Goal: Task Accomplishment & Management: Use online tool/utility

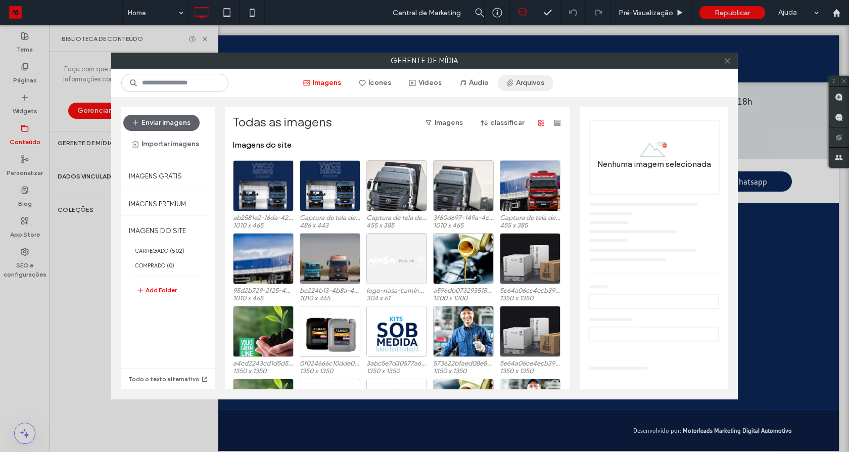
click at [535, 82] on button "Arquivos" at bounding box center [526, 83] width 56 height 16
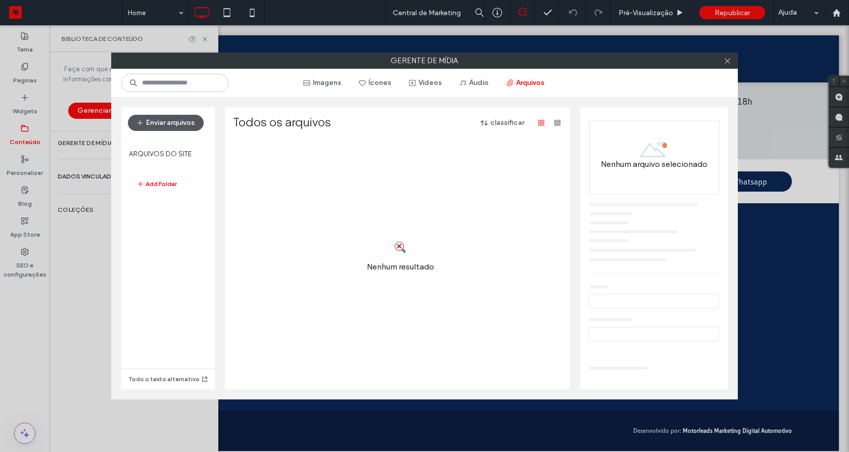
click at [173, 123] on button "Enviar arquivos" at bounding box center [166, 123] width 76 height 16
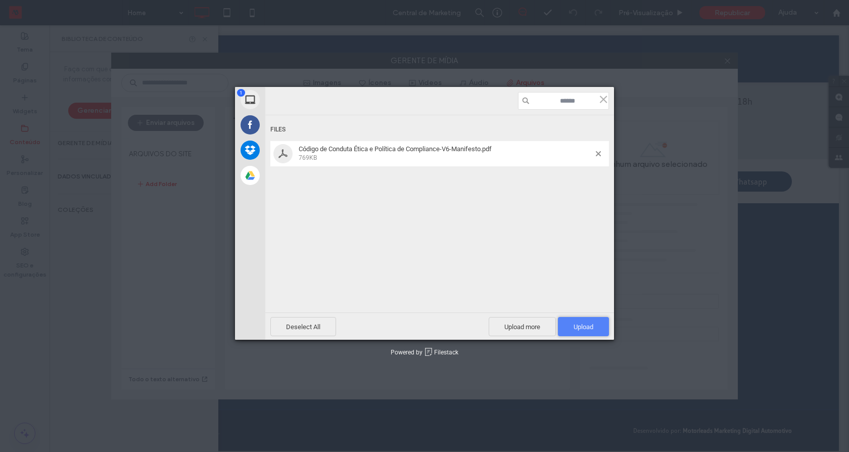
click at [593, 331] on span "Upload 1" at bounding box center [583, 326] width 51 height 19
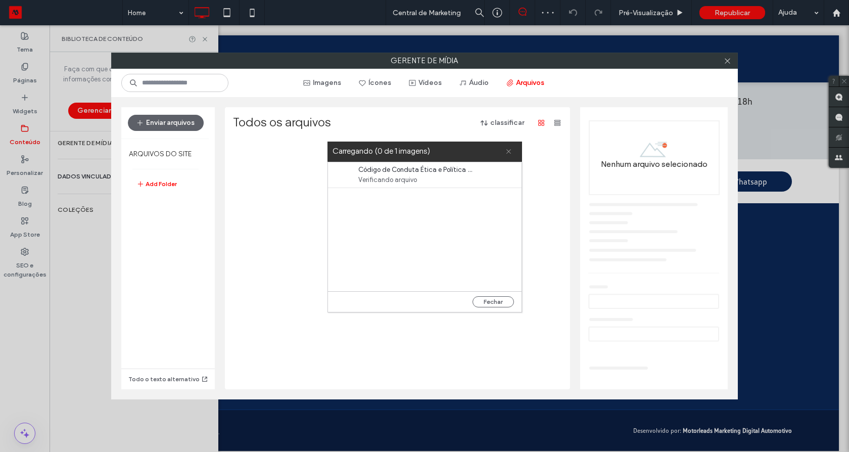
click at [507, 151] on icon at bounding box center [508, 151] width 7 height 7
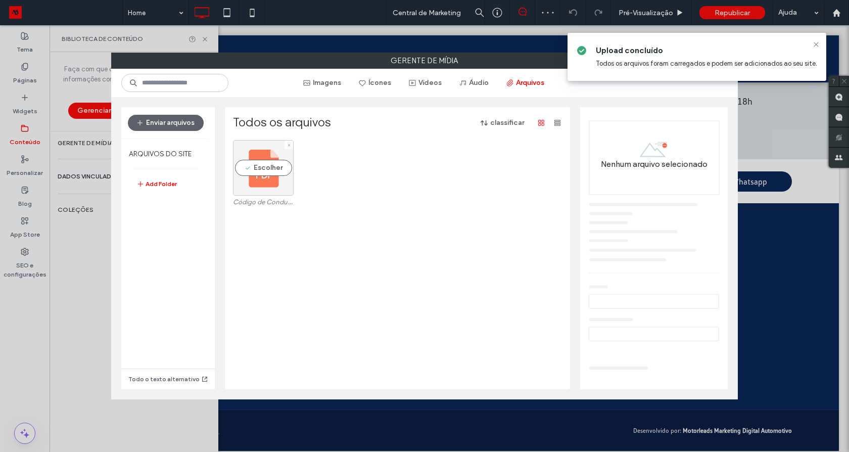
click at [275, 167] on div "Escolher" at bounding box center [263, 168] width 61 height 56
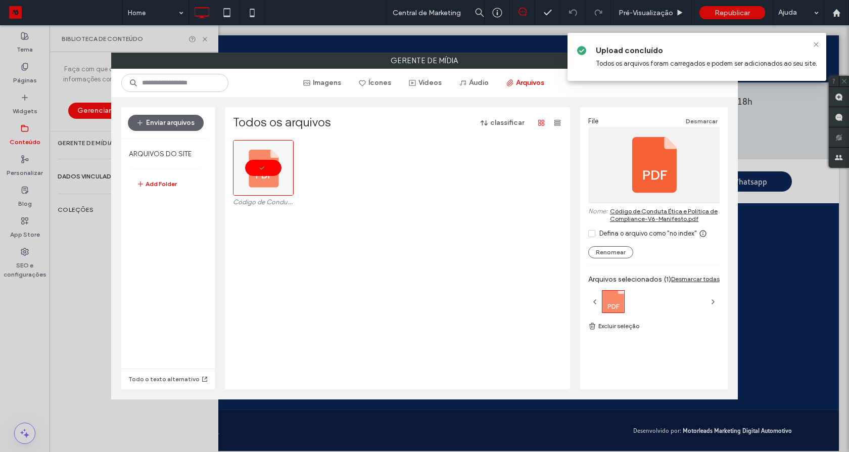
click at [670, 213] on link "Código de Conduta Ética e Política de Compliance-V6-Manifesto.pdf" at bounding box center [665, 214] width 110 height 15
click at [817, 41] on icon at bounding box center [816, 44] width 8 height 8
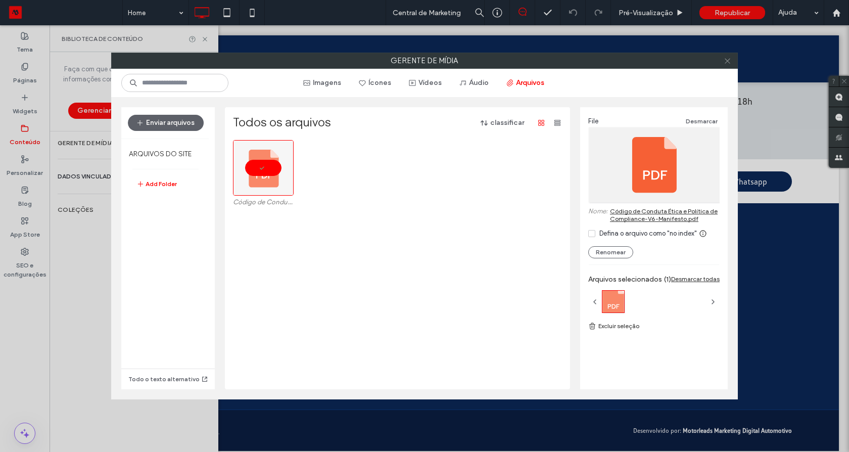
click at [726, 60] on icon at bounding box center [728, 61] width 8 height 8
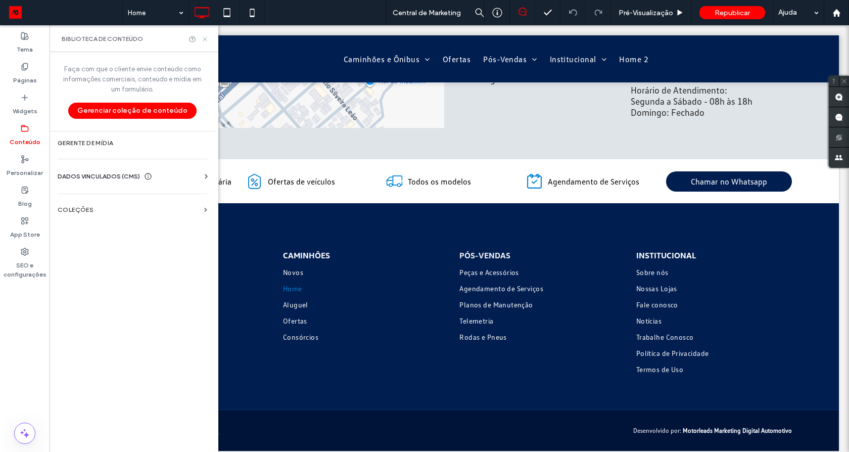
click at [207, 40] on icon at bounding box center [205, 39] width 8 height 8
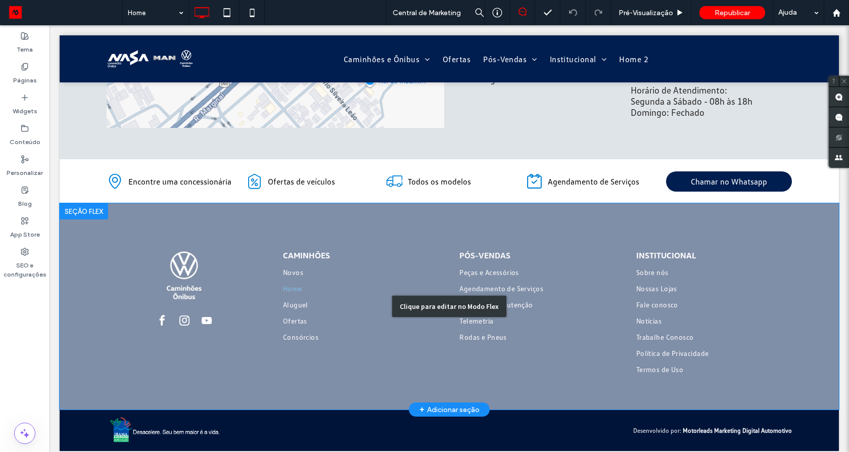
click at [513, 290] on div "Clique para editar no Modo Flex" at bounding box center [449, 306] width 779 height 206
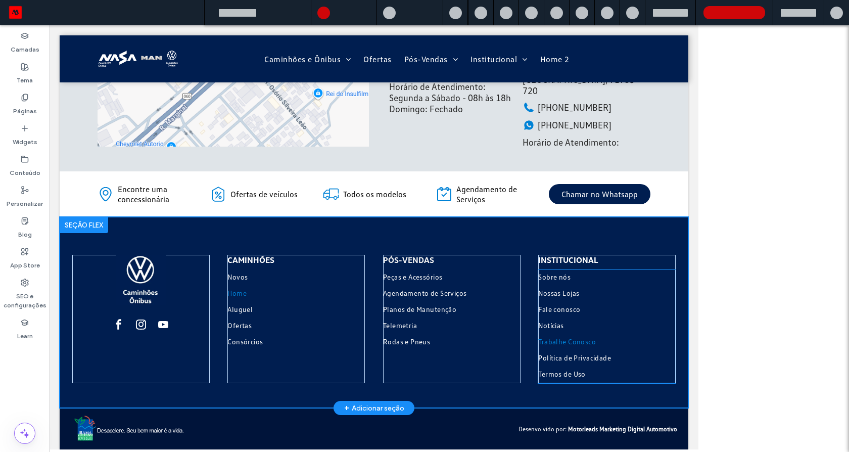
scroll to position [2133, 0]
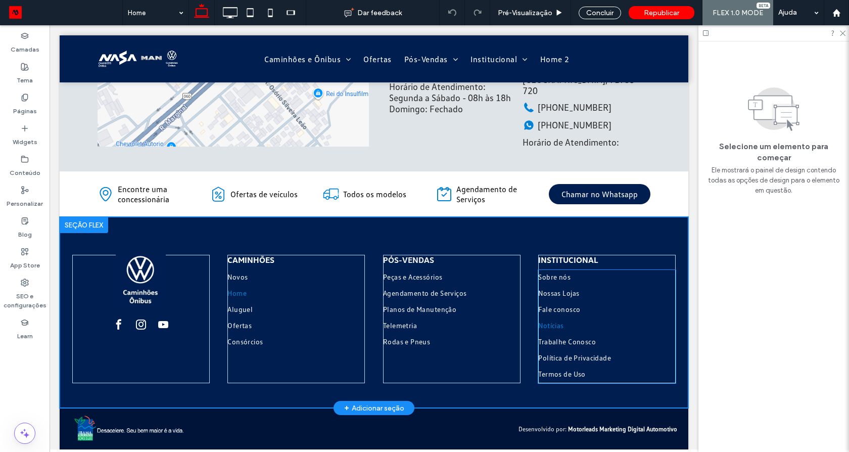
click at [570, 327] on link "Notícias" at bounding box center [606, 326] width 137 height 16
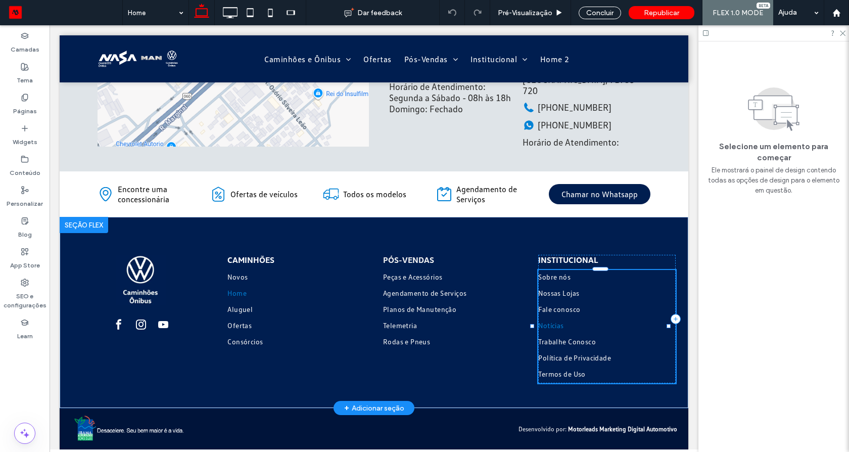
click at [570, 327] on link "Notícias" at bounding box center [606, 326] width 137 height 16
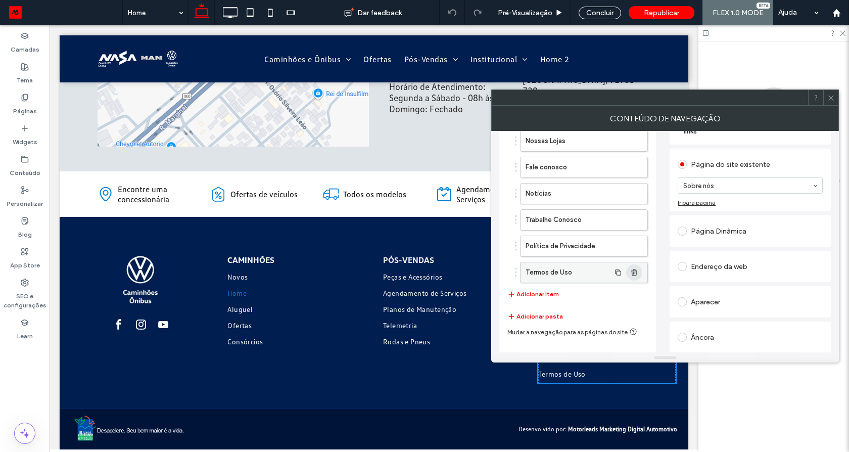
scroll to position [80, 0]
click at [569, 271] on label "Termos de Uso" at bounding box center [568, 272] width 84 height 20
drag, startPoint x: 722, startPoint y: 270, endPoint x: 694, endPoint y: 202, distance: 73.2
click at [723, 269] on div "Endereço da web" at bounding box center [750, 266] width 145 height 16
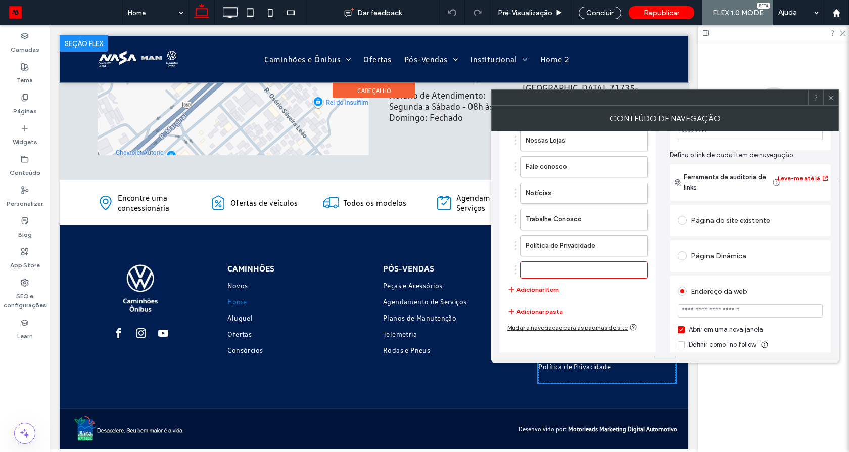
scroll to position [2124, 0]
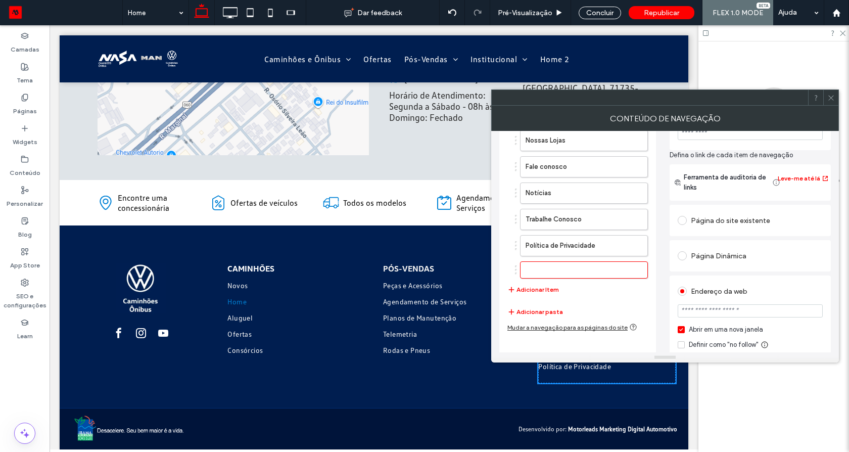
click at [719, 309] on input "url" at bounding box center [750, 310] width 145 height 13
paste input "**********"
type input "**********"
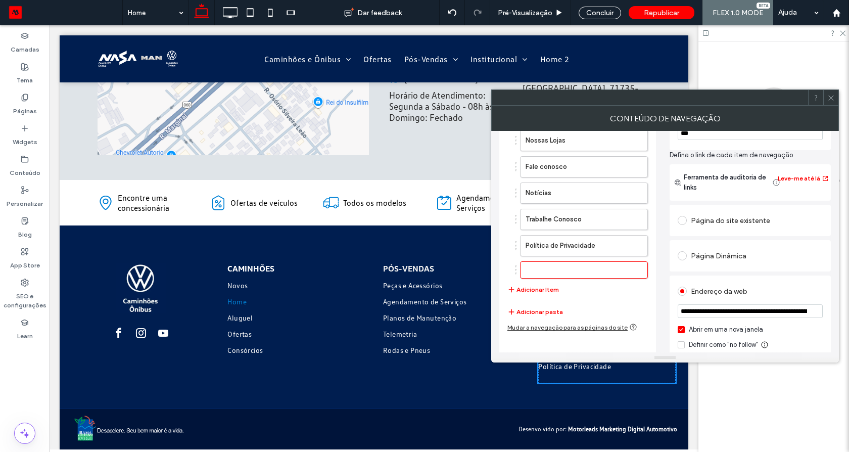
click at [723, 134] on input "***" at bounding box center [750, 133] width 145 height 13
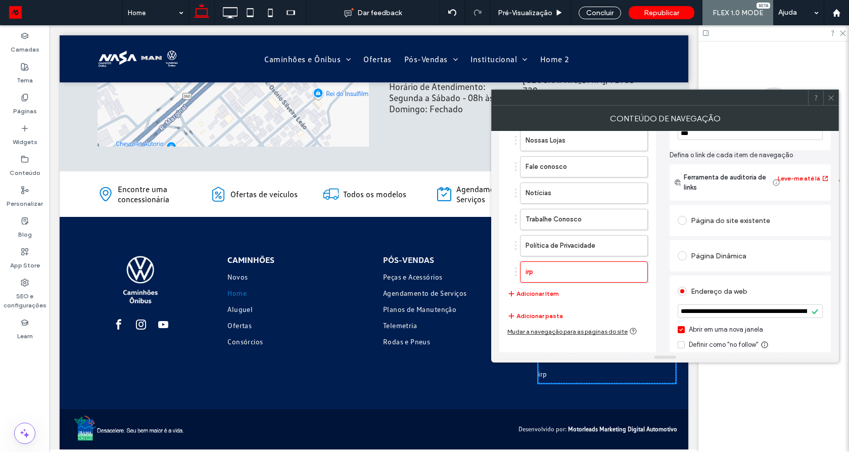
click at [723, 134] on input "***" at bounding box center [750, 133] width 145 height 13
type input "**********"
drag, startPoint x: 790, startPoint y: 153, endPoint x: 821, endPoint y: 135, distance: 35.1
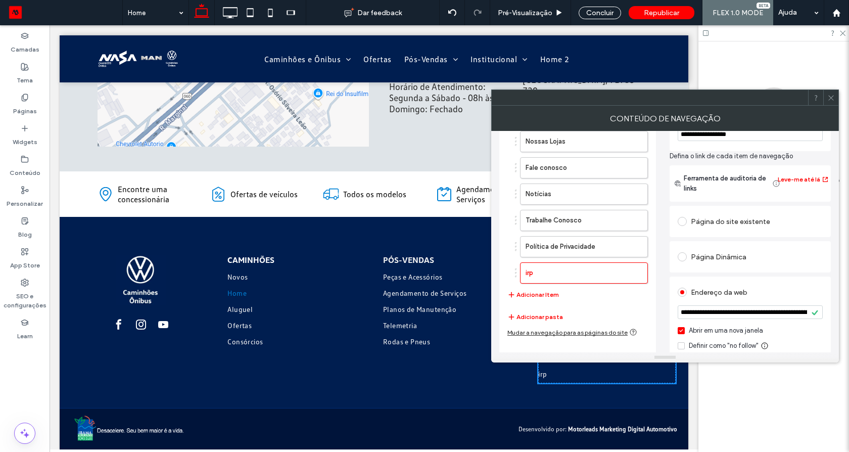
click at [795, 152] on span "Defina o link de cada item de navegação" at bounding box center [750, 156] width 161 height 10
click at [832, 97] on icon at bounding box center [831, 98] width 8 height 8
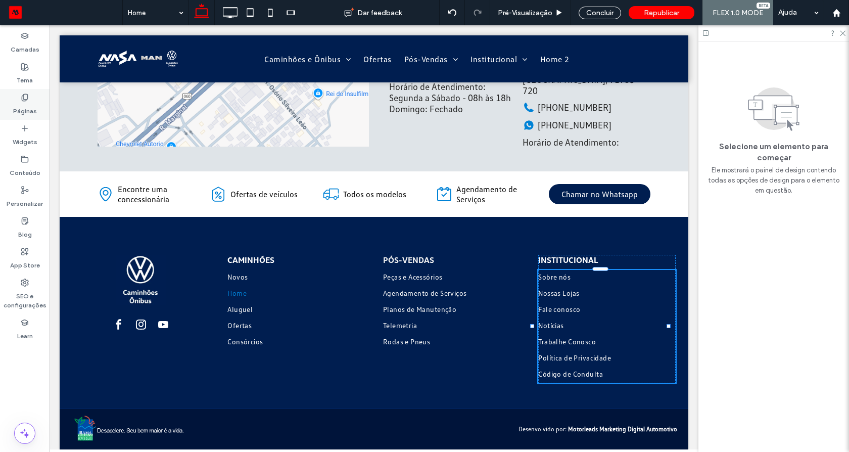
click at [24, 91] on div "Páginas" at bounding box center [25, 104] width 50 height 31
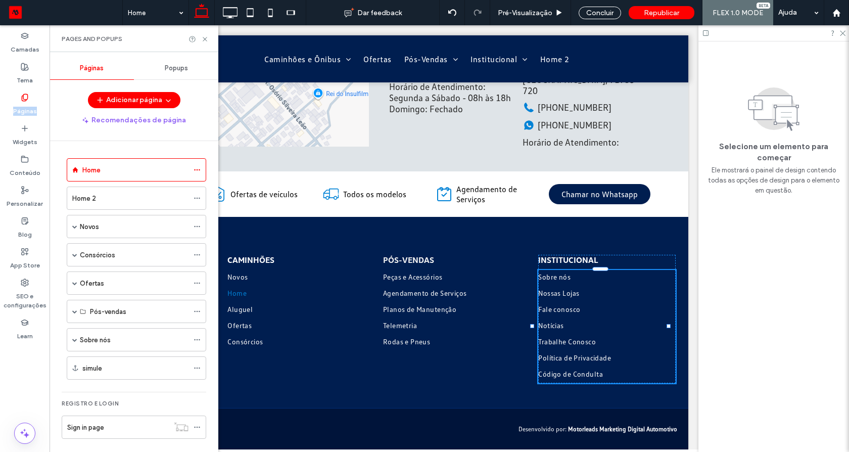
scroll to position [5, 0]
click at [74, 332] on span at bounding box center [74, 334] width 5 height 5
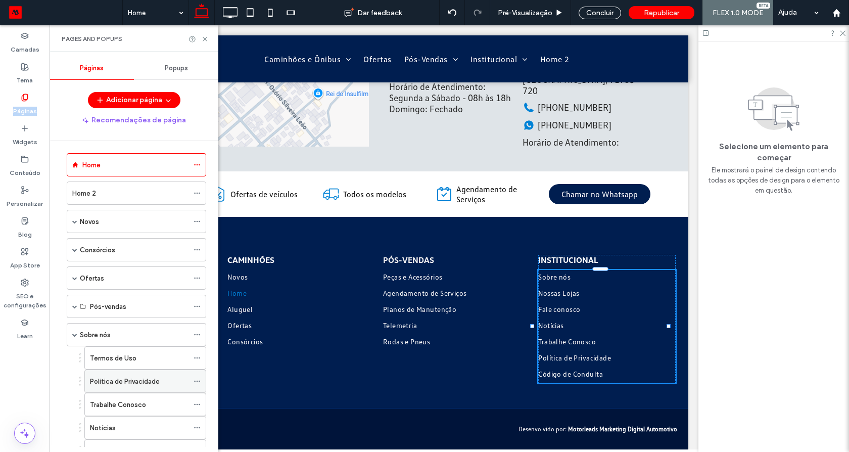
click at [135, 378] on label "Política de Privacidade" at bounding box center [125, 381] width 70 height 18
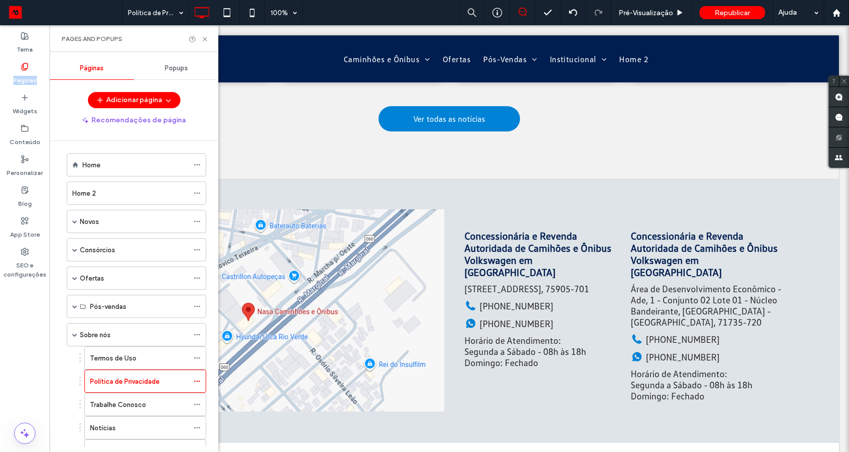
scroll to position [2387, 0]
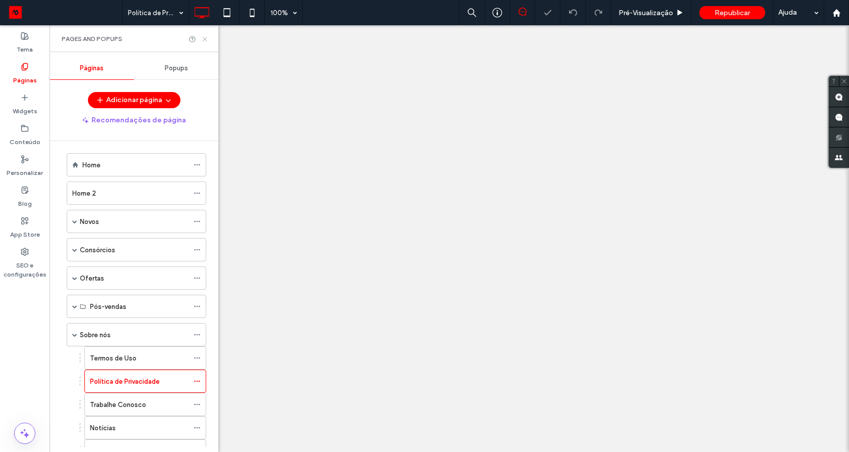
click at [206, 36] on icon at bounding box center [205, 39] width 8 height 8
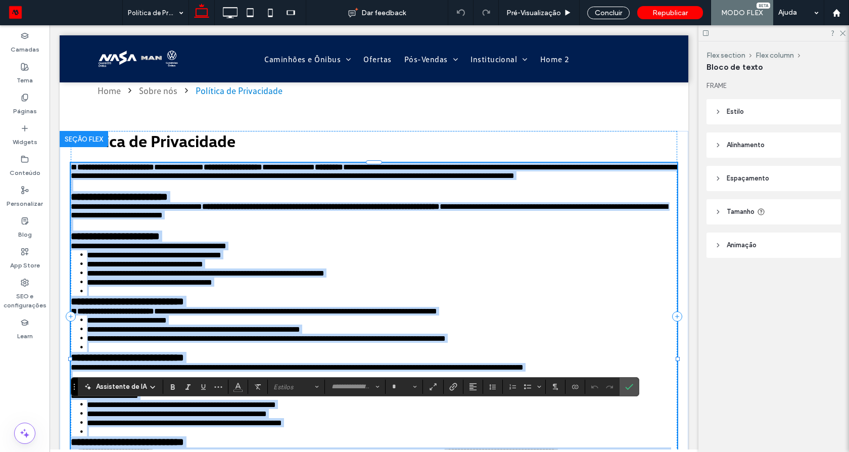
click at [140, 170] on strong "**********" at bounding box center [115, 167] width 77 height 8
click at [170, 166] on span "**********" at bounding box center [179, 167] width 50 height 8
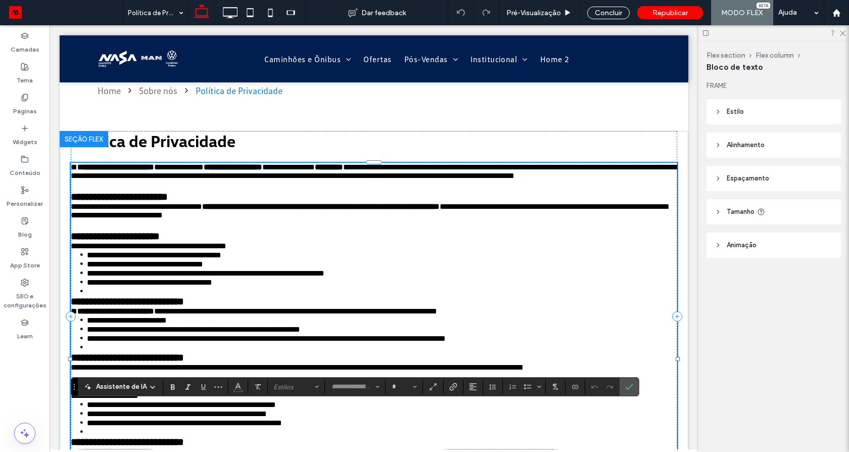
type input "**********"
type input "**"
click at [170, 166] on span "**********" at bounding box center [179, 167] width 50 height 8
click at [168, 169] on span "**********" at bounding box center [179, 167] width 50 height 8
drag, startPoint x: 259, startPoint y: 168, endPoint x: 332, endPoint y: 169, distance: 73.8
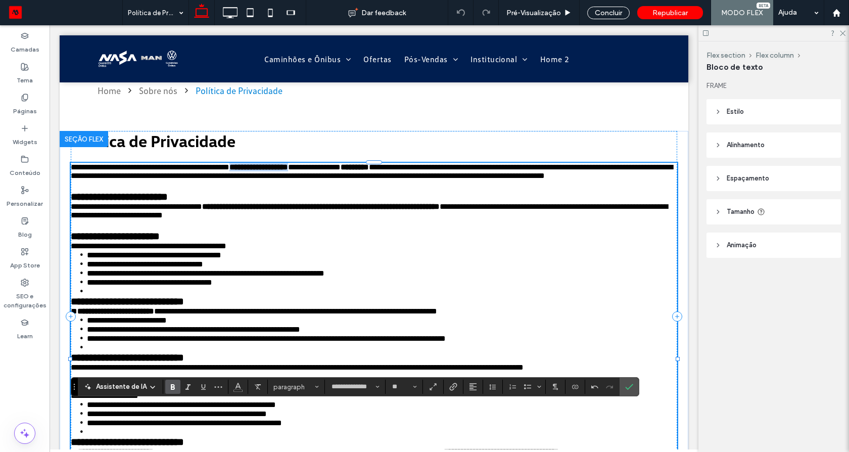
click at [332, 169] on p "**********" at bounding box center [374, 171] width 606 height 17
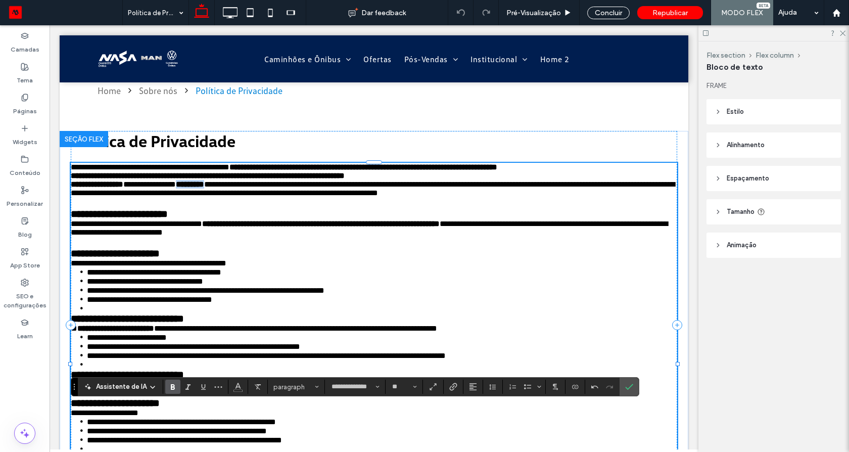
drag, startPoint x: 189, startPoint y: 188, endPoint x: 224, endPoint y: 186, distance: 34.9
click at [224, 186] on p "**********" at bounding box center [374, 180] width 606 height 34
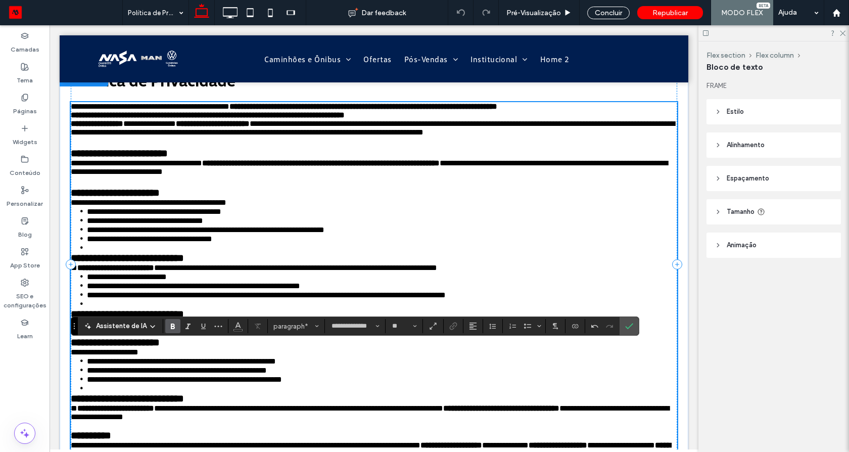
scroll to position [246, 0]
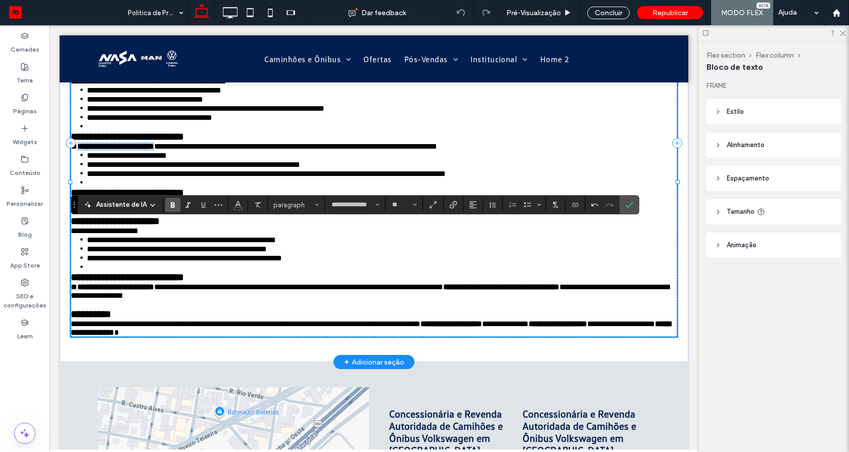
drag, startPoint x: 169, startPoint y: 168, endPoint x: 74, endPoint y: 168, distance: 95.0
click at [74, 151] on p "**********" at bounding box center [374, 146] width 606 height 9
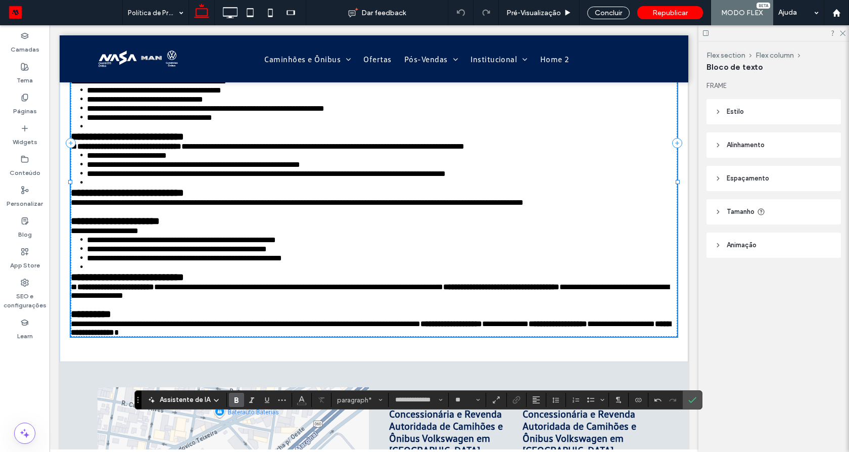
drag, startPoint x: 74, startPoint y: 206, endPoint x: 130, endPoint y: 404, distance: 205.2
click at [137, 403] on icon "Arrastar" at bounding box center [138, 400] width 2 height 6
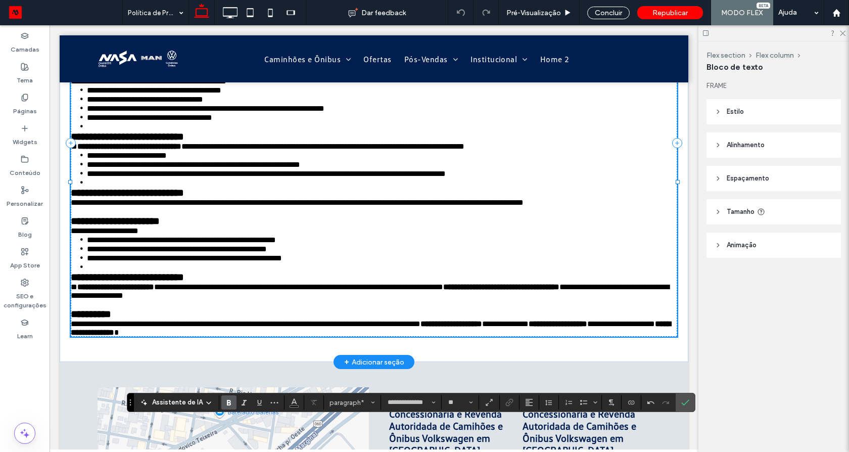
click at [111, 187] on li at bounding box center [382, 182] width 590 height 9
drag, startPoint x: 207, startPoint y: 166, endPoint x: 73, endPoint y: 167, distance: 133.4
click at [73, 151] on p "**********" at bounding box center [374, 146] width 606 height 9
copy strong "**********"
click at [168, 290] on span "**********" at bounding box center [298, 286] width 289 height 8
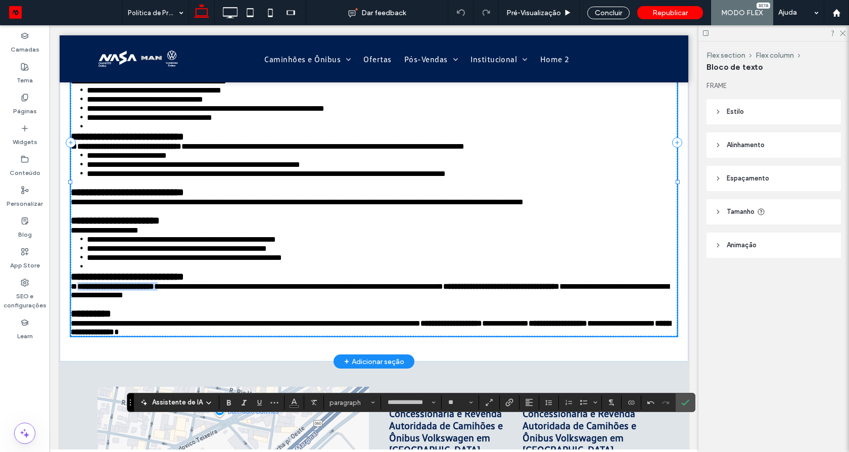
drag, startPoint x: 168, startPoint y: 327, endPoint x: 74, endPoint y: 325, distance: 94.5
click at [74, 299] on p "**********" at bounding box center [374, 290] width 606 height 17
click at [250, 336] on p "**********" at bounding box center [374, 327] width 606 height 17
drag, startPoint x: 256, startPoint y: 377, endPoint x: 478, endPoint y: 366, distance: 222.1
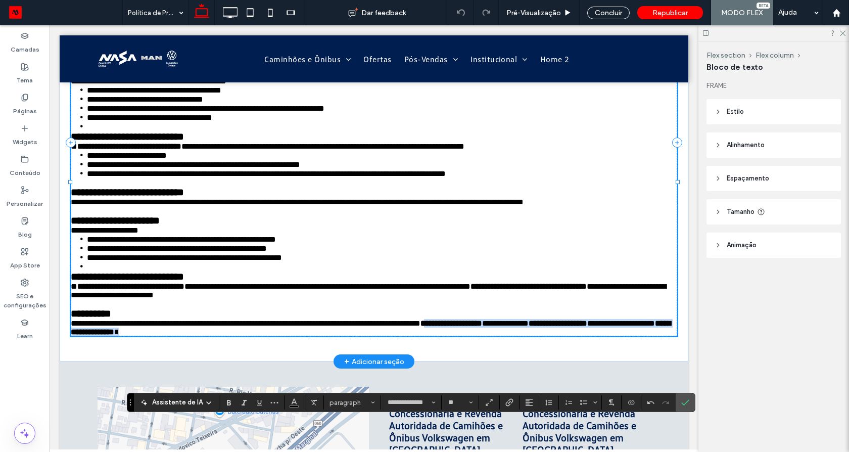
click at [478, 336] on p "**********" at bounding box center [374, 327] width 606 height 17
click at [478, 327] on strong "**********" at bounding box center [451, 323] width 62 height 8
drag, startPoint x: 553, startPoint y: 369, endPoint x: 475, endPoint y: 371, distance: 77.8
click at [475, 336] on p "**********" at bounding box center [374, 327] width 606 height 17
type input "**"
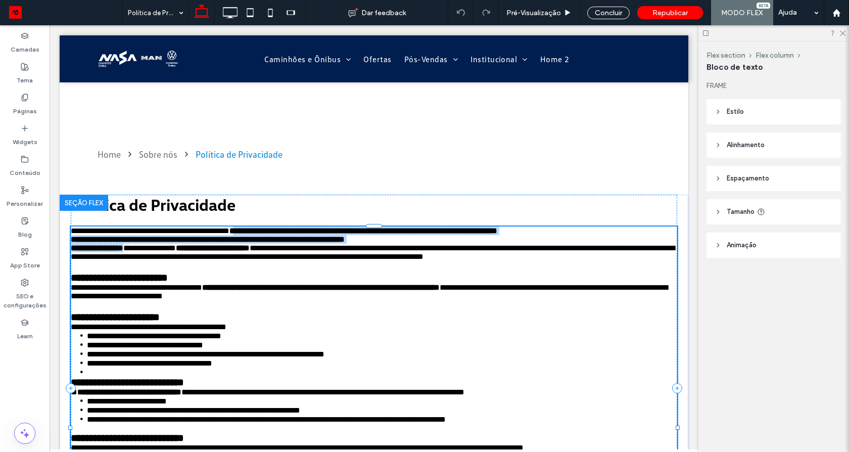
drag, startPoint x: 262, startPoint y: 233, endPoint x: 127, endPoint y: 251, distance: 136.6
click at [127, 251] on p "**********" at bounding box center [374, 243] width 606 height 34
copy p "**********"
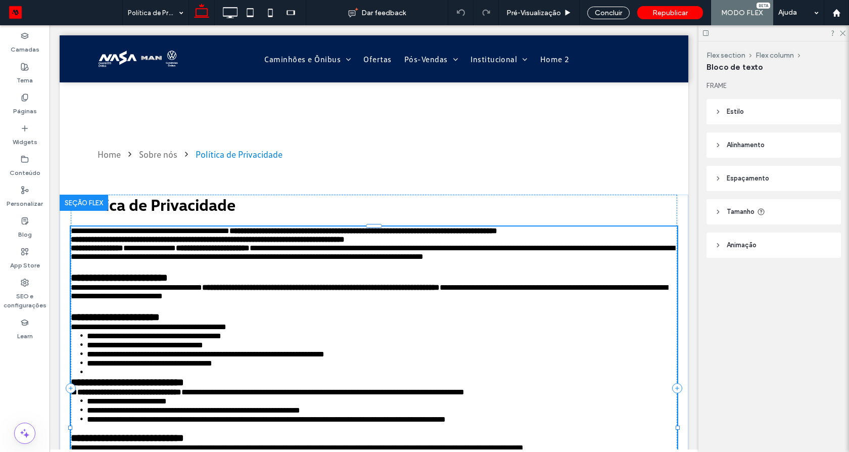
click at [71, 251] on strong "**********" at bounding box center [97, 248] width 53 height 8
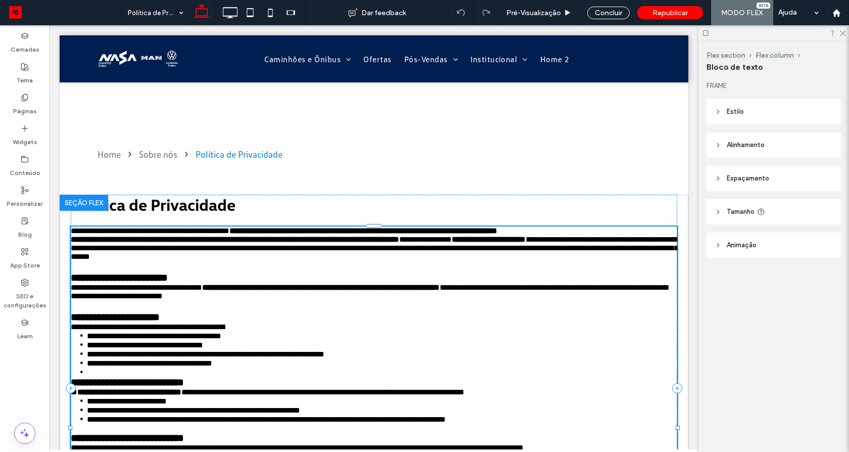
click at [71, 243] on strong "**********" at bounding box center [284, 235] width 426 height 16
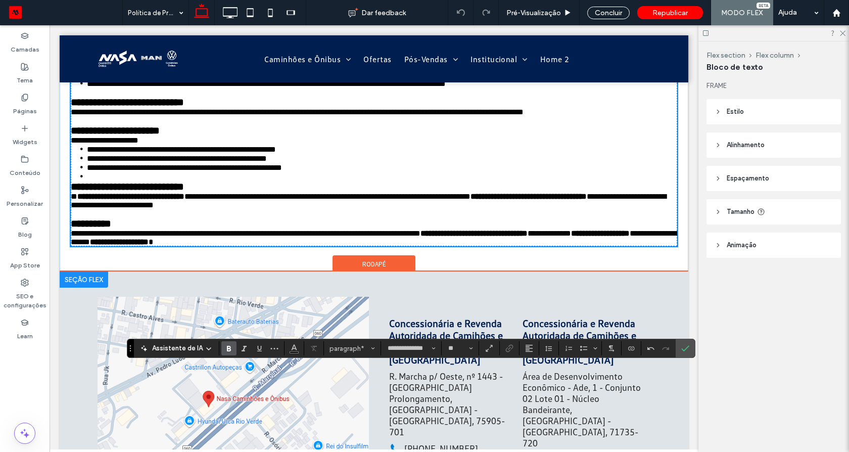
scroll to position [424, 0]
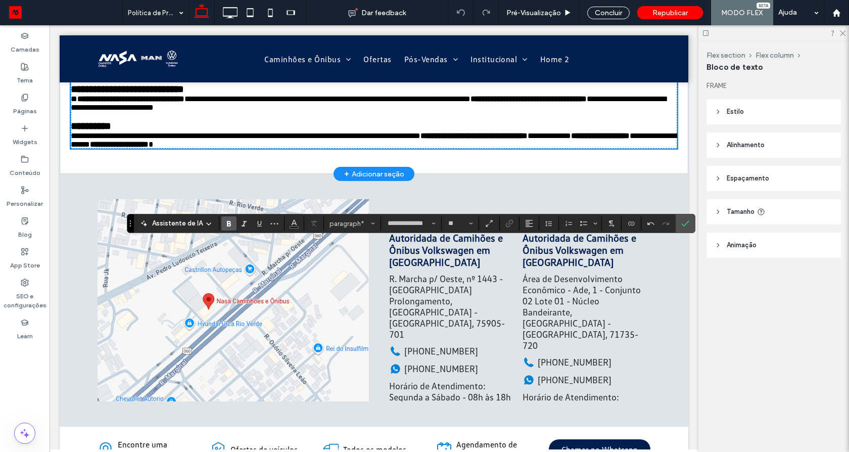
click at [140, 148] on span "**********" at bounding box center [375, 140] width 608 height 16
drag, startPoint x: 140, startPoint y: 197, endPoint x: 68, endPoint y: 199, distance: 71.8
click at [71, 149] on p "**********" at bounding box center [374, 139] width 606 height 17
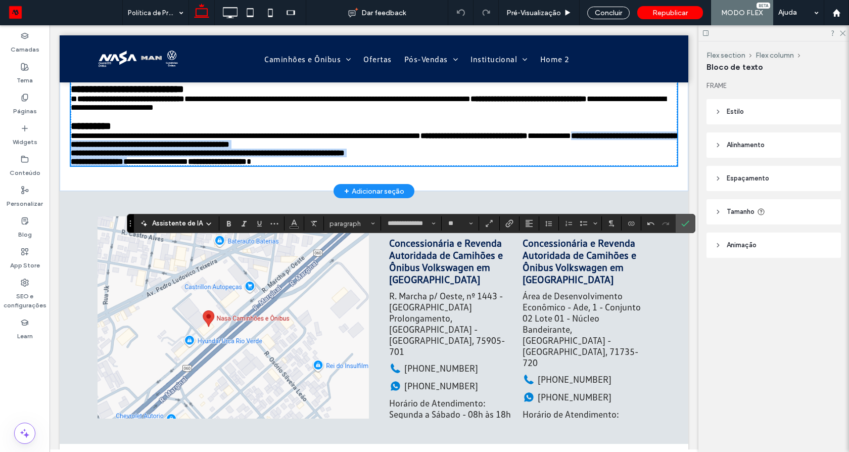
scroll to position [0, 0]
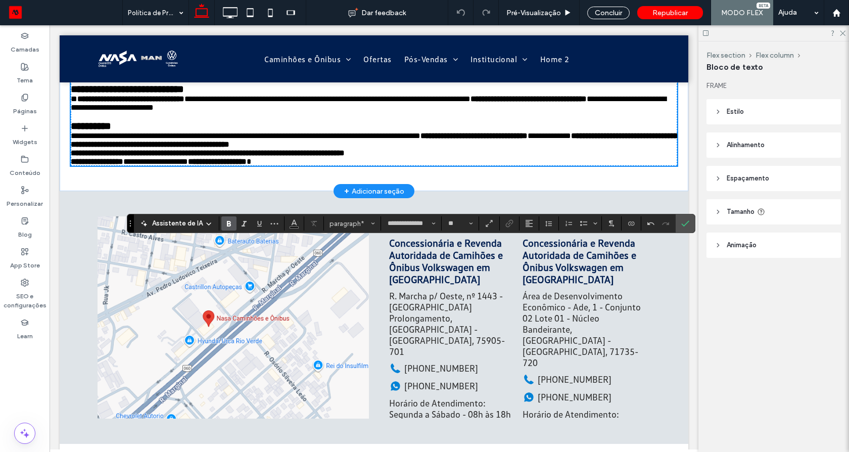
click at [71, 165] on strong "**********" at bounding box center [374, 148] width 607 height 33
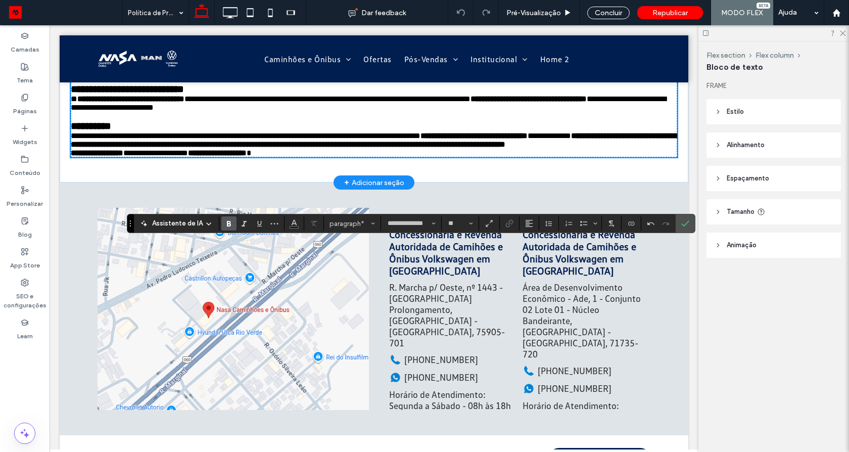
click at [71, 157] on strong "**********" at bounding box center [374, 144] width 607 height 25
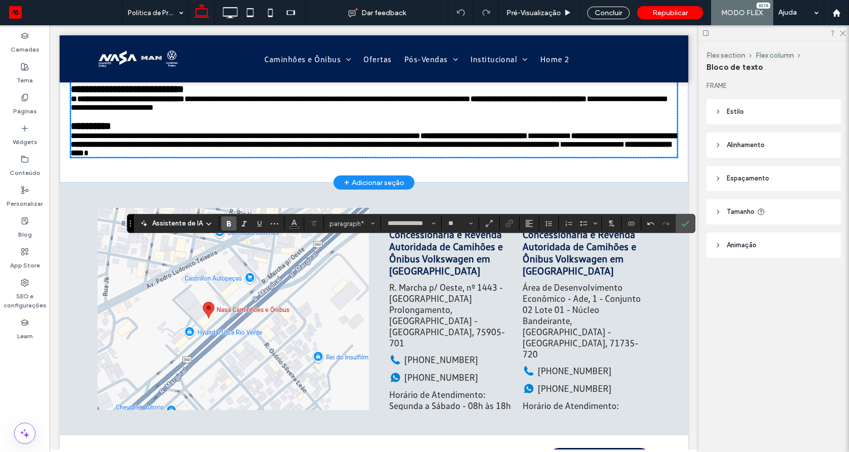
drag, startPoint x: 181, startPoint y: 208, endPoint x: 241, endPoint y: 239, distance: 66.9
click at [560, 148] on span "**********" at bounding box center [592, 144] width 65 height 8
type input "*"
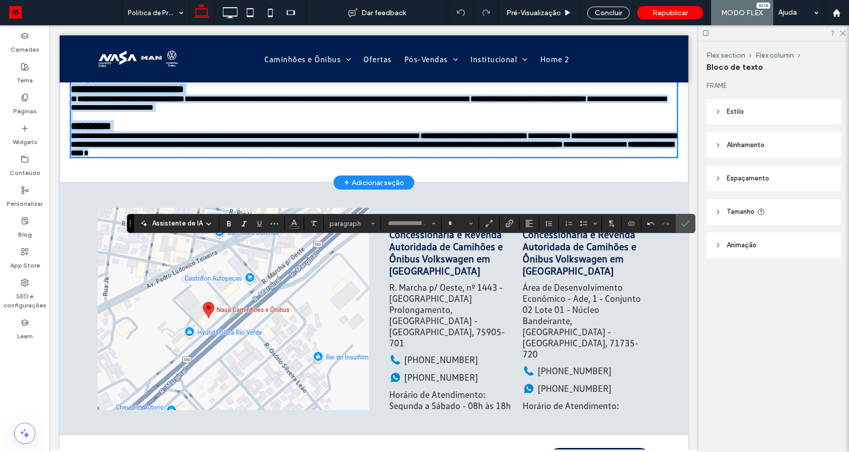
type input "**********"
type input "**"
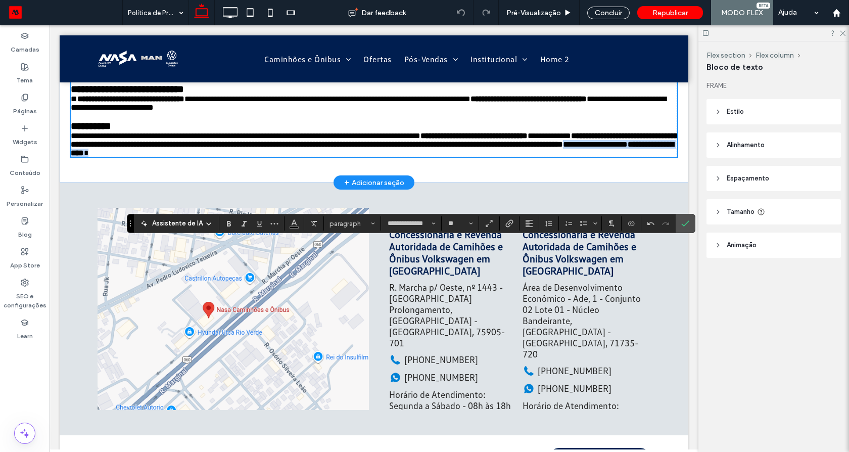
drag, startPoint x: 336, startPoint y: 209, endPoint x: 183, endPoint y: 209, distance: 152.6
click at [183, 157] on p "**********" at bounding box center [374, 144] width 606 height 26
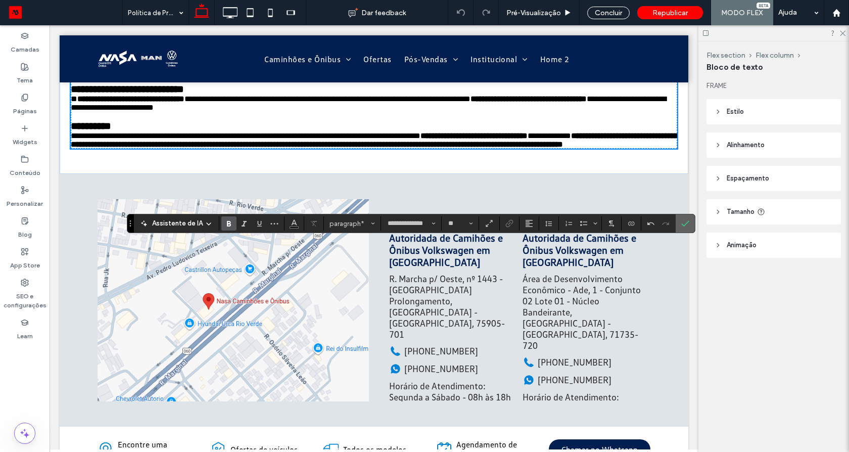
click at [683, 221] on icon "Confirmar" at bounding box center [685, 223] width 8 height 8
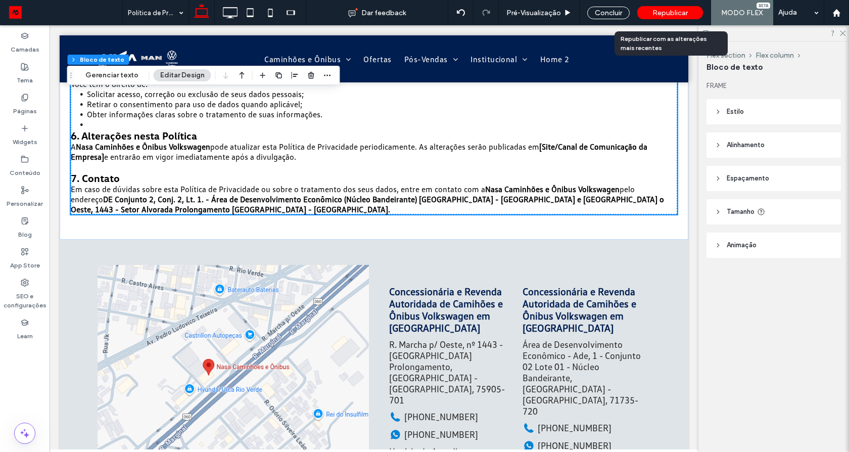
click at [669, 17] on div "Republicar" at bounding box center [670, 12] width 66 height 13
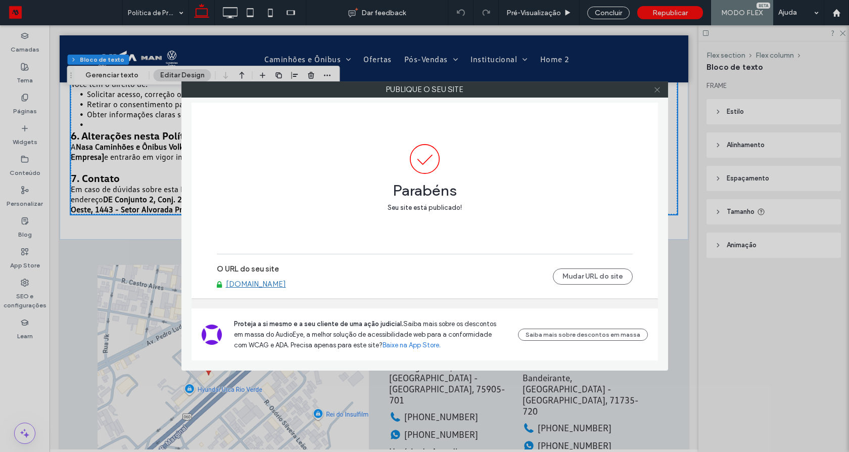
click at [656, 90] on use at bounding box center [656, 89] width 5 height 5
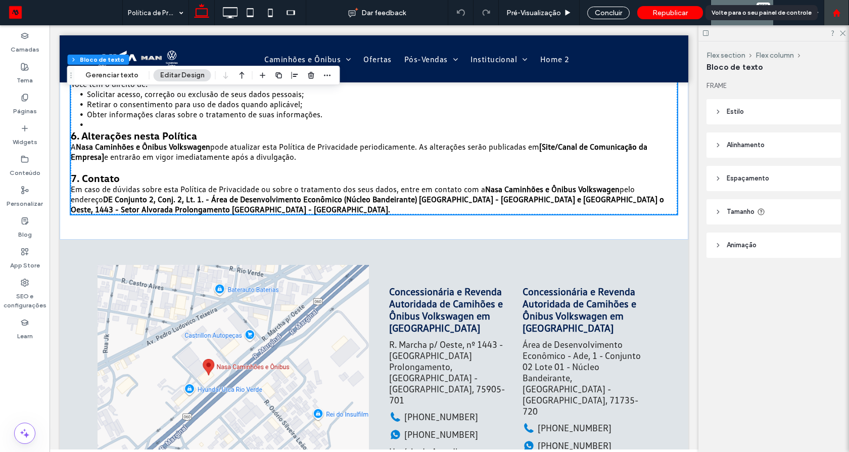
click at [835, 11] on use at bounding box center [836, 13] width 8 height 8
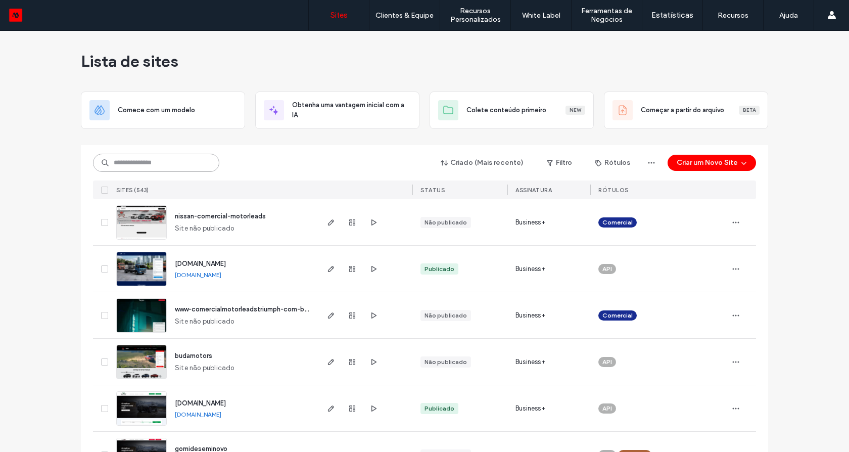
click at [172, 162] on input at bounding box center [156, 163] width 126 height 18
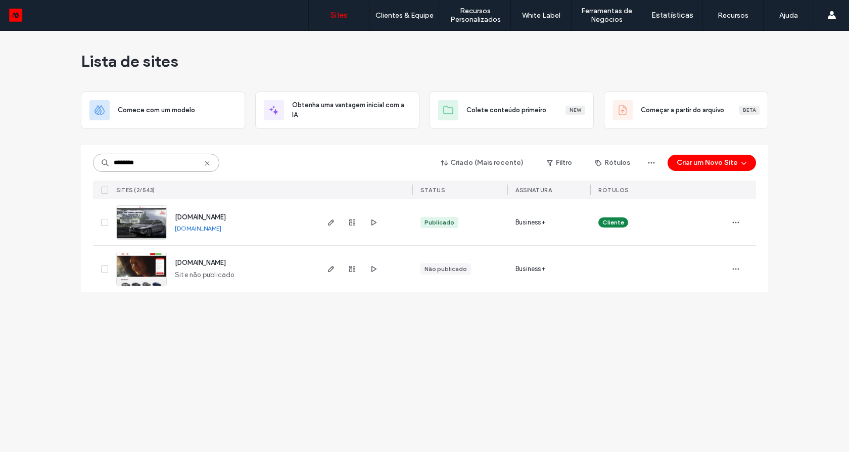
type input "********"
click at [144, 222] on img at bounding box center [142, 240] width 50 height 69
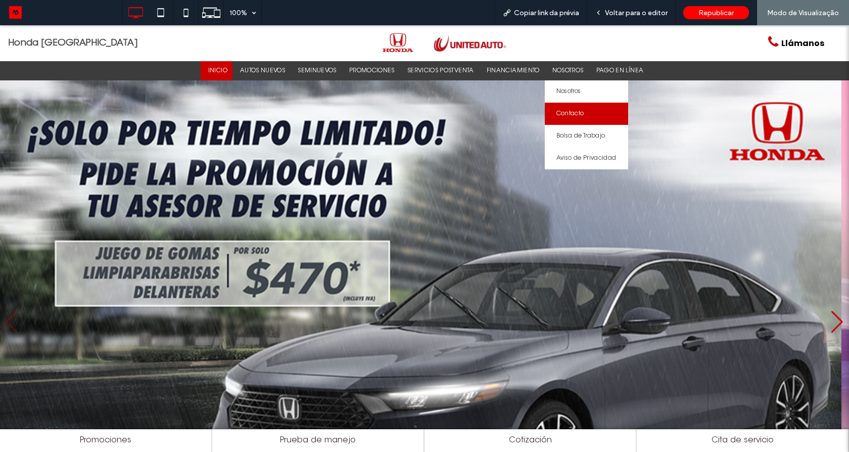
click at [571, 117] on link "Contacto" at bounding box center [586, 114] width 83 height 22
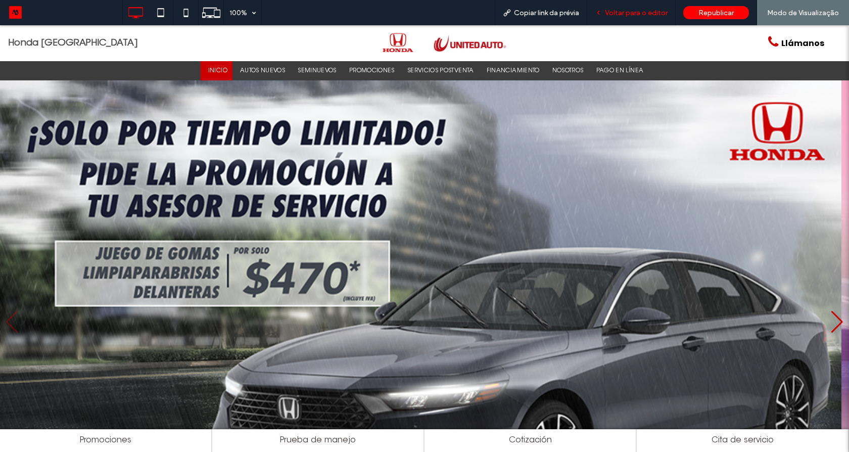
click at [631, 12] on span "Voltar para o editor" at bounding box center [636, 13] width 63 height 9
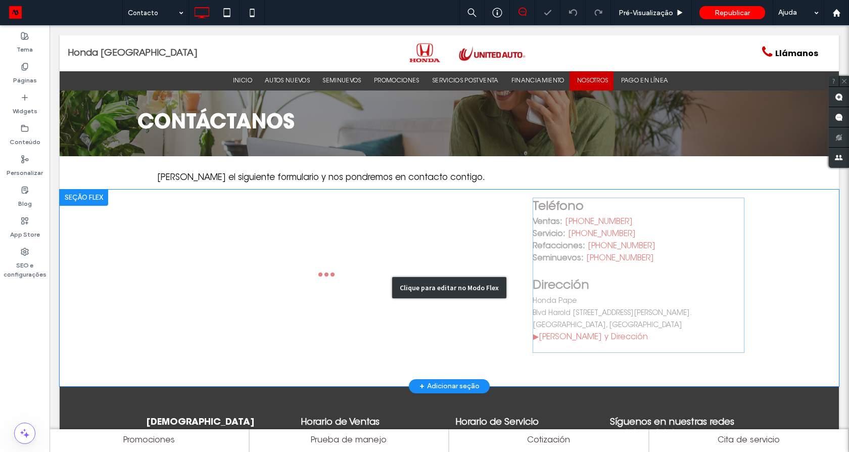
drag, startPoint x: 548, startPoint y: 309, endPoint x: 541, endPoint y: 316, distance: 9.7
click at [547, 309] on div "Clique para editar no Modo Flex" at bounding box center [449, 287] width 779 height 197
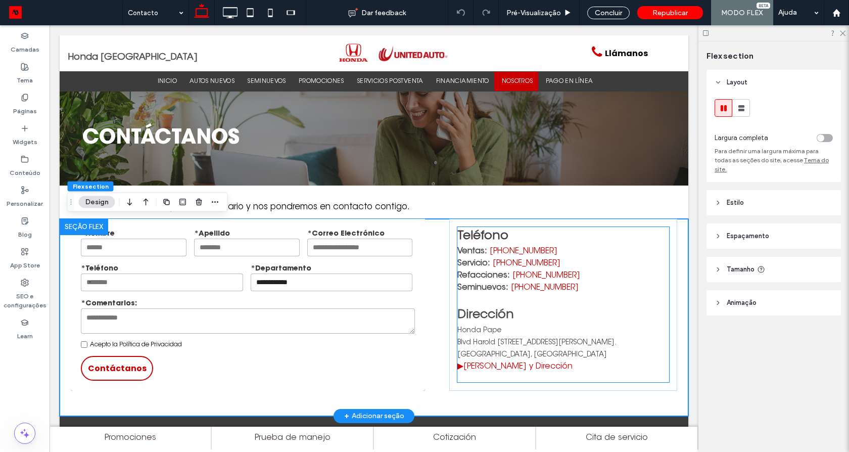
click at [472, 323] on p "Dirección" at bounding box center [562, 315] width 211 height 18
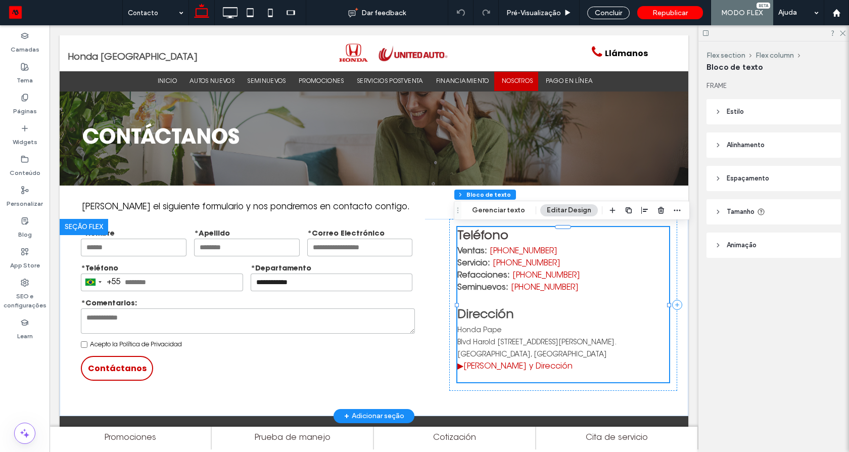
click at [470, 326] on p "Honda Pape Blvd Harold R. Pape #1246 Col. Residencial San Lorenzo. Monclova, Co…" at bounding box center [562, 348] width 211 height 49
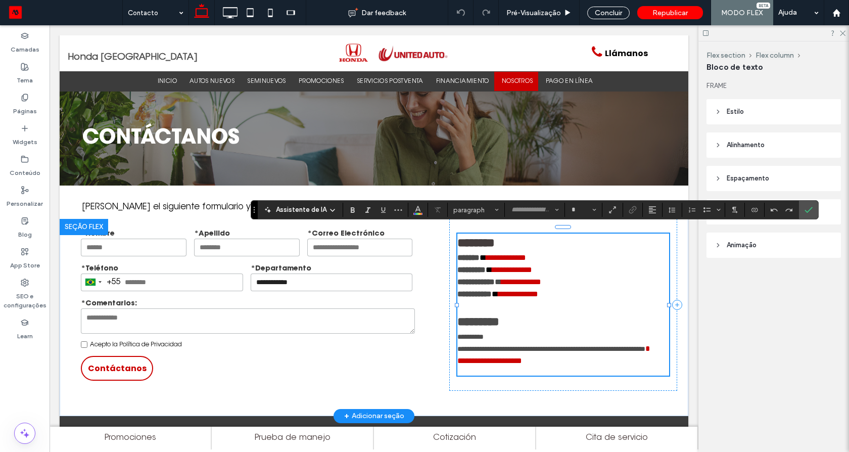
click at [466, 333] on span "**********" at bounding box center [551, 342] width 188 height 19
type input "**********"
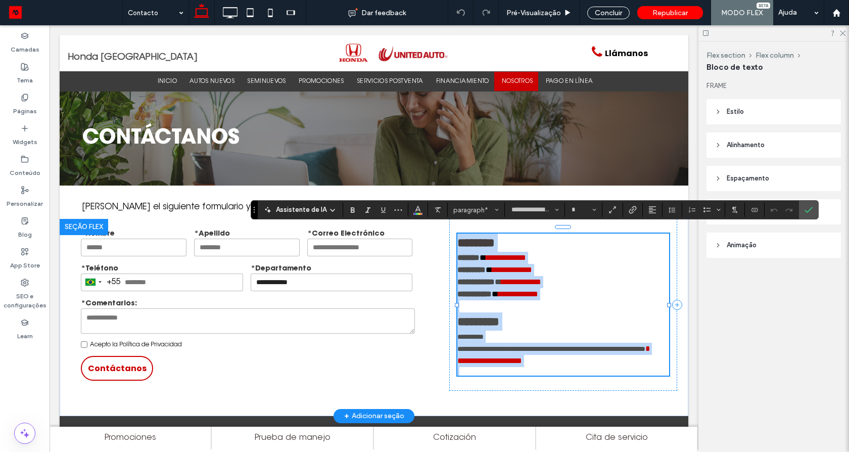
click at [461, 334] on p "**********" at bounding box center [562, 348] width 211 height 36
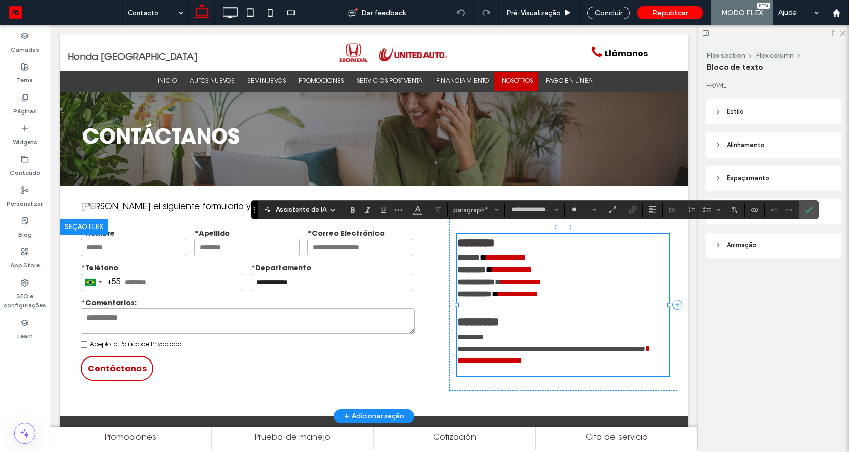
click at [457, 333] on span "**********" at bounding box center [551, 342] width 188 height 19
drag, startPoint x: 455, startPoint y: 331, endPoint x: 520, endPoint y: 354, distance: 69.5
click at [520, 352] on span "**********" at bounding box center [551, 342] width 188 height 19
type input "**"
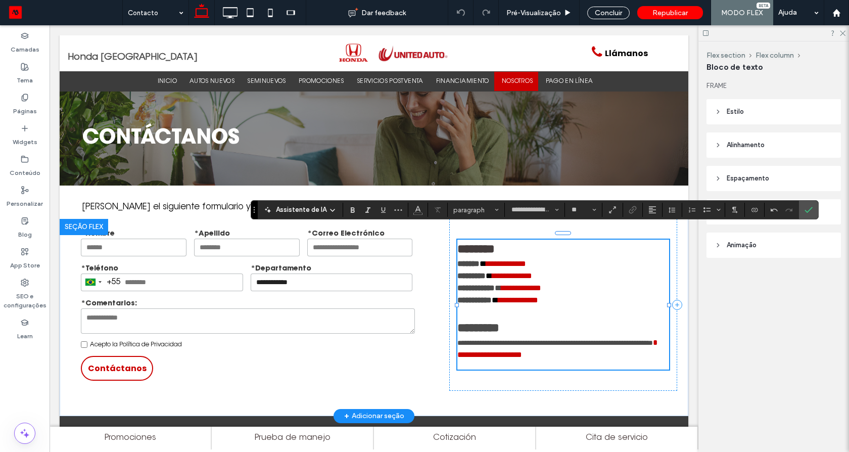
click at [522, 358] on link "**********" at bounding box center [489, 355] width 65 height 8
click at [633, 208] on icon "Link" at bounding box center [633, 210] width 8 height 8
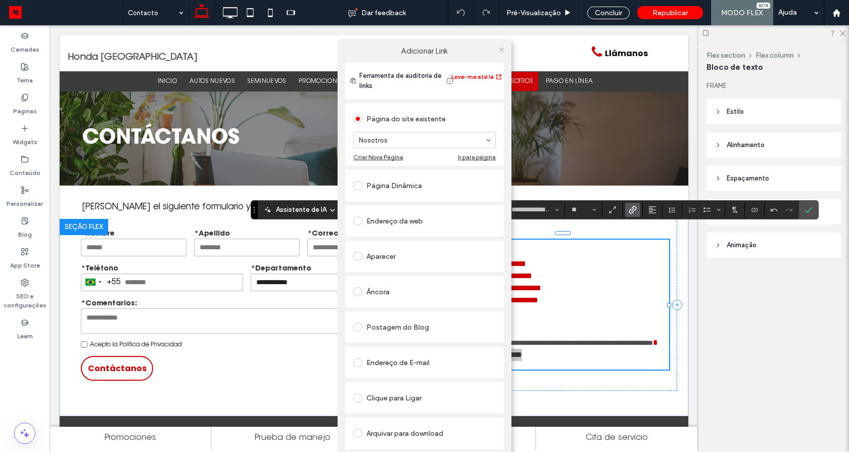
click at [499, 52] on icon at bounding box center [502, 50] width 8 height 8
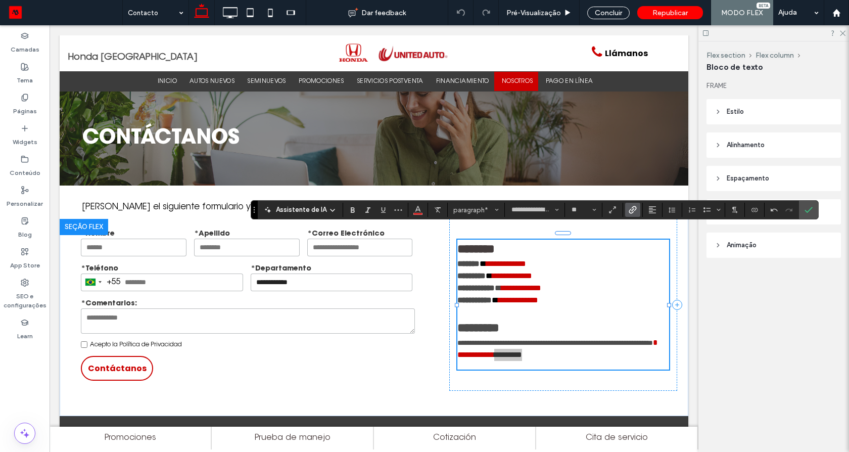
click at [499, 52] on icon at bounding box center [502, 50] width 8 height 8
click at [804, 212] on icon "Confirmar" at bounding box center [808, 210] width 8 height 8
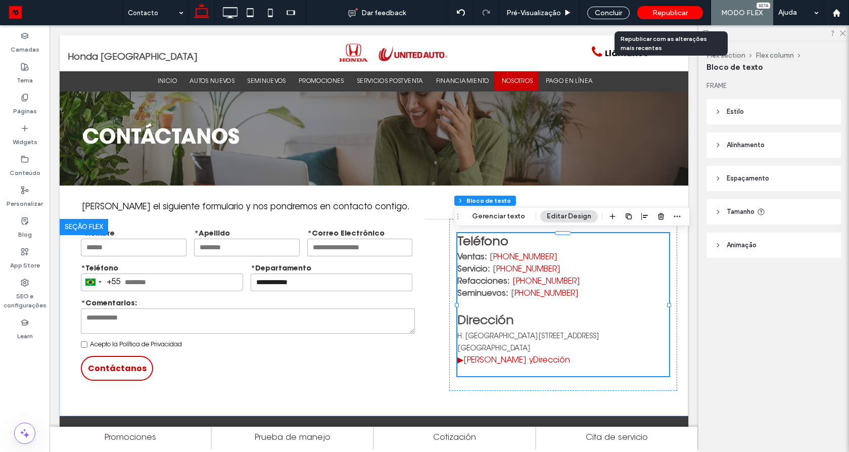
click at [660, 12] on span "Republicar" at bounding box center [669, 13] width 35 height 9
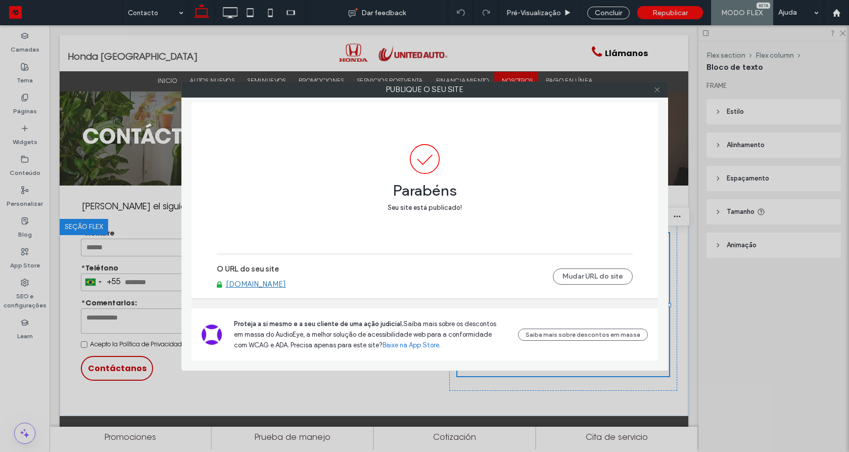
click at [655, 90] on icon at bounding box center [657, 90] width 8 height 8
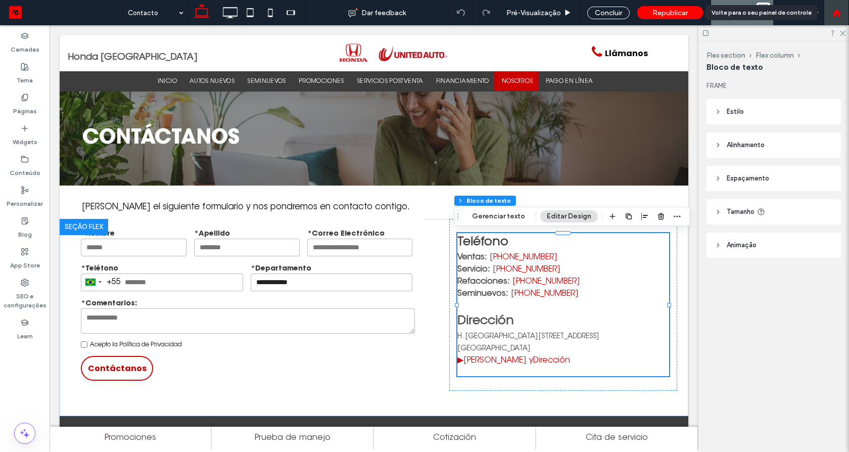
click at [836, 17] on div at bounding box center [836, 12] width 25 height 25
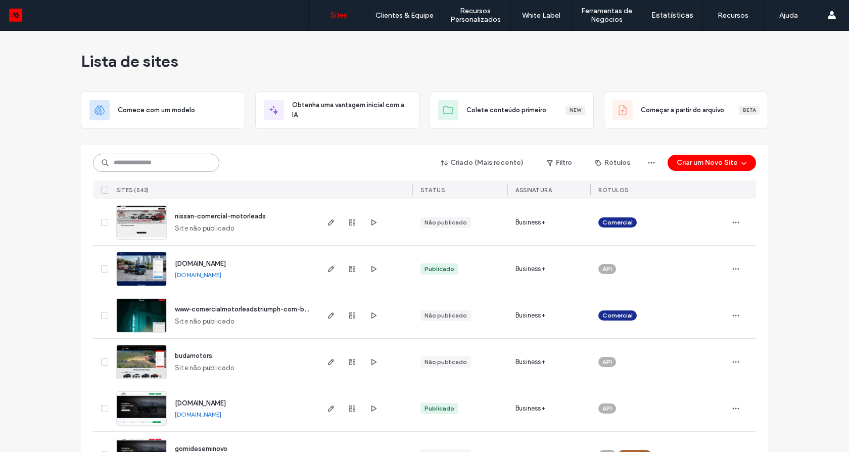
click at [192, 156] on input at bounding box center [156, 163] width 126 height 18
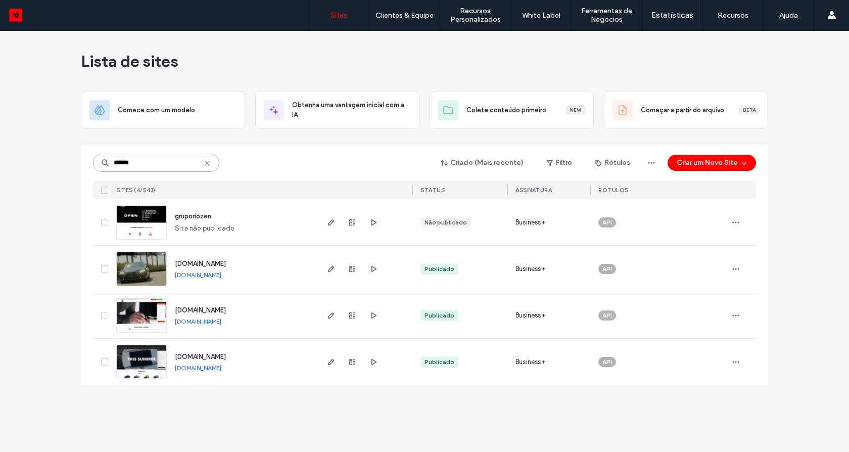
type input "******"
click at [208, 165] on use at bounding box center [207, 163] width 5 height 5
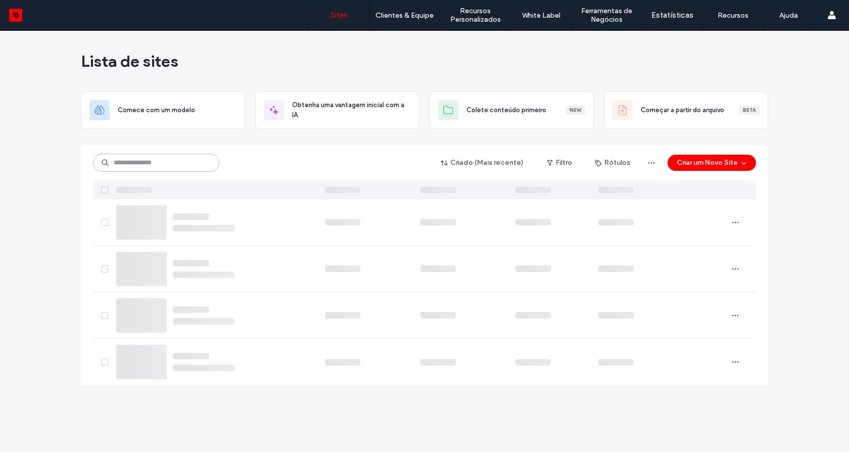
click at [190, 163] on input at bounding box center [156, 163] width 126 height 18
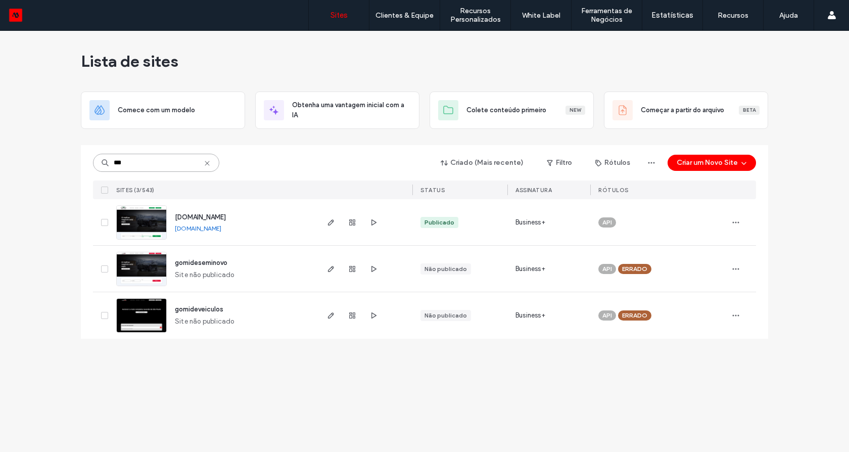
type input "***"
click at [221, 230] on link "[DOMAIN_NAME]" at bounding box center [198, 228] width 46 height 8
click at [218, 229] on link "[DOMAIN_NAME]" at bounding box center [198, 228] width 46 height 8
click at [221, 230] on link "[DOMAIN_NAME]" at bounding box center [198, 228] width 46 height 8
click at [221, 228] on link "[DOMAIN_NAME]" at bounding box center [198, 228] width 46 height 8
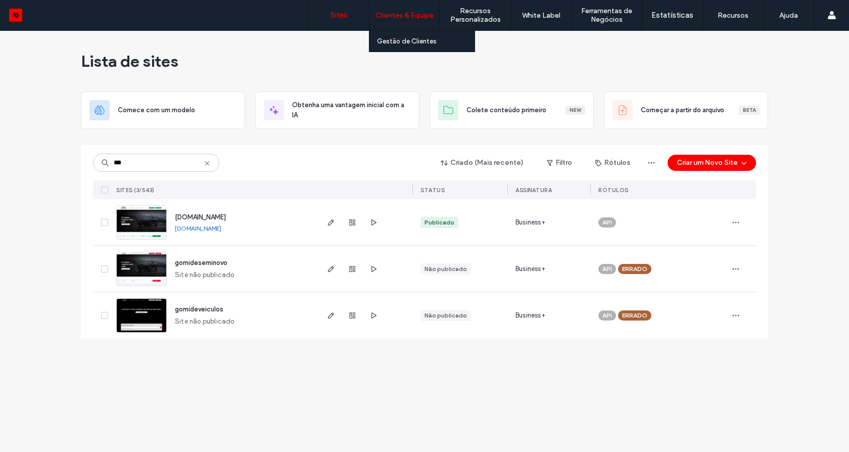
click at [195, 228] on link "[DOMAIN_NAME]" at bounding box center [198, 228] width 46 height 8
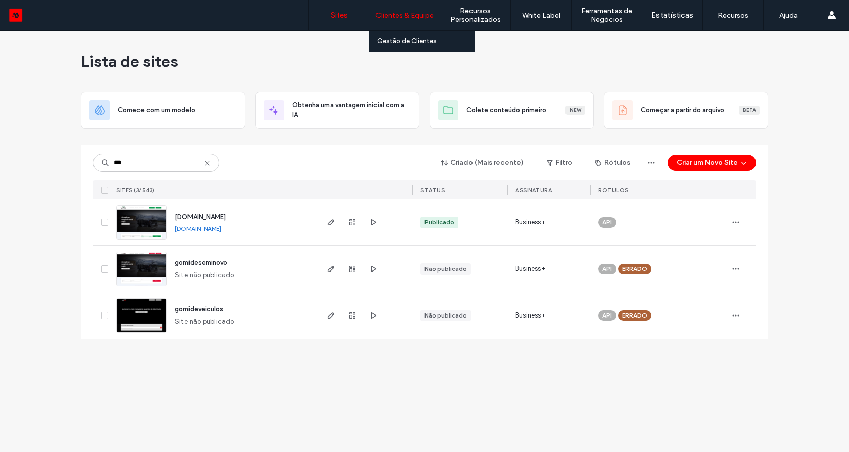
click at [195, 228] on link "[DOMAIN_NAME]" at bounding box center [198, 228] width 46 height 8
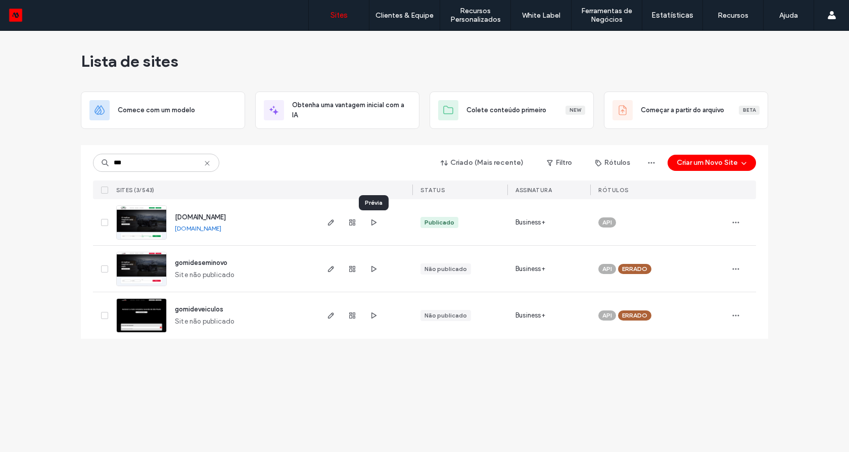
click at [136, 226] on img at bounding box center [142, 240] width 50 height 69
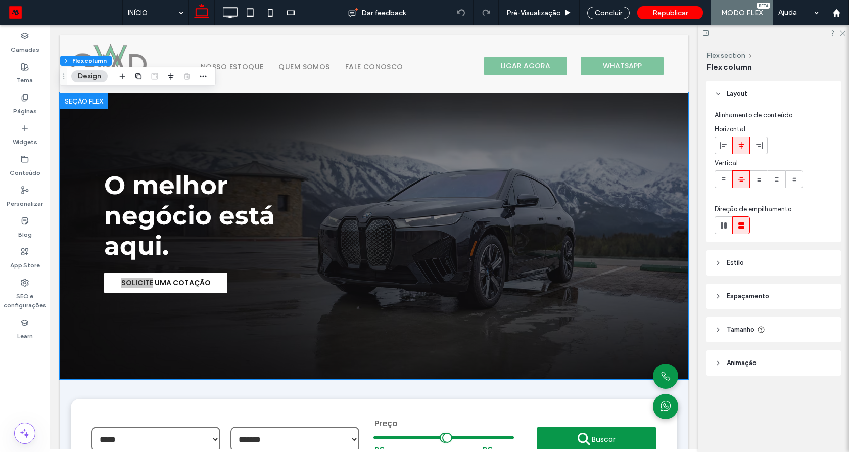
click at [736, 359] on span "Animaçāo" at bounding box center [742, 363] width 30 height 10
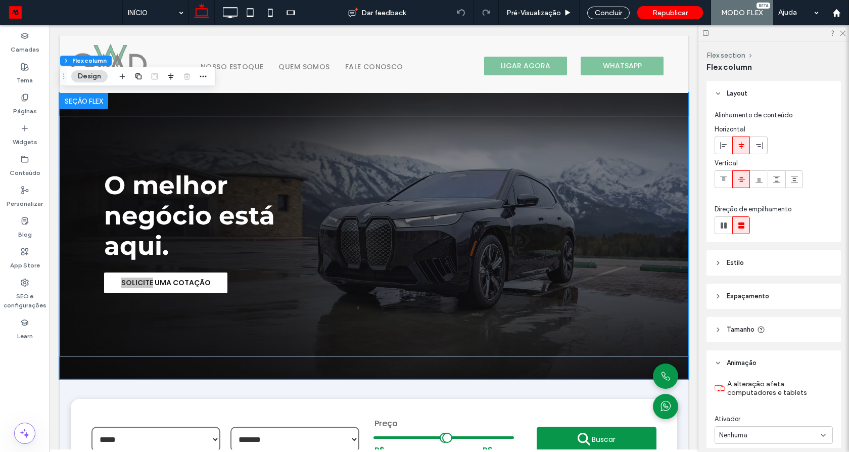
click at [737, 263] on span "Estilo" at bounding box center [735, 263] width 17 height 10
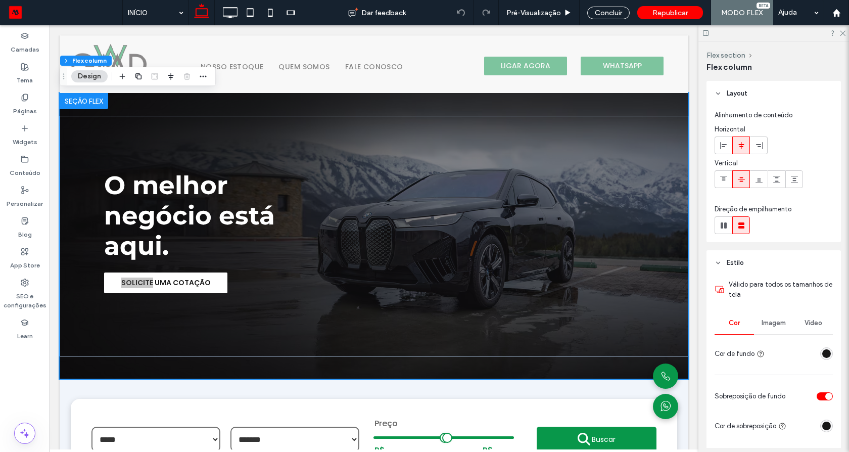
click at [777, 322] on span "Imagem" at bounding box center [773, 323] width 24 height 8
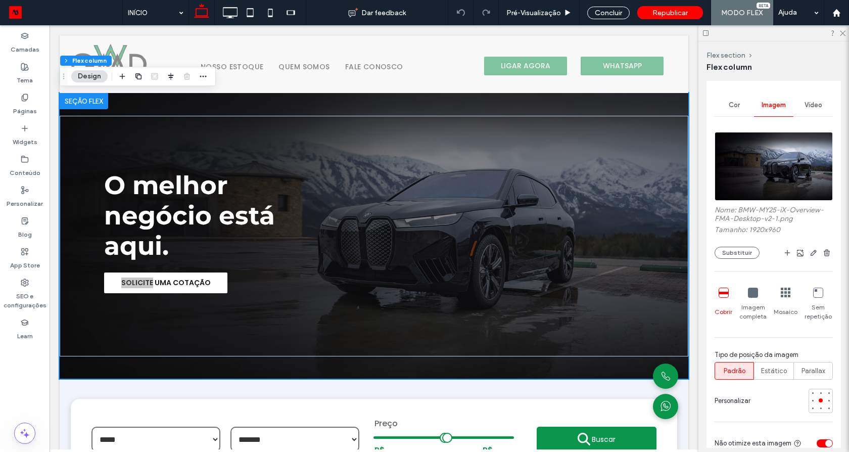
scroll to position [243, 0]
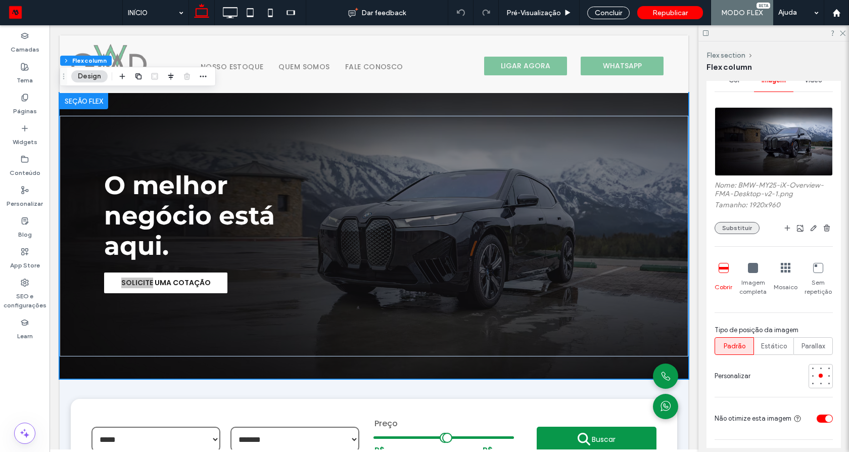
click at [728, 223] on button "Substituir" at bounding box center [736, 228] width 45 height 12
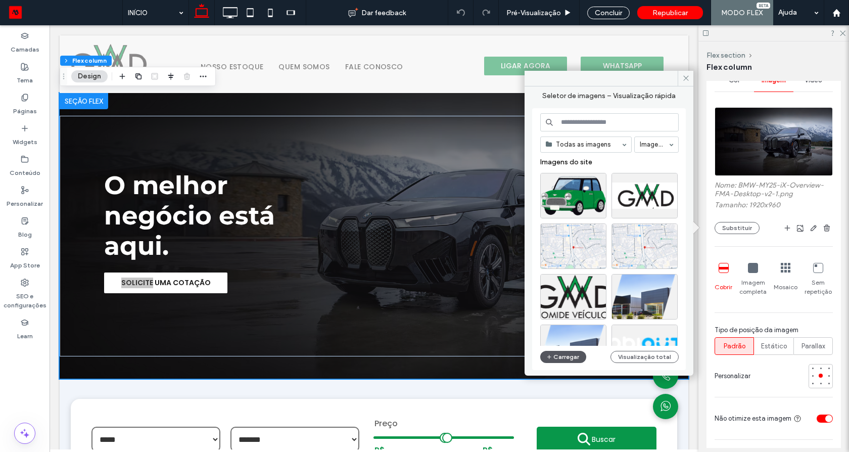
click at [573, 359] on button "Carregar" at bounding box center [563, 357] width 46 height 12
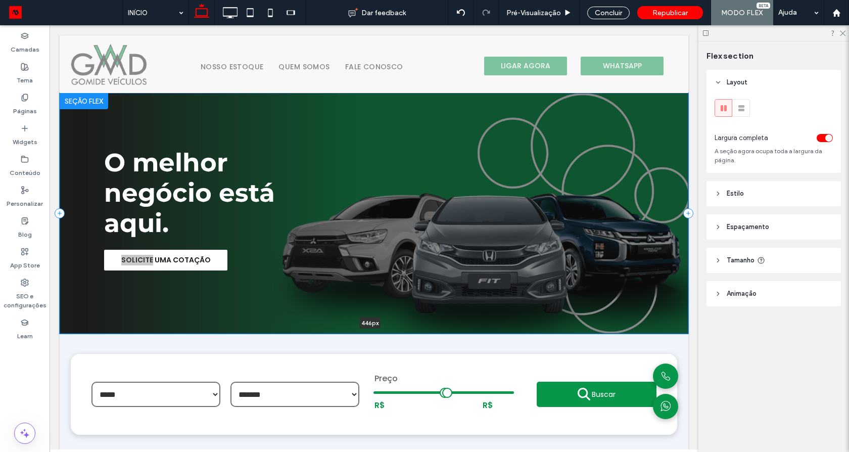
drag, startPoint x: 245, startPoint y: 377, endPoint x: 273, endPoint y: 317, distance: 66.5
click at [273, 317] on div "SOLICITE UMA COTAÇÃO O melhor negócio está aqui. 446px Seção Clique para editar…" at bounding box center [374, 213] width 629 height 241
type input "***"
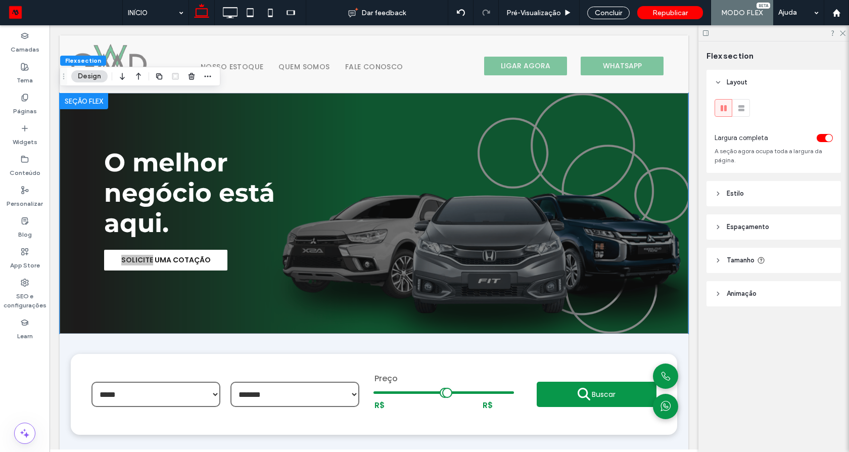
click at [741, 201] on header "Estilo" at bounding box center [773, 193] width 134 height 25
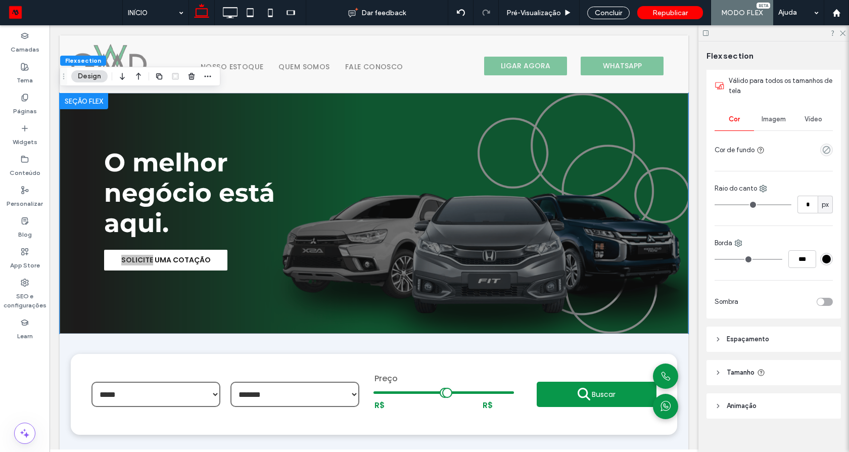
scroll to position [146, 0]
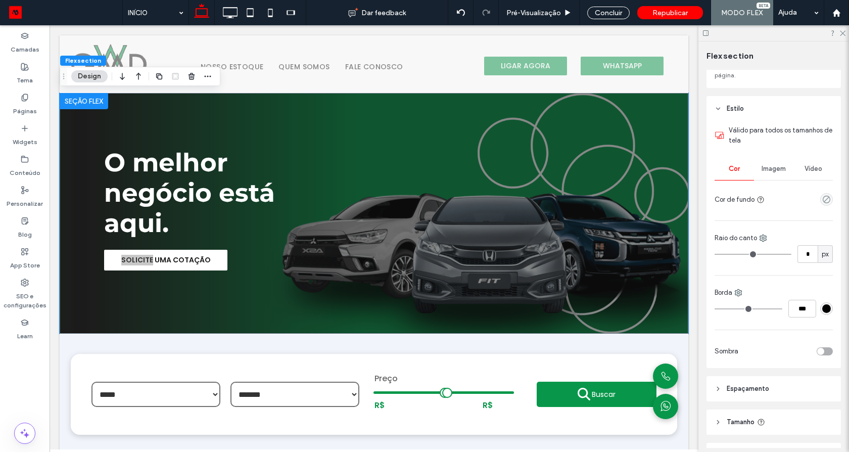
click at [775, 175] on div "Imagem" at bounding box center [773, 169] width 39 height 22
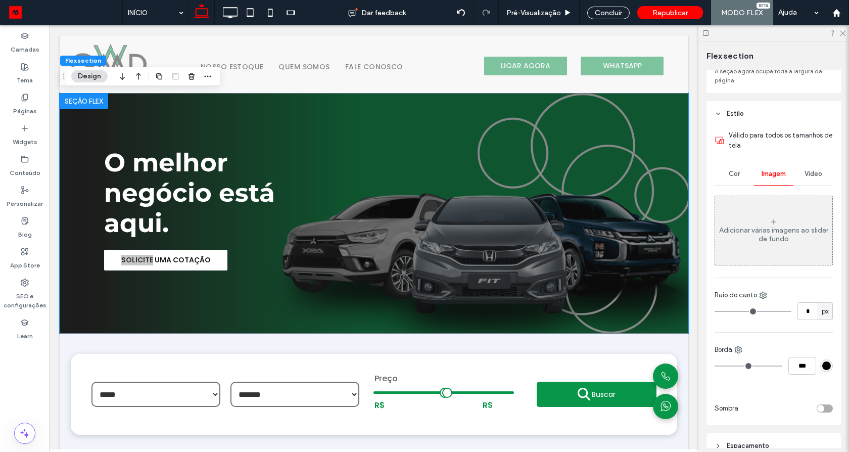
scroll to position [76, 0]
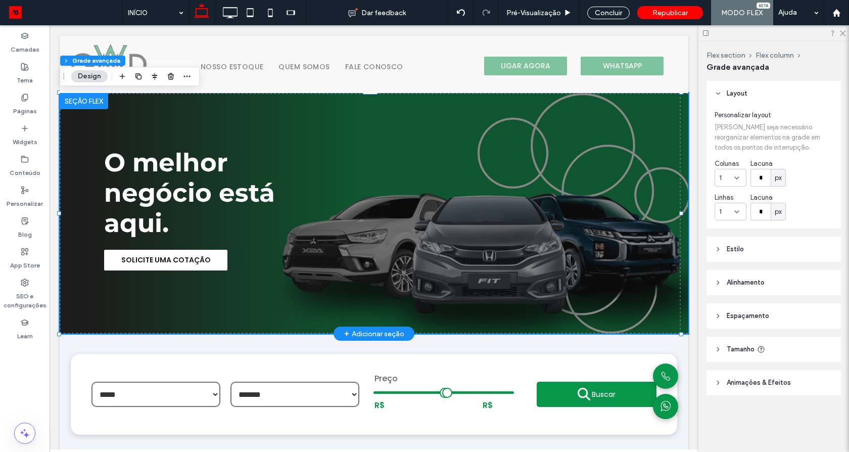
click at [96, 99] on div at bounding box center [84, 101] width 49 height 16
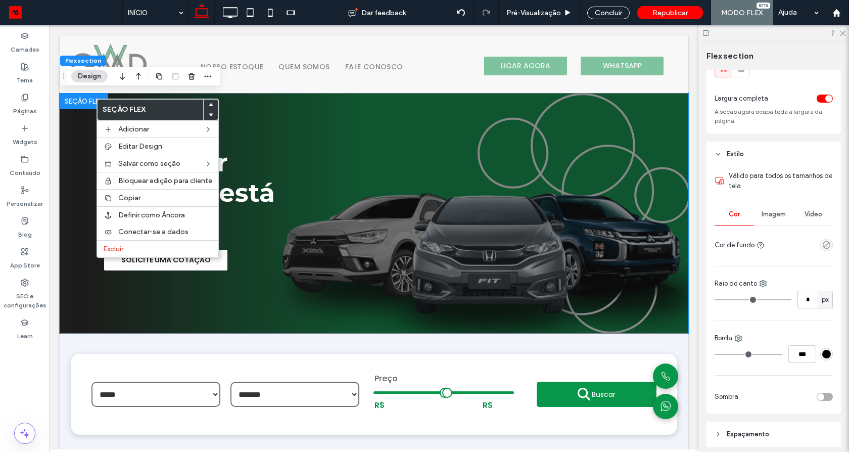
scroll to position [61, 0]
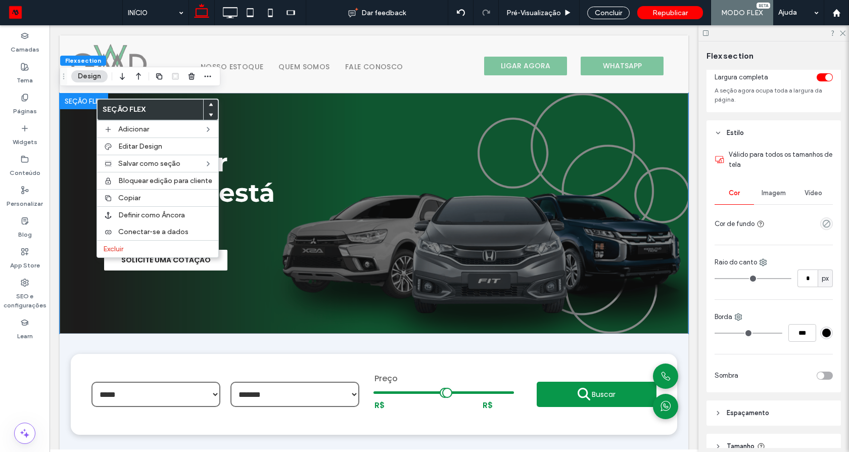
click at [769, 192] on span "Imagem" at bounding box center [773, 193] width 24 height 8
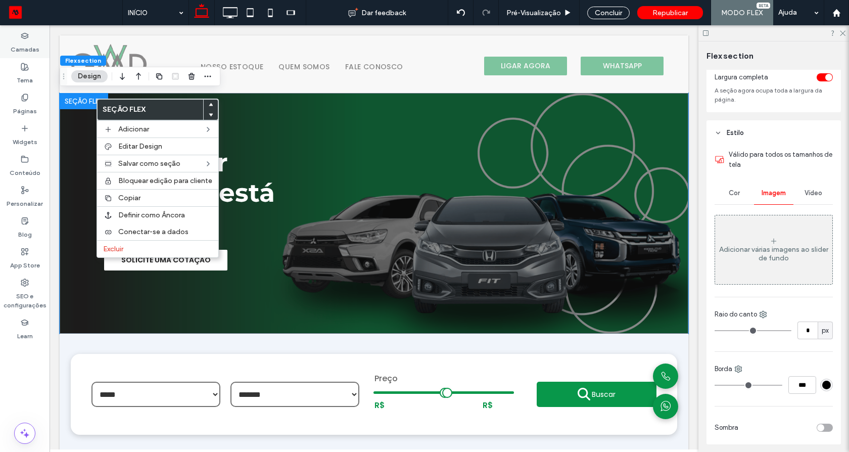
click at [32, 50] on label "Camadas" at bounding box center [25, 47] width 29 height 14
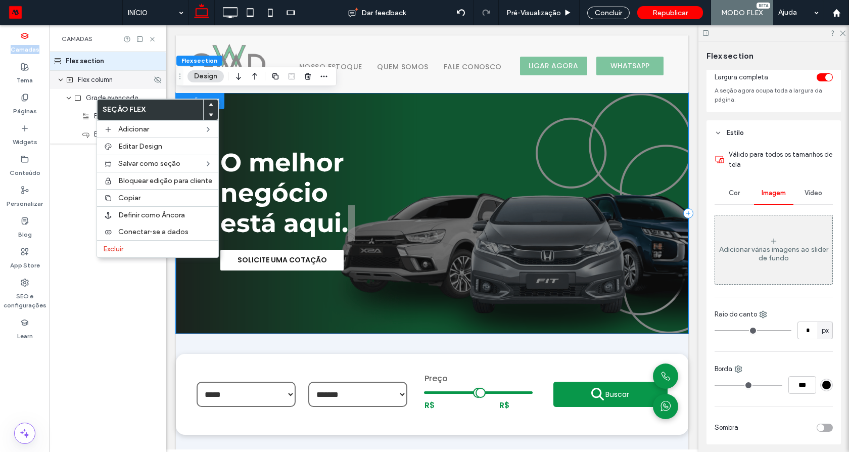
click at [100, 81] on span "Flex column" at bounding box center [95, 80] width 35 height 10
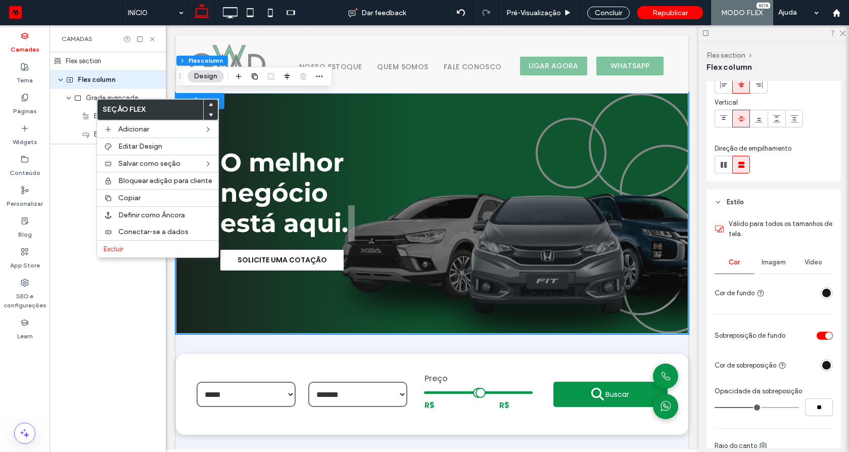
click at [755, 262] on div "Imagem" at bounding box center [773, 262] width 39 height 22
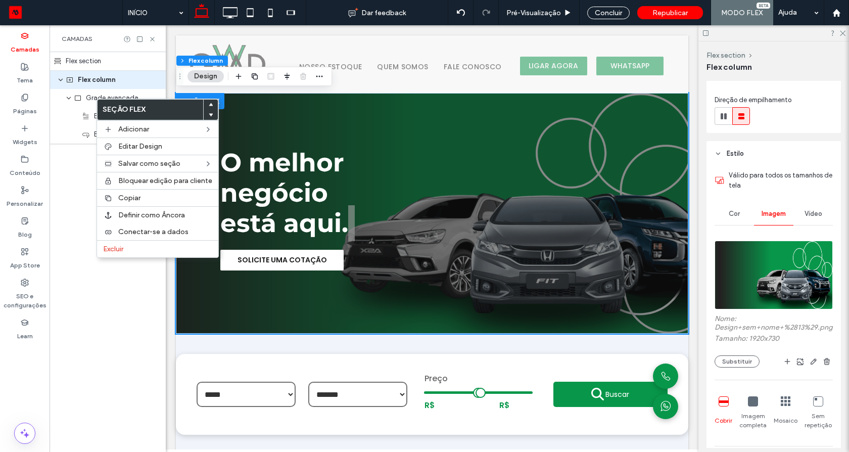
scroll to position [243, 0]
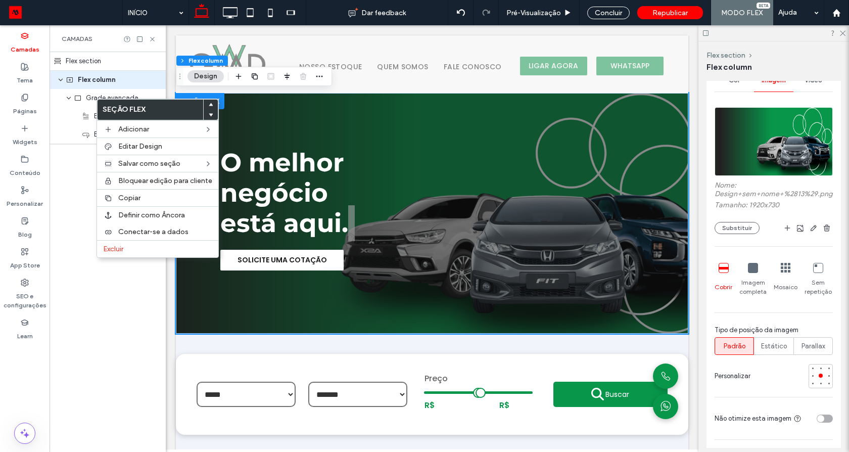
click at [731, 85] on div "Cor" at bounding box center [733, 80] width 39 height 22
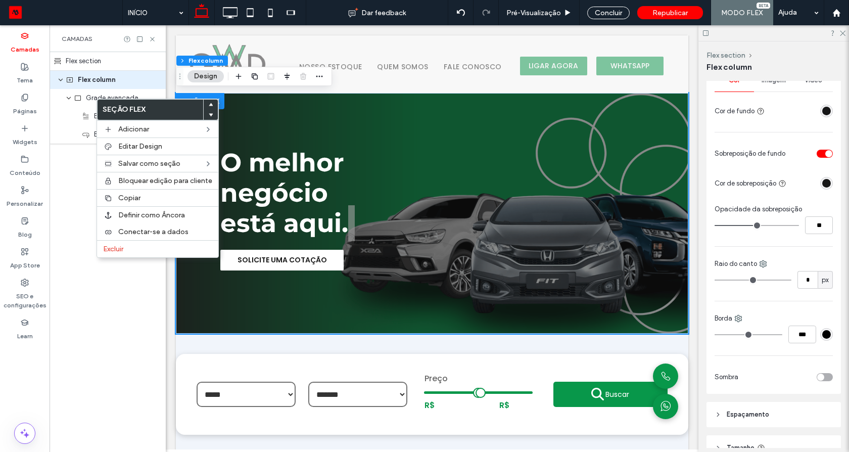
type input "**"
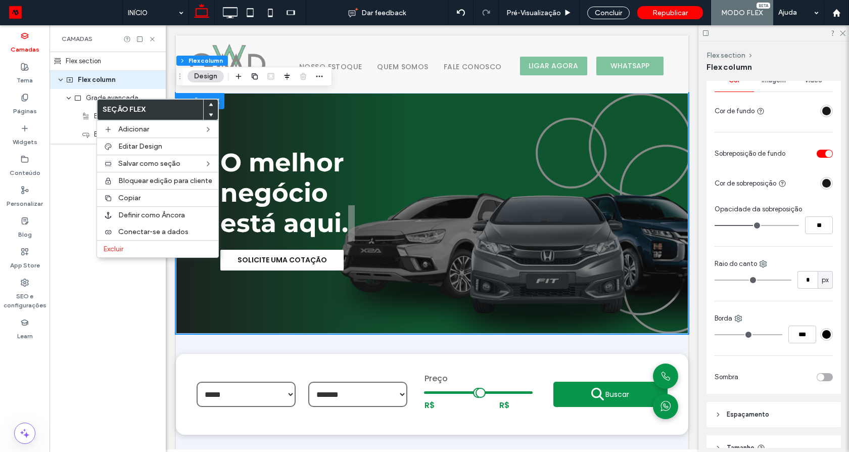
type input "**"
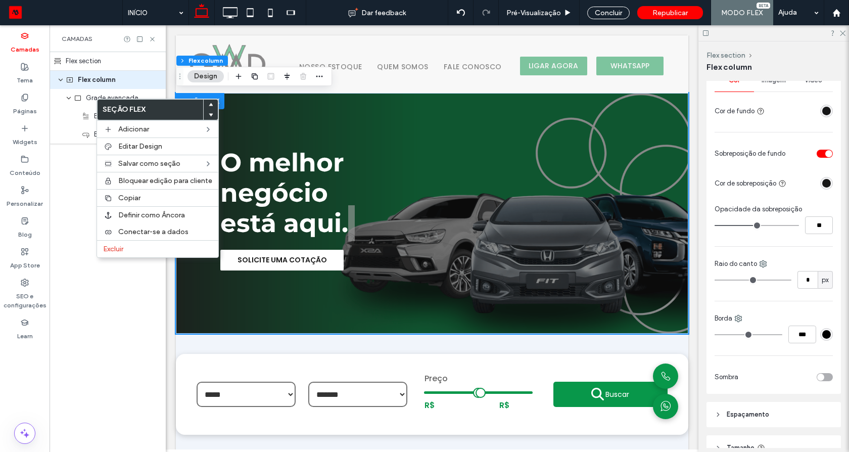
type input "**"
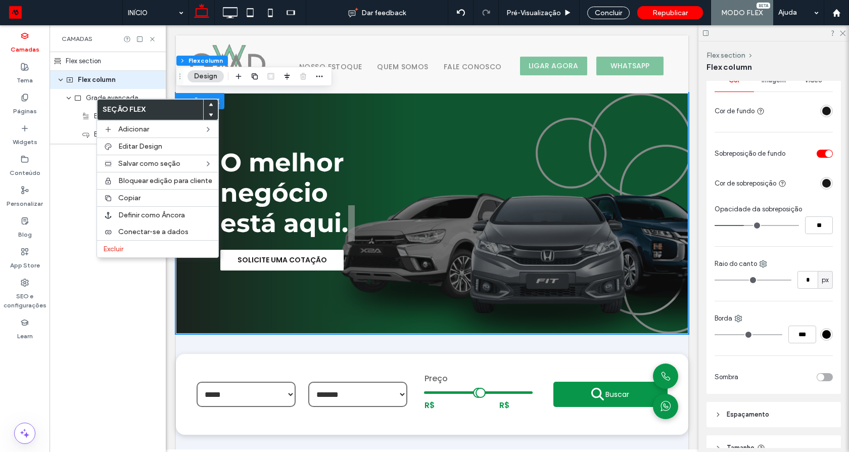
type input "**"
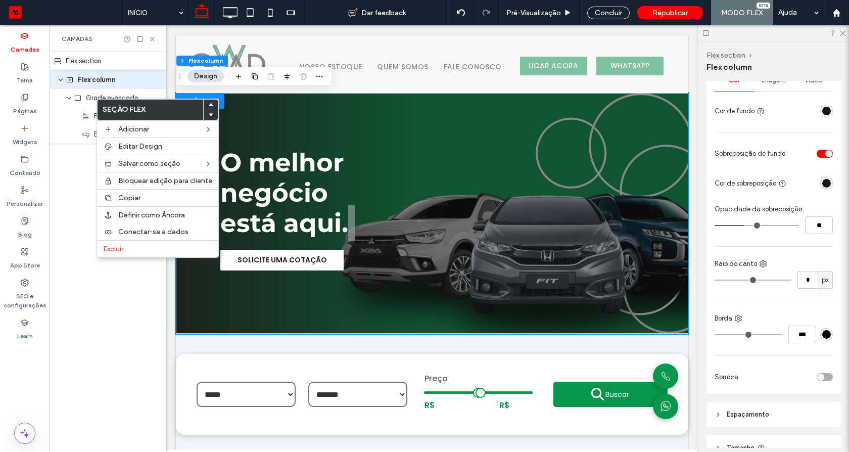
type input "**"
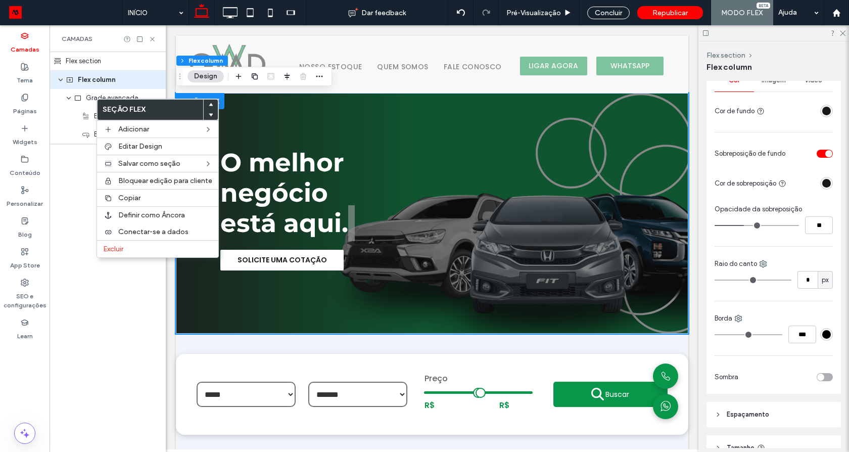
type input "**"
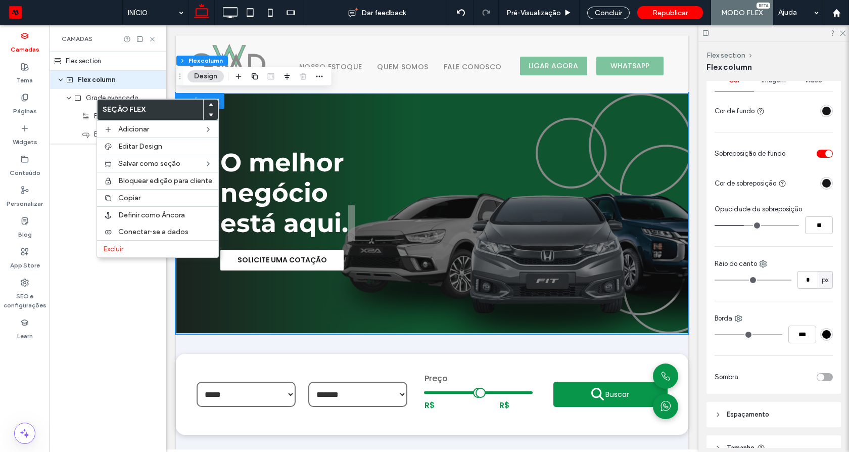
type input "**"
type input "*"
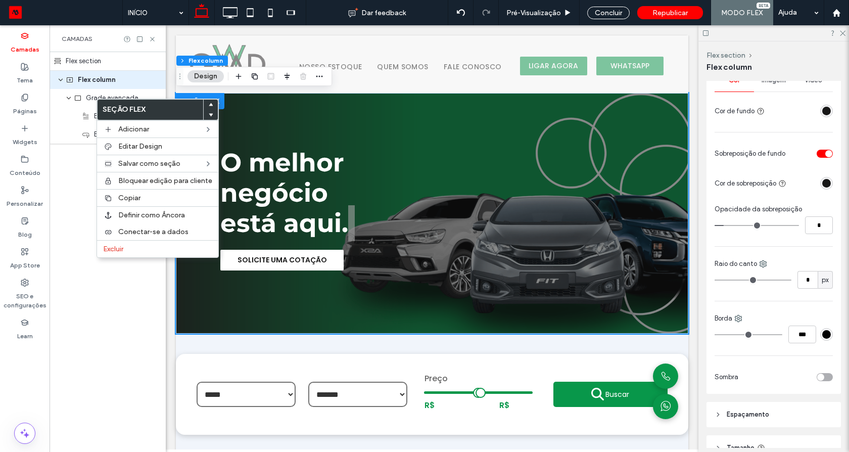
type input "*"
drag, startPoint x: 752, startPoint y: 226, endPoint x: 720, endPoint y: 226, distance: 32.3
click at [720, 226] on input "range" at bounding box center [756, 225] width 84 height 1
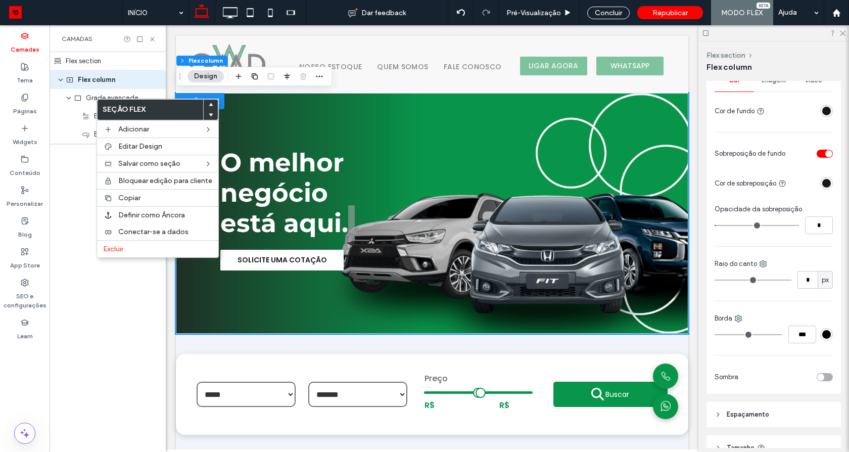
type input "*"
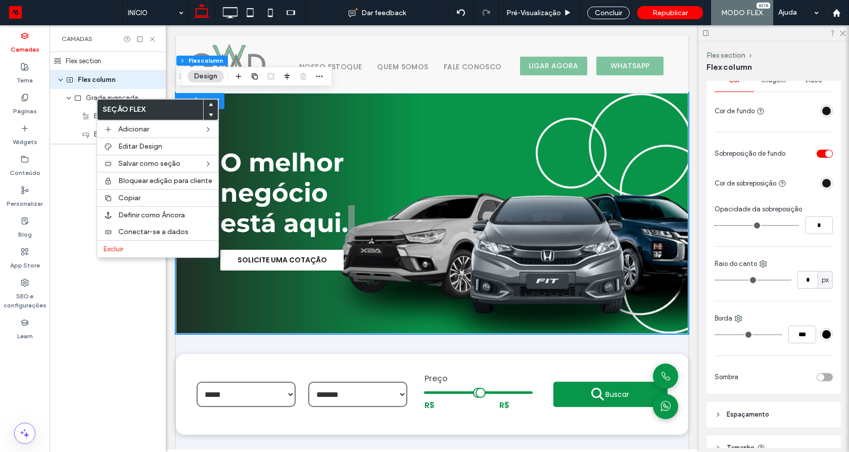
type input "*"
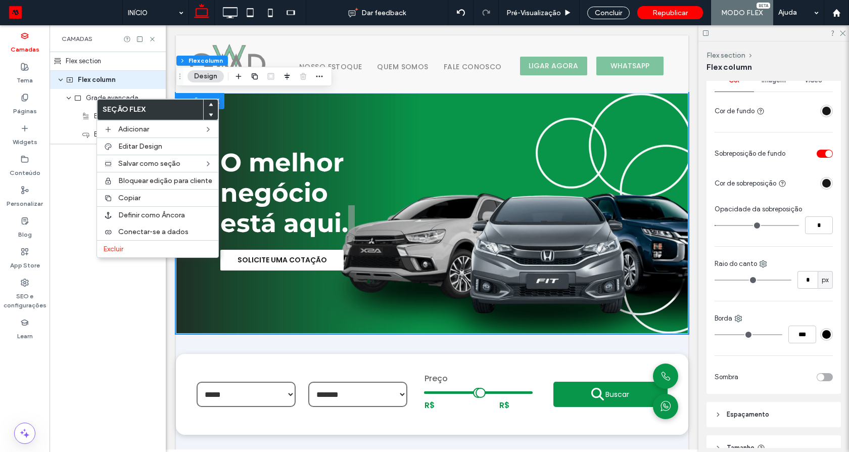
type input "*"
click at [723, 225] on input "range" at bounding box center [756, 225] width 84 height 1
type input "*"
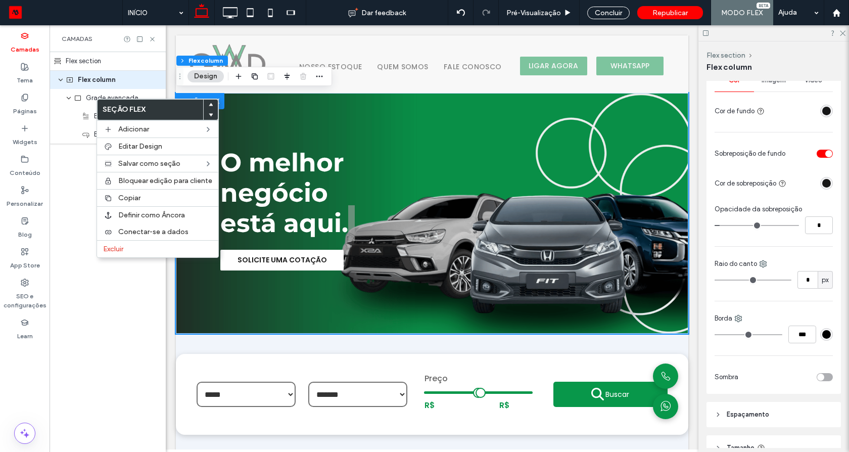
type input "*"
type input "**"
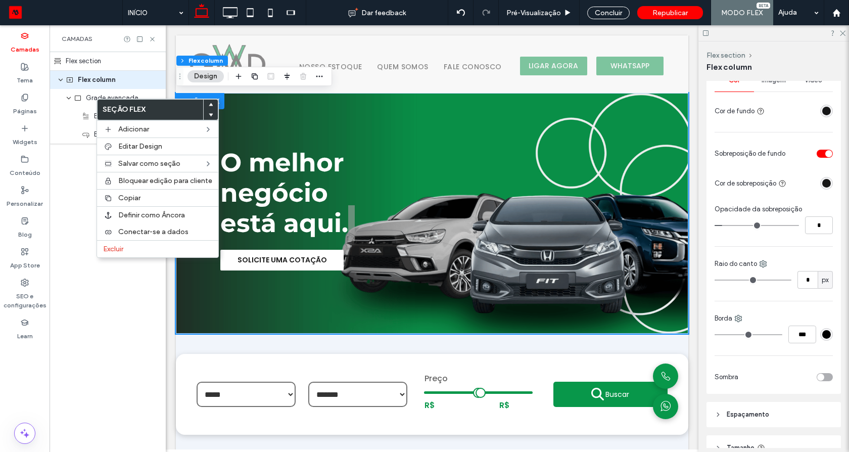
type input "**"
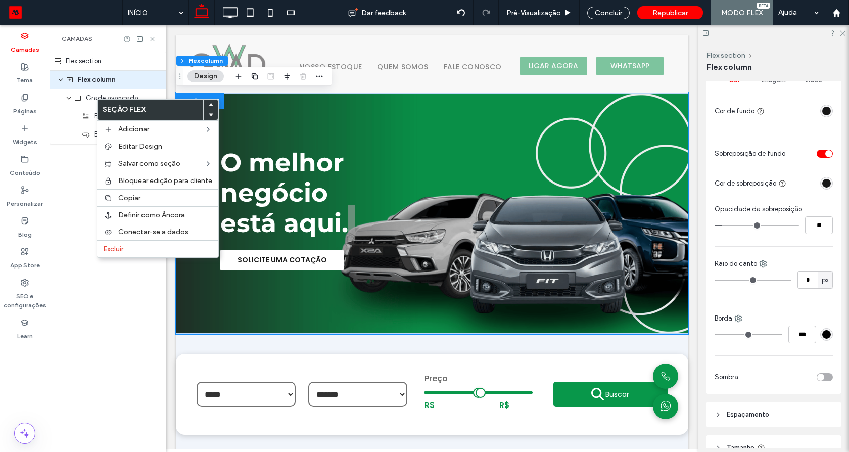
type input "**"
drag, startPoint x: 723, startPoint y: 225, endPoint x: 729, endPoint y: 224, distance: 6.6
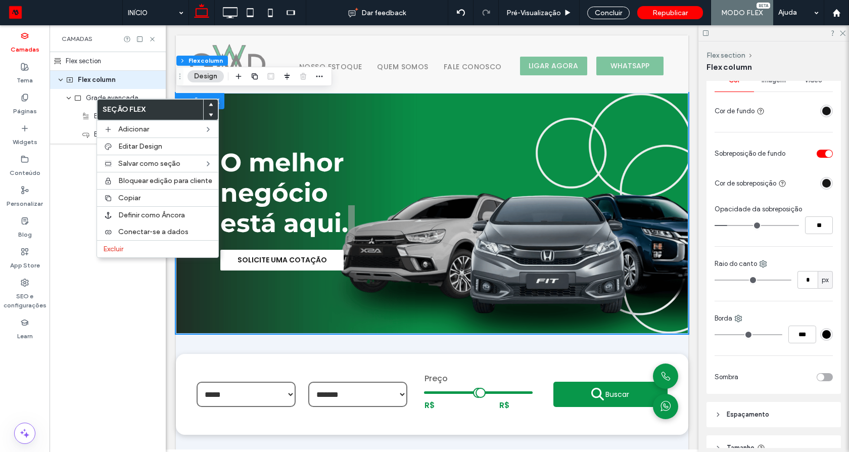
type input "**"
click at [729, 225] on input "range" at bounding box center [756, 225] width 84 height 1
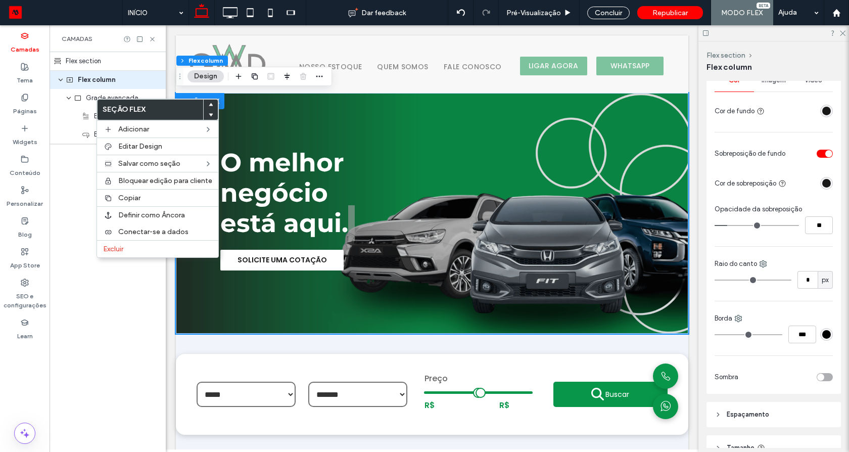
click at [825, 186] on div "rgba(23, 23, 23, 1)" at bounding box center [826, 183] width 9 height 9
click at [820, 188] on div "rgba(23, 23, 23, 1)" at bounding box center [826, 183] width 13 height 13
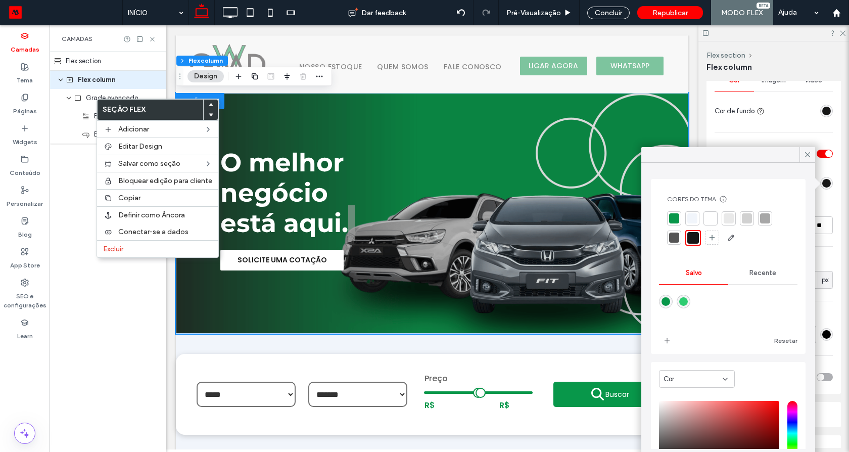
click at [674, 376] on span "Cor" at bounding box center [668, 379] width 11 height 10
click at [682, 411] on span "Gradiente" at bounding box center [678, 414] width 31 height 10
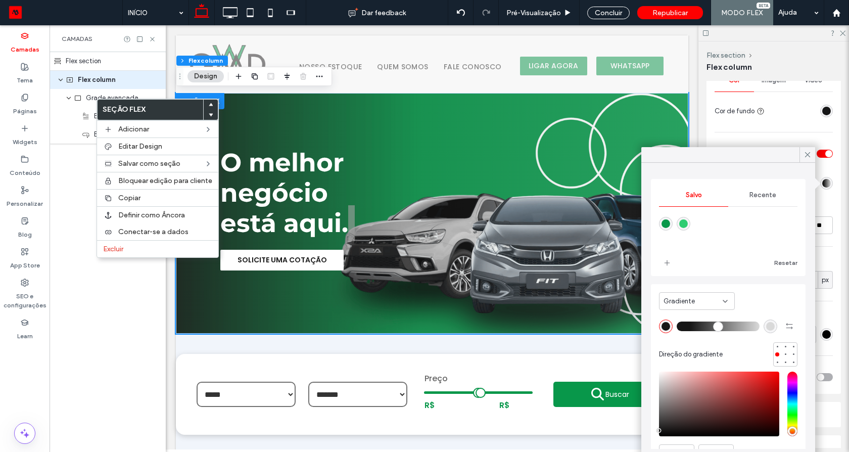
click at [692, 325] on input "range" at bounding box center [718, 325] width 83 height 1
drag, startPoint x: 692, startPoint y: 325, endPoint x: 713, endPoint y: 323, distance: 21.9
click at [713, 325] on input "range" at bounding box center [718, 325] width 83 height 1
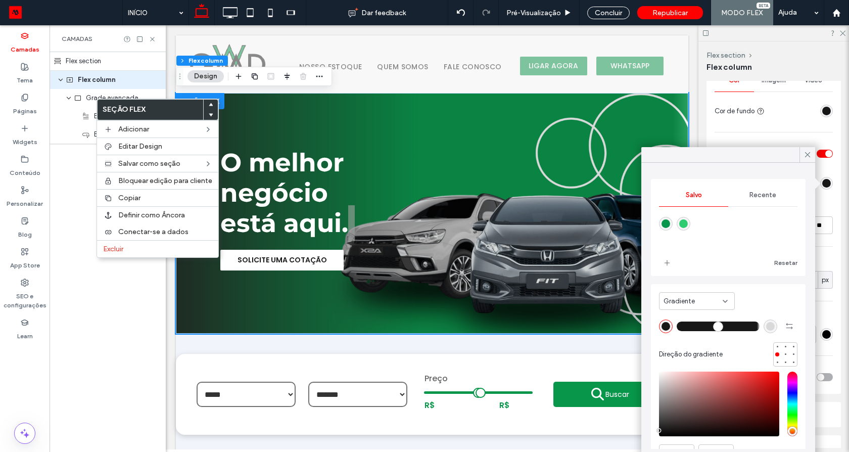
drag, startPoint x: 713, startPoint y: 323, endPoint x: 745, endPoint y: 323, distance: 31.3
click at [745, 325] on input "range" at bounding box center [718, 325] width 83 height 1
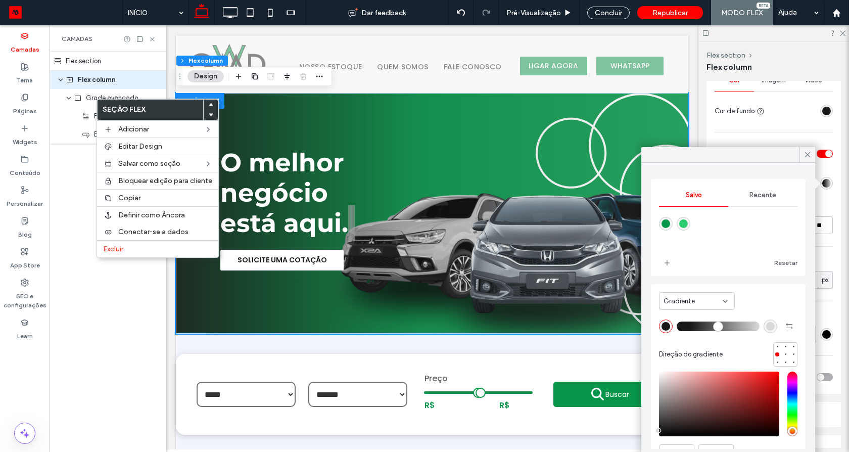
drag, startPoint x: 745, startPoint y: 323, endPoint x: 692, endPoint y: 326, distance: 53.1
type input "**"
click at [692, 326] on input "range" at bounding box center [718, 325] width 83 height 1
click at [766, 325] on div "rgba(217, 217, 217, 1)" at bounding box center [770, 326] width 9 height 9
click at [667, 328] on div "rgba(23, 23, 23, 1)" at bounding box center [665, 326] width 9 height 9
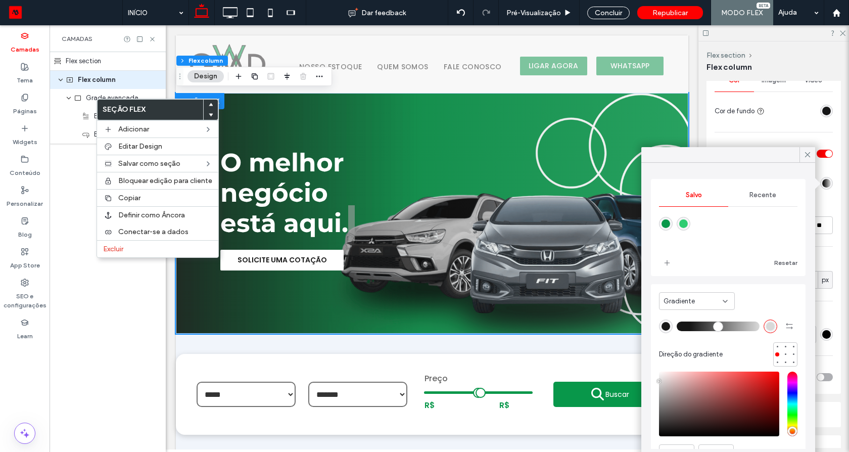
click at [664, 322] on div "rgba(23, 23, 23, 1)" at bounding box center [665, 326] width 9 height 9
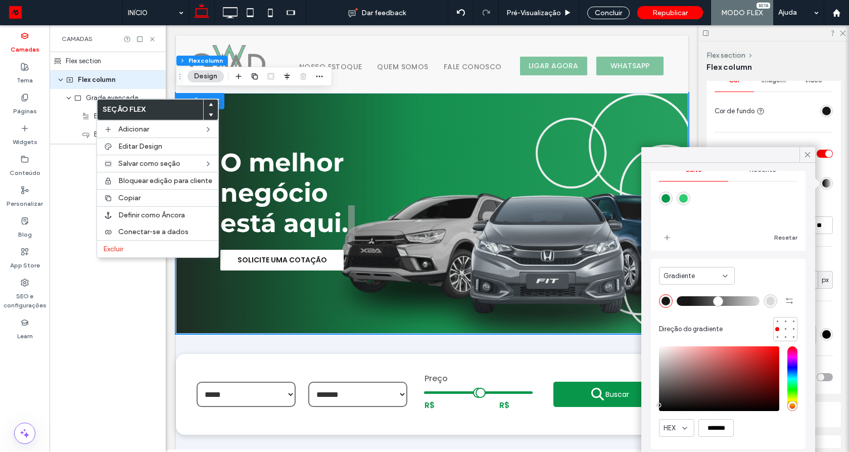
scroll to position [0, 0]
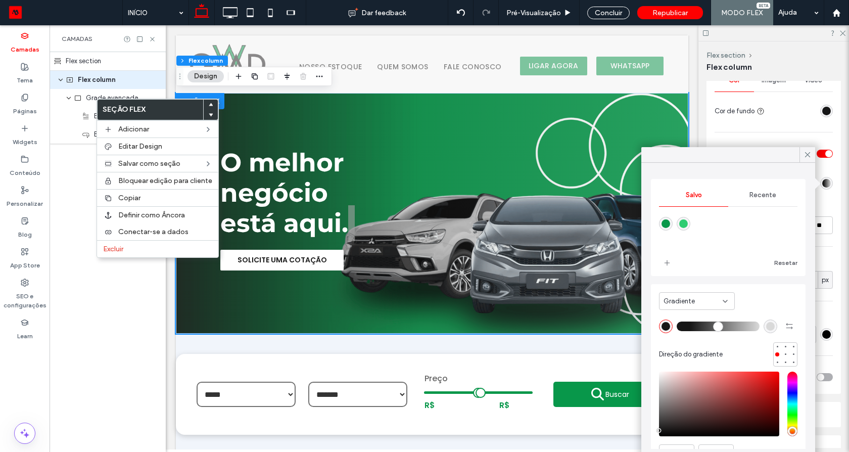
click at [754, 195] on span "Recente" at bounding box center [762, 195] width 27 height 8
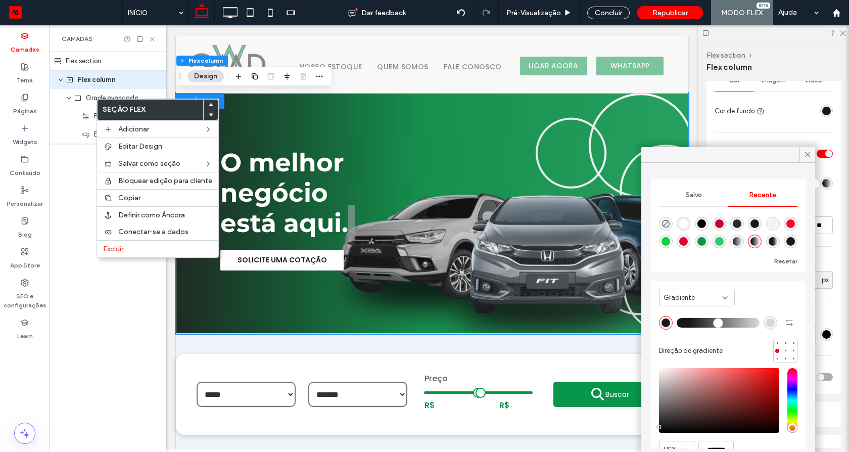
click at [699, 222] on div "rgba(0, 0, 0, 1)" at bounding box center [701, 223] width 9 height 9
type input "*******"
click at [699, 221] on div "rgba(0, 0, 0, 1)" at bounding box center [701, 223] width 9 height 9
click at [703, 224] on div "rgba(0, 0, 0, 1)" at bounding box center [701, 223] width 9 height 9
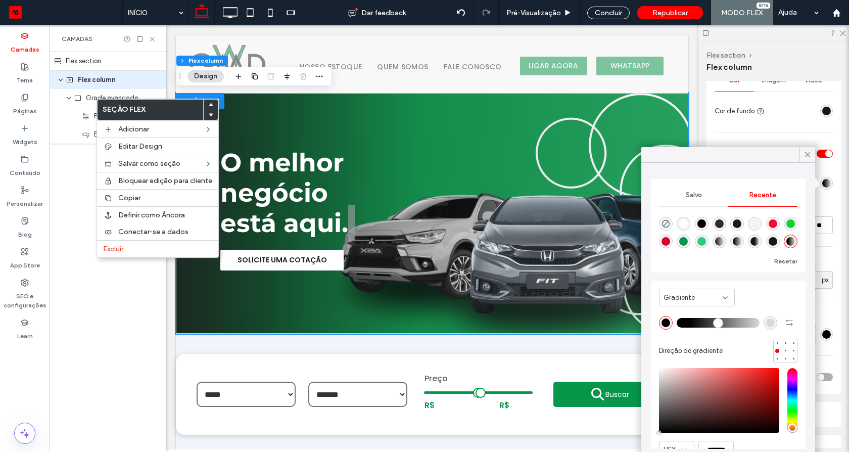
click at [703, 224] on div "rgba(0, 0, 0, 1)" at bounding box center [701, 223] width 9 height 9
click at [695, 322] on input "range" at bounding box center [718, 322] width 83 height 1
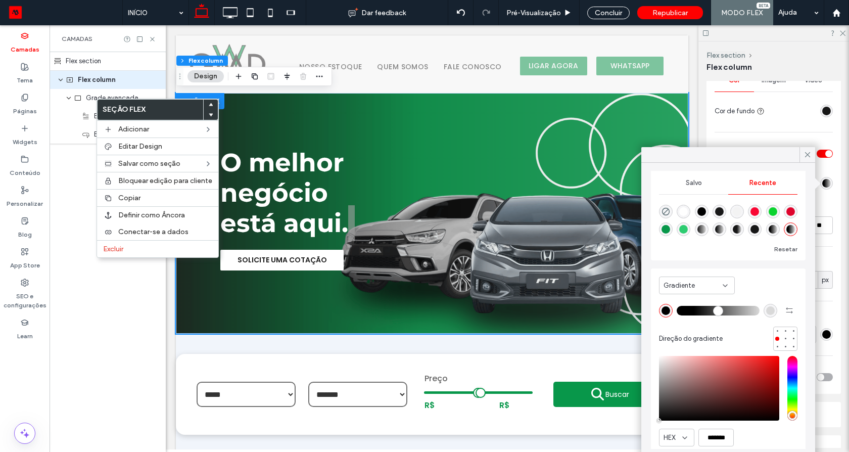
scroll to position [22, 0]
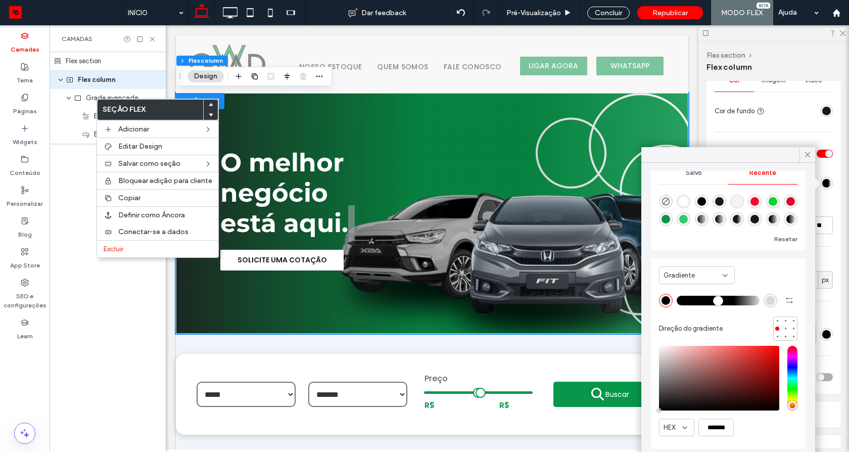
drag, startPoint x: 696, startPoint y: 300, endPoint x: 698, endPoint y: 201, distance: 99.1
type input "**"
click at [726, 300] on input "range" at bounding box center [718, 300] width 83 height 1
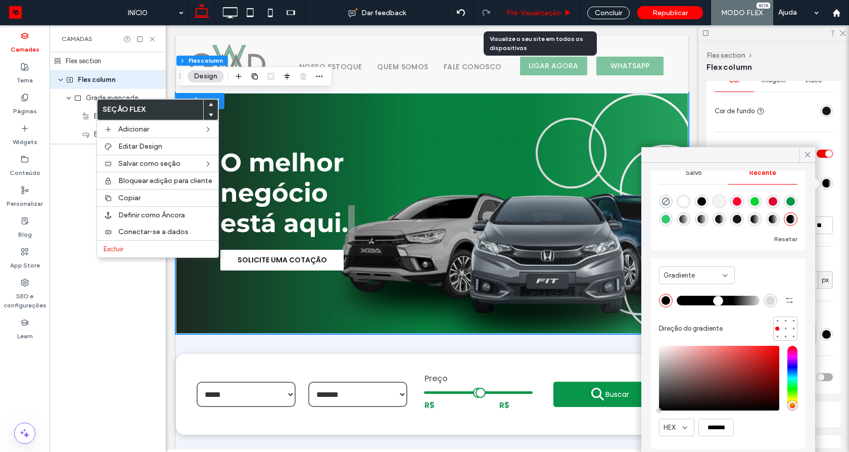
drag, startPoint x: 544, startPoint y: 13, endPoint x: 482, endPoint y: 368, distance: 360.7
click at [544, 13] on span "Pré-Visualizaçāo" at bounding box center [533, 13] width 55 height 9
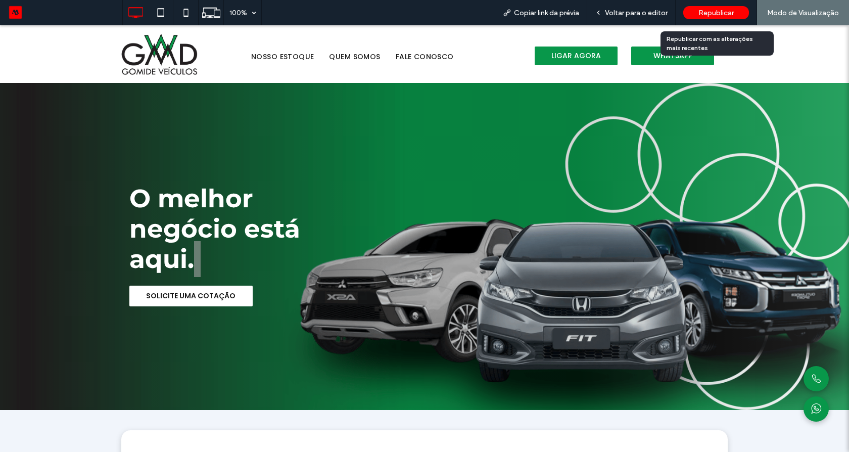
click at [714, 15] on span "Republicar" at bounding box center [715, 13] width 35 height 9
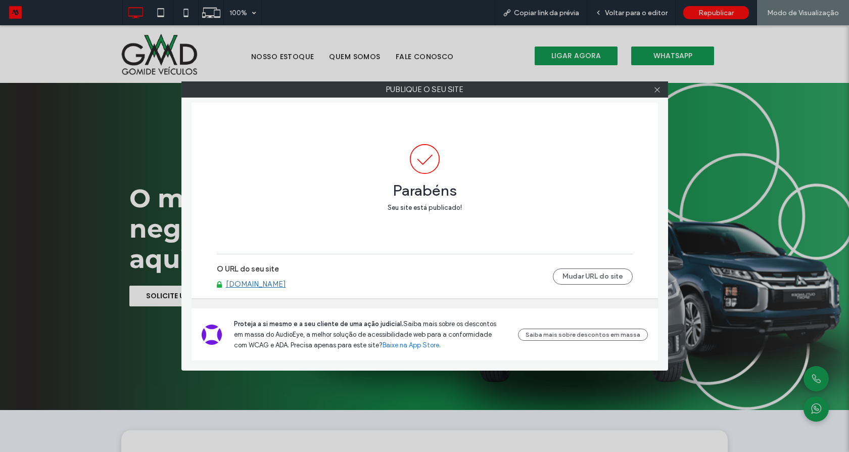
click at [286, 287] on link "[DOMAIN_NAME]" at bounding box center [256, 283] width 60 height 9
click at [773, 196] on div "Publique o seu site Parabéns Seu site está publicado! O URL do seu site gomides…" at bounding box center [424, 226] width 849 height 452
click at [660, 90] on icon at bounding box center [657, 90] width 8 height 8
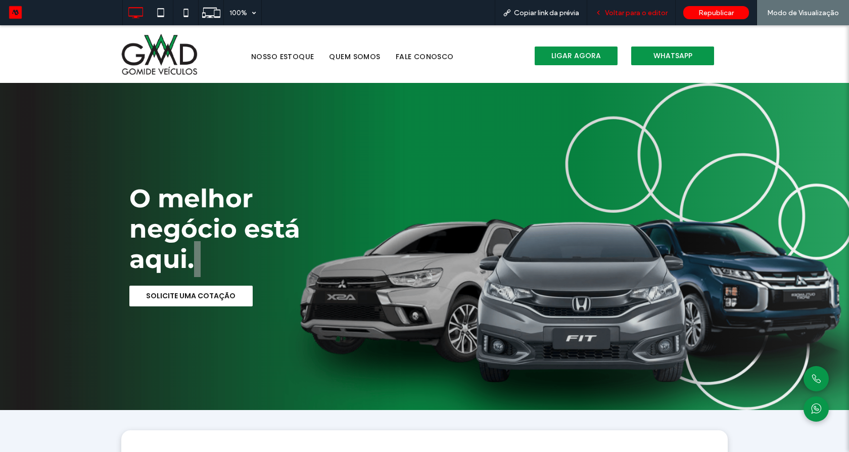
click at [644, 12] on span "Voltar para o editor" at bounding box center [636, 13] width 63 height 9
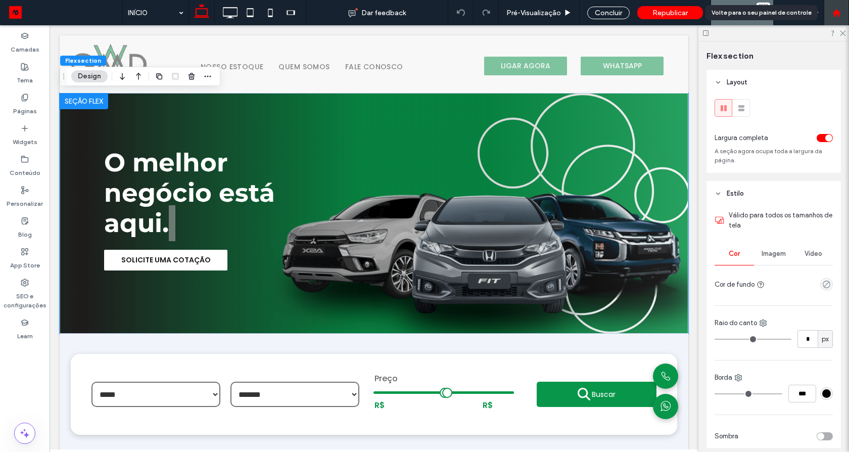
click at [836, 16] on icon at bounding box center [836, 13] width 9 height 9
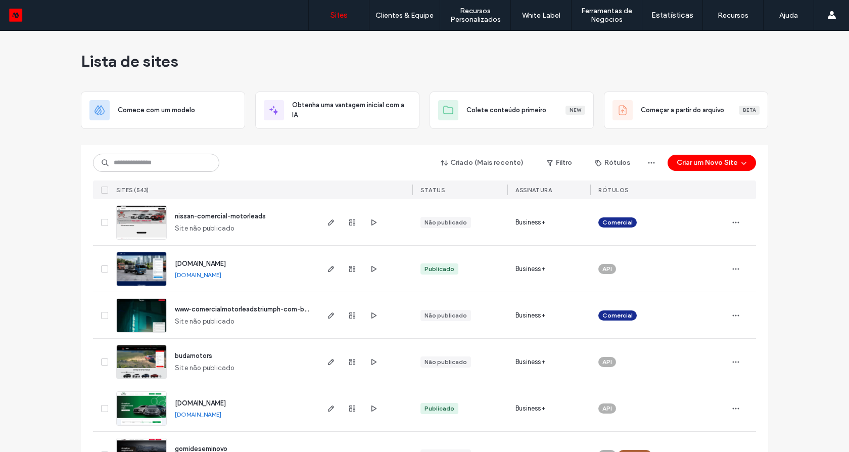
click at [166, 161] on input at bounding box center [156, 163] width 126 height 18
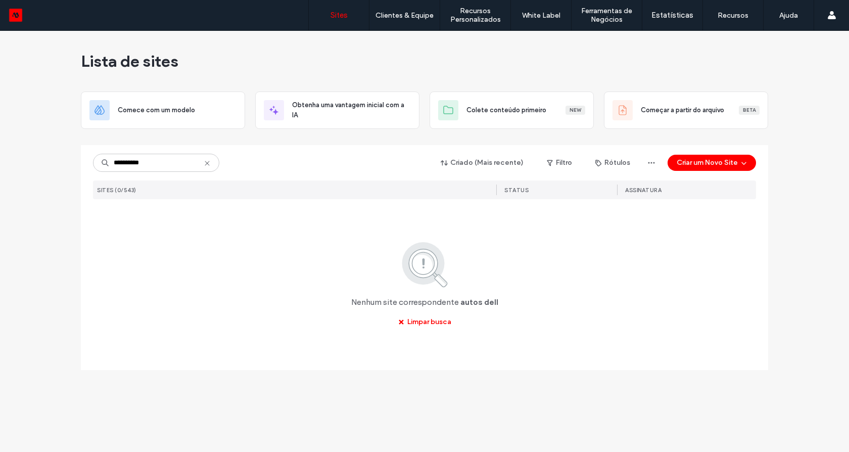
click at [133, 163] on input "**********" at bounding box center [156, 163] width 126 height 18
click at [150, 163] on input "*********" at bounding box center [156, 163] width 126 height 18
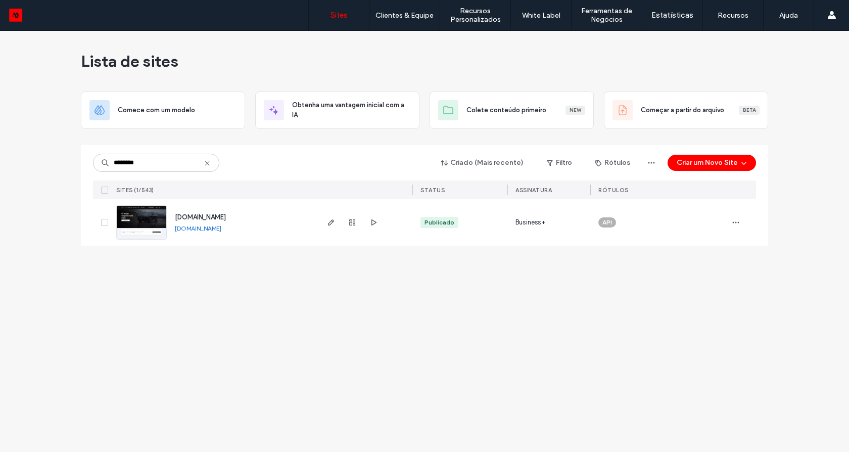
type input "********"
click at [140, 215] on img at bounding box center [142, 240] width 50 height 69
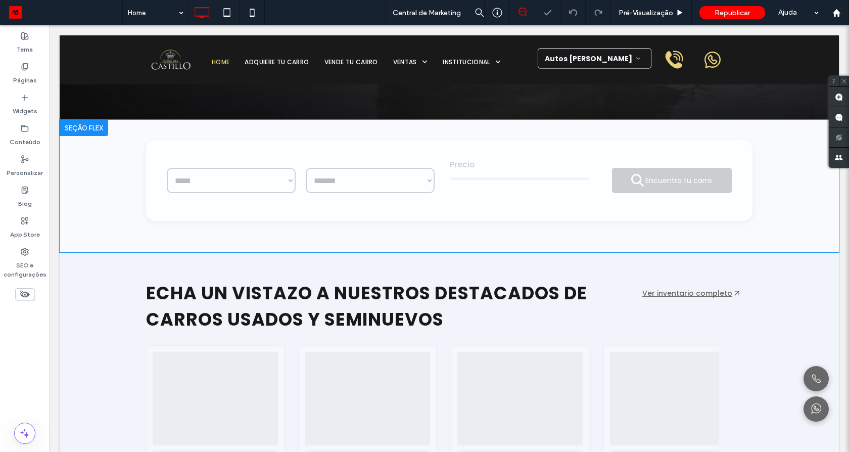
scroll to position [243, 0]
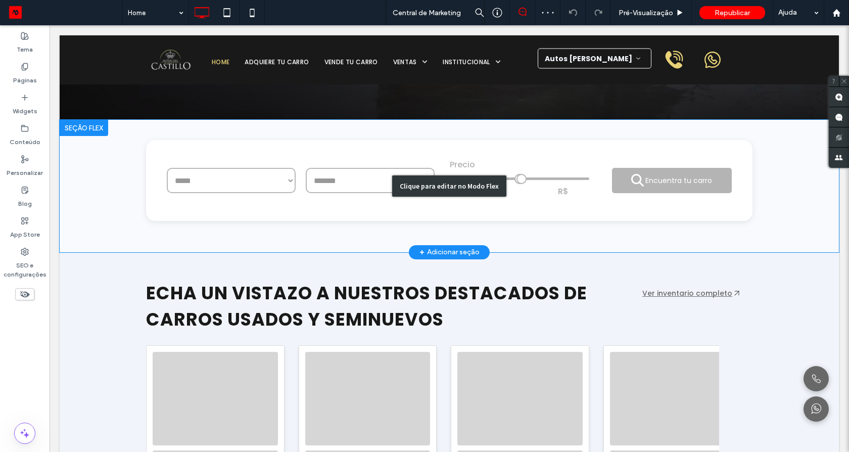
click at [563, 201] on div "Clique para editar no Modo Flex" at bounding box center [449, 186] width 779 height 132
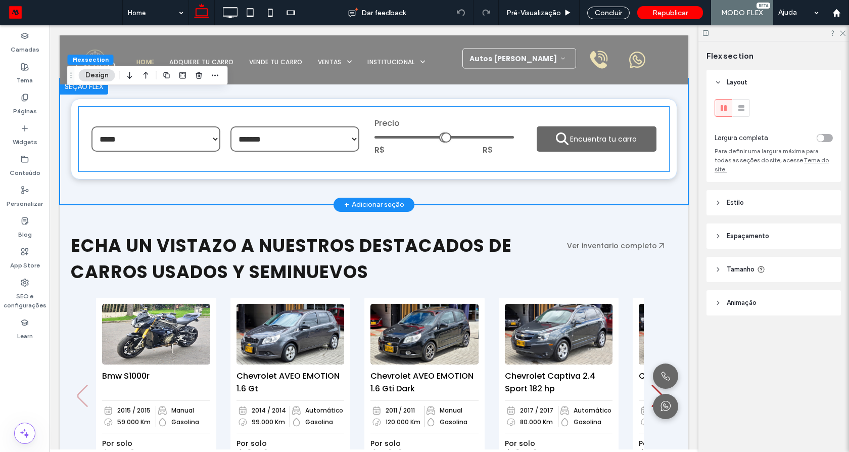
click at [422, 154] on div "R$ ******** R$ ********" at bounding box center [447, 149] width 147 height 23
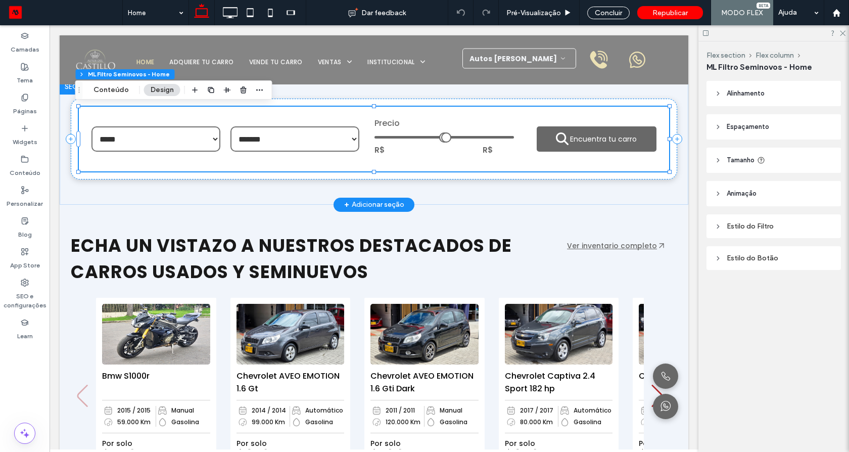
click at [439, 141] on div "R$ ******** R$ ********" at bounding box center [447, 149] width 147 height 23
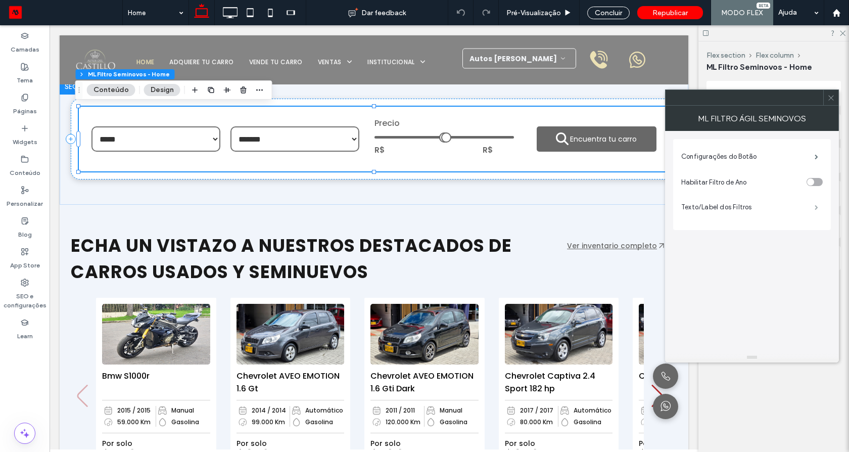
click at [815, 210] on span at bounding box center [817, 207] width 4 height 5
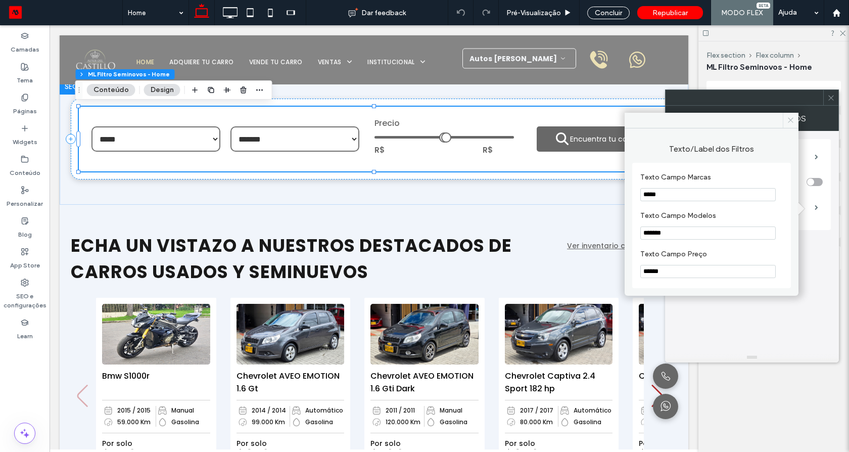
click at [789, 121] on use at bounding box center [790, 120] width 5 height 5
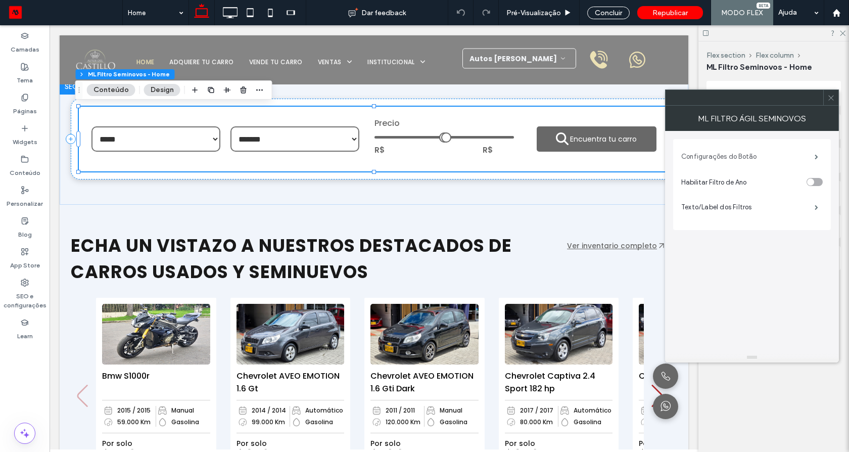
click at [777, 157] on label "Configurações do Botão" at bounding box center [747, 157] width 133 height 20
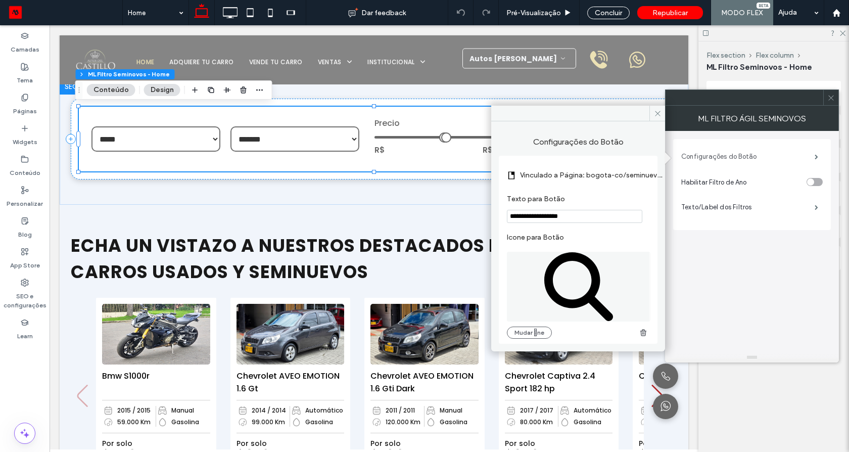
click at [777, 157] on label "Configurações do Botão" at bounding box center [747, 157] width 133 height 20
drag, startPoint x: 654, startPoint y: 115, endPoint x: 794, endPoint y: 100, distance: 140.3
click at [654, 116] on icon at bounding box center [658, 114] width 8 height 8
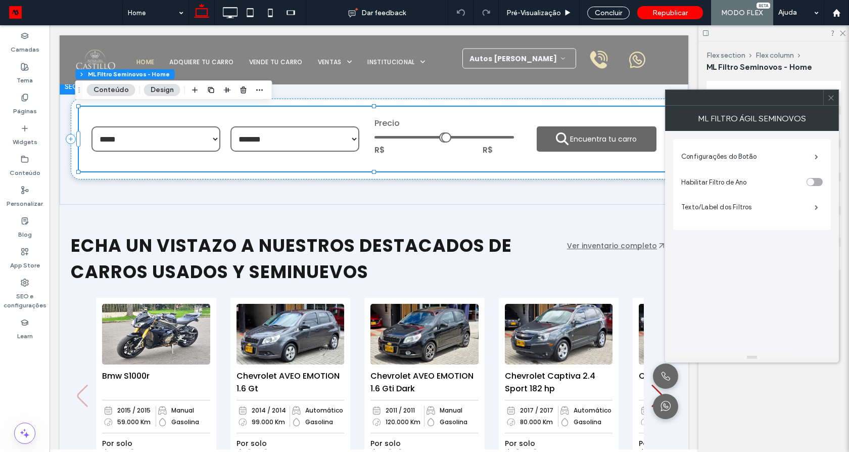
click at [829, 99] on use at bounding box center [830, 97] width 5 height 5
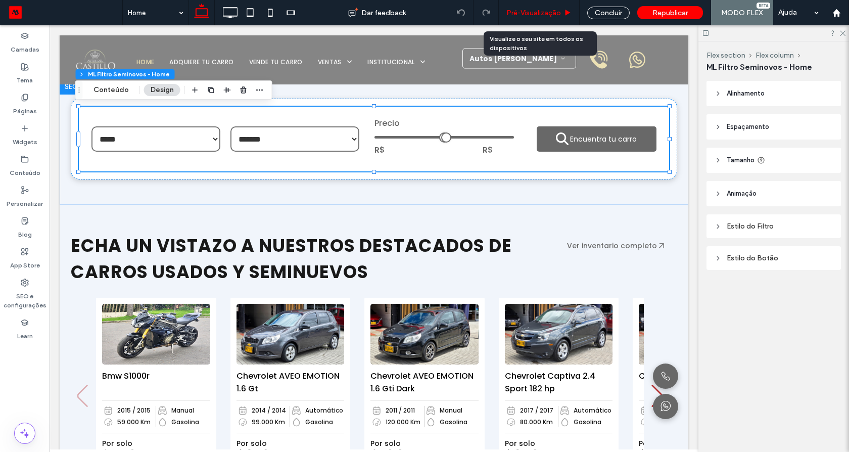
click at [551, 6] on div "Pré-Visualizaçāo" at bounding box center [539, 12] width 81 height 25
drag, startPoint x: 551, startPoint y: 10, endPoint x: 551, endPoint y: 202, distance: 192.5
click at [551, 10] on span "Pré-Visualizaçāo" at bounding box center [533, 13] width 55 height 9
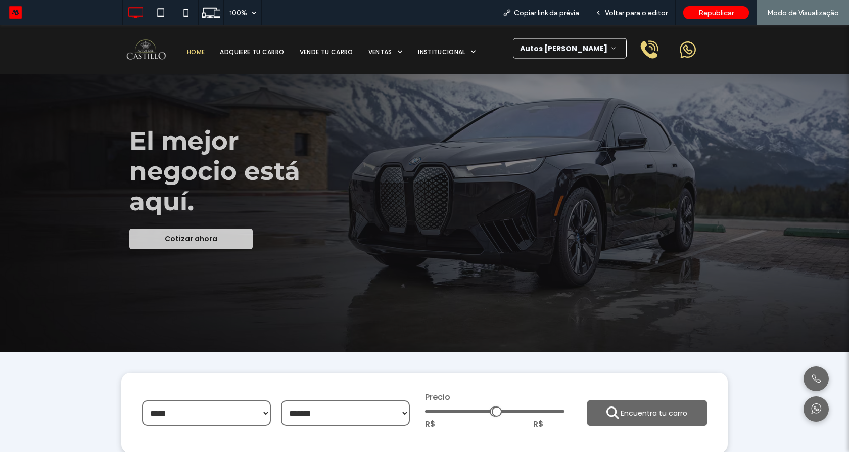
scroll to position [303, 0]
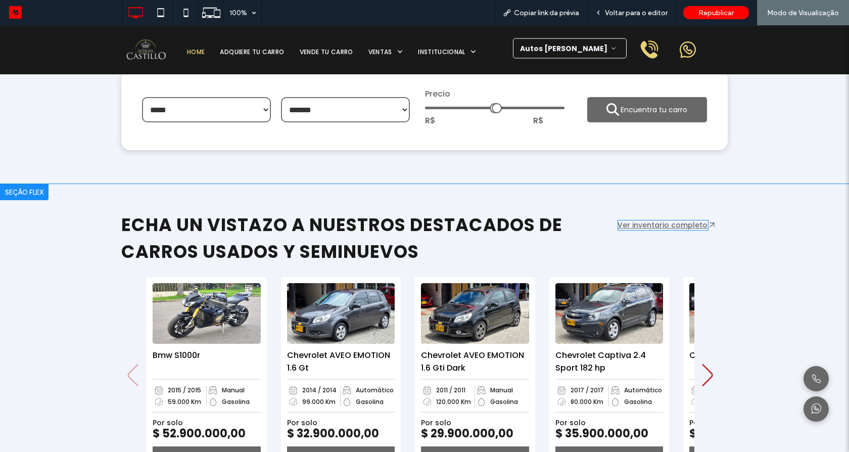
click at [662, 224] on link "Ver inventario completo" at bounding box center [662, 225] width 90 height 10
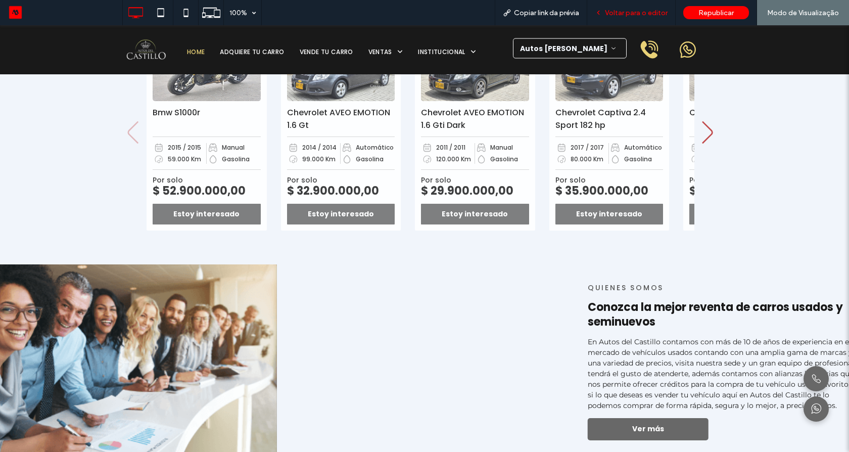
click at [632, 13] on span "Voltar para o editor" at bounding box center [636, 13] width 63 height 9
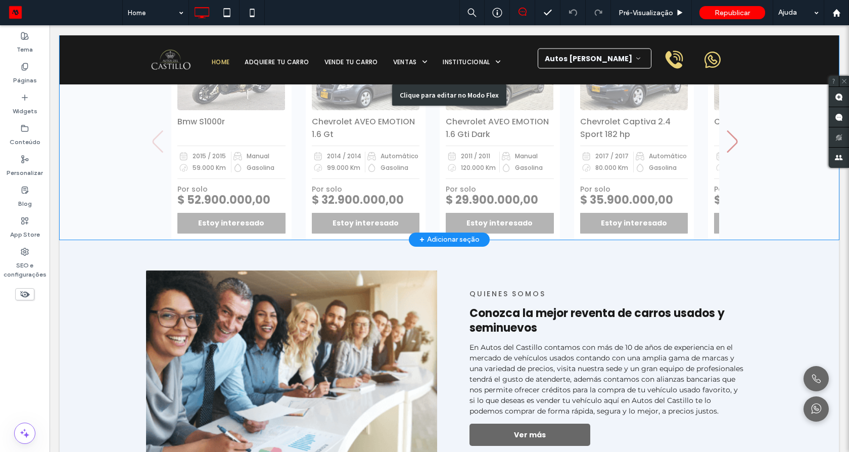
scroll to position [726, 0]
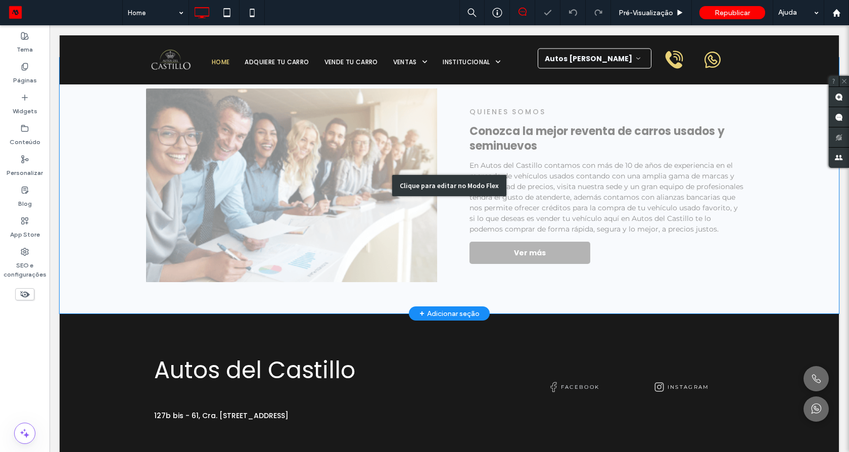
click at [507, 269] on div "Clique para editar no Modo Flex" at bounding box center [449, 186] width 779 height 256
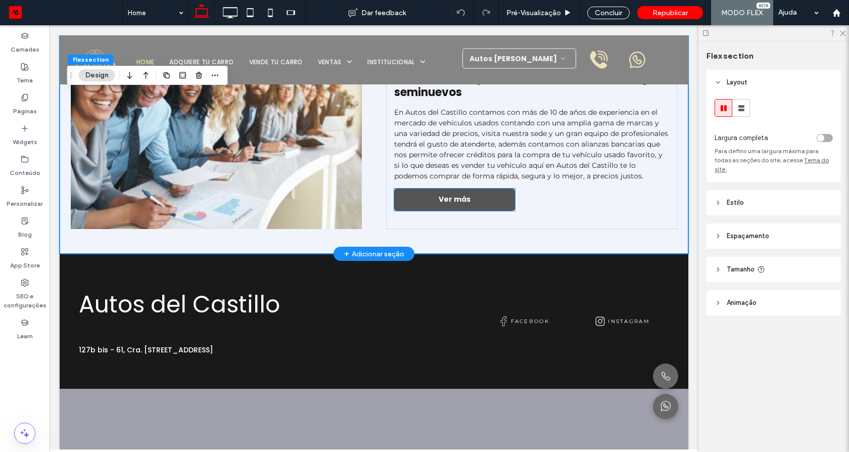
click at [484, 210] on link "Ver más" at bounding box center [454, 199] width 121 height 22
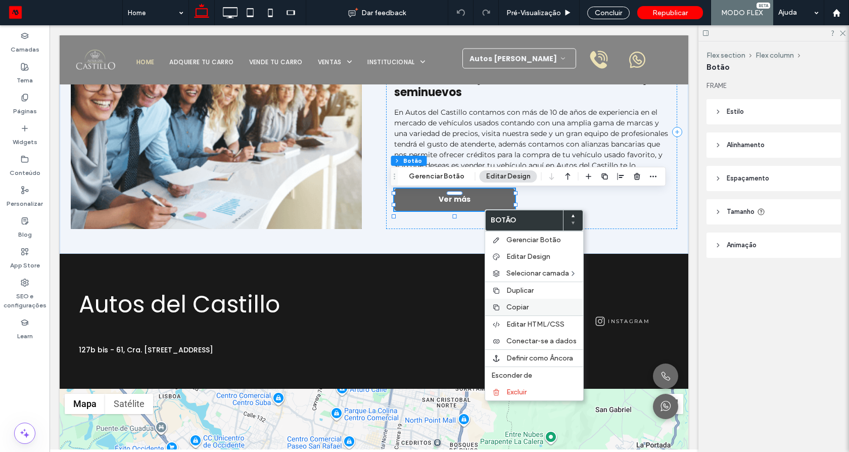
click at [526, 305] on span "Copiar" at bounding box center [517, 307] width 22 height 9
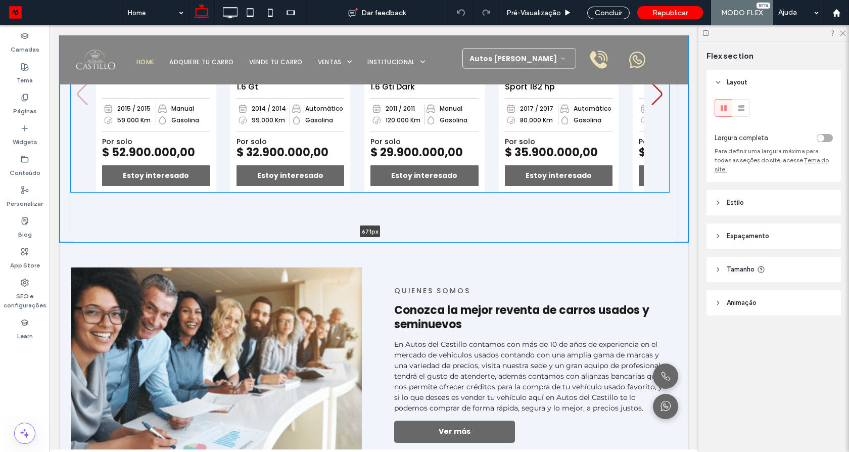
scroll to position [421, 0]
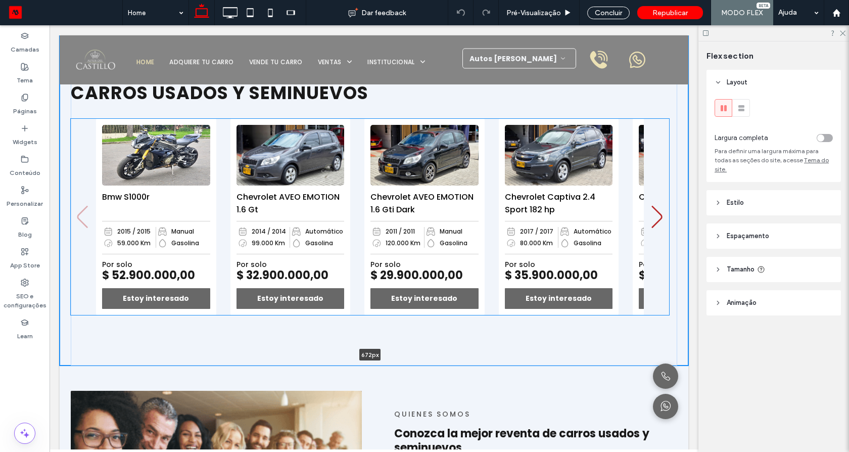
drag, startPoint x: 317, startPoint y: 194, endPoint x: 318, endPoint y: 245, distance: 51.0
click at [317, 244] on div "ECHA UN VISTAZO A NUESTROS DESTACADOS DE CARROS USADOS Y SEMINUEVOS Ver inventa…" at bounding box center [374, 196] width 629 height 340
type input "***"
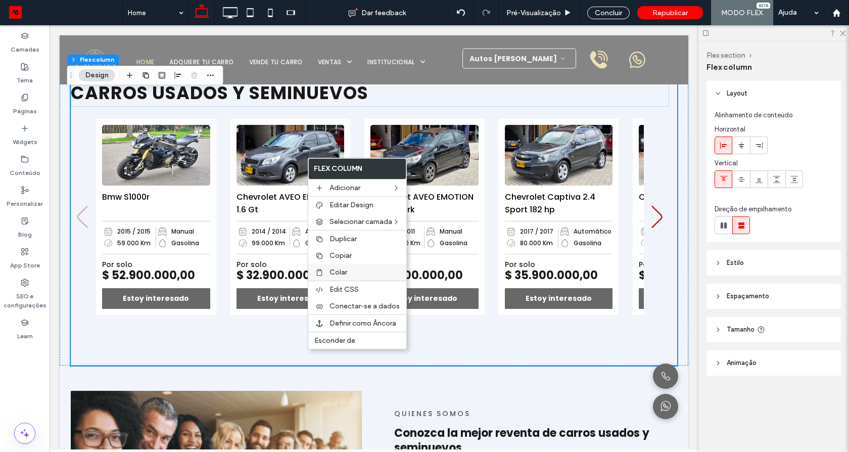
click at [342, 273] on span "Colar" at bounding box center [338, 272] width 18 height 9
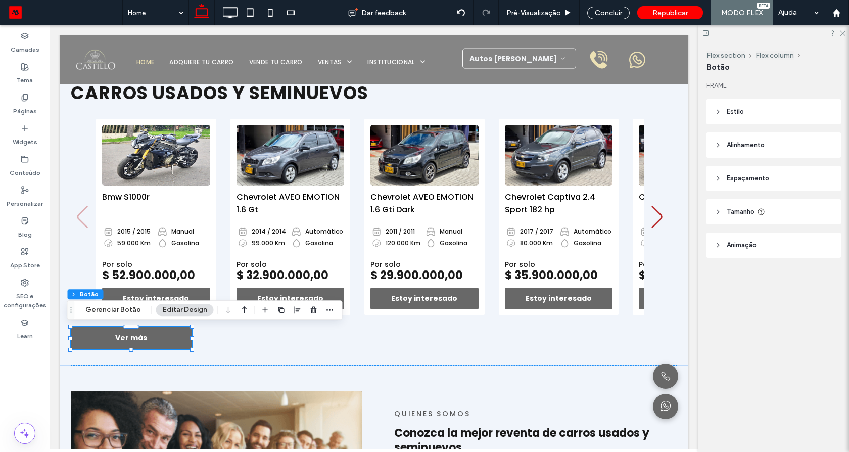
click at [739, 142] on span "Alinhamento" at bounding box center [746, 145] width 38 height 10
click at [742, 173] on icon at bounding box center [741, 171] width 8 height 8
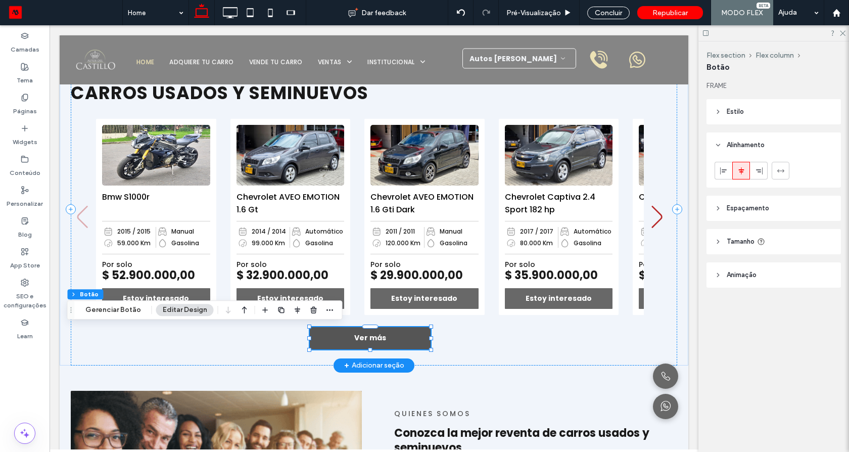
click at [356, 334] on span "Ver más" at bounding box center [370, 337] width 32 height 11
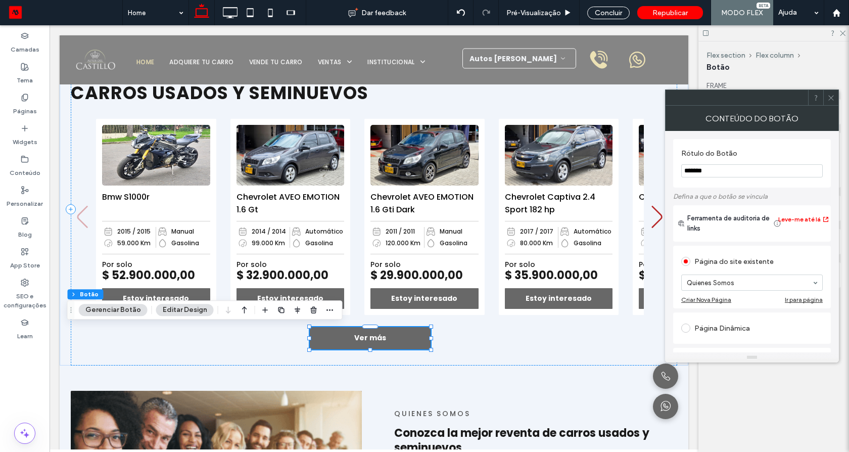
click at [719, 172] on input "*******" at bounding box center [751, 170] width 141 height 13
drag, startPoint x: 695, startPoint y: 173, endPoint x: 725, endPoint y: 172, distance: 30.3
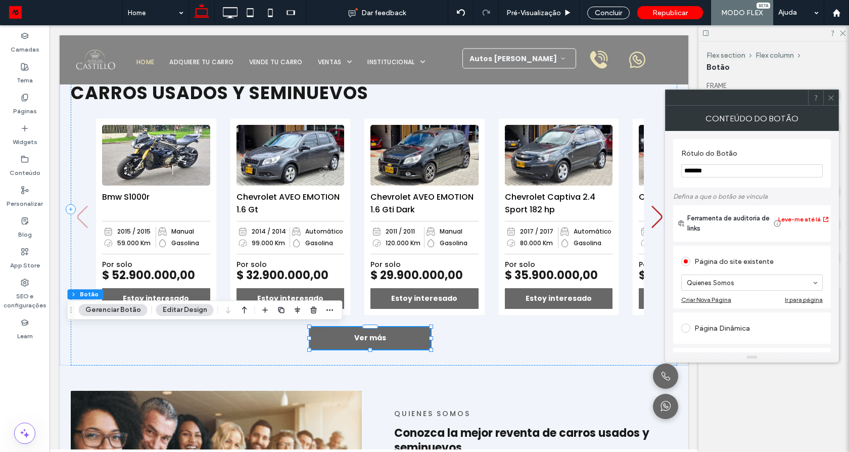
click at [725, 172] on input "*******" at bounding box center [751, 170] width 141 height 13
click at [698, 173] on input "*******" at bounding box center [751, 170] width 141 height 13
type input "**********"
click at [744, 159] on label "Rótulo do Botão" at bounding box center [749, 154] width 137 height 11
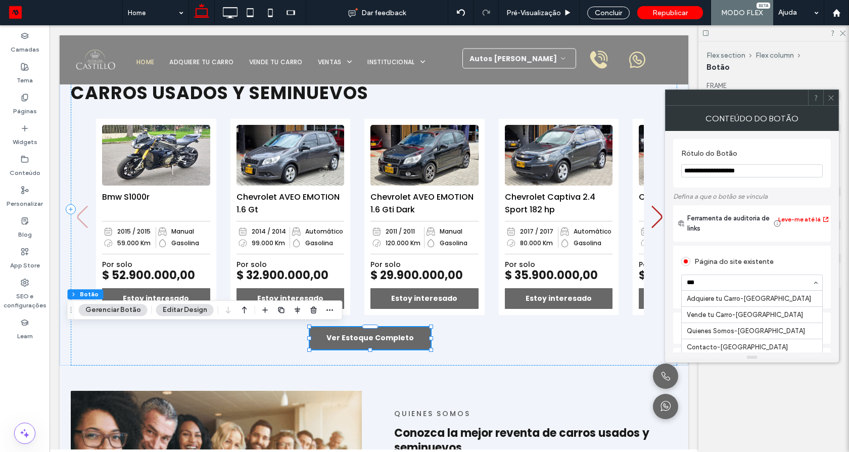
scroll to position [0, 0]
type input "*"
type input "**"
click at [732, 306] on hr at bounding box center [752, 306] width 140 height 1
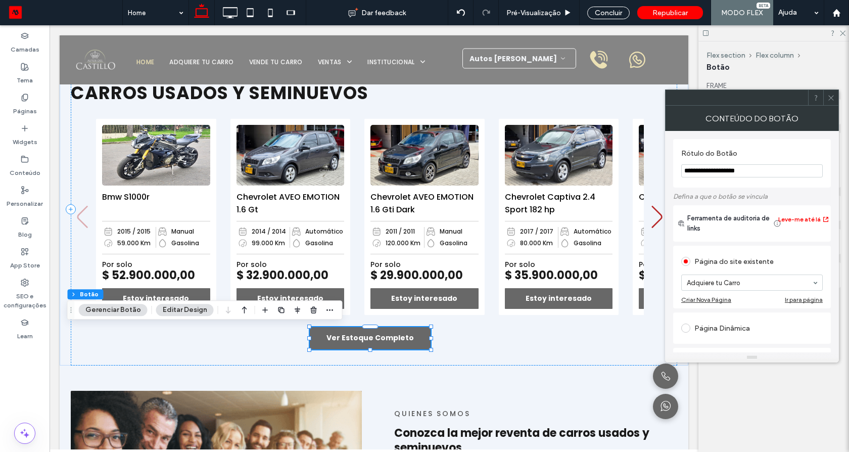
click at [830, 98] on icon at bounding box center [831, 98] width 8 height 8
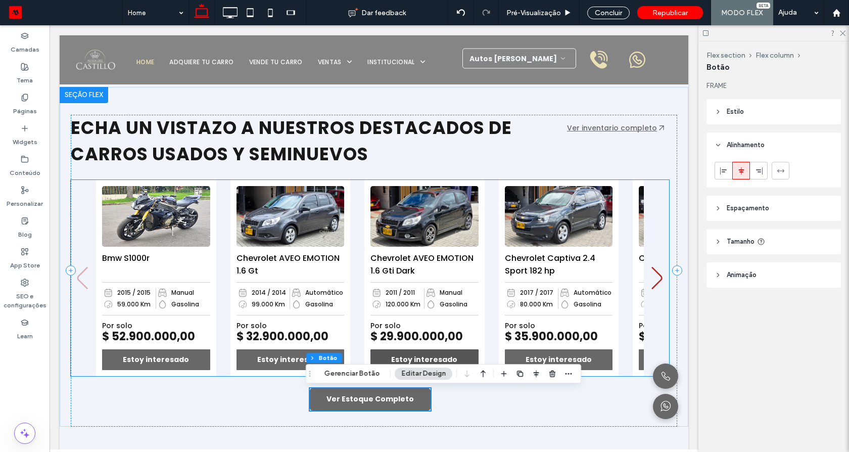
scroll to position [361, 0]
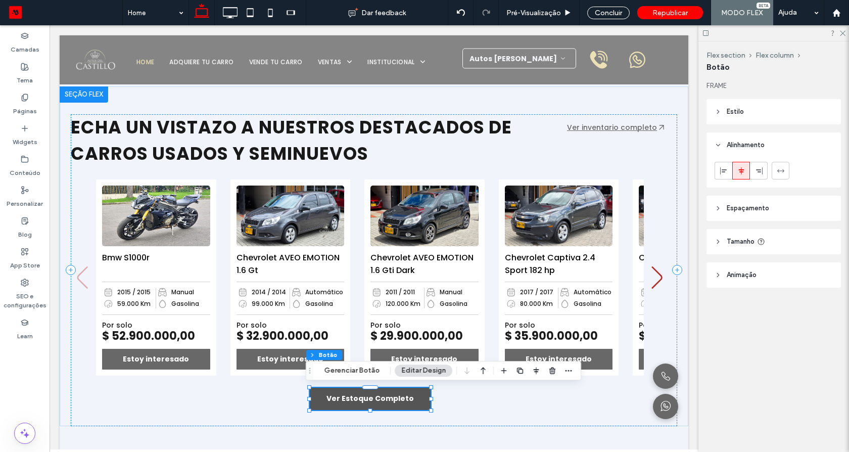
click at [398, 402] on span "Ver Estoque Completo" at bounding box center [369, 398] width 87 height 11
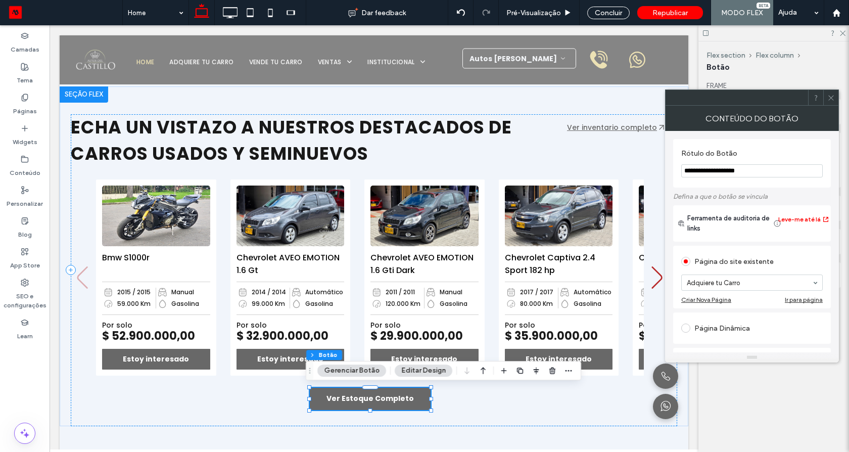
click at [723, 171] on input "**********" at bounding box center [751, 170] width 141 height 13
drag, startPoint x: 723, startPoint y: 171, endPoint x: 708, endPoint y: 172, distance: 14.2
click at [709, 172] on input "**********" at bounding box center [751, 170] width 141 height 13
click at [708, 172] on input "**********" at bounding box center [751, 170] width 141 height 13
drag, startPoint x: 696, startPoint y: 172, endPoint x: 720, endPoint y: 172, distance: 24.3
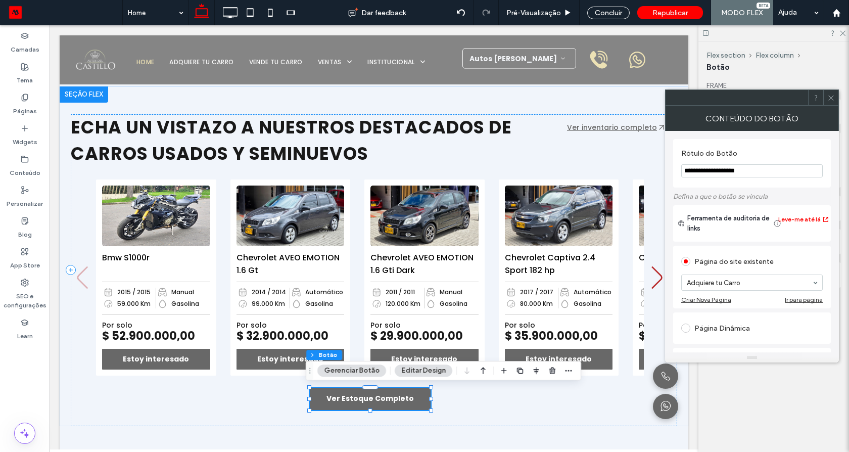
click at [720, 172] on input "**********" at bounding box center [751, 170] width 141 height 13
type input "**********"
click at [832, 96] on use at bounding box center [830, 97] width 5 height 5
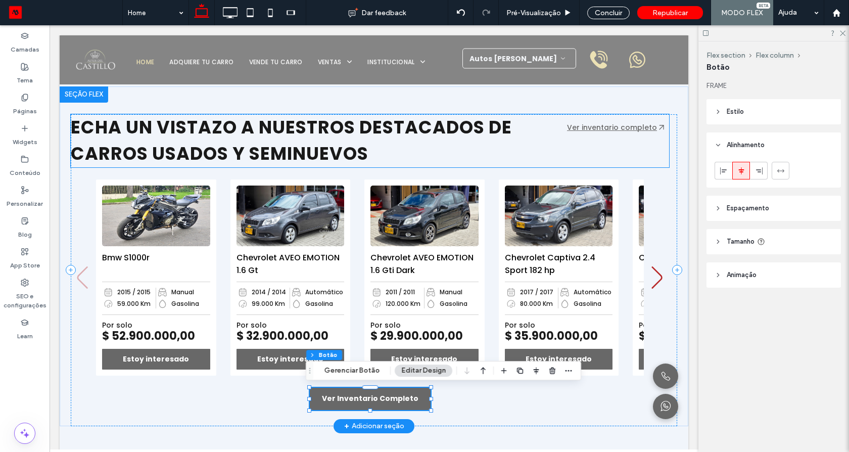
click at [657, 128] on icon at bounding box center [661, 127] width 14 height 14
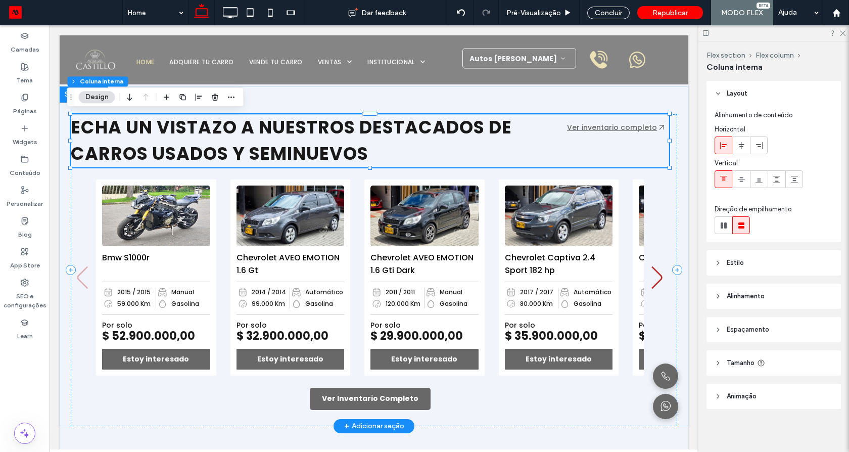
click at [654, 128] on icon at bounding box center [661, 127] width 14 height 14
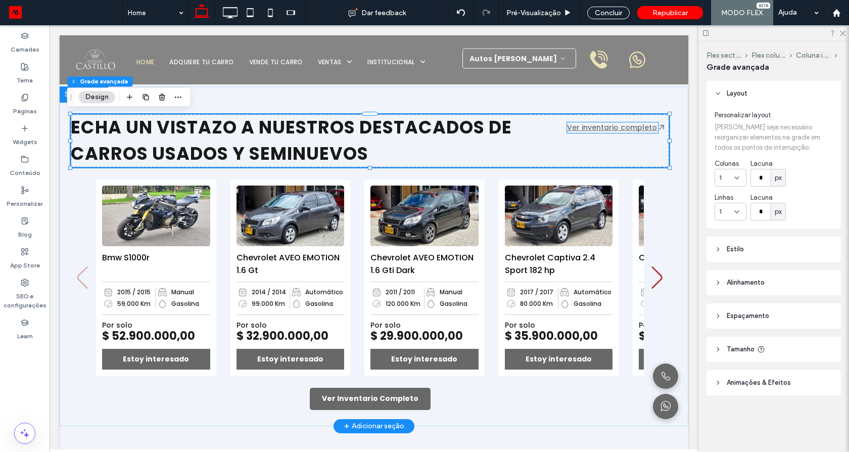
click at [637, 128] on link "Ver inventario completo" at bounding box center [612, 127] width 90 height 10
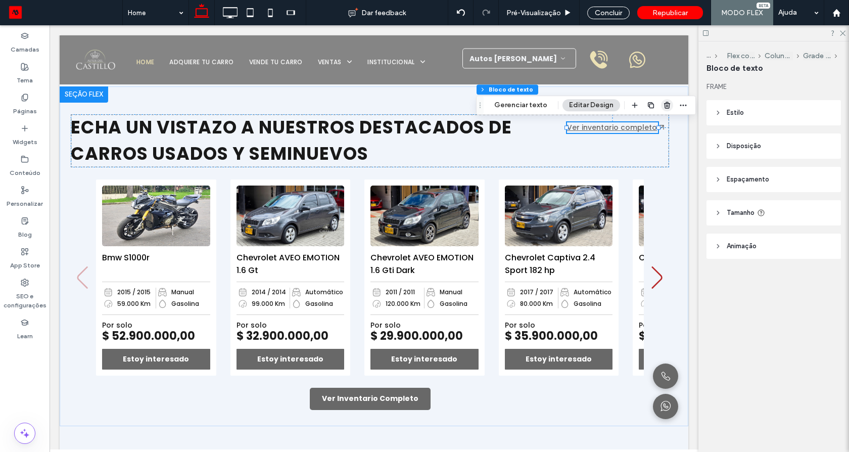
click at [663, 107] on icon "button" at bounding box center [667, 105] width 8 height 8
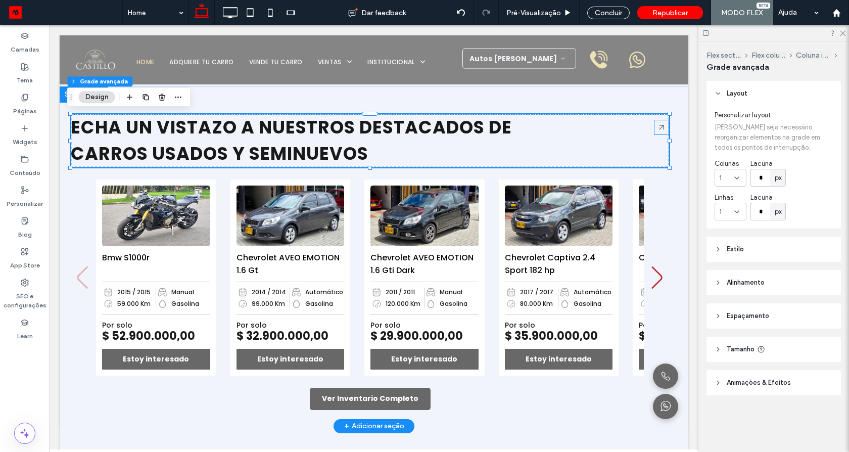
click at [657, 128] on icon at bounding box center [661, 127] width 14 height 14
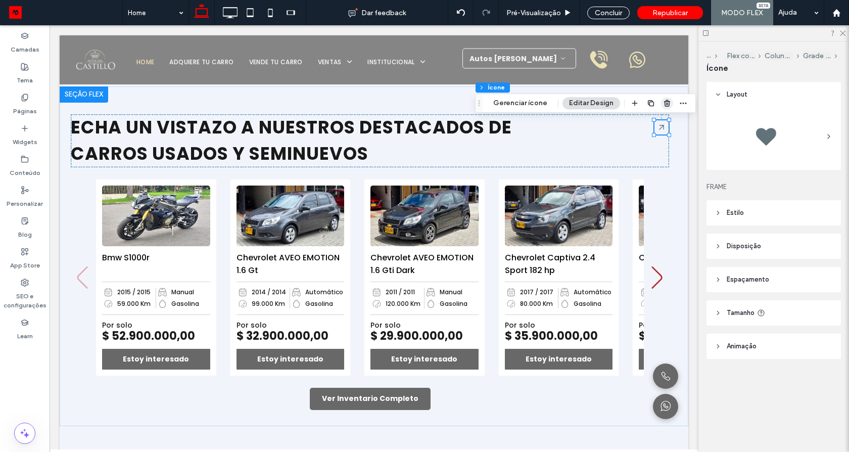
click at [665, 105] on icon "button" at bounding box center [667, 103] width 8 height 8
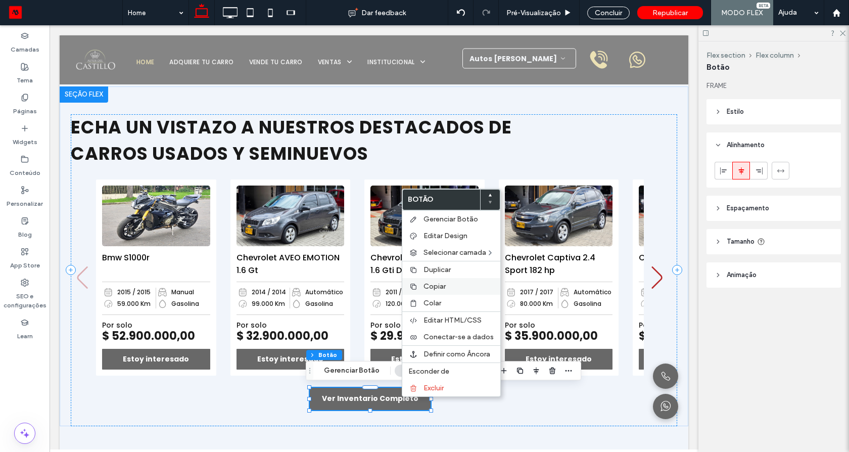
click at [444, 281] on div "Copiar" at bounding box center [451, 286] width 98 height 17
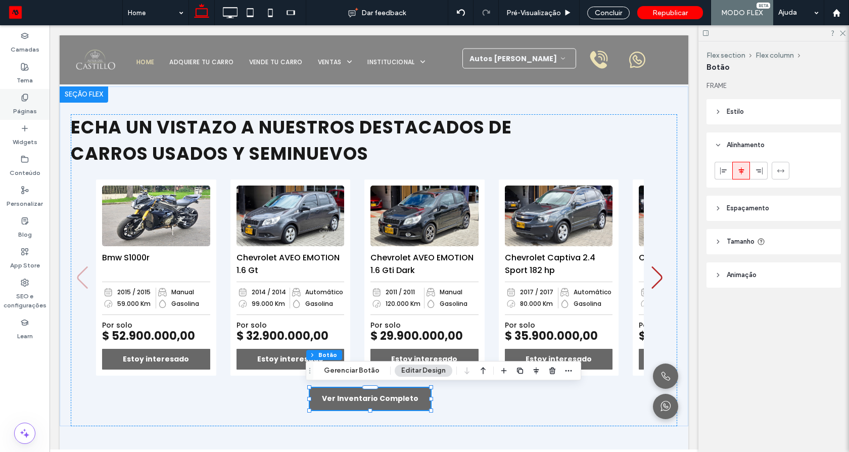
click at [27, 100] on icon at bounding box center [25, 97] width 8 height 8
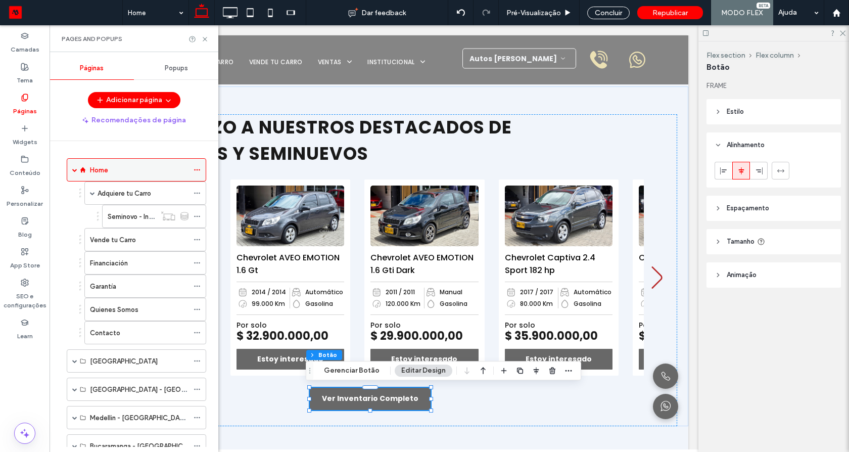
click at [76, 171] on span at bounding box center [74, 169] width 5 height 5
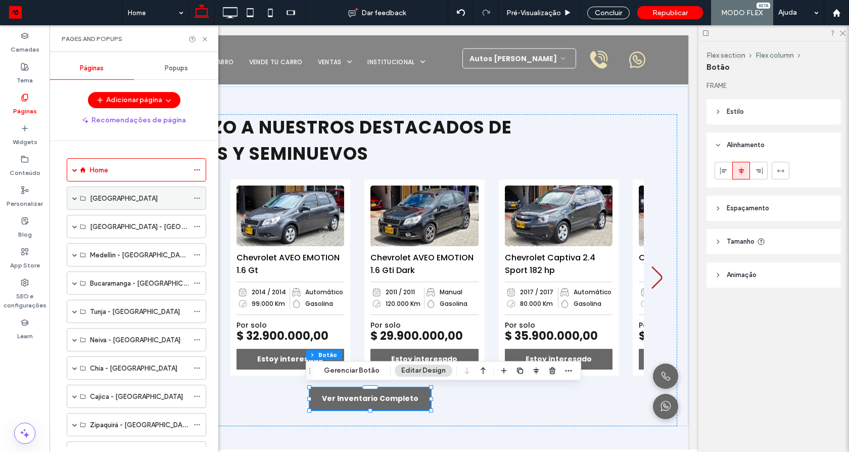
click at [71, 201] on div "[GEOGRAPHIC_DATA]" at bounding box center [136, 197] width 139 height 23
click at [75, 198] on span at bounding box center [74, 198] width 5 height 5
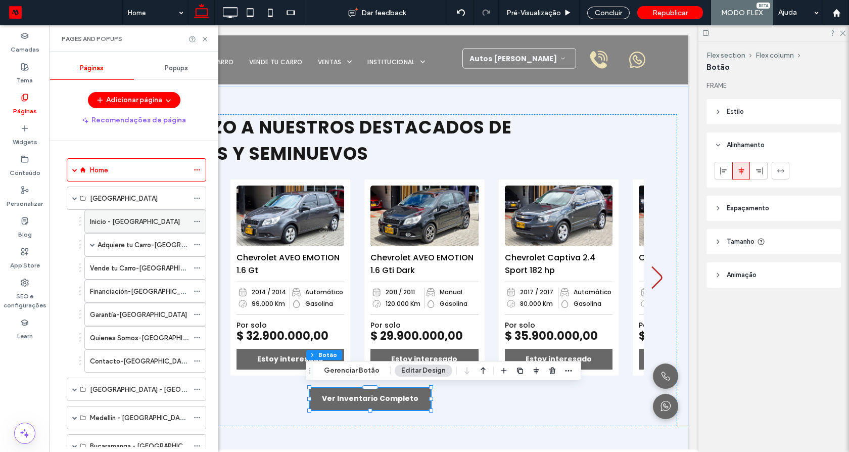
click at [96, 214] on div "Inicio - [GEOGRAPHIC_DATA]" at bounding box center [139, 221] width 99 height 22
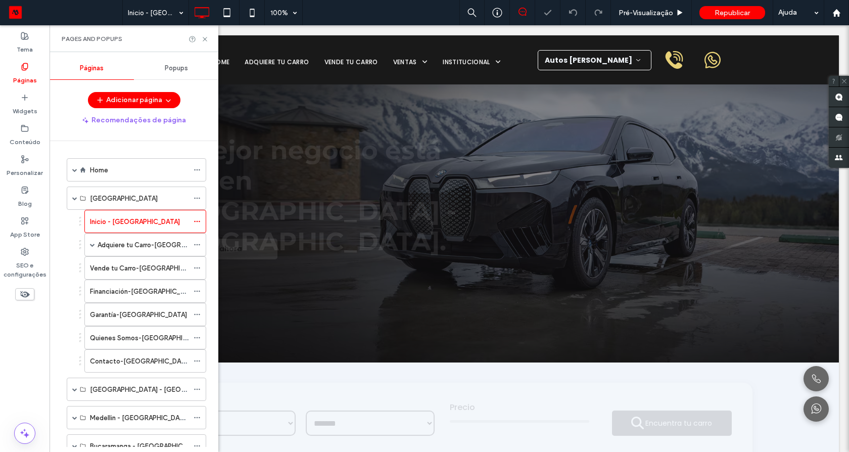
click at [205, 40] on icon at bounding box center [205, 39] width 8 height 8
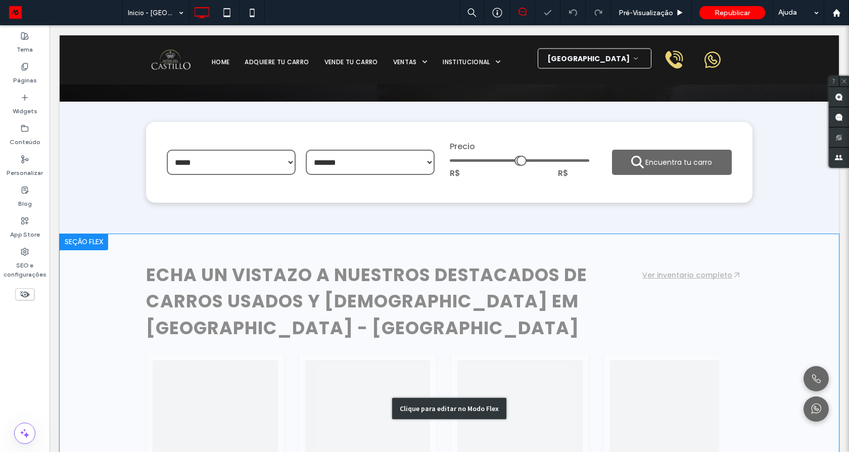
scroll to position [424, 0]
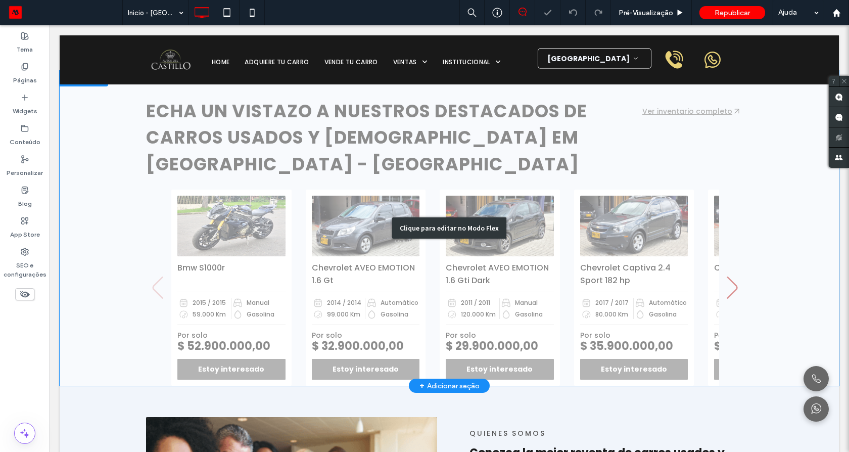
click at [595, 184] on div "Clique para editar no Modo Flex" at bounding box center [449, 228] width 779 height 316
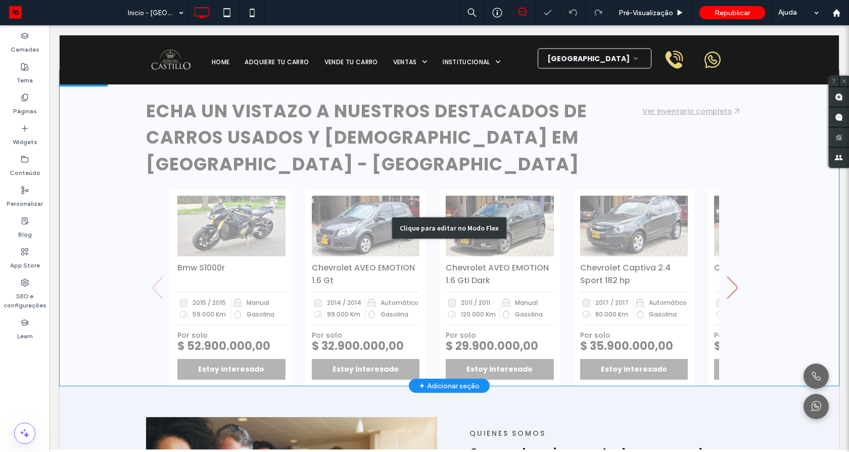
scroll to position [383, 0]
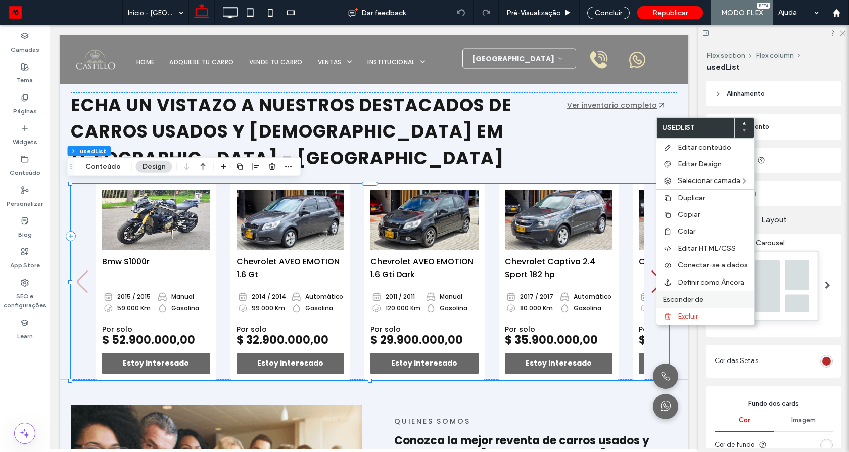
type input "*"
click at [676, 229] on div "Colar" at bounding box center [705, 231] width 98 height 17
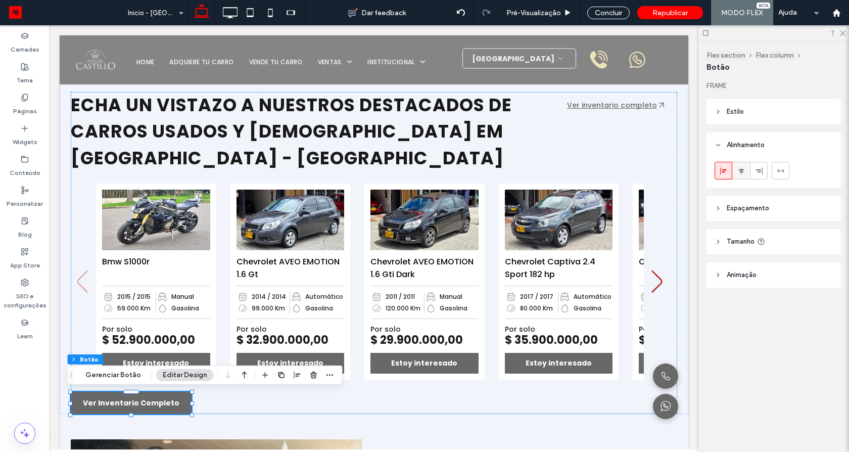
click at [737, 174] on icon at bounding box center [741, 171] width 8 height 8
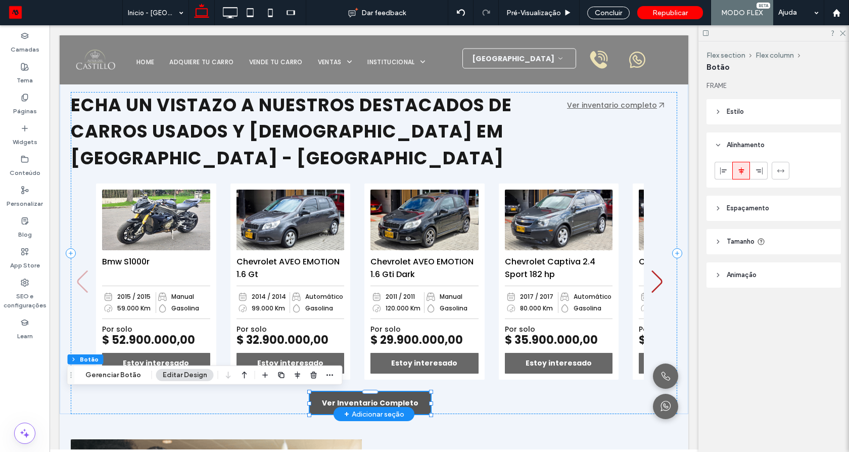
click at [363, 401] on span "Ver Inventario Completo" at bounding box center [370, 403] width 97 height 11
click at [364, 400] on span "Ver Inventario Completo" at bounding box center [370, 403] width 97 height 11
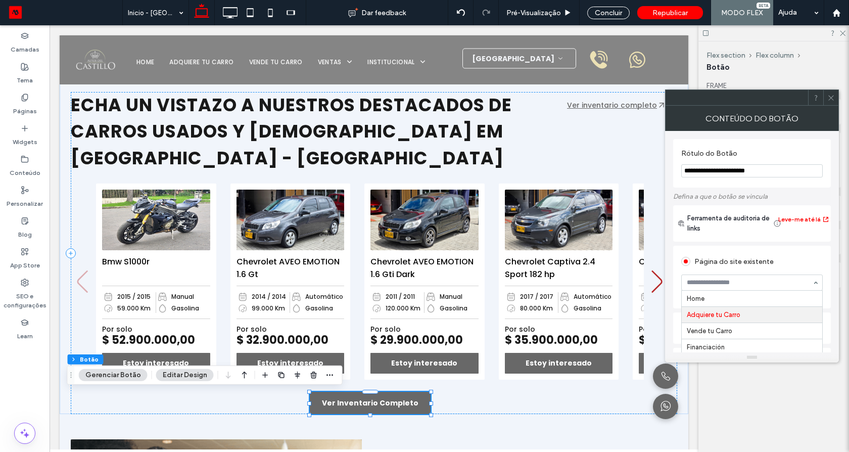
scroll to position [16, 0]
type input "*****"
drag, startPoint x: 764, startPoint y: 298, endPoint x: 793, endPoint y: 294, distance: 30.2
click at [832, 97] on icon at bounding box center [831, 98] width 8 height 8
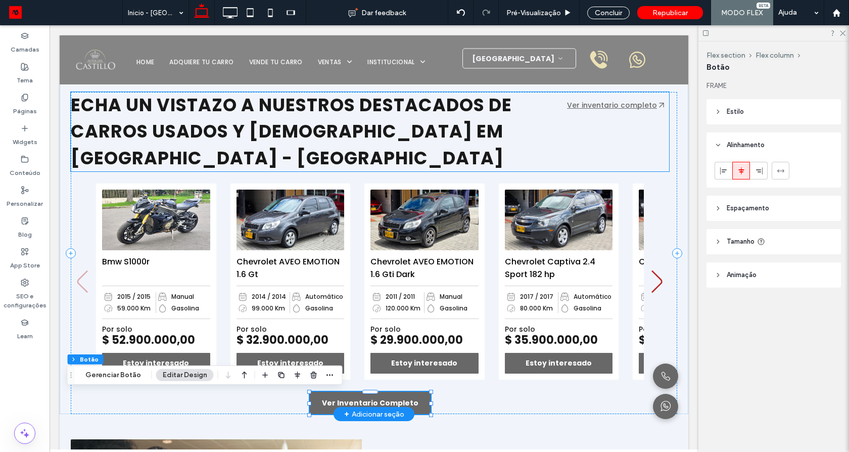
click at [640, 104] on link "Ver inventario completo" at bounding box center [612, 105] width 90 height 10
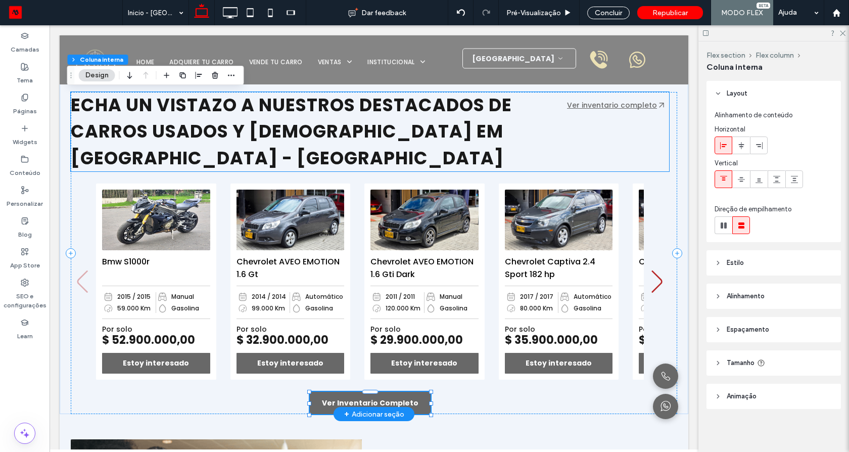
type input "**"
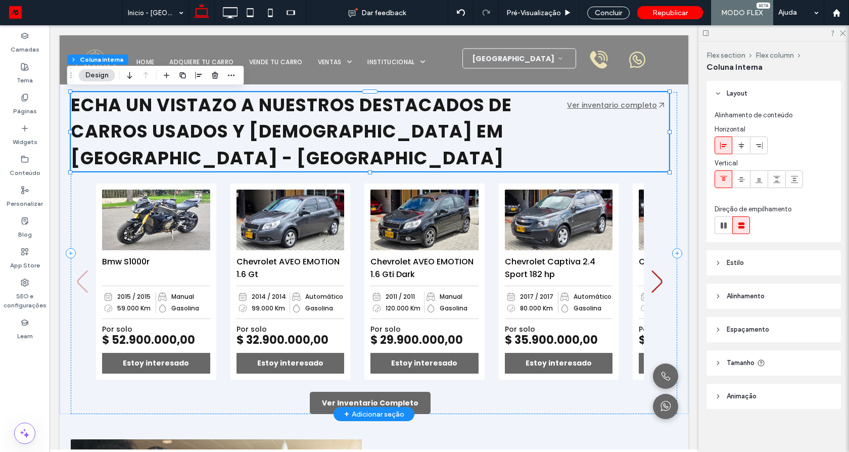
click at [639, 104] on link "Ver inventario completo" at bounding box center [612, 105] width 90 height 10
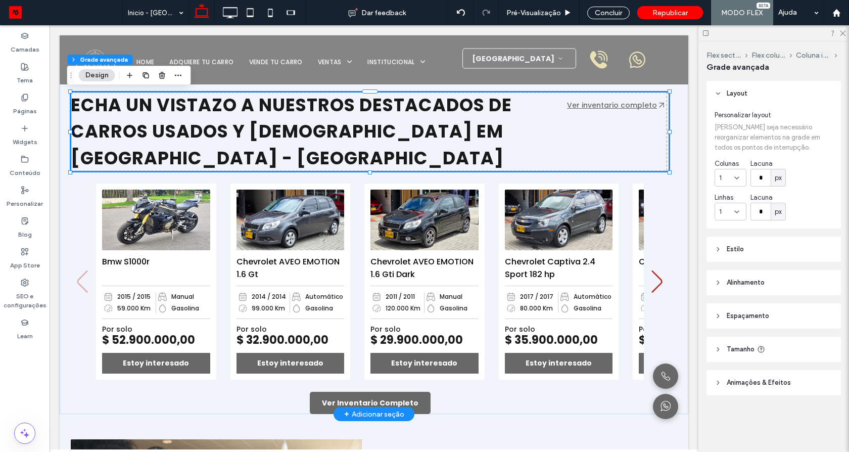
click at [639, 104] on link "Ver inventario completo" at bounding box center [612, 105] width 90 height 10
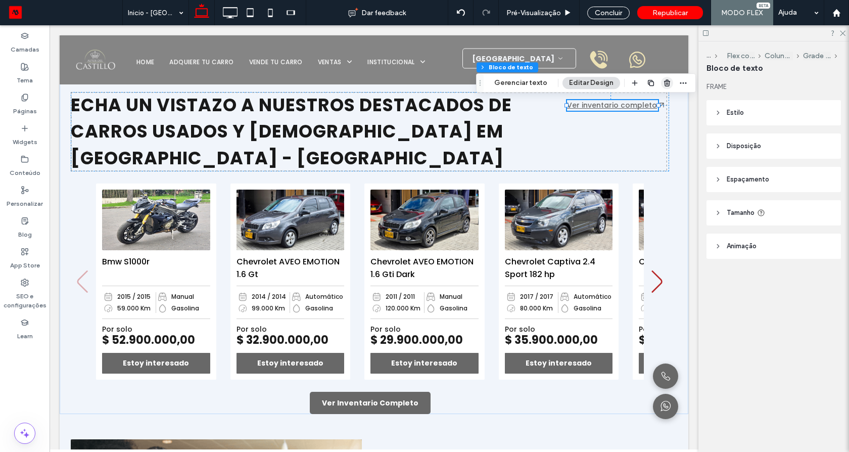
drag, startPoint x: 663, startPoint y: 83, endPoint x: 554, endPoint y: 81, distance: 109.7
click at [664, 83] on use "button" at bounding box center [667, 82] width 6 height 7
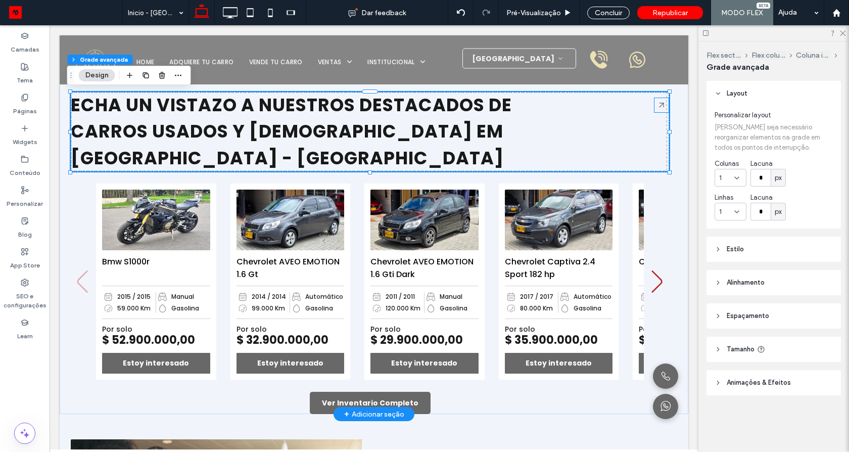
click at [659, 103] on icon at bounding box center [661, 105] width 5 height 5
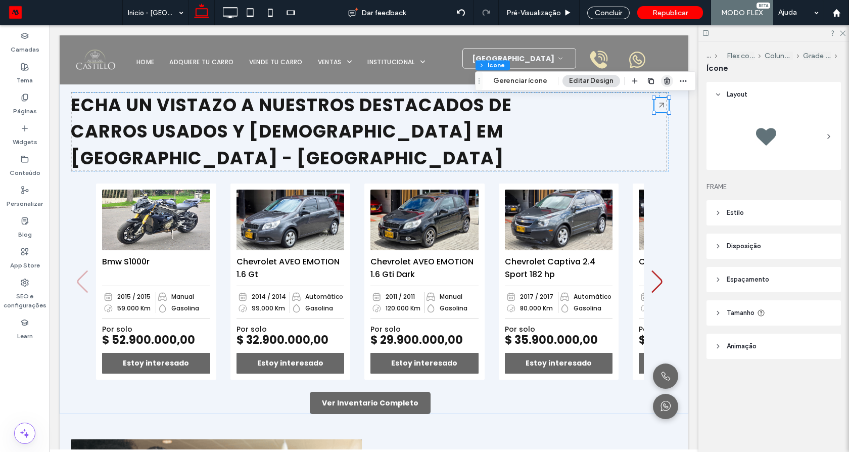
drag, startPoint x: 661, startPoint y: 84, endPoint x: 451, endPoint y: 73, distance: 210.5
click at [663, 84] on icon "button" at bounding box center [667, 81] width 8 height 8
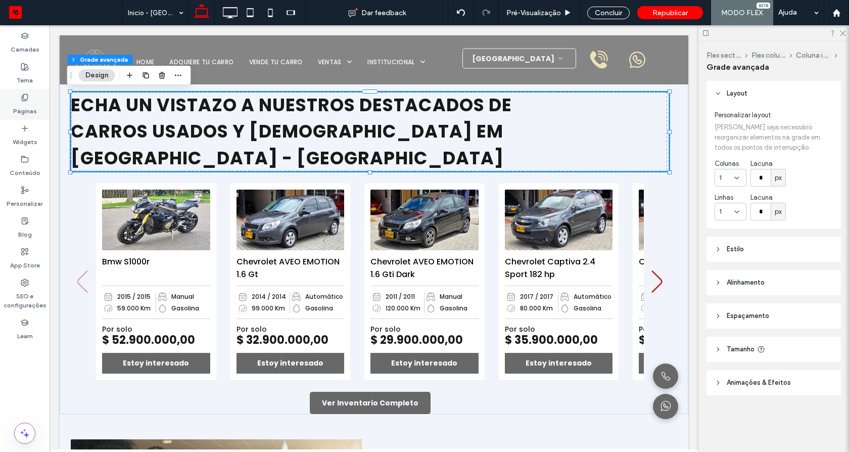
click at [30, 101] on div "Páginas" at bounding box center [25, 104] width 50 height 31
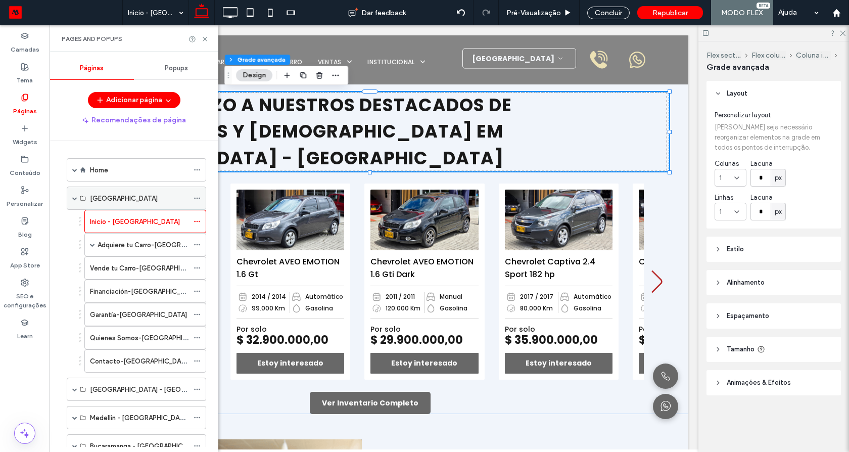
click at [73, 199] on span at bounding box center [74, 198] width 5 height 5
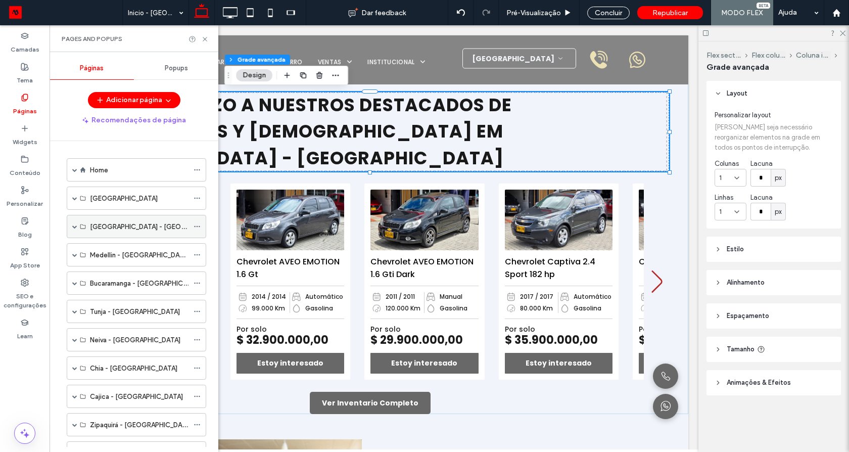
click at [71, 227] on div "[GEOGRAPHIC_DATA] - [GEOGRAPHIC_DATA]" at bounding box center [136, 226] width 139 height 23
click at [73, 225] on span at bounding box center [74, 226] width 5 height 5
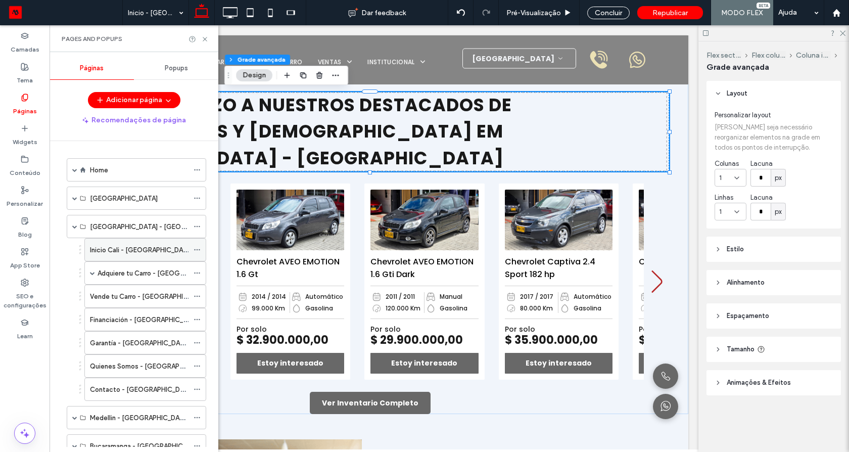
click at [124, 250] on label "Inicio Cali - [GEOGRAPHIC_DATA]" at bounding box center [141, 250] width 103 height 18
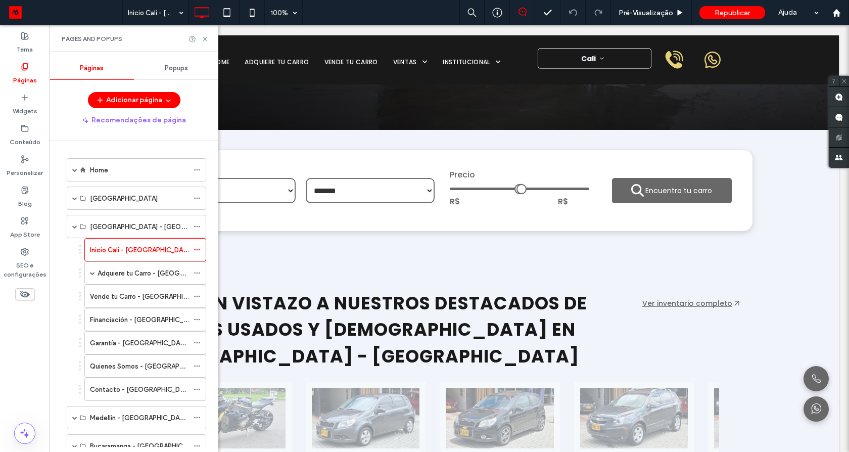
scroll to position [536, 0]
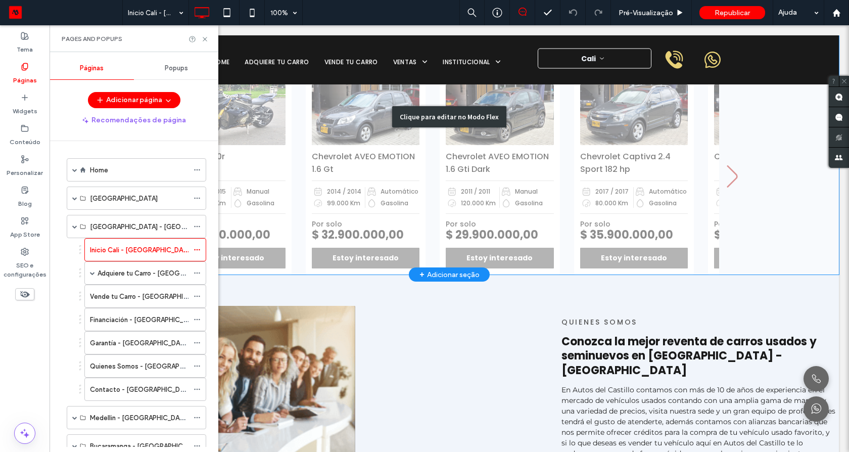
click at [427, 164] on div "Clique para editar no Modo Flex" at bounding box center [449, 117] width 779 height 316
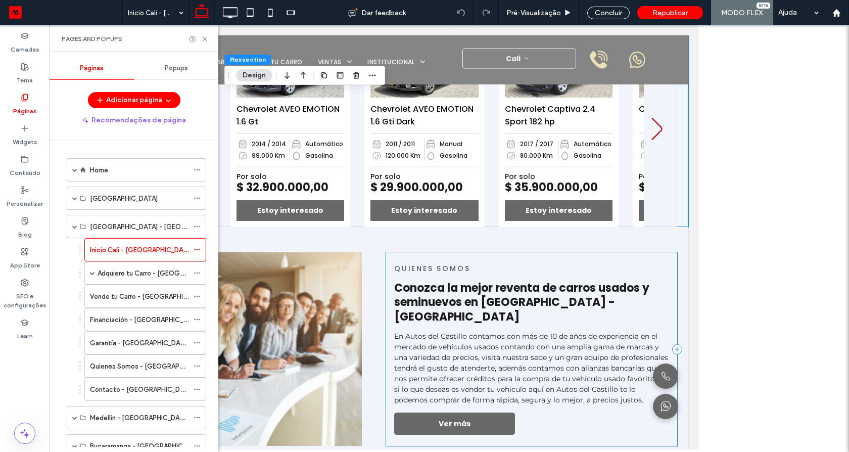
scroll to position [533, 0]
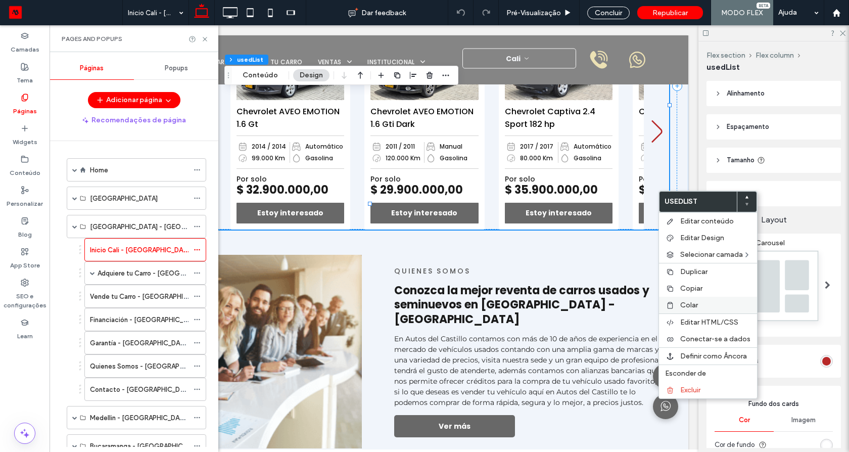
click at [691, 302] on span "Colar" at bounding box center [689, 305] width 18 height 9
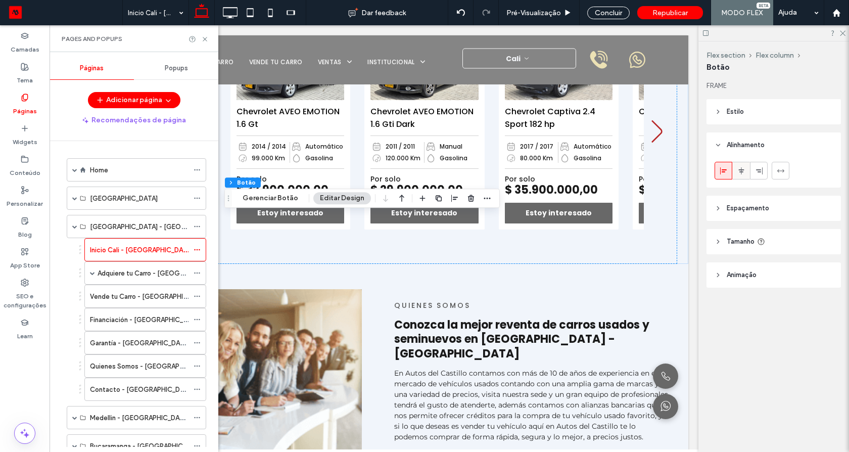
click at [746, 172] on div at bounding box center [741, 170] width 17 height 17
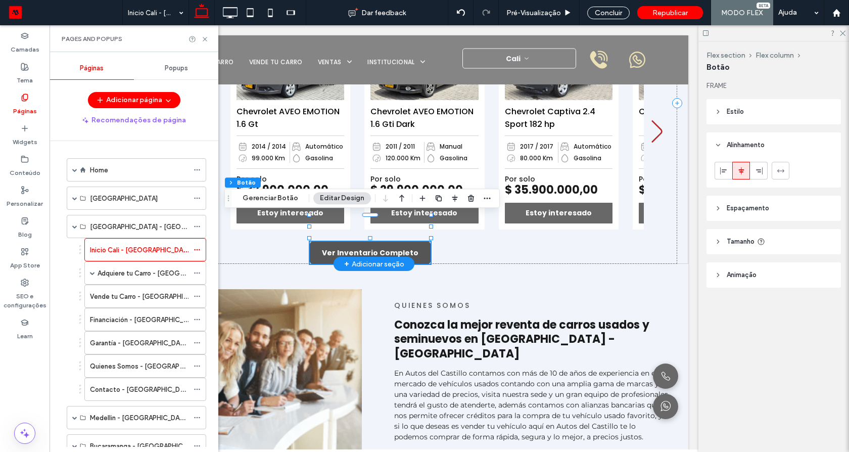
click at [348, 248] on span "Ver Inventario Completo" at bounding box center [370, 253] width 97 height 11
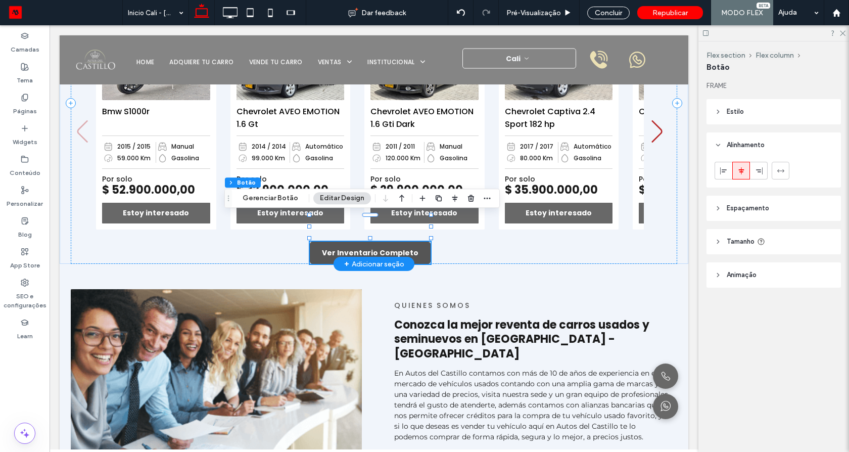
click at [348, 248] on span "Ver Inventario Completo" at bounding box center [370, 253] width 97 height 11
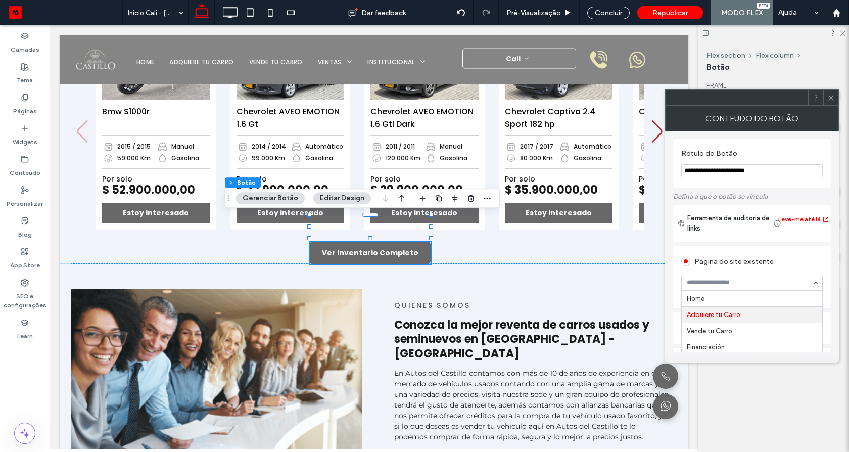
scroll to position [16, 0]
type input "****"
click at [833, 94] on icon at bounding box center [831, 98] width 8 height 8
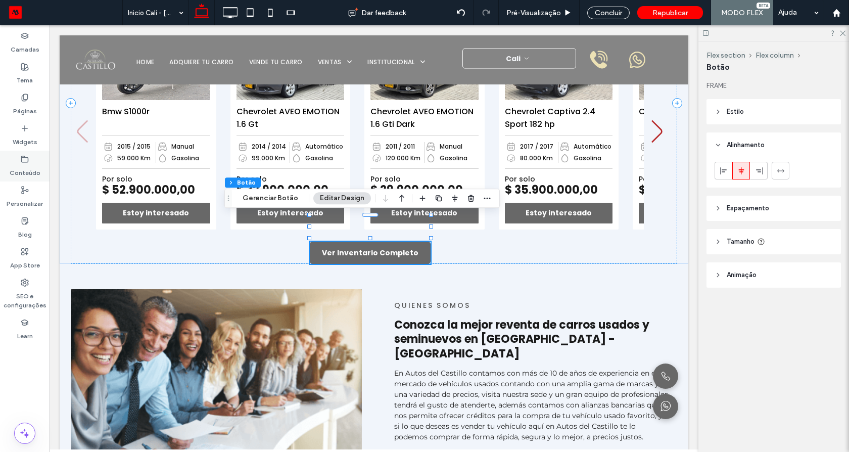
click at [26, 159] on icon at bounding box center [25, 159] width 8 height 8
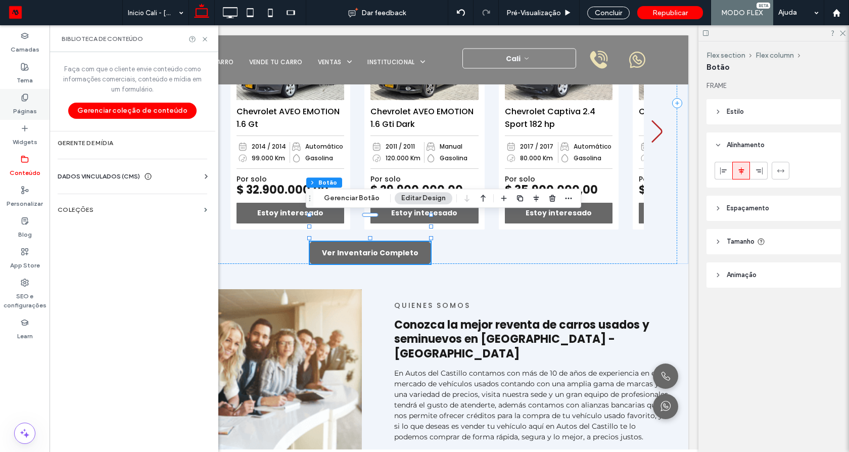
click at [22, 106] on label "Páginas" at bounding box center [25, 109] width 24 height 14
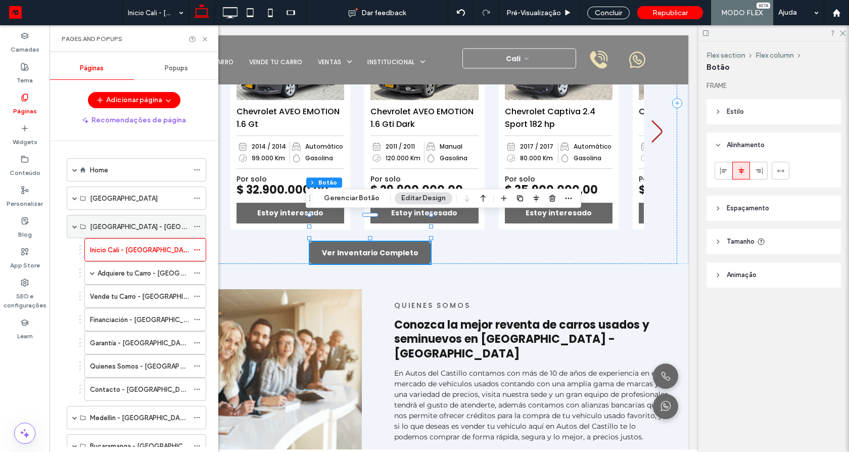
click at [73, 226] on span at bounding box center [74, 226] width 5 height 5
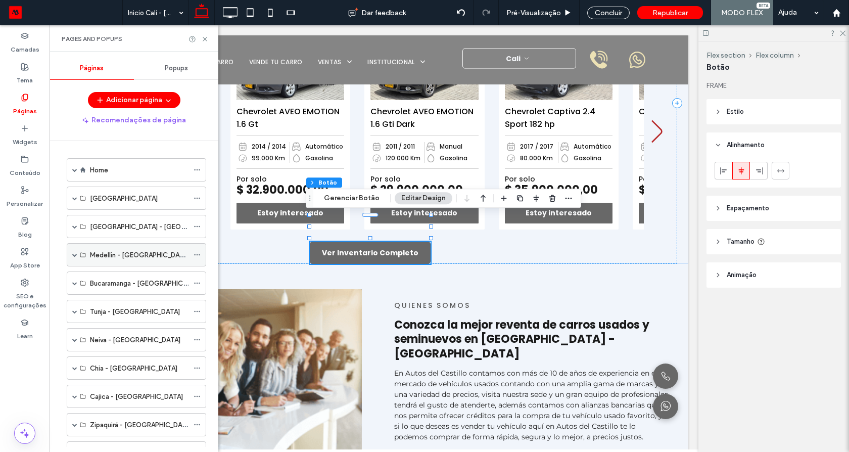
click at [77, 256] on div "Medellin - [GEOGRAPHIC_DATA]" at bounding box center [136, 254] width 139 height 23
click at [77, 256] on span at bounding box center [74, 254] width 5 height 5
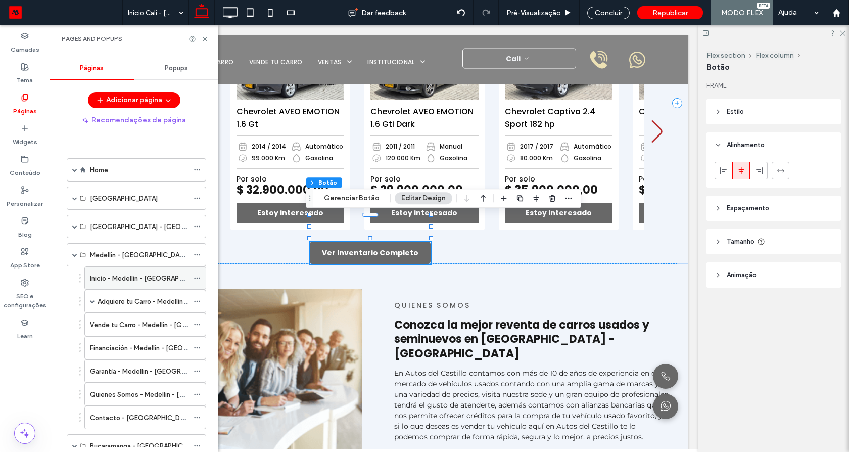
click at [97, 278] on label "Inicio - Medellin - [GEOGRAPHIC_DATA]" at bounding box center [151, 278] width 122 height 18
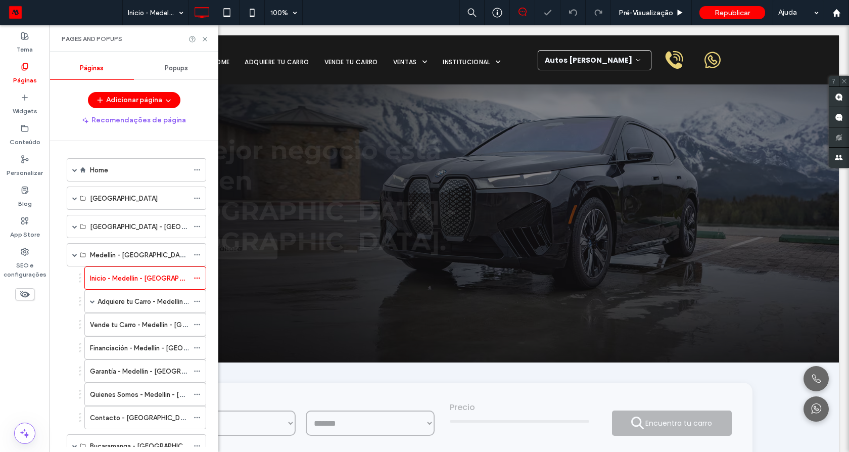
click at [204, 39] on use at bounding box center [205, 39] width 4 height 4
click at [204, 39] on div "Click To Paste Home Adquiere tu Carro Vende tu Carro Ventas Financiación Garant…" at bounding box center [449, 59] width 779 height 49
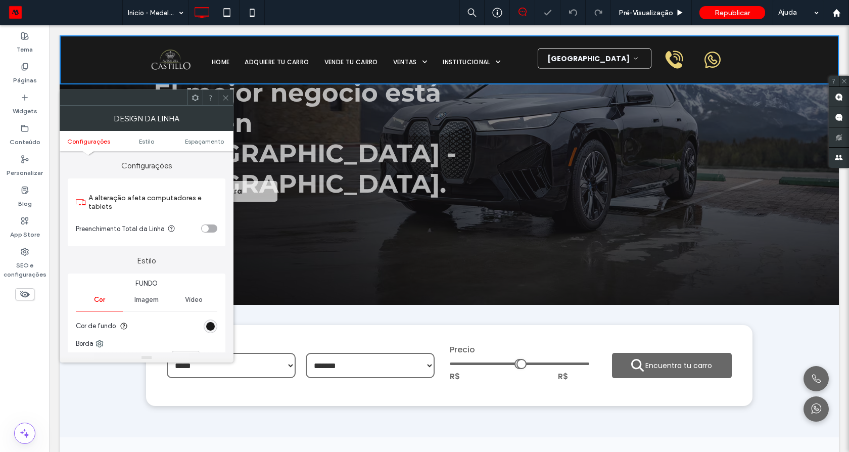
scroll to position [243, 0]
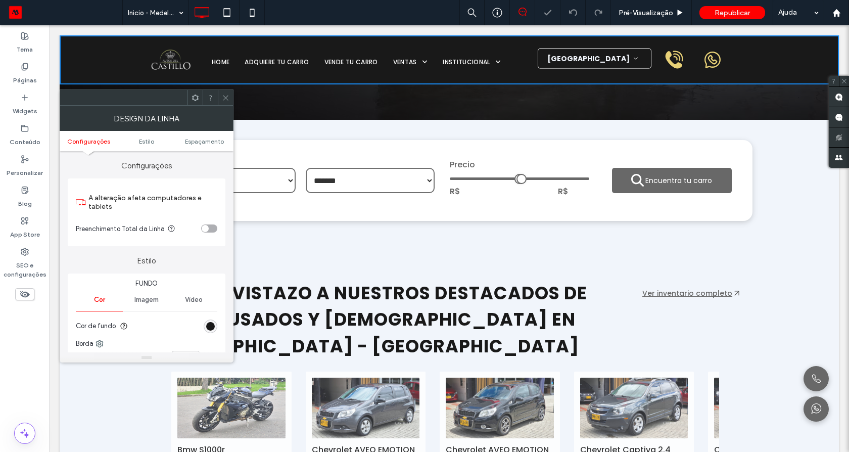
click at [225, 98] on icon at bounding box center [226, 98] width 8 height 8
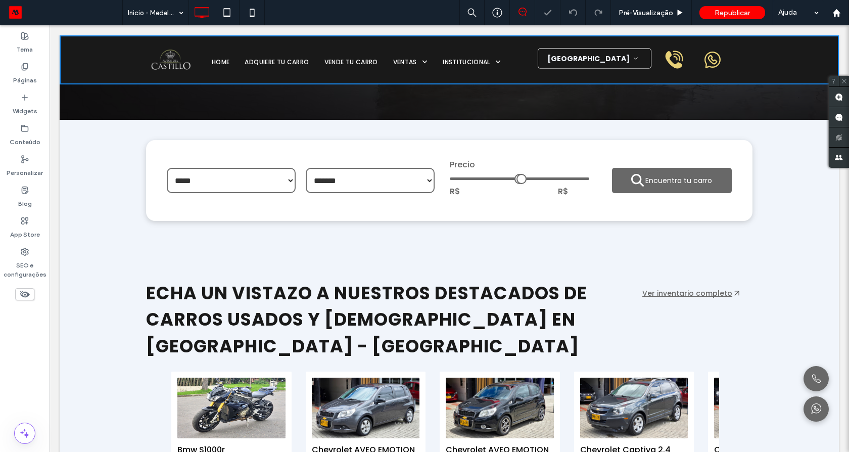
click at [225, 98] on icon at bounding box center [226, 98] width 8 height 8
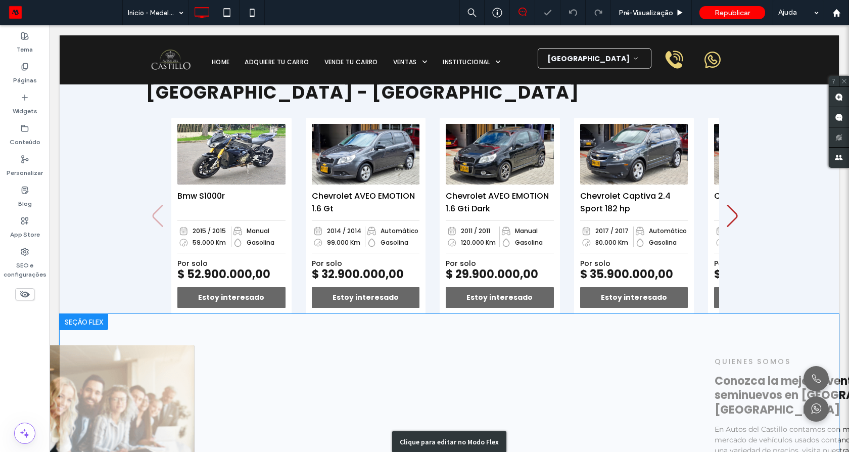
scroll to position [546, 0]
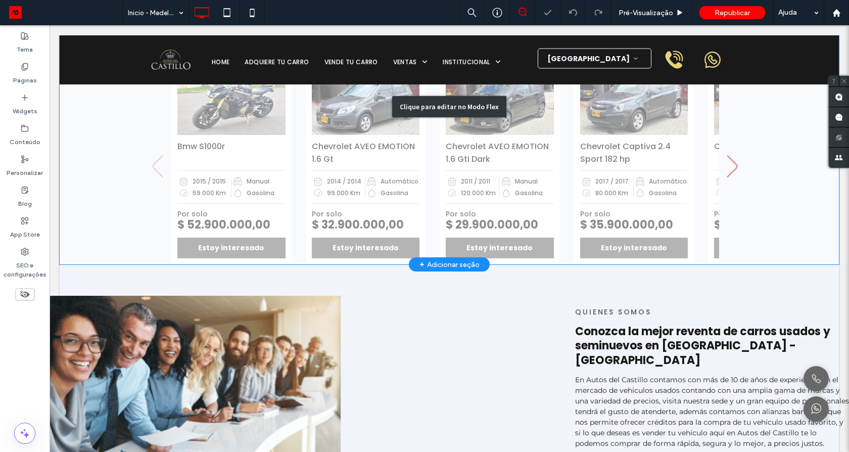
click at [485, 214] on div "Clique para editar no Modo Flex" at bounding box center [449, 107] width 779 height 316
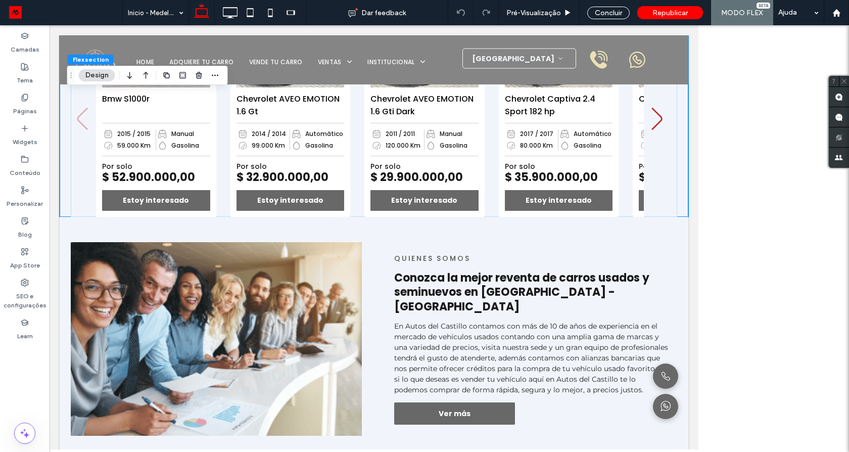
scroll to position [544, 0]
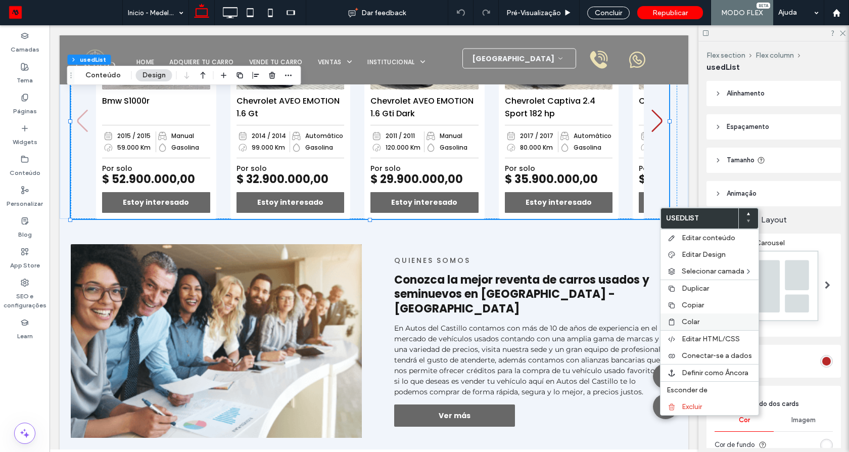
click at [697, 321] on span "Colar" at bounding box center [691, 321] width 18 height 9
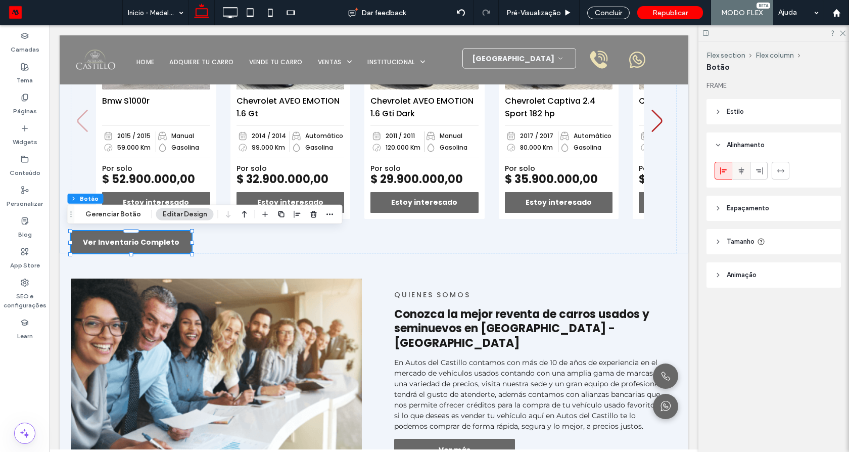
click at [742, 172] on use at bounding box center [741, 170] width 6 height 7
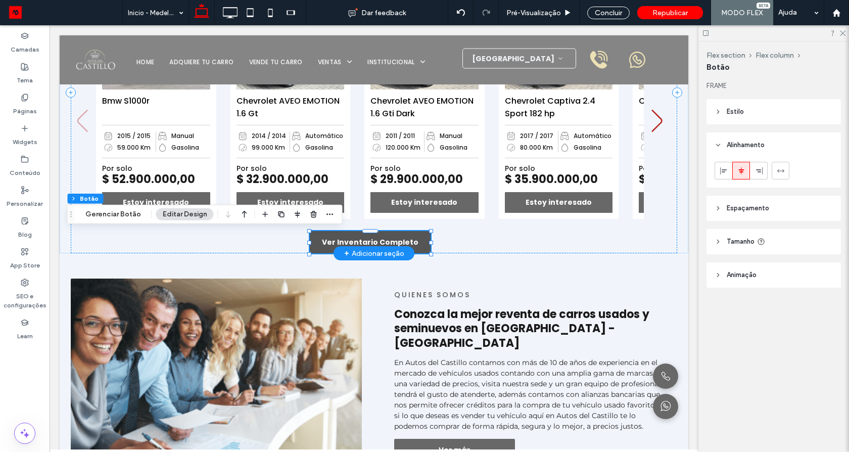
click at [327, 237] on span "Ver Inventario Completo" at bounding box center [370, 242] width 97 height 11
click at [388, 239] on span "Ver Inventario Completo" at bounding box center [370, 242] width 97 height 11
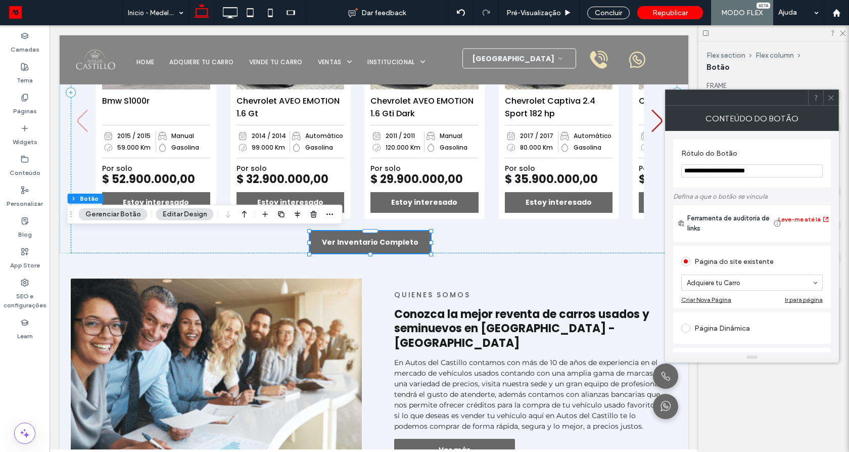
click at [716, 285] on input at bounding box center [749, 282] width 125 height 7
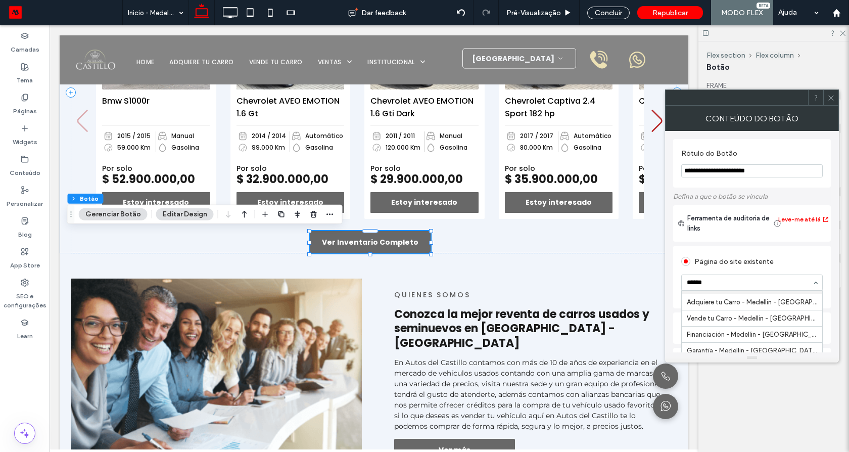
scroll to position [0, 0]
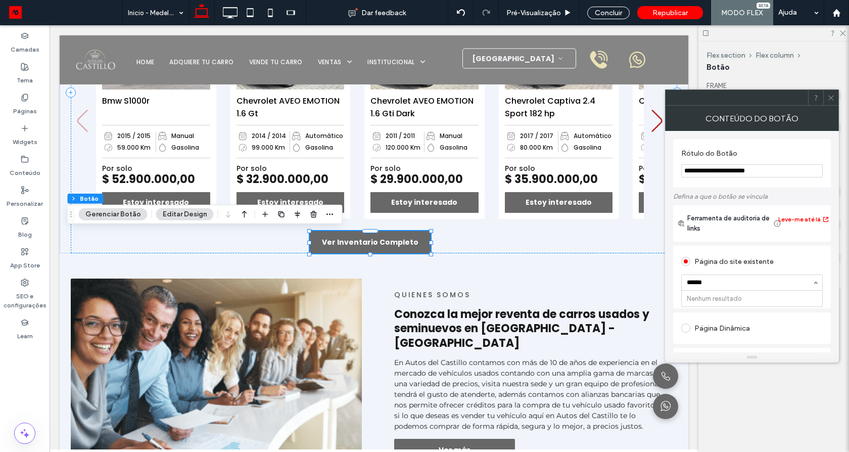
type input "*****"
click at [831, 97] on icon at bounding box center [831, 98] width 8 height 8
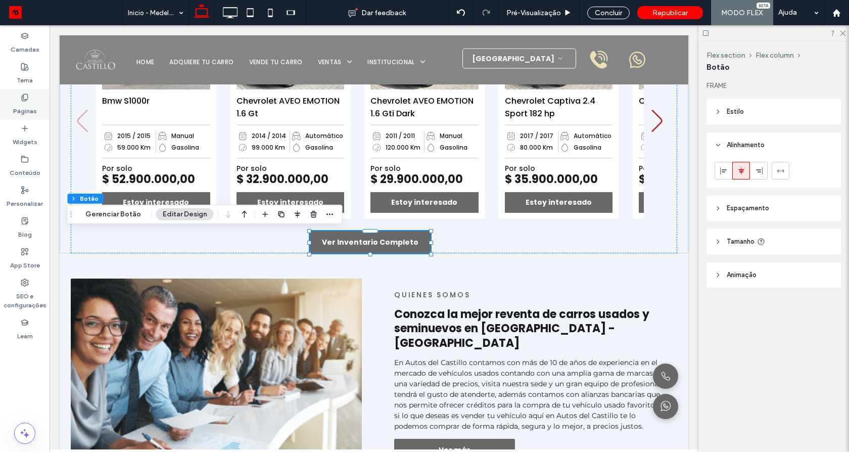
drag, startPoint x: 33, startPoint y: 105, endPoint x: 12, endPoint y: 119, distance: 25.4
click at [33, 105] on label "Páginas" at bounding box center [25, 109] width 24 height 14
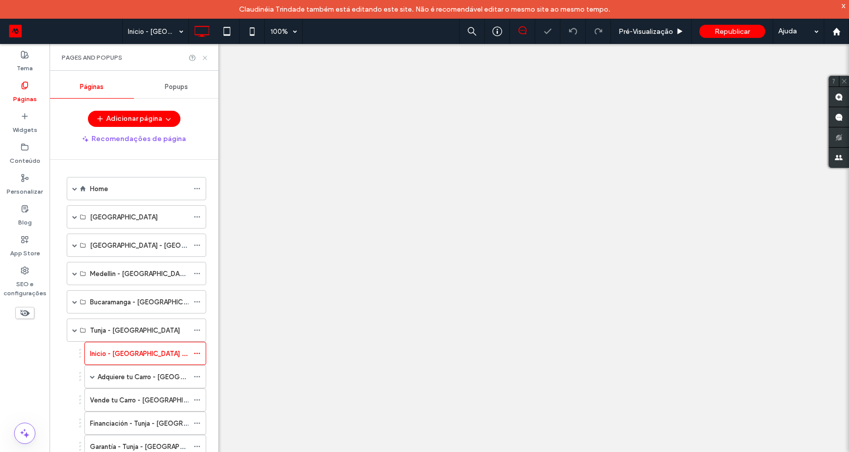
click at [205, 55] on icon at bounding box center [205, 58] width 8 height 8
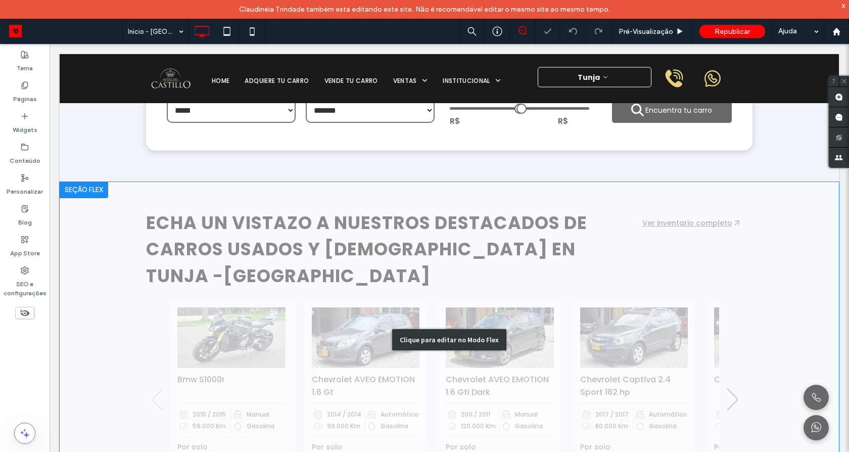
scroll to position [485, 0]
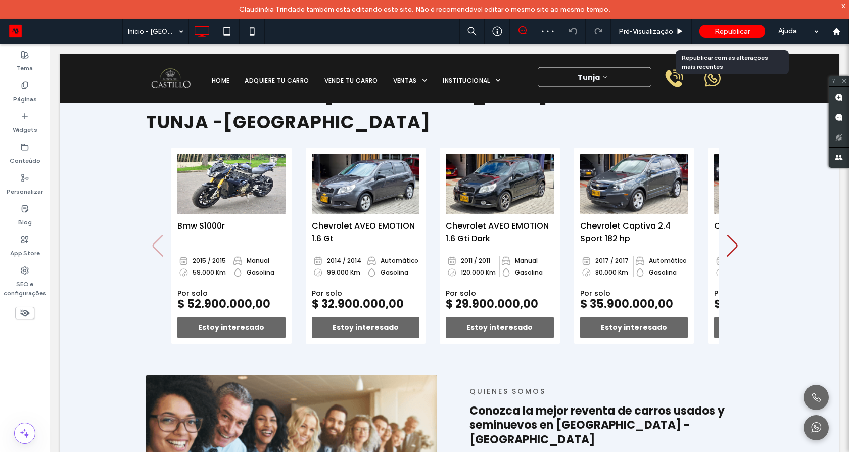
click at [725, 34] on span "Republicar" at bounding box center [731, 31] width 35 height 9
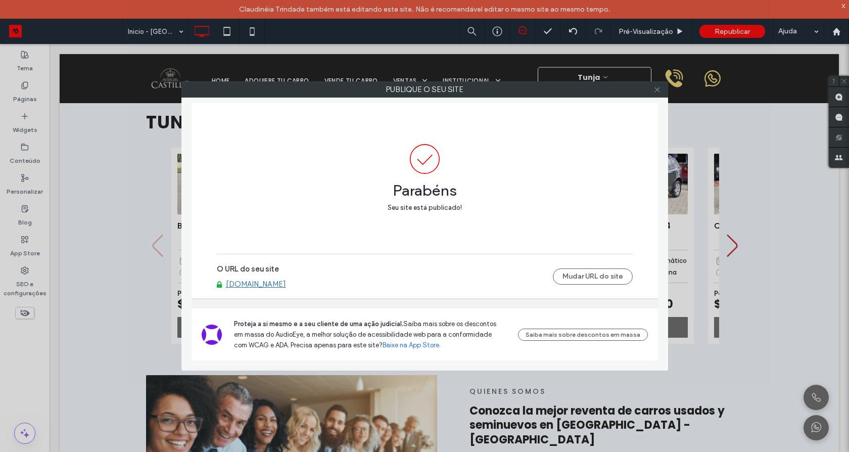
click at [653, 89] on icon at bounding box center [657, 90] width 8 height 8
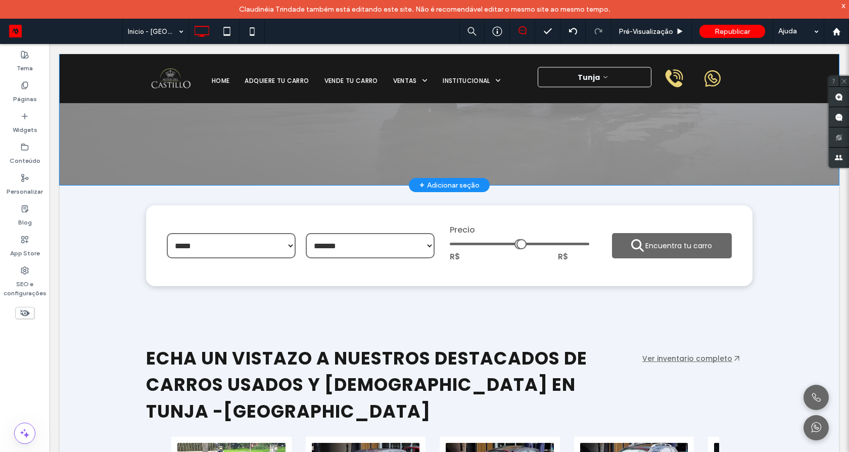
scroll to position [0, 0]
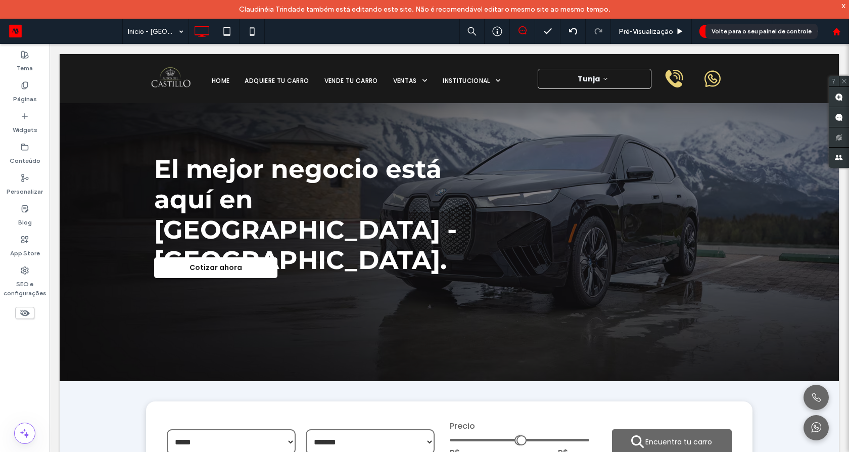
click at [835, 32] on use at bounding box center [836, 31] width 8 height 8
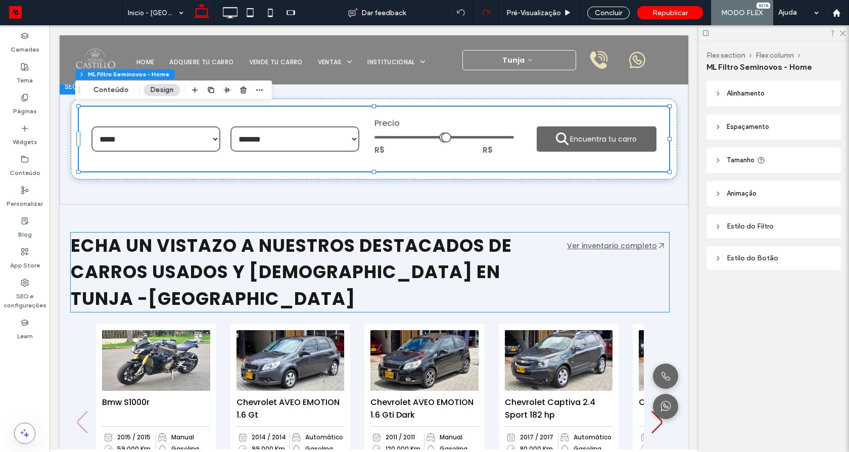
scroll to position [243, 0]
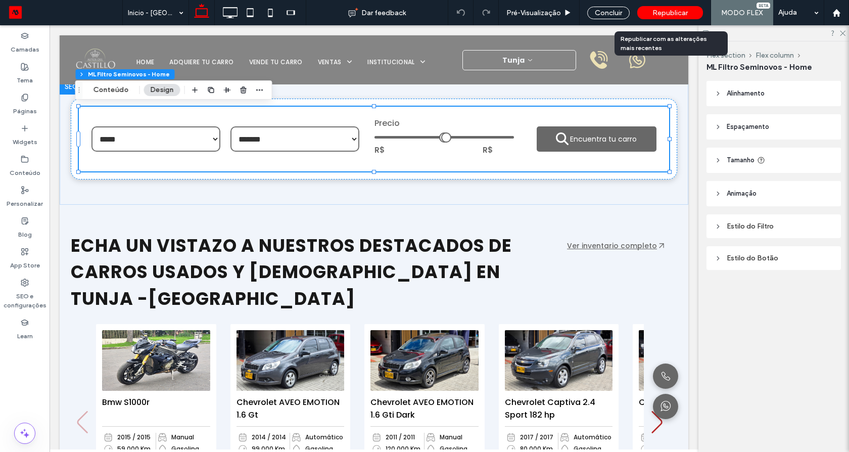
drag, startPoint x: 684, startPoint y: 11, endPoint x: 265, endPoint y: 19, distance: 419.5
click at [684, 11] on span "Republicar" at bounding box center [669, 13] width 35 height 9
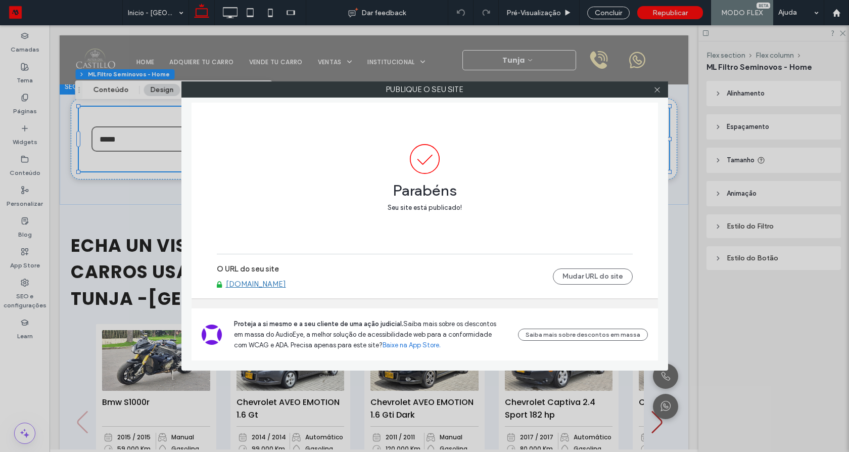
click at [286, 285] on link "[DOMAIN_NAME]" at bounding box center [256, 283] width 60 height 9
drag, startPoint x: 654, startPoint y: 88, endPoint x: 491, endPoint y: 180, distance: 187.3
click at [654, 88] on icon at bounding box center [657, 90] width 8 height 8
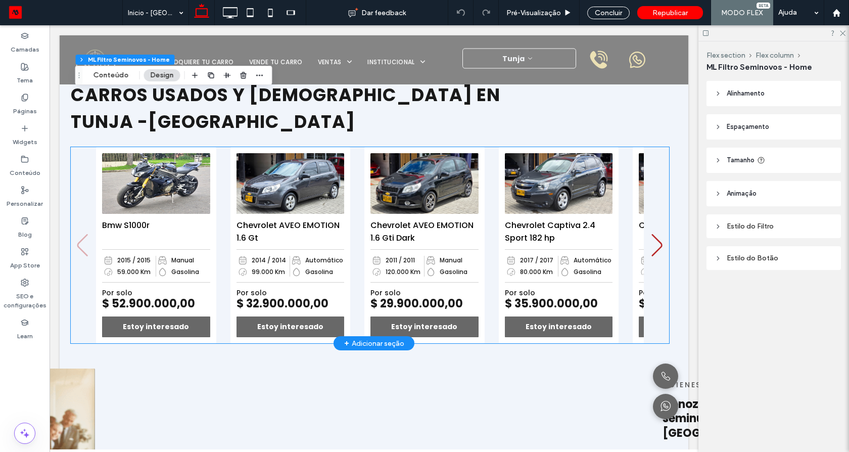
scroll to position [485, 0]
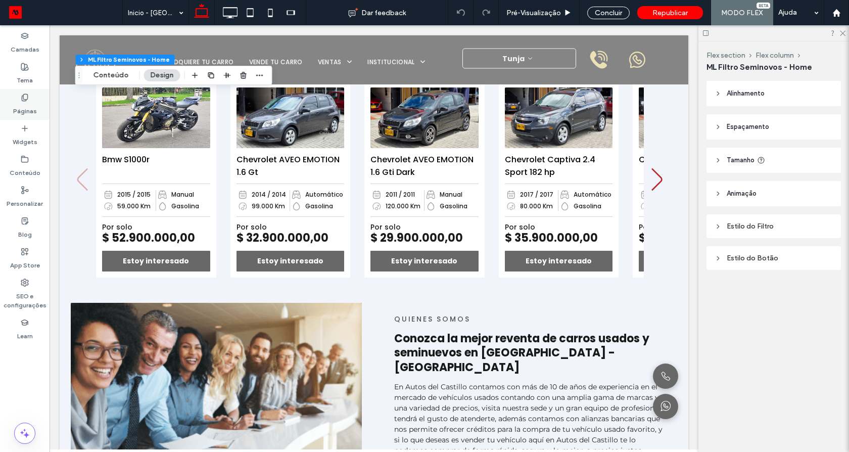
click at [31, 101] on div "Páginas" at bounding box center [25, 104] width 50 height 31
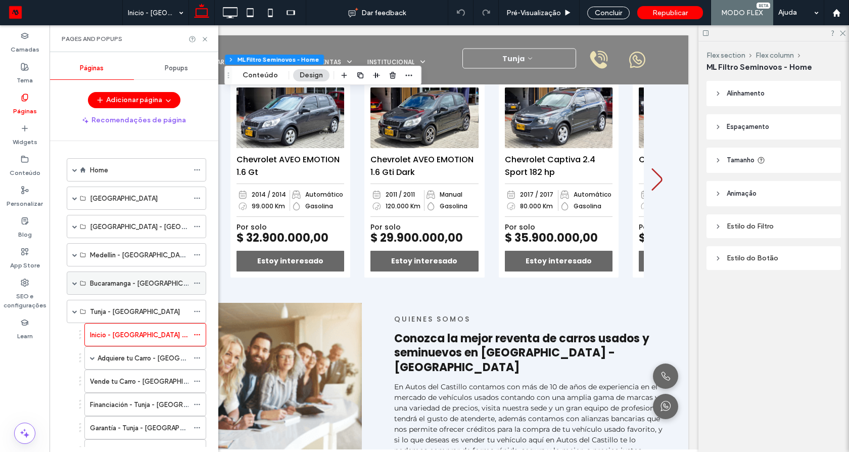
click at [73, 281] on span at bounding box center [74, 282] width 5 height 5
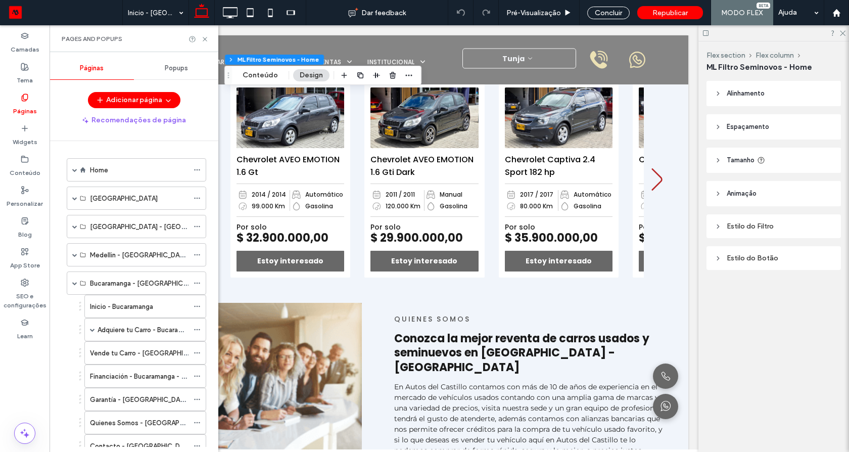
click at [107, 302] on label "Inicio - Bucaramanga" at bounding box center [121, 307] width 63 height 18
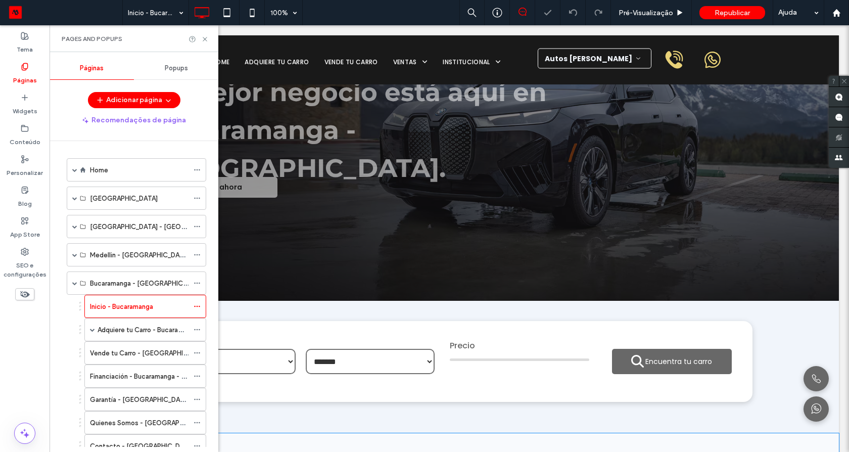
scroll to position [546, 0]
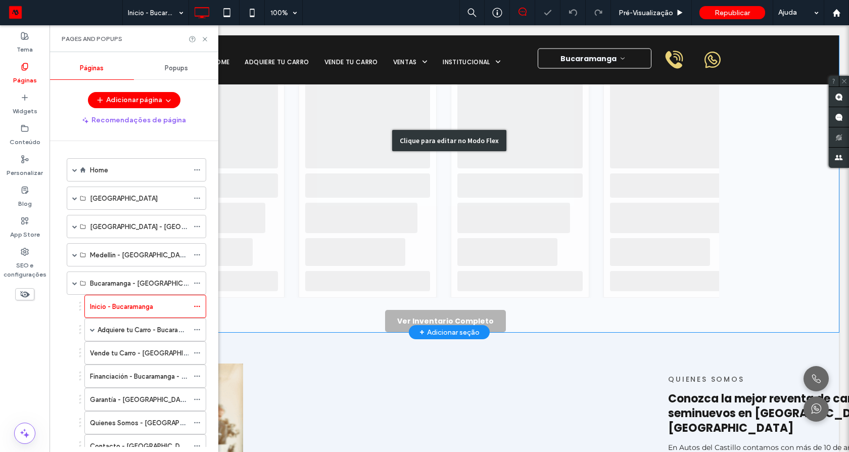
click at [417, 288] on div "Clique para editar no Modo Flex" at bounding box center [449, 141] width 779 height 384
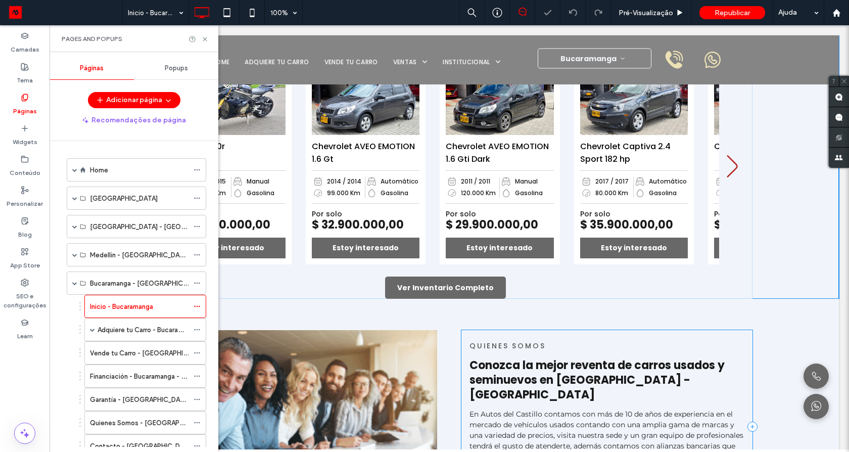
scroll to position [544, 0]
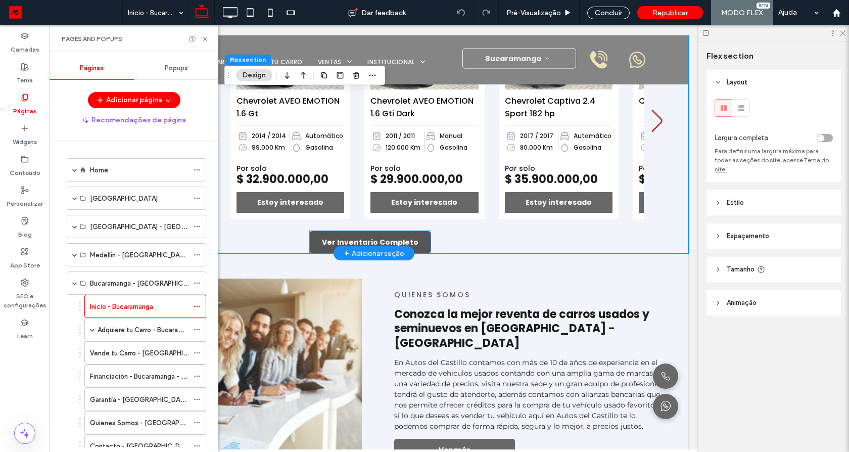
click at [406, 242] on span "Ver Inventario Completo" at bounding box center [370, 242] width 97 height 11
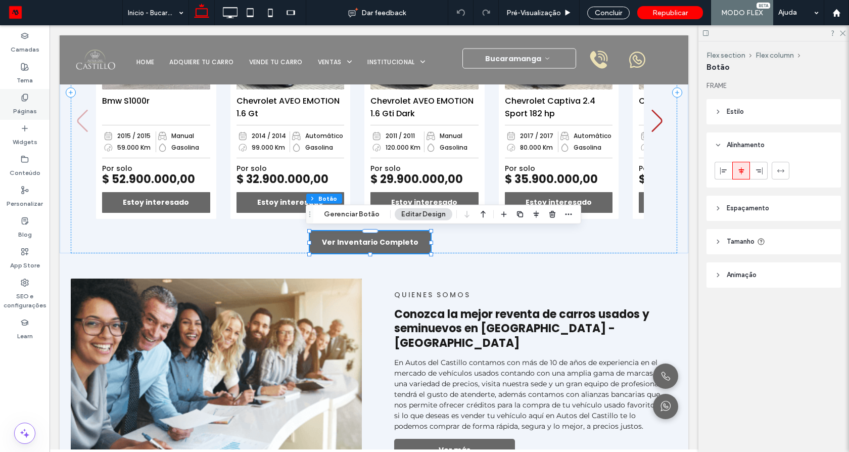
click at [25, 105] on label "Páginas" at bounding box center [25, 109] width 24 height 14
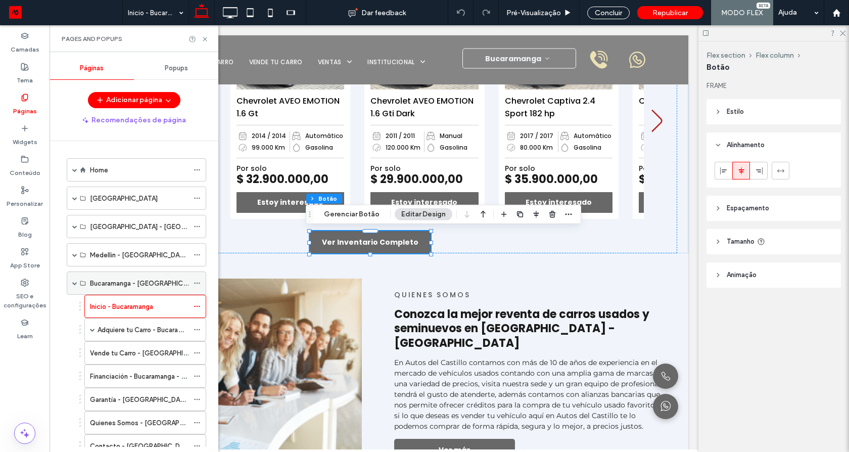
click at [75, 283] on span at bounding box center [74, 282] width 5 height 5
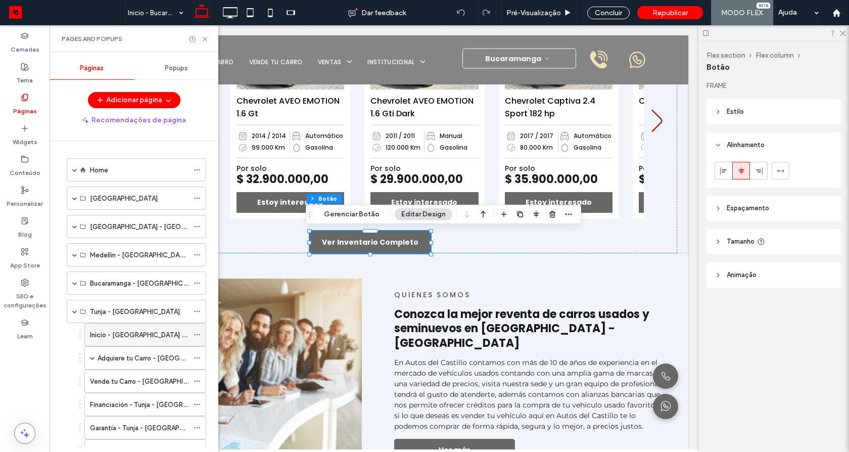
click at [99, 332] on label "Inicio - [GEOGRAPHIC_DATA] - [GEOGRAPHIC_DATA]" at bounding box center [172, 335] width 164 height 18
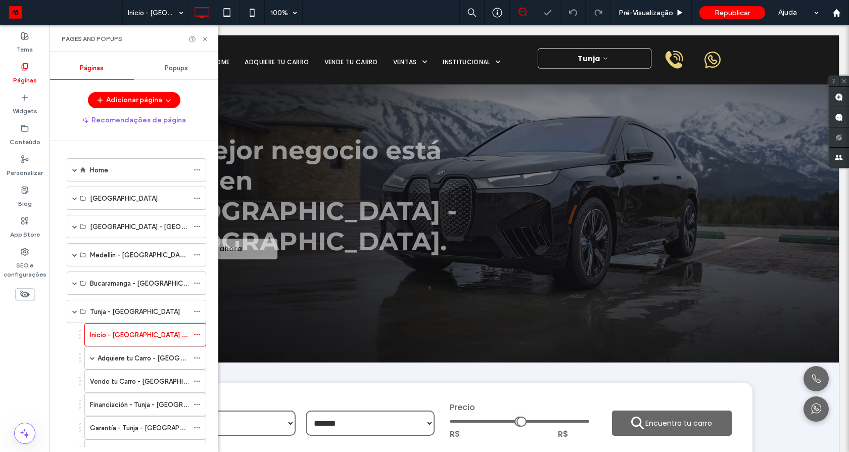
scroll to position [485, 0]
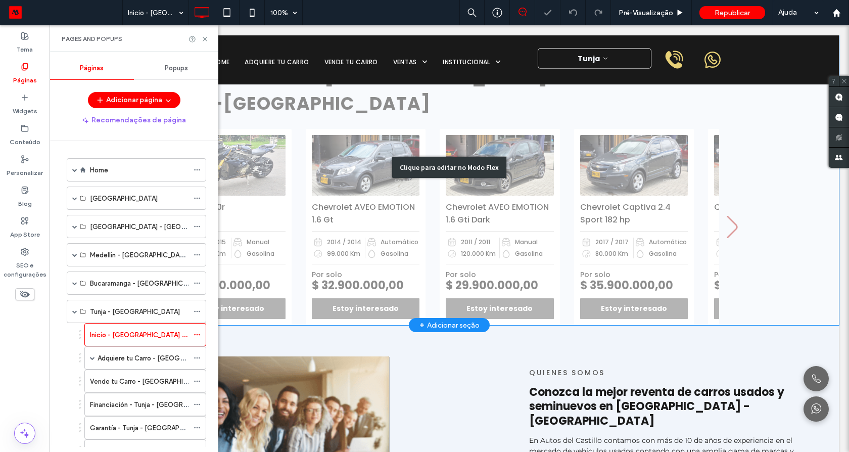
click at [423, 289] on div "Clique para editar no Modo Flex" at bounding box center [449, 168] width 779 height 316
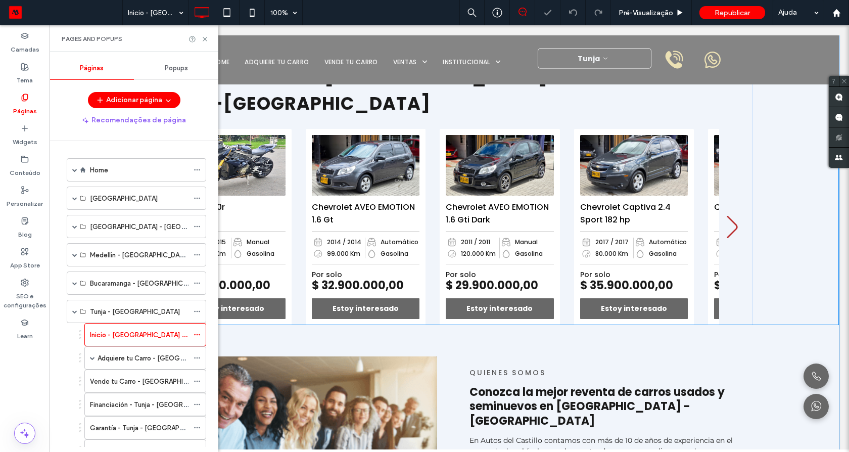
scroll to position [483, 0]
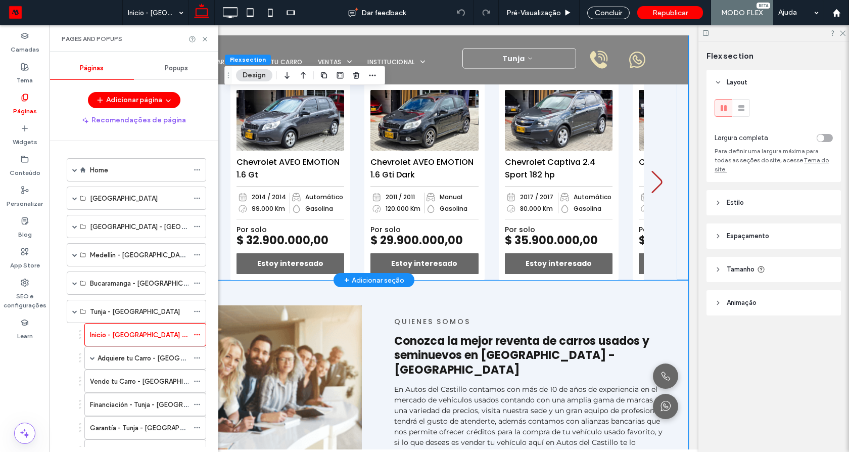
click at [667, 272] on div "ECHA UN VISTAZO A NUESTROS DESTACADOS DE CARROS USADOS Y SEMINUEVOS EN TUNJA -C…" at bounding box center [374, 136] width 606 height 288
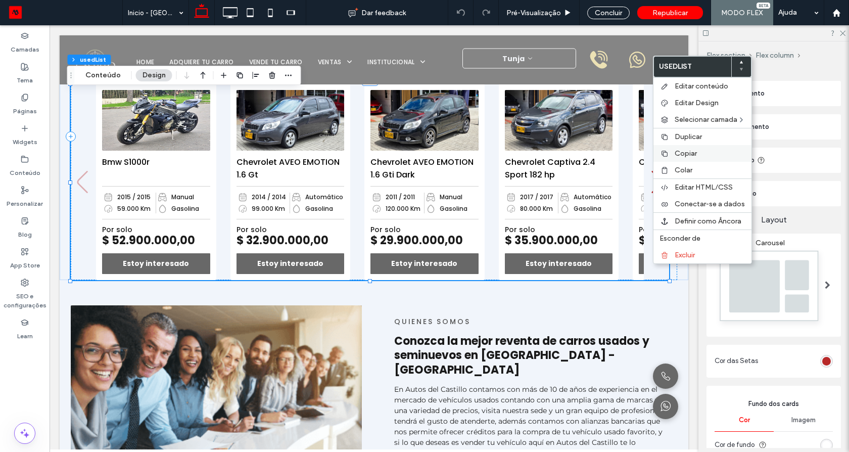
click at [691, 153] on span "Copiar" at bounding box center [686, 153] width 22 height 9
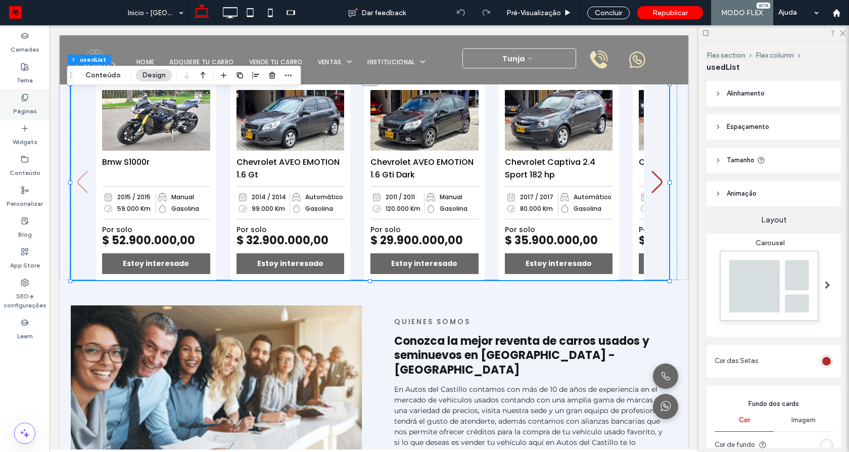
drag, startPoint x: 29, startPoint y: 97, endPoint x: 119, endPoint y: 239, distance: 167.9
click at [29, 97] on div "Páginas" at bounding box center [25, 104] width 50 height 31
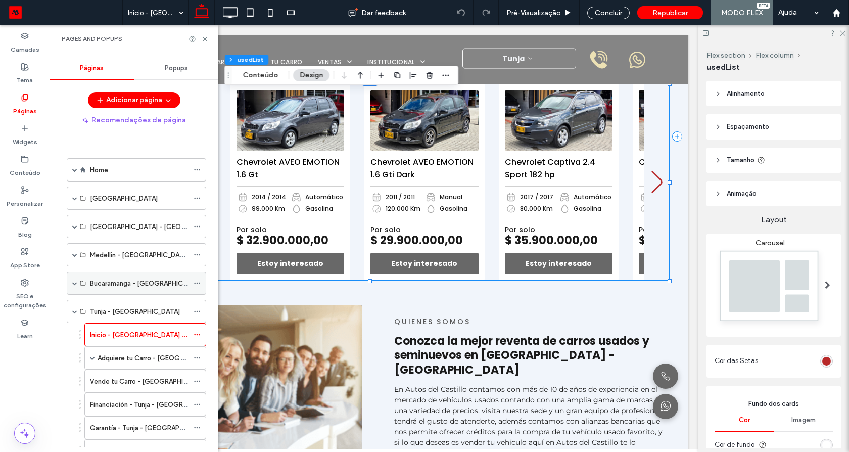
click at [72, 286] on span at bounding box center [74, 283] width 5 height 22
click at [74, 283] on span at bounding box center [74, 282] width 5 height 5
click at [73, 281] on span at bounding box center [74, 282] width 5 height 5
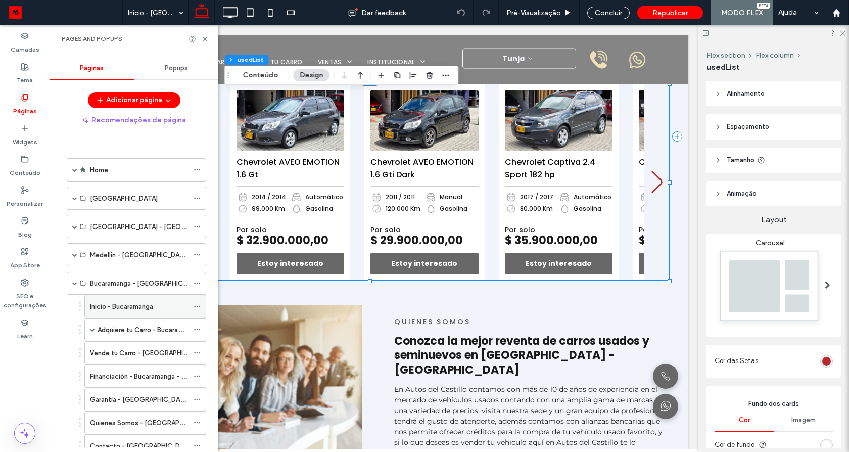
click at [101, 300] on div "Inicio - Bucaramanga" at bounding box center [139, 306] width 99 height 22
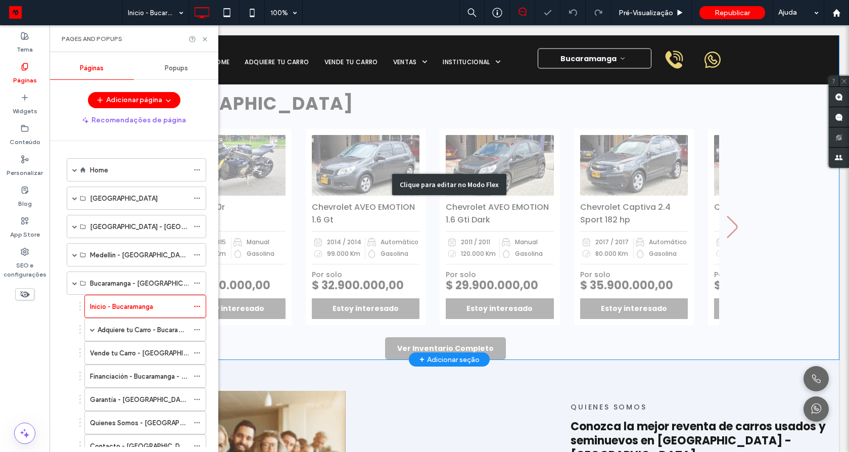
click at [404, 335] on div "Clique para editar no Modo Flex" at bounding box center [449, 185] width 779 height 350
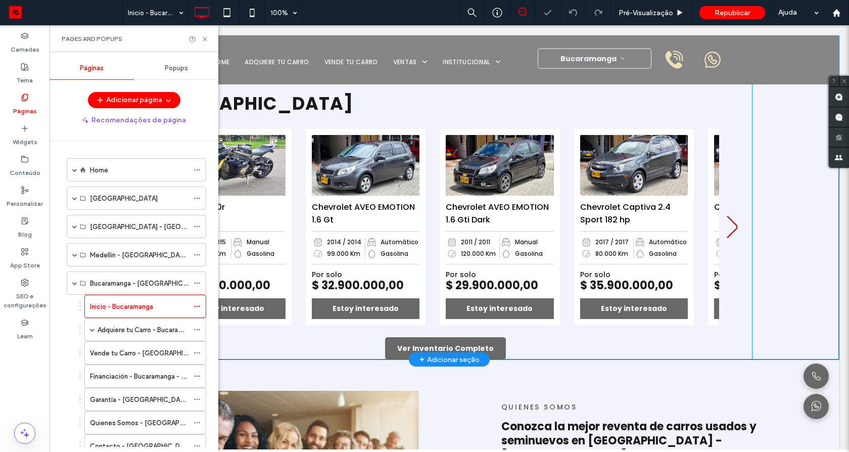
scroll to position [483, 0]
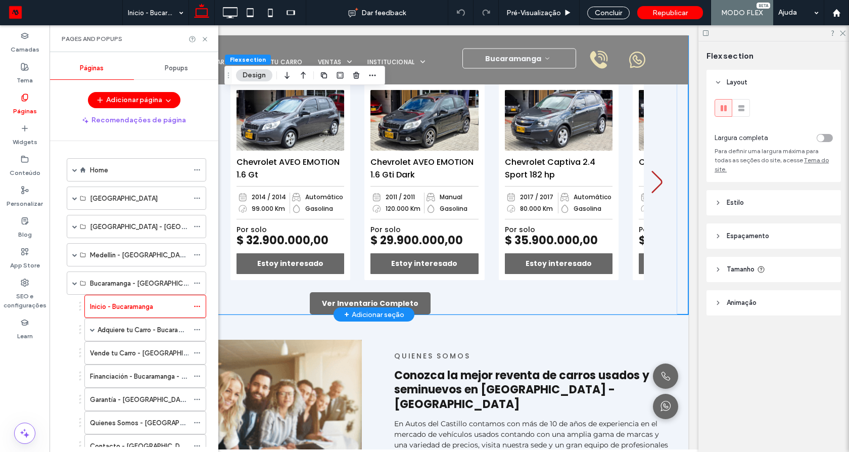
click at [398, 308] on div "+ Adicionar seção" at bounding box center [374, 314] width 81 height 14
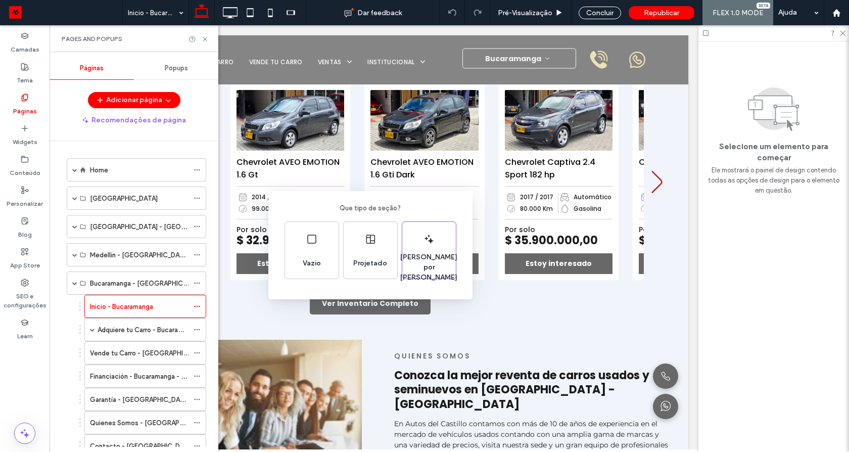
click at [408, 303] on div "Que tipo de seção? Vazio Projetado Gerado por IA" at bounding box center [424, 250] width 849 height 501
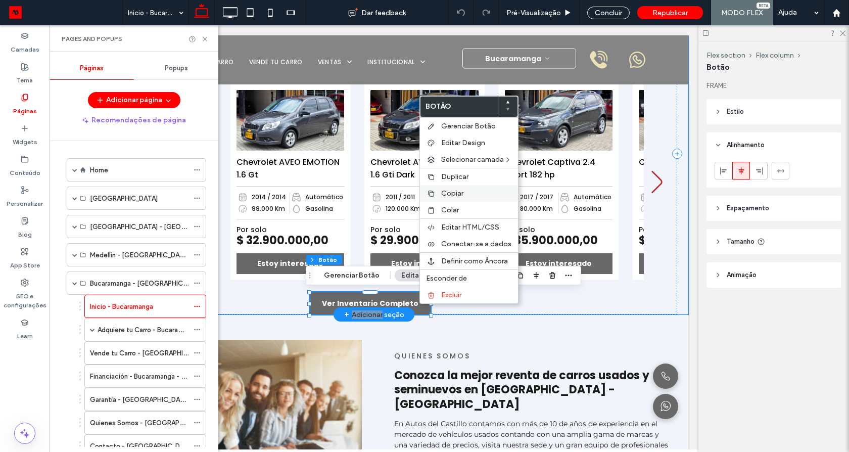
click at [453, 194] on span "Copiar" at bounding box center [452, 193] width 22 height 9
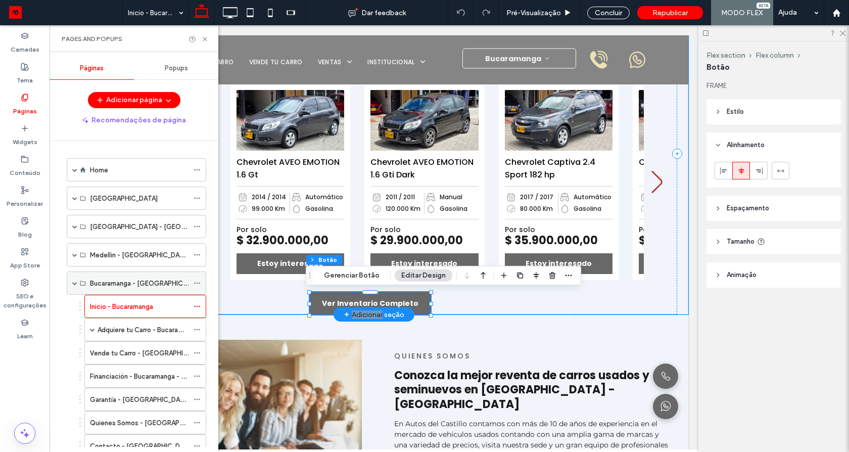
click at [74, 285] on span at bounding box center [74, 282] width 5 height 5
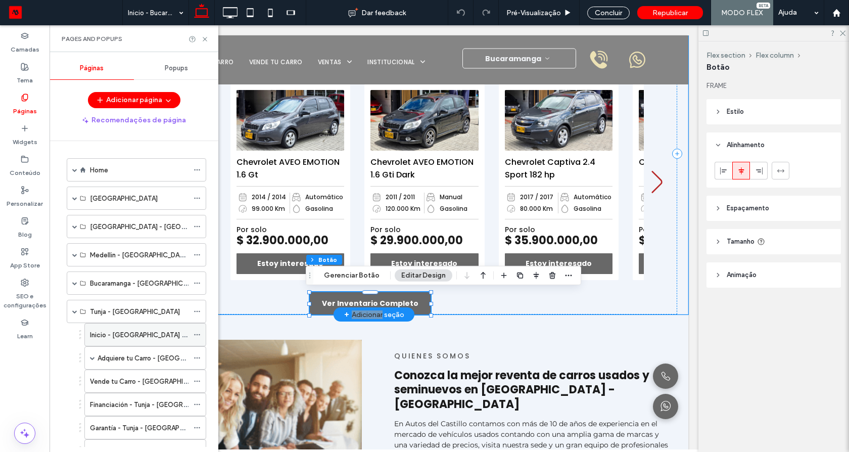
click at [113, 331] on label "Inicio - [GEOGRAPHIC_DATA] - [GEOGRAPHIC_DATA]" at bounding box center [172, 335] width 164 height 18
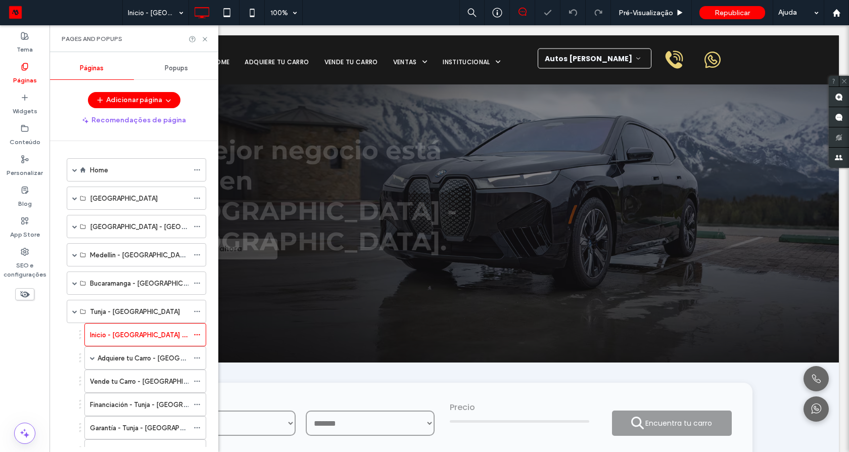
scroll to position [240, 0]
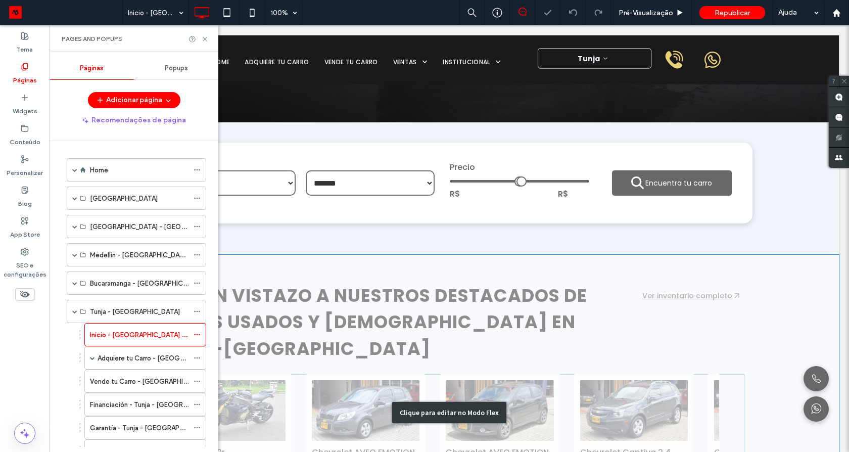
click at [426, 308] on div "Clique para editar no Modo Flex" at bounding box center [449, 413] width 779 height 316
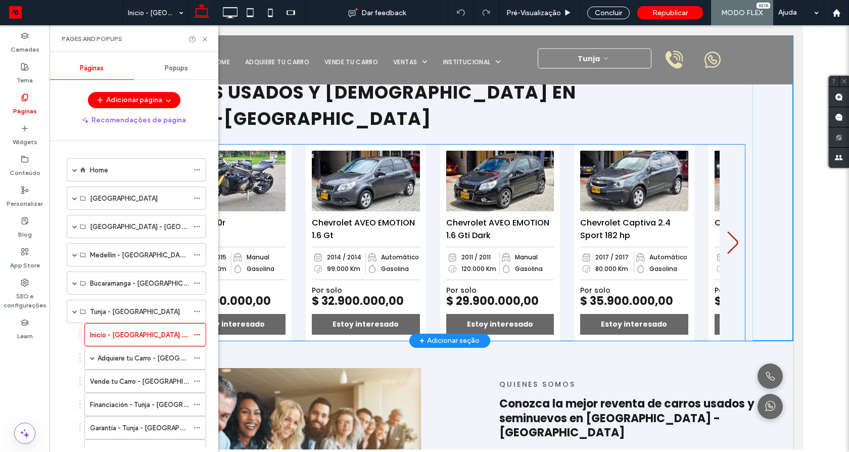
scroll to position [383, 0]
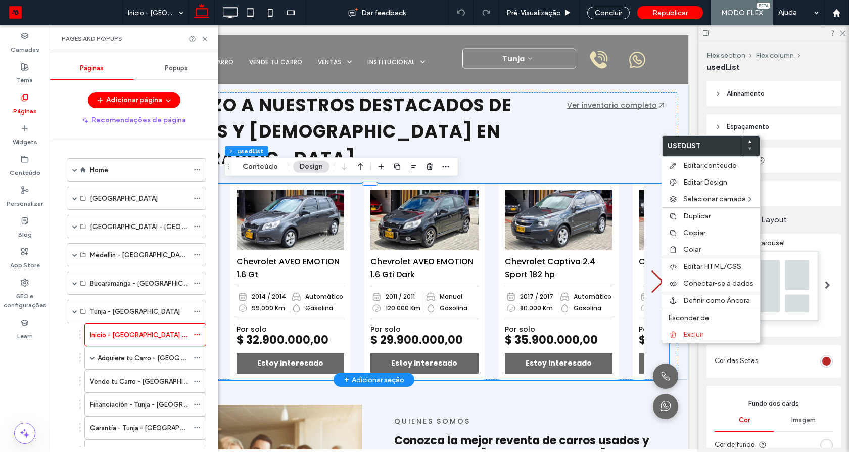
type input "*"
click at [682, 249] on div "Colar" at bounding box center [711, 249] width 98 height 17
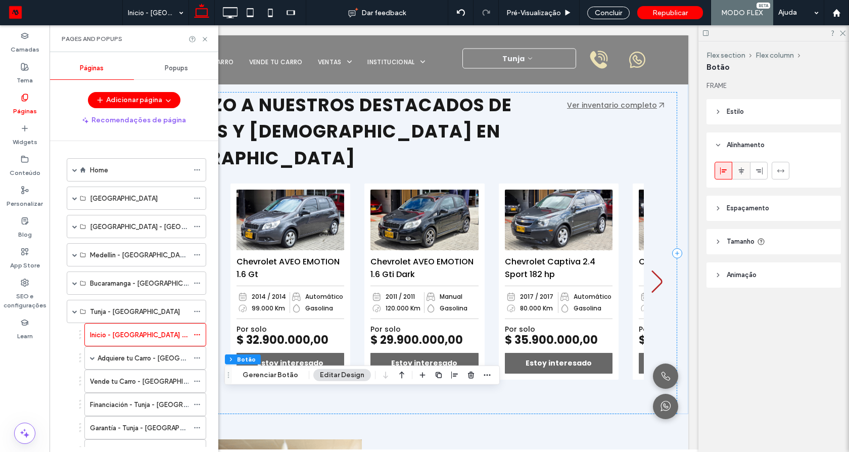
click at [742, 173] on icon at bounding box center [741, 171] width 8 height 8
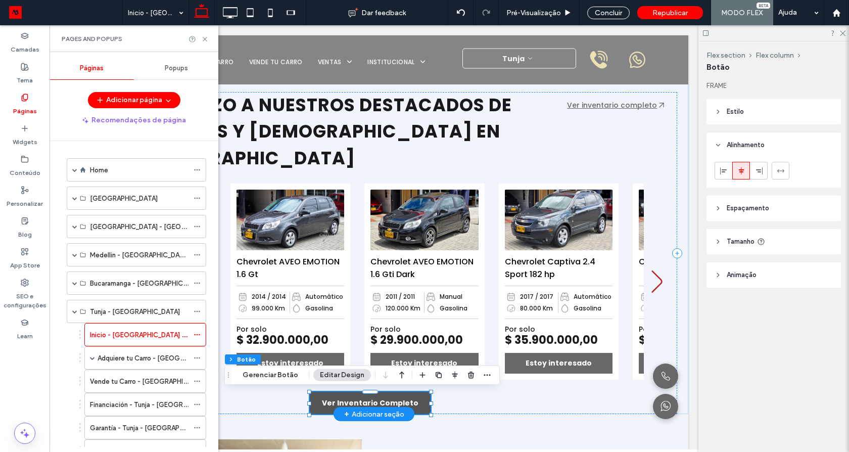
click at [364, 403] on span "Ver Inventario Completo" at bounding box center [370, 403] width 97 height 11
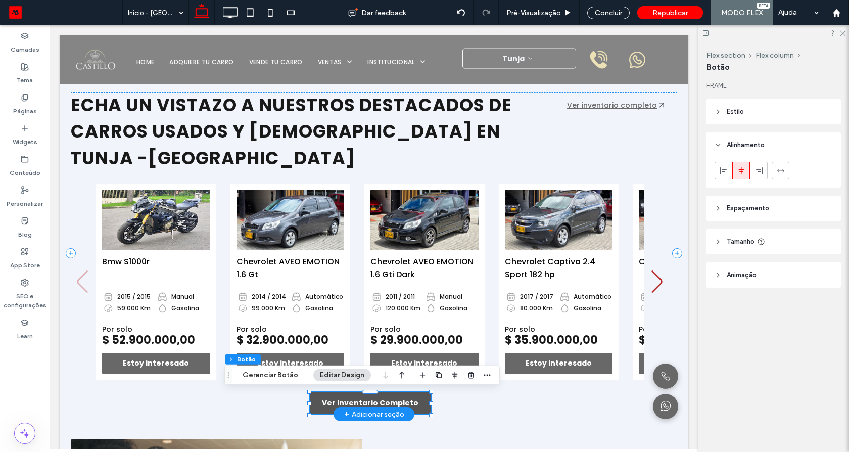
click at [411, 398] on link "Ver Inventario Completo" at bounding box center [370, 403] width 121 height 22
click at [386, 403] on span "Ver Inventario Completo" at bounding box center [370, 403] width 97 height 11
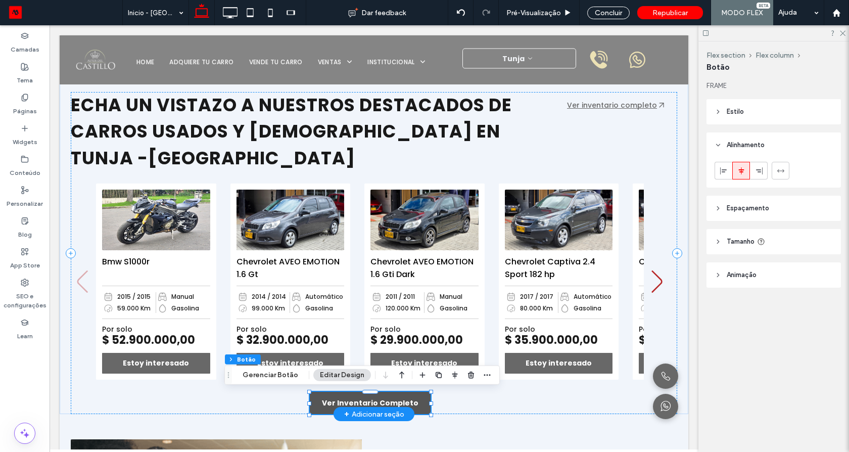
click at [386, 403] on span "Ver Inventario Completo" at bounding box center [370, 403] width 97 height 11
click at [403, 394] on link "Ver Inventario Completo" at bounding box center [370, 403] width 121 height 22
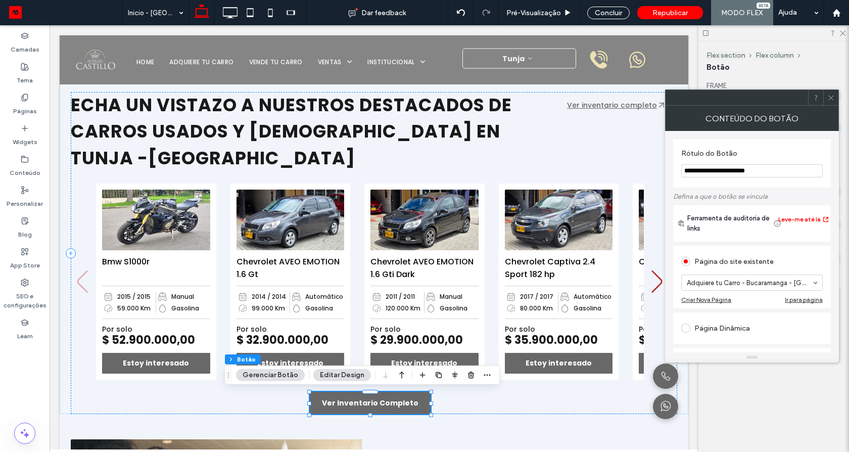
click at [719, 283] on input at bounding box center [749, 282] width 125 height 7
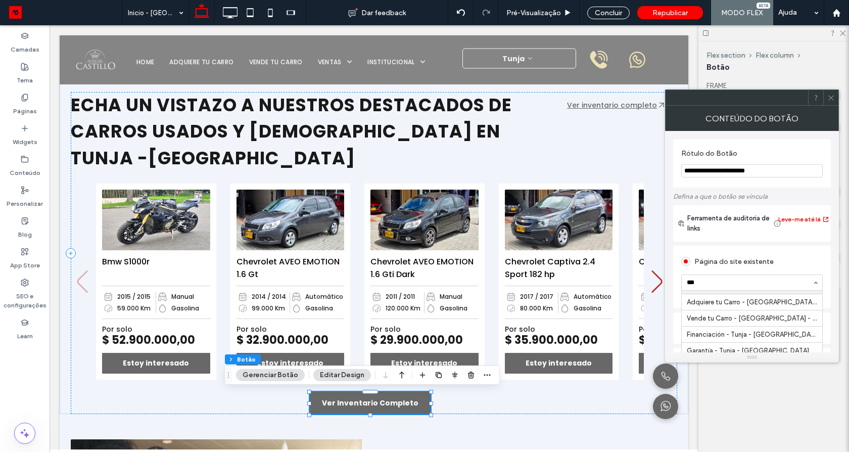
scroll to position [13, 0]
type input "*****"
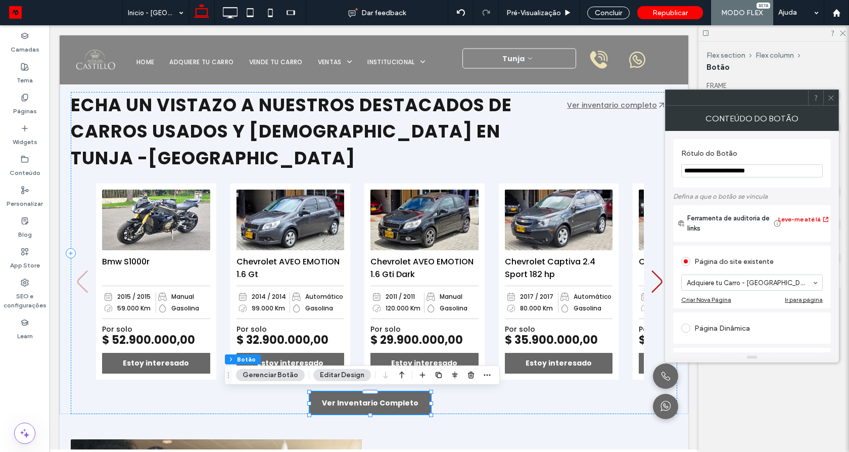
click at [831, 100] on icon at bounding box center [831, 98] width 8 height 8
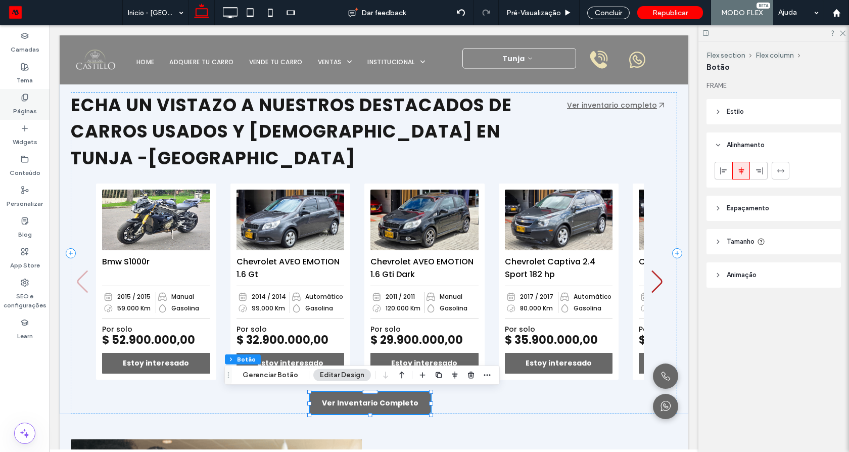
click at [33, 96] on div "Páginas" at bounding box center [25, 104] width 50 height 31
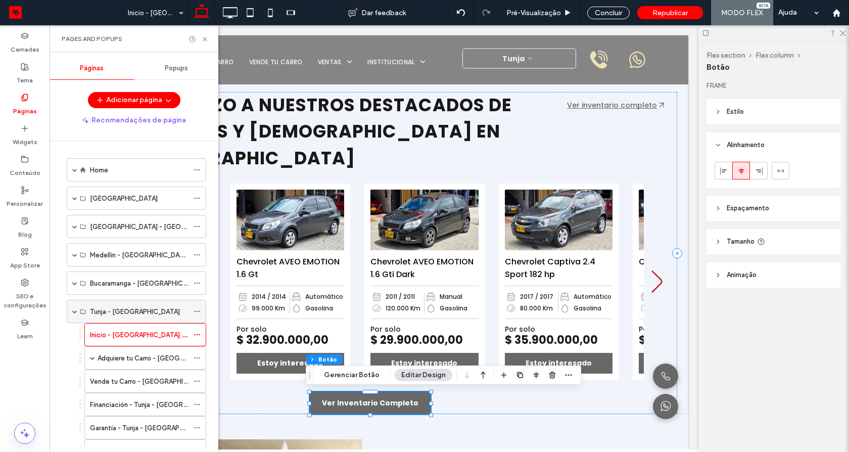
click at [72, 311] on span at bounding box center [74, 311] width 5 height 5
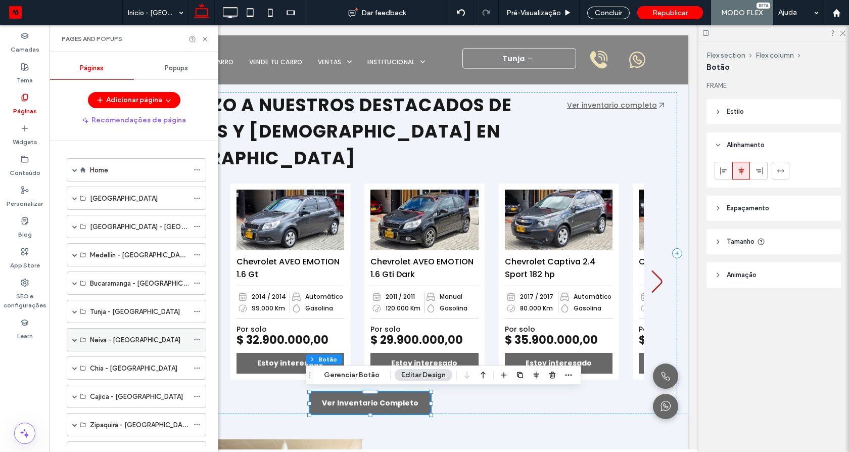
click at [72, 338] on span at bounding box center [74, 339] width 5 height 5
click at [72, 341] on span at bounding box center [74, 339] width 5 height 5
click at [73, 339] on span at bounding box center [74, 339] width 5 height 5
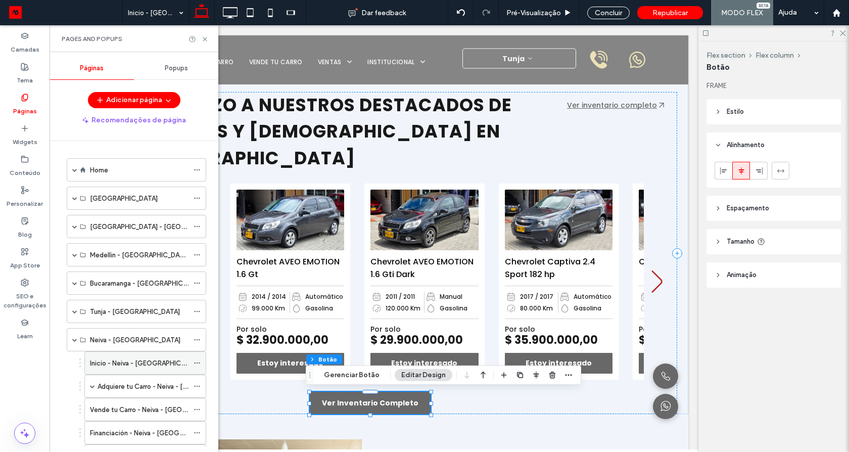
click at [108, 363] on label "Inicio - Neiva - [GEOGRAPHIC_DATA]" at bounding box center [146, 363] width 113 height 18
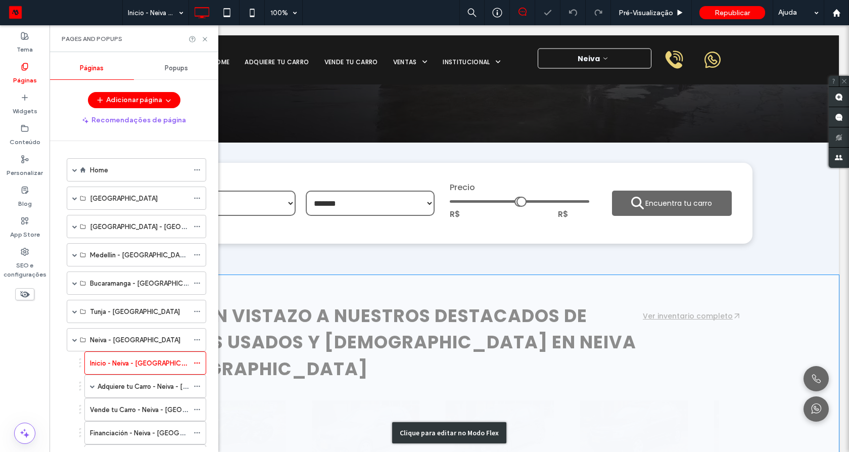
scroll to position [303, 0]
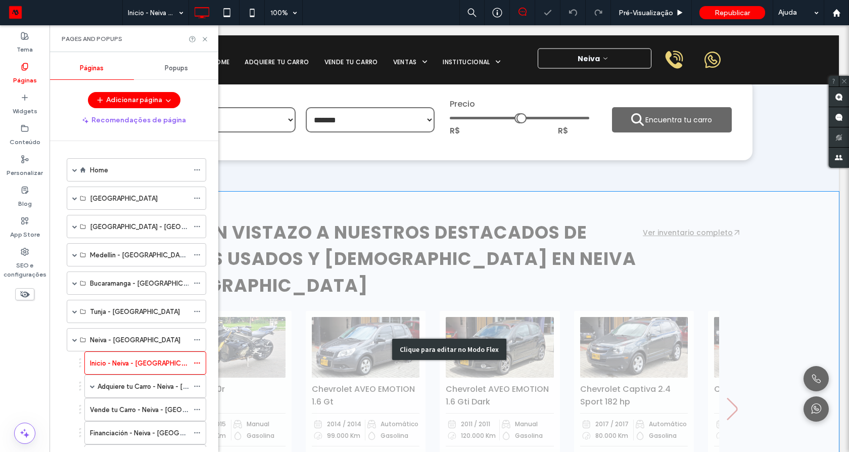
click at [646, 228] on div "Clique para editar no Modo Flex" at bounding box center [449, 350] width 779 height 316
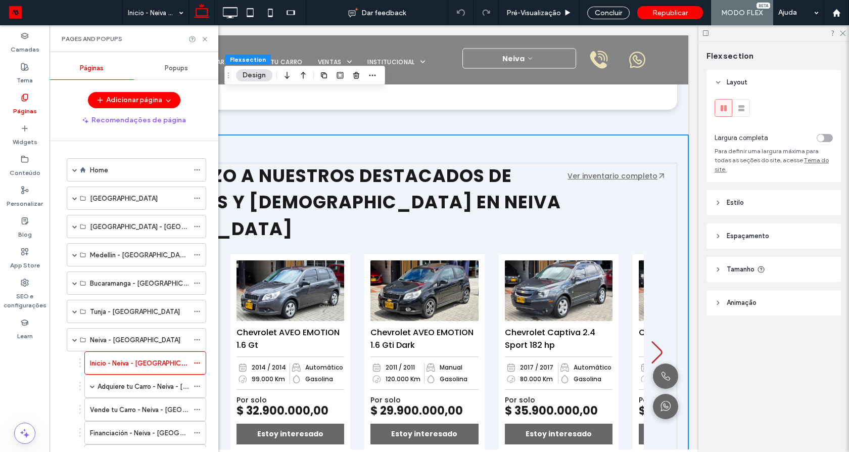
scroll to position [485, 0]
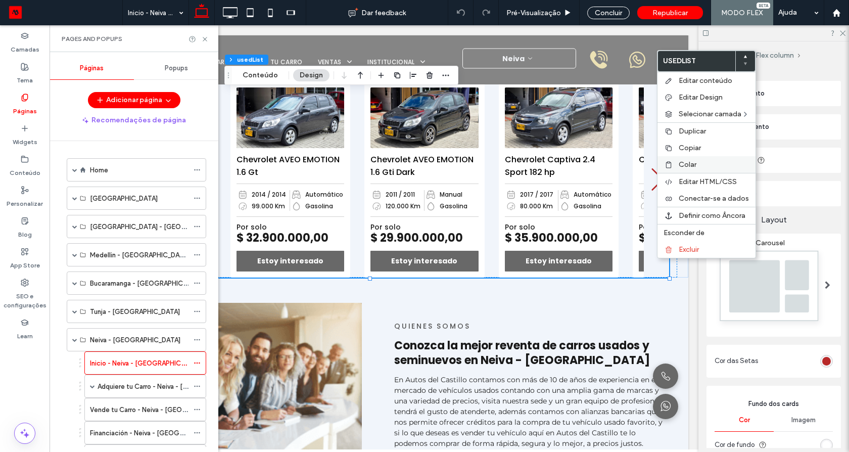
click at [681, 164] on span "Colar" at bounding box center [688, 164] width 18 height 9
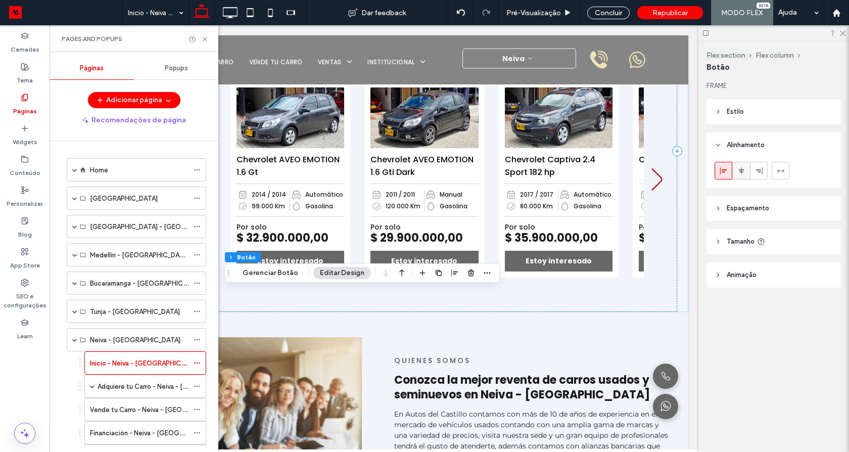
click at [747, 167] on div at bounding box center [741, 170] width 17 height 17
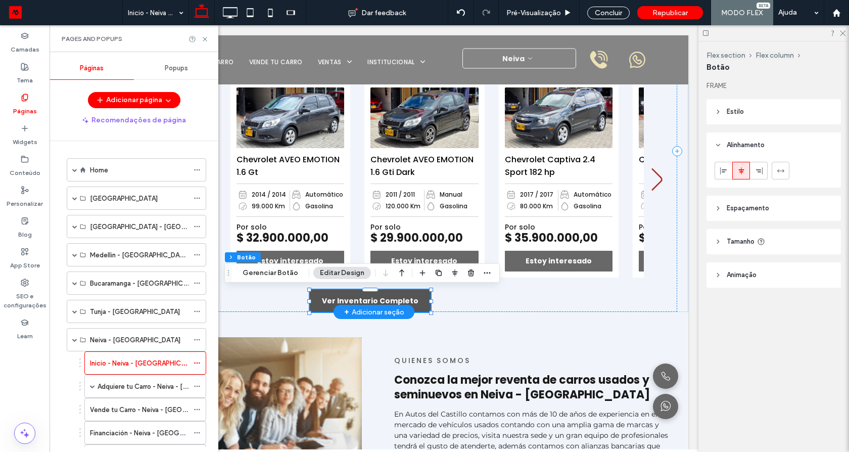
click at [384, 296] on span "Ver Inventario Completo" at bounding box center [370, 301] width 97 height 11
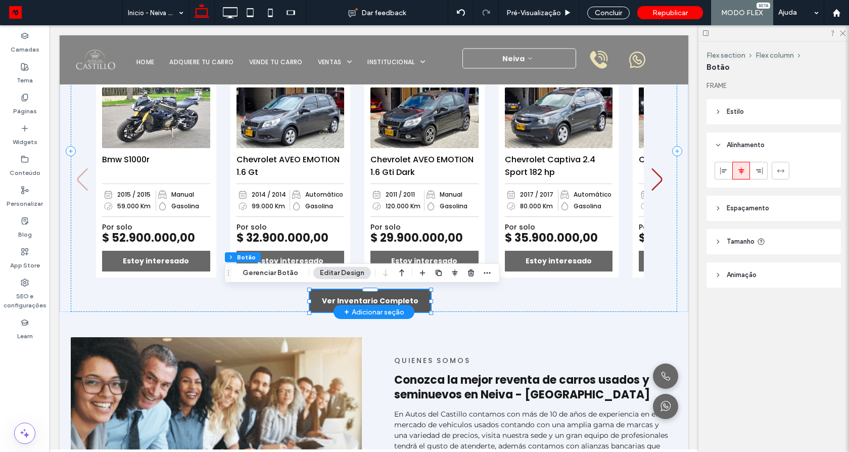
click at [384, 296] on span "Ver Inventario Completo" at bounding box center [370, 301] width 97 height 11
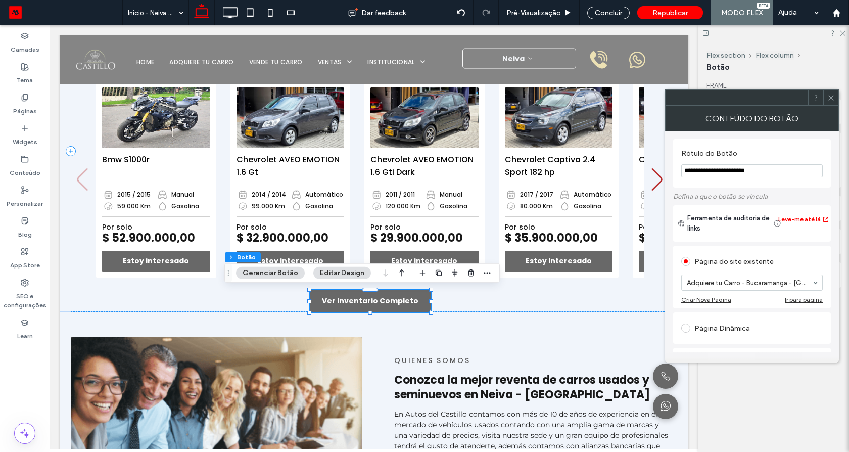
click at [730, 284] on input at bounding box center [749, 282] width 125 height 7
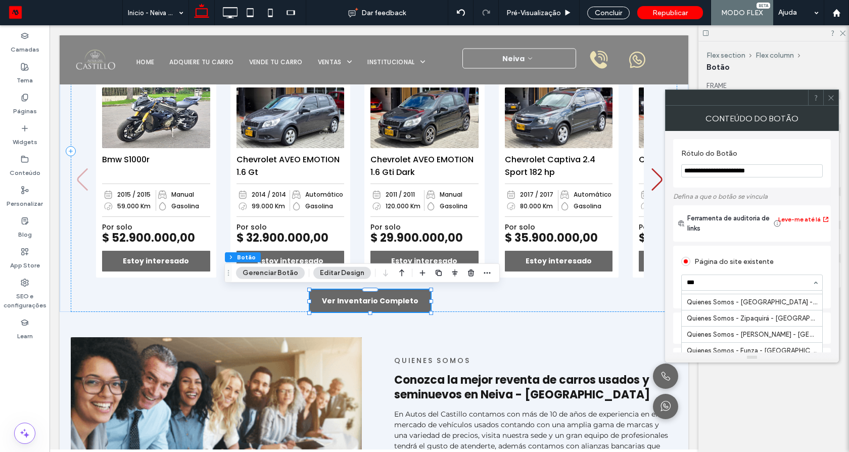
scroll to position [0, 0]
type input "***"
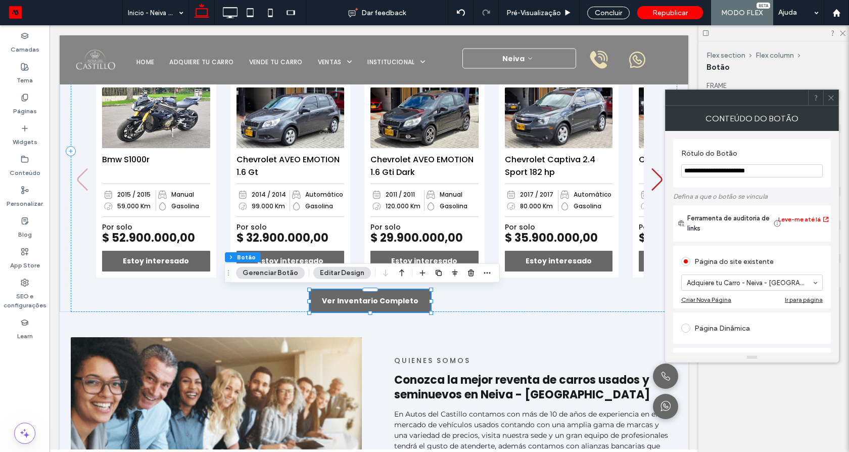
click at [830, 96] on icon at bounding box center [831, 98] width 8 height 8
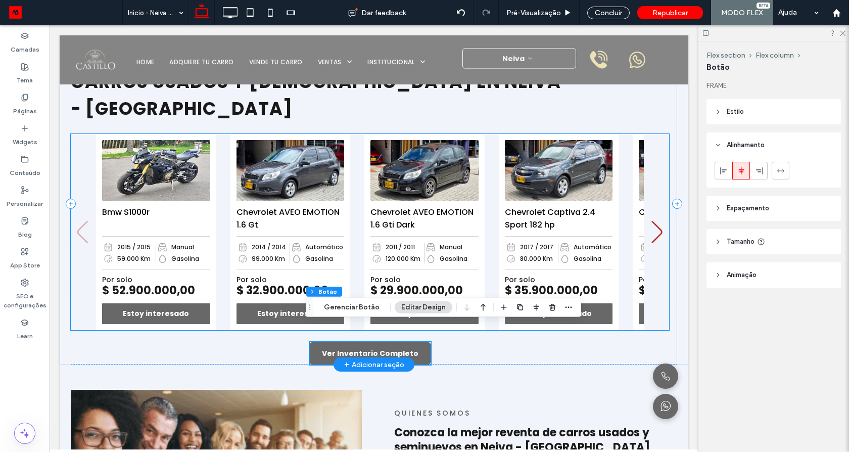
scroll to position [243, 0]
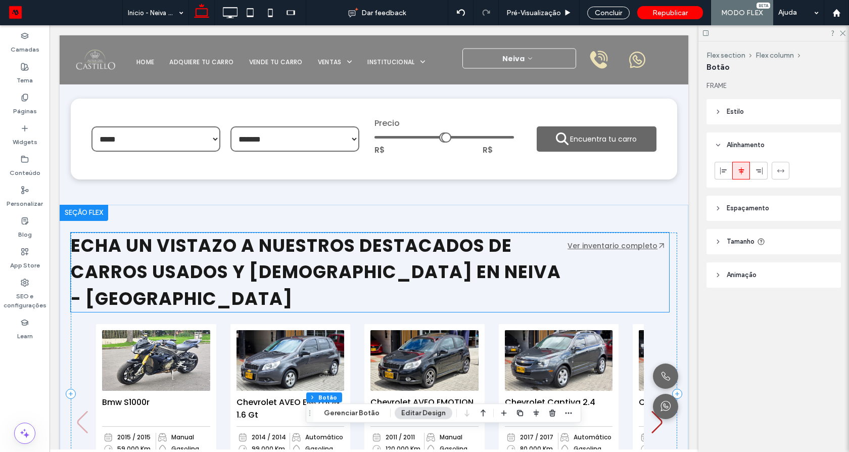
click at [604, 245] on link "Ver inventario completo" at bounding box center [612, 246] width 90 height 10
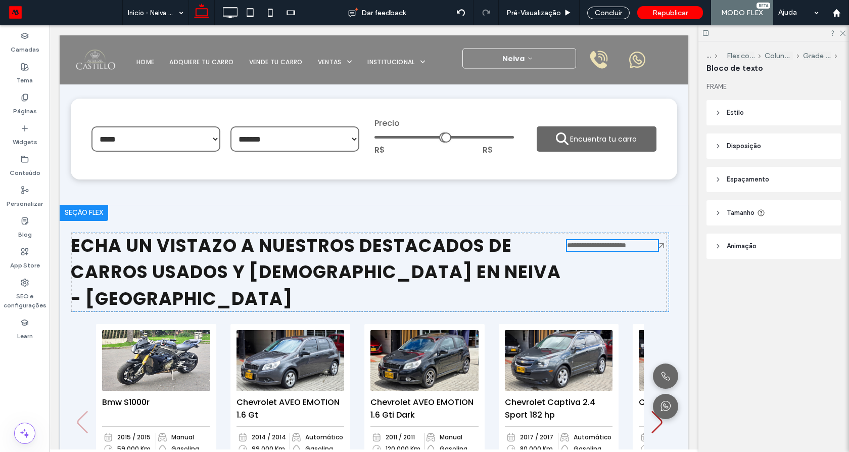
type input "*******"
type input "**"
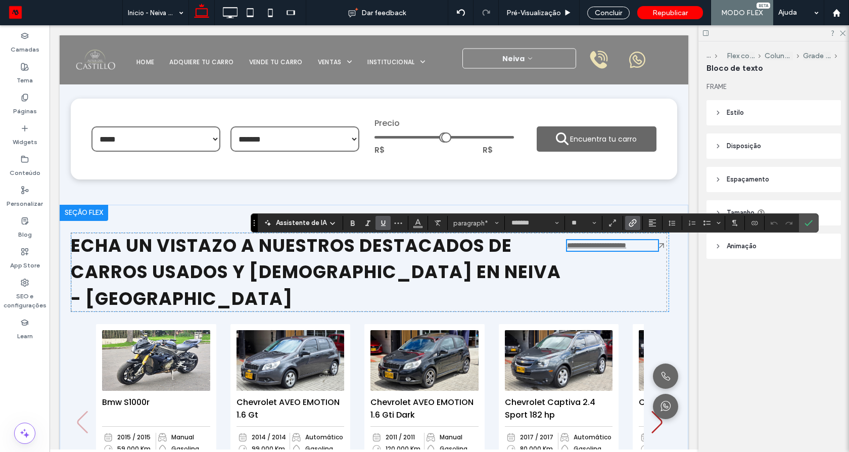
drag, startPoint x: 812, startPoint y: 222, endPoint x: 800, endPoint y: 225, distance: 12.0
click at [812, 224] on label "Confirmar" at bounding box center [808, 223] width 15 height 18
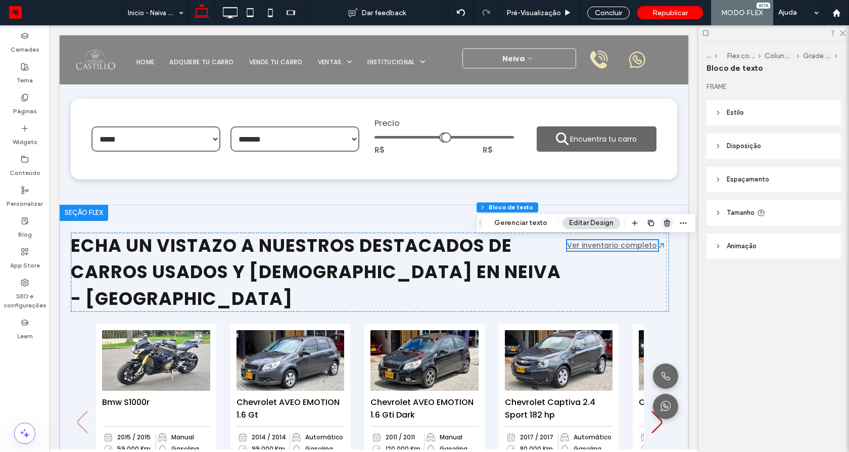
click at [666, 222] on use "button" at bounding box center [667, 222] width 6 height 7
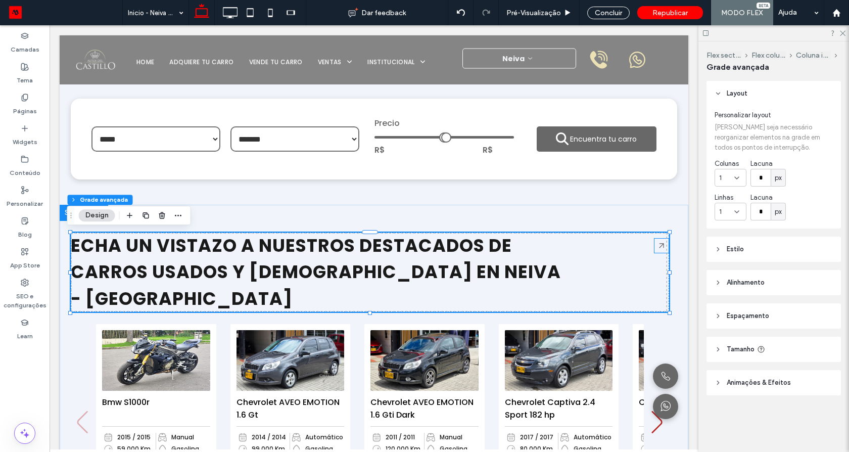
click at [655, 242] on icon at bounding box center [661, 246] width 14 height 14
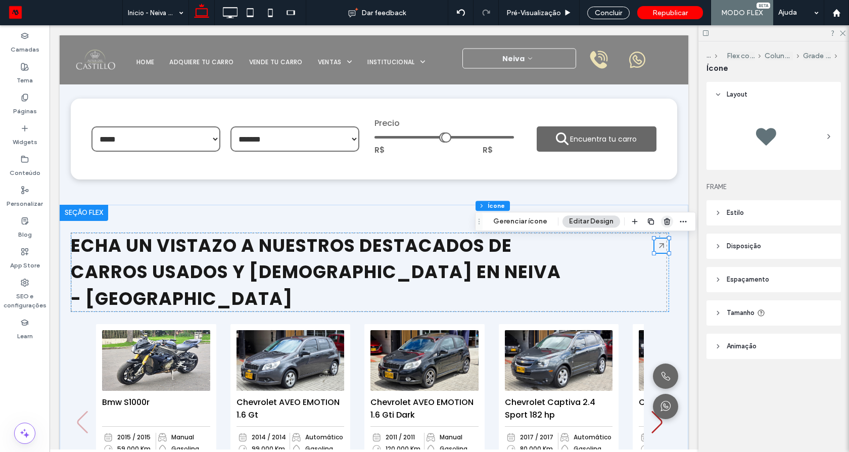
click at [664, 218] on use "button" at bounding box center [667, 221] width 6 height 7
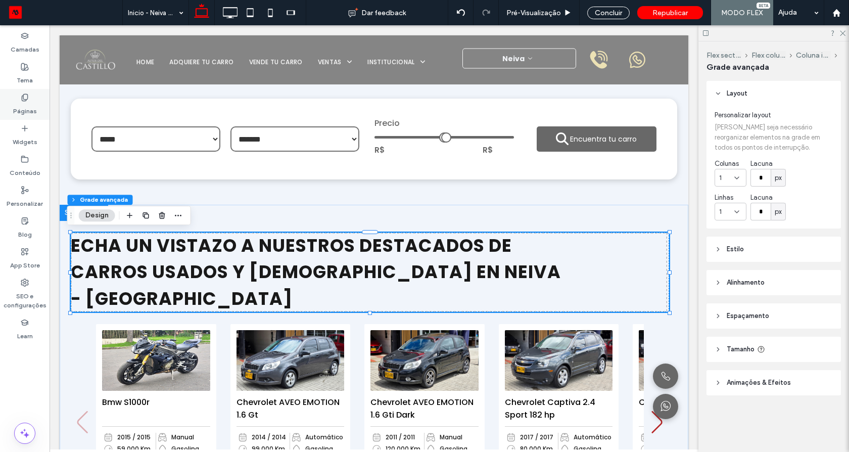
click at [21, 107] on label "Páginas" at bounding box center [25, 109] width 24 height 14
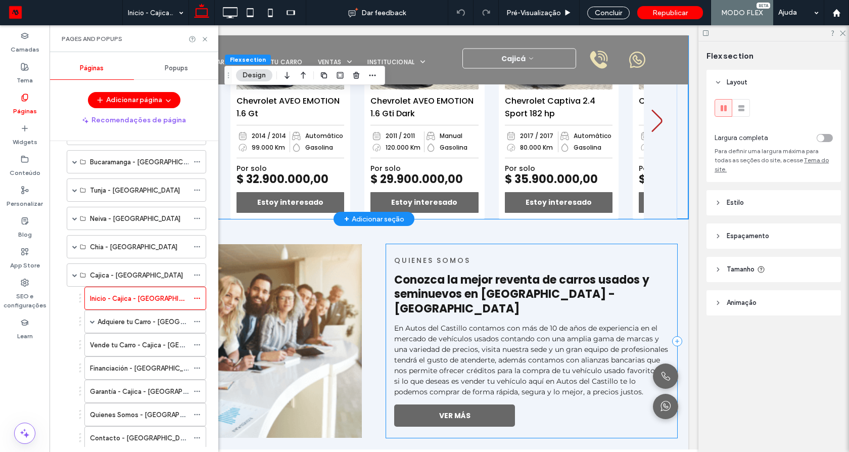
scroll to position [544, 0]
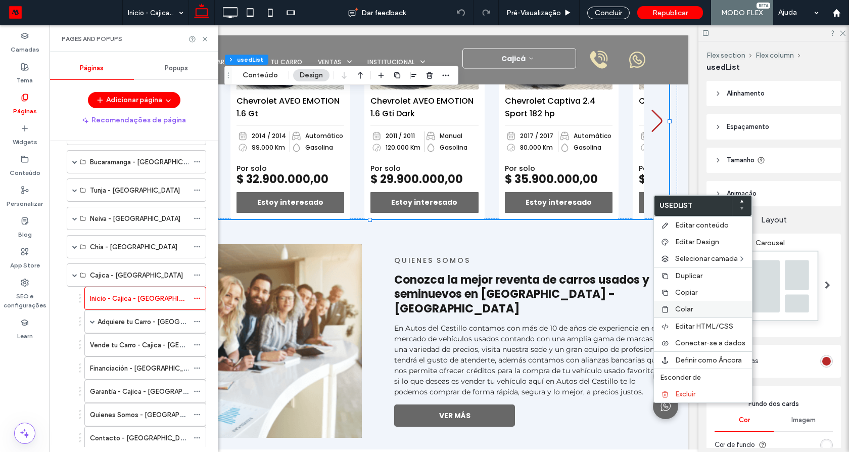
click at [684, 306] on span "Colar" at bounding box center [684, 309] width 18 height 9
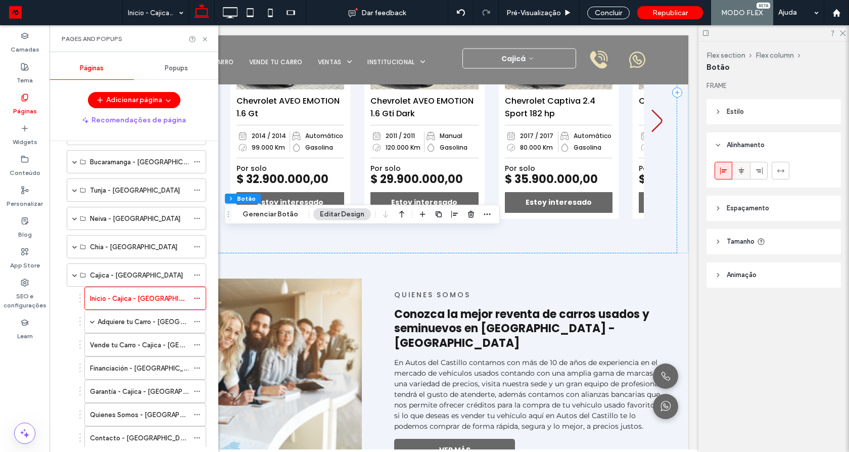
click at [746, 173] on div at bounding box center [741, 170] width 17 height 17
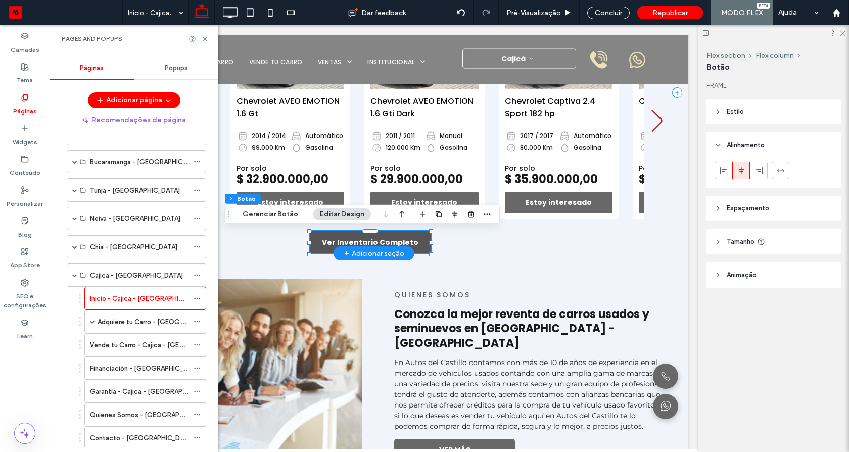
click at [348, 239] on span "Ver Inventario Completo" at bounding box center [370, 242] width 97 height 11
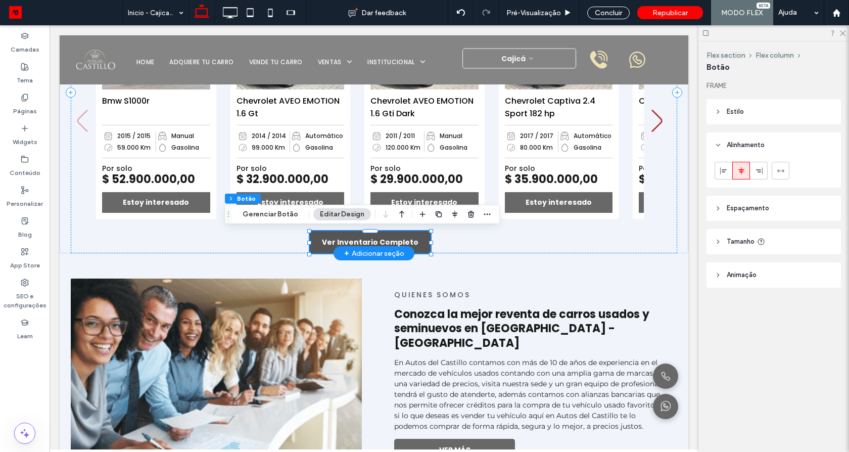
click at [348, 239] on span "Ver Inventario Completo" at bounding box center [370, 242] width 97 height 11
click at [285, 213] on button "Gerenciar Botão" at bounding box center [270, 214] width 69 height 12
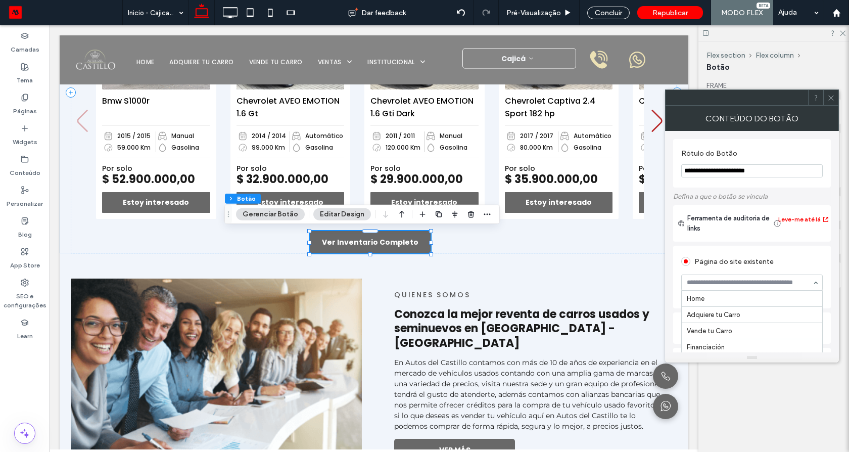
scroll to position [469, 0]
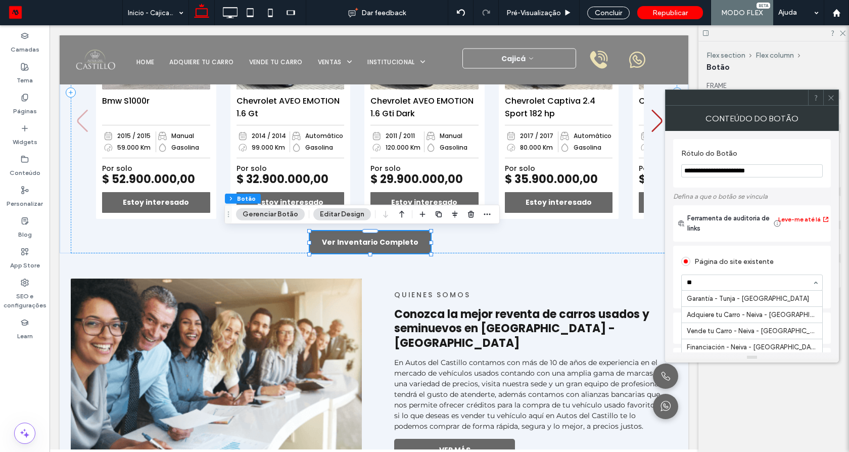
type input "***"
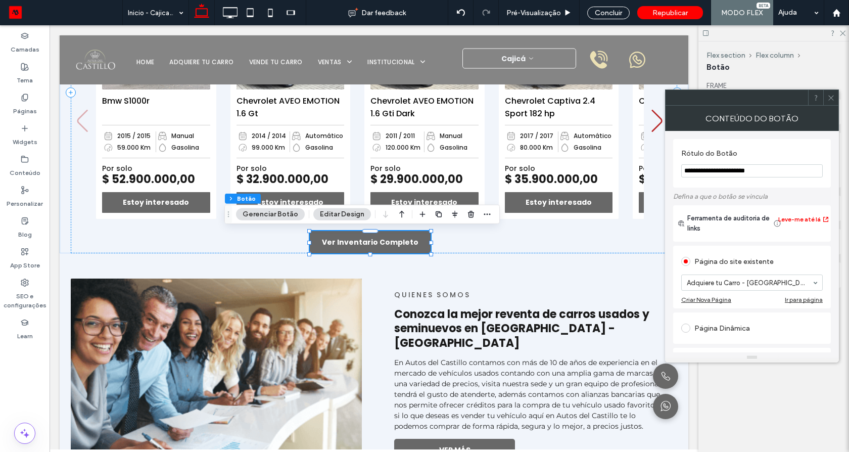
drag, startPoint x: 745, startPoint y: 304, endPoint x: 837, endPoint y: 188, distance: 147.7
click at [830, 95] on icon at bounding box center [831, 98] width 8 height 8
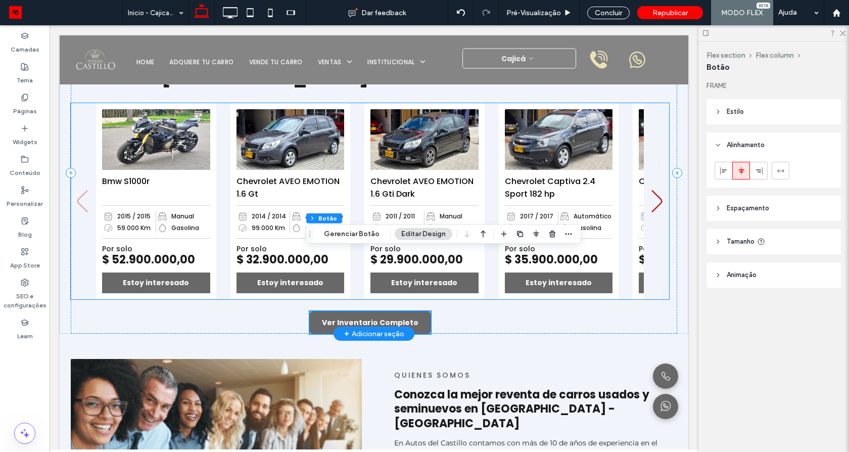
scroll to position [362, 0]
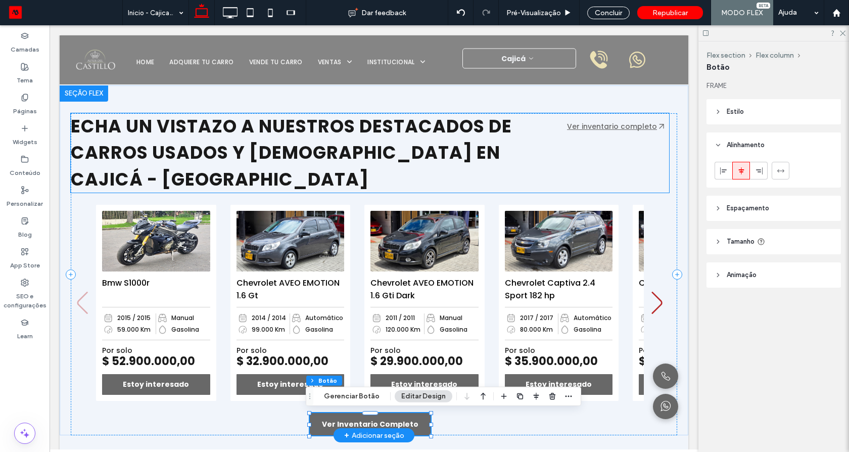
click at [606, 125] on link "Ver inventario completo" at bounding box center [612, 126] width 90 height 10
click at [606, 125] on div "**********" at bounding box center [612, 126] width 91 height 11
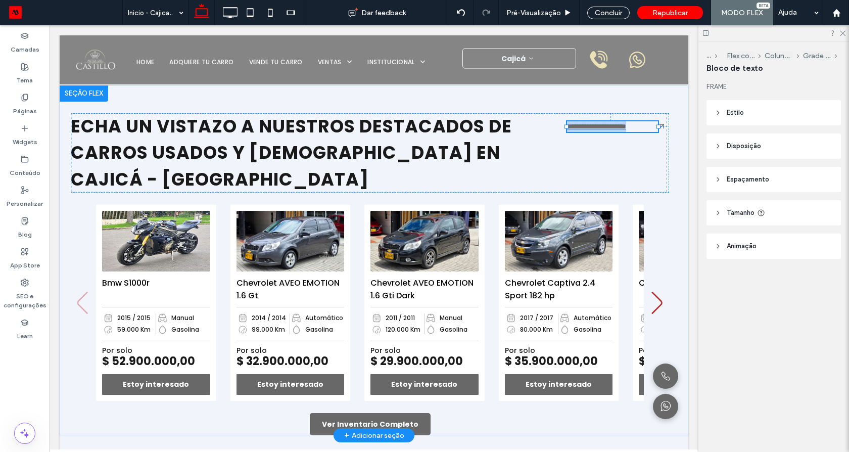
type input "*******"
type input "**"
click at [663, 102] on icon "button" at bounding box center [667, 104] width 8 height 8
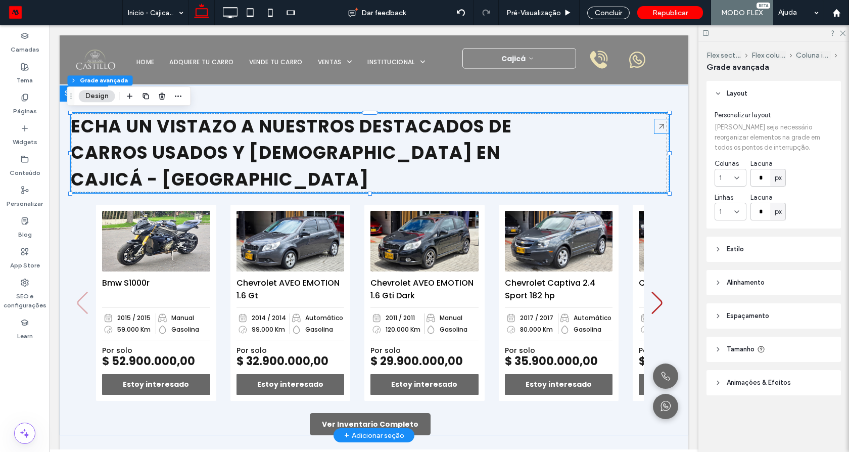
click at [656, 128] on icon at bounding box center [661, 126] width 14 height 14
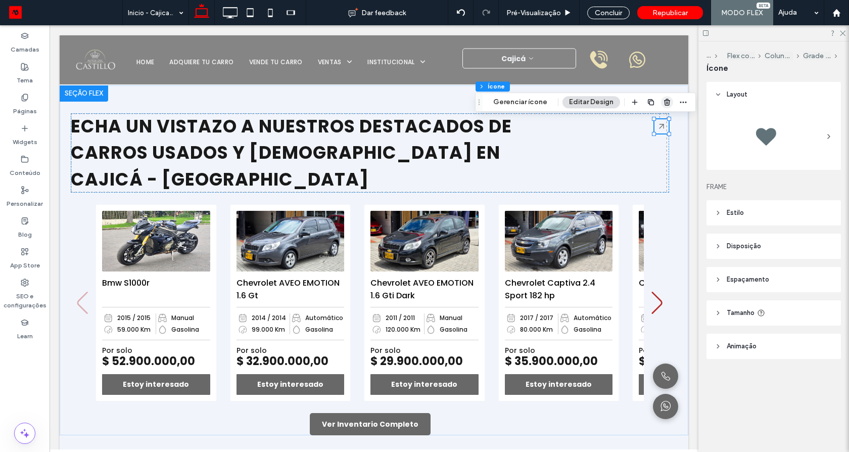
click at [666, 99] on icon "button" at bounding box center [667, 102] width 8 height 8
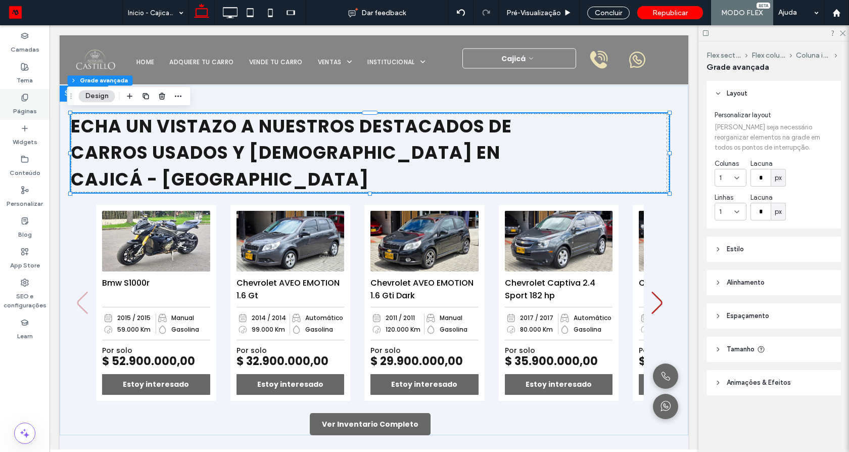
click at [18, 99] on div "Páginas" at bounding box center [25, 104] width 50 height 31
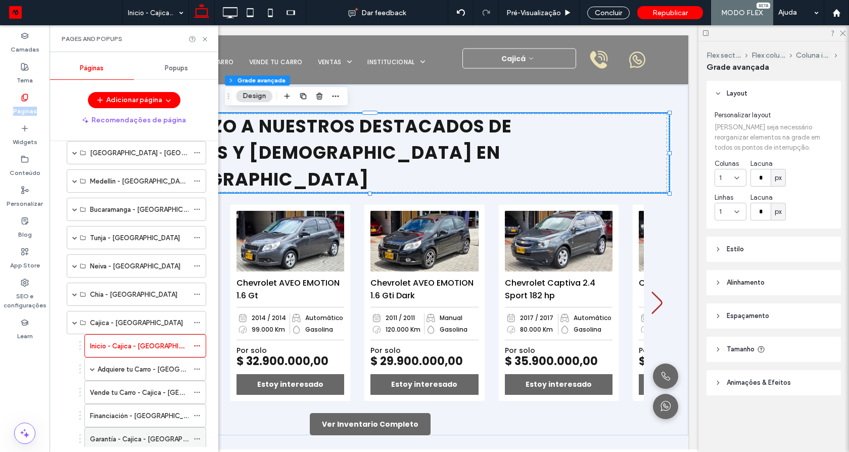
scroll to position [182, 0]
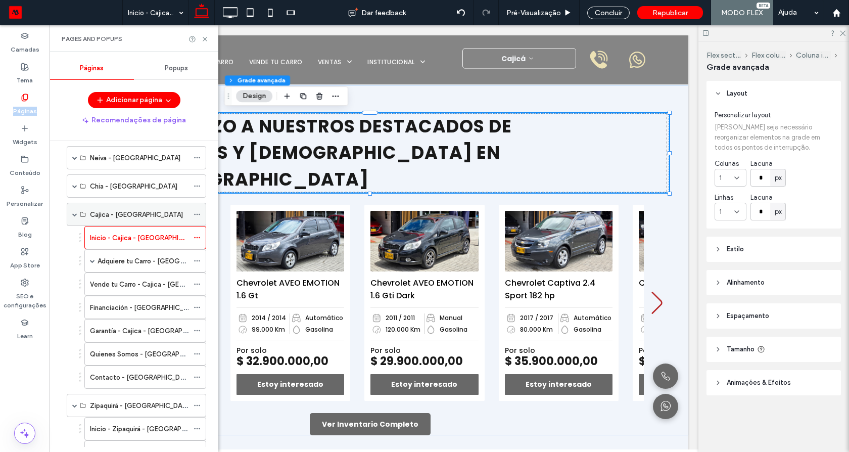
click at [75, 217] on span at bounding box center [74, 214] width 5 height 22
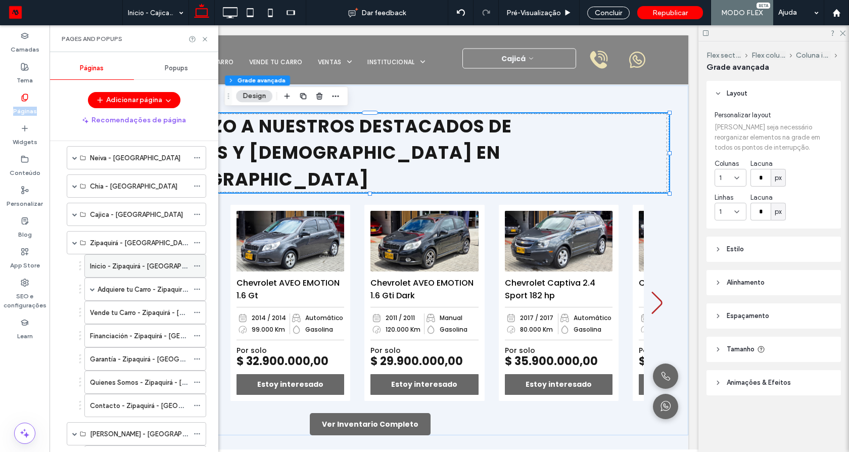
click at [106, 261] on label "Inicio - Zipaquirá - [GEOGRAPHIC_DATA]" at bounding box center [152, 266] width 124 height 18
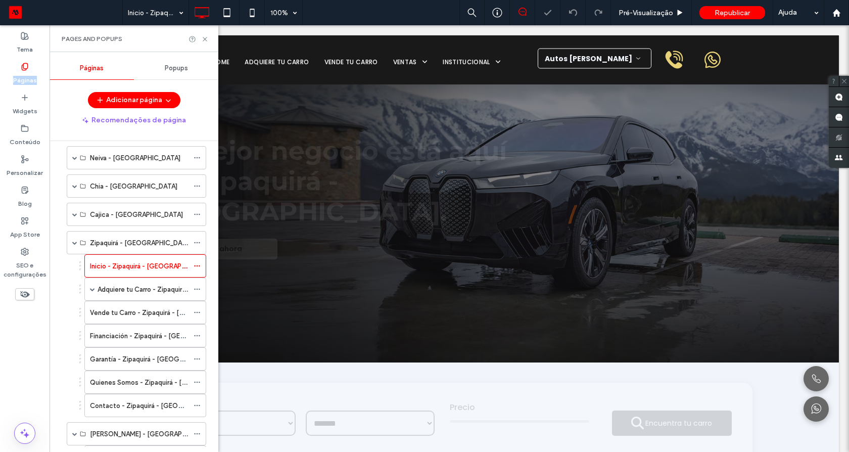
scroll to position [303, 0]
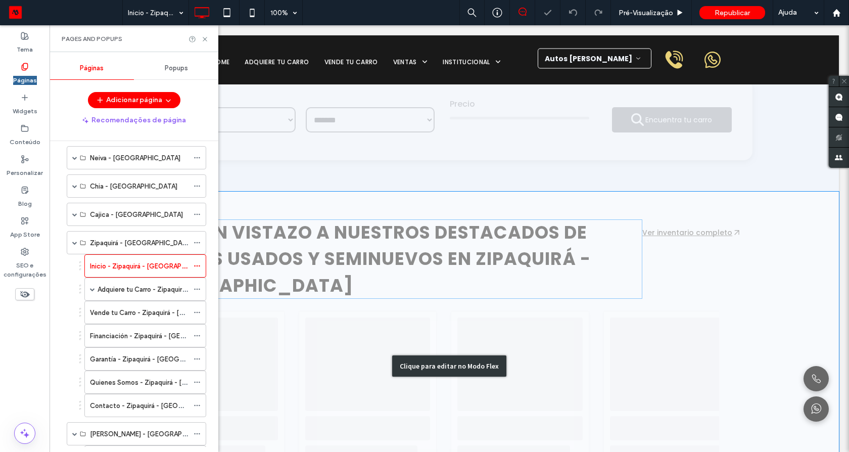
click at [562, 247] on div "Clique para editar no Modo Flex" at bounding box center [449, 366] width 779 height 349
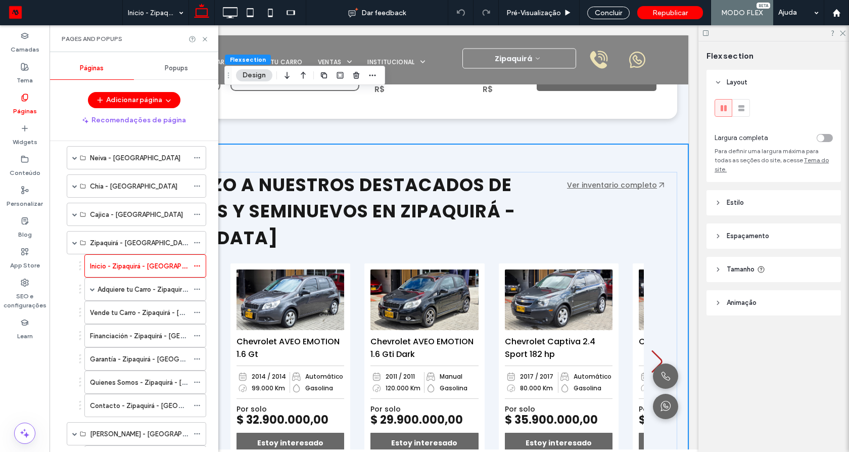
scroll to position [485, 0]
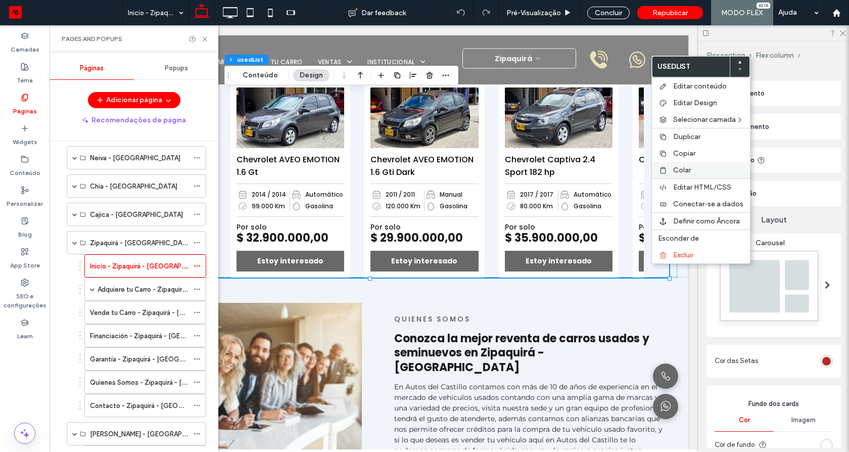
click at [686, 169] on span "Colar" at bounding box center [682, 170] width 18 height 9
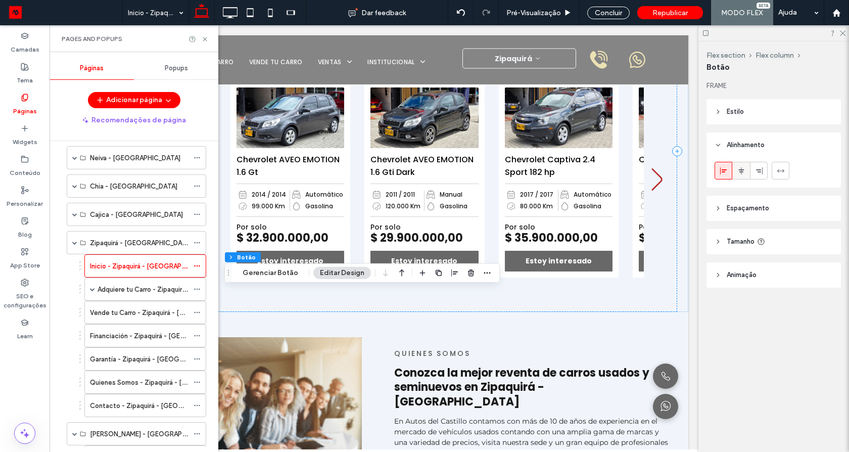
click at [739, 172] on icon at bounding box center [741, 171] width 8 height 8
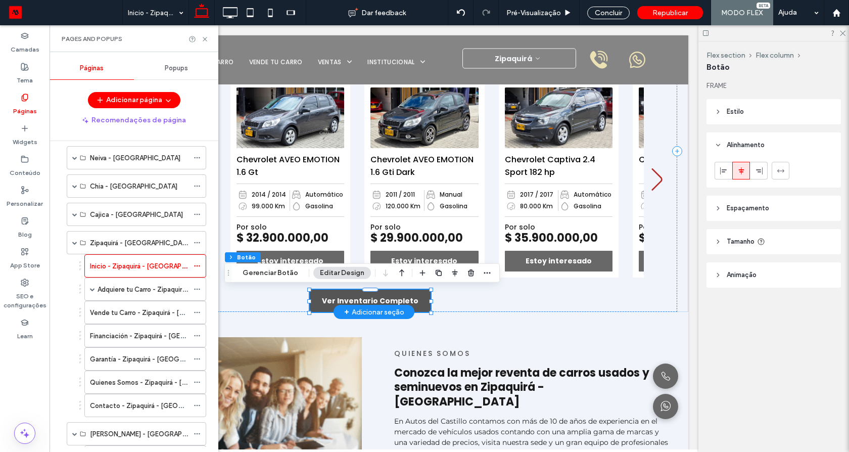
click at [405, 296] on span "Ver Inventario Completo" at bounding box center [370, 301] width 97 height 11
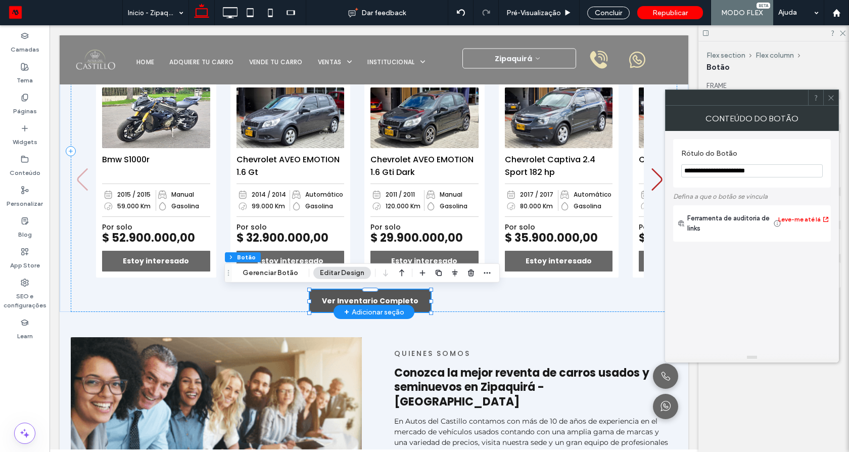
click at [405, 296] on span "Ver Inventario Completo" at bounding box center [370, 301] width 97 height 11
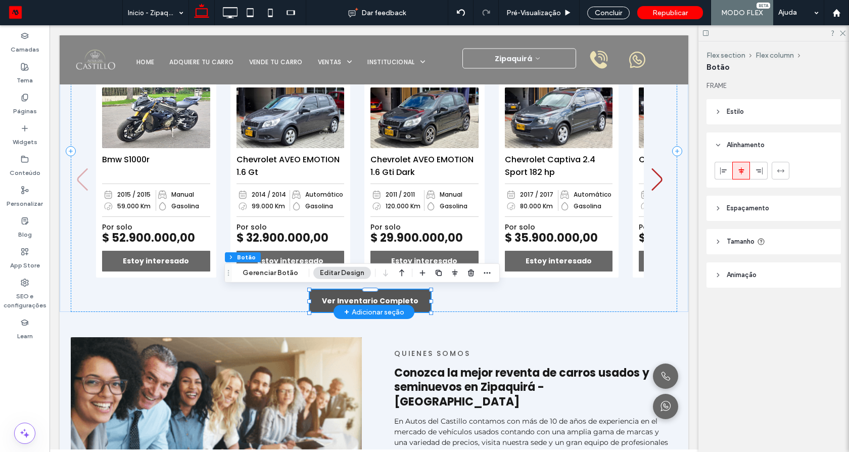
click at [398, 296] on span "Ver Inventario Completo" at bounding box center [370, 301] width 97 height 11
click at [290, 273] on button "Gerenciar Botão" at bounding box center [270, 273] width 69 height 12
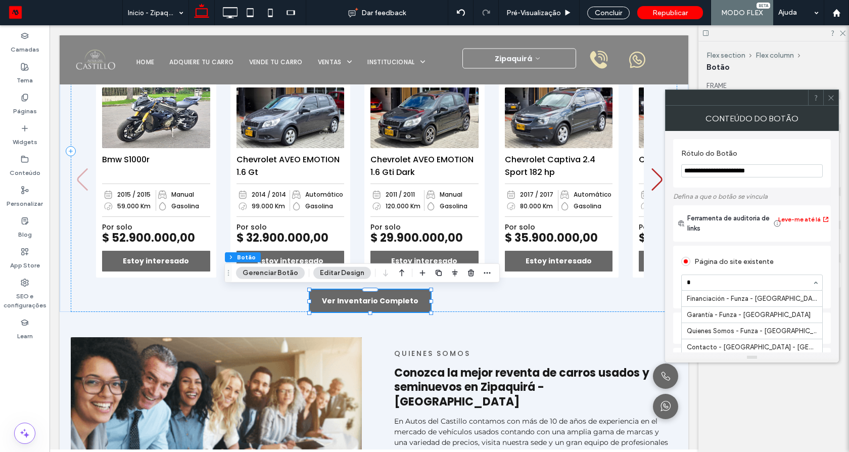
type input "**"
drag, startPoint x: 730, startPoint y: 301, endPoint x: 848, endPoint y: 177, distance: 171.2
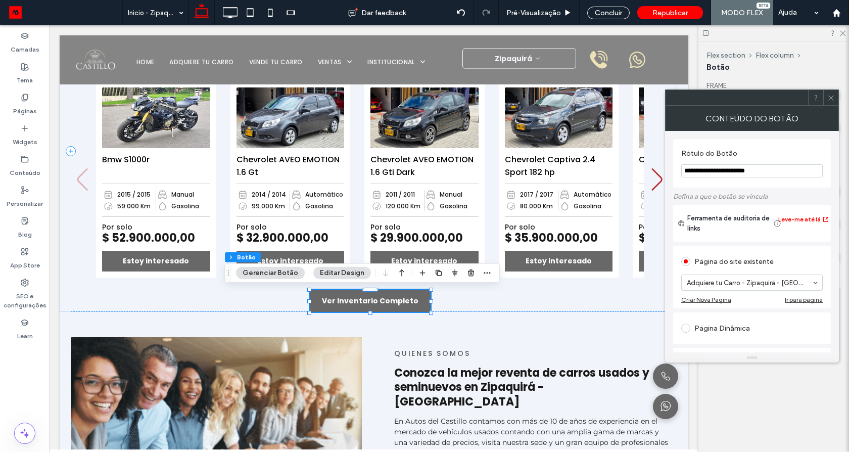
click at [831, 94] on icon at bounding box center [831, 98] width 8 height 8
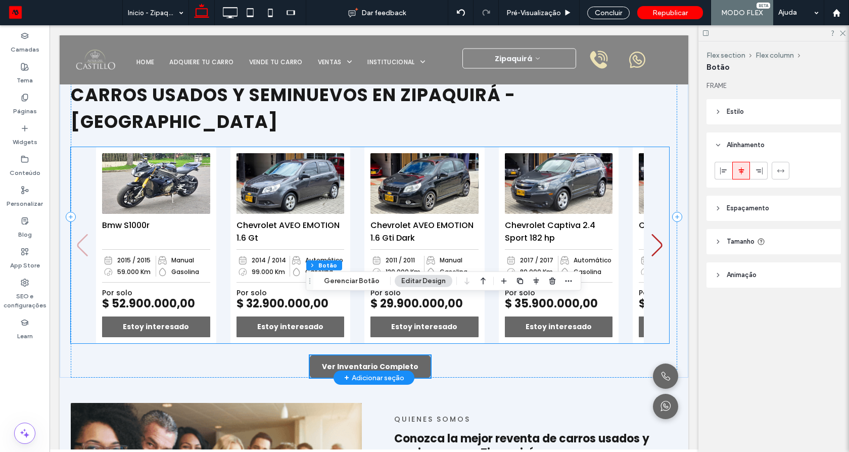
scroll to position [303, 0]
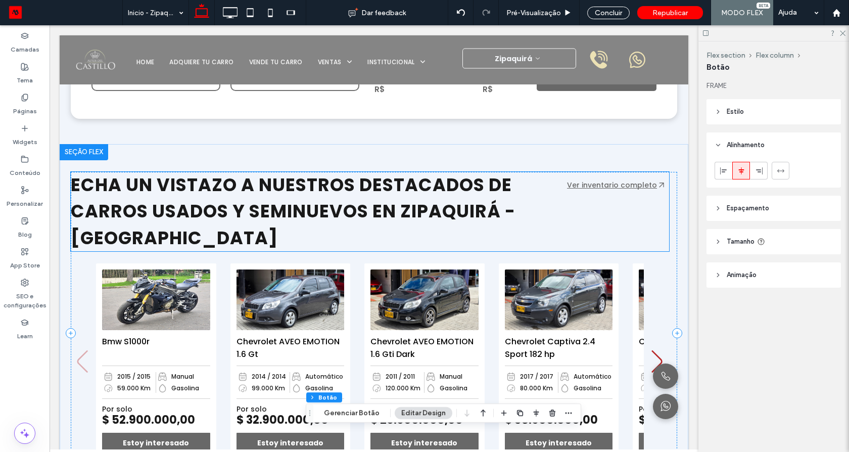
click at [607, 182] on link "Ver inventario completo" at bounding box center [612, 185] width 90 height 10
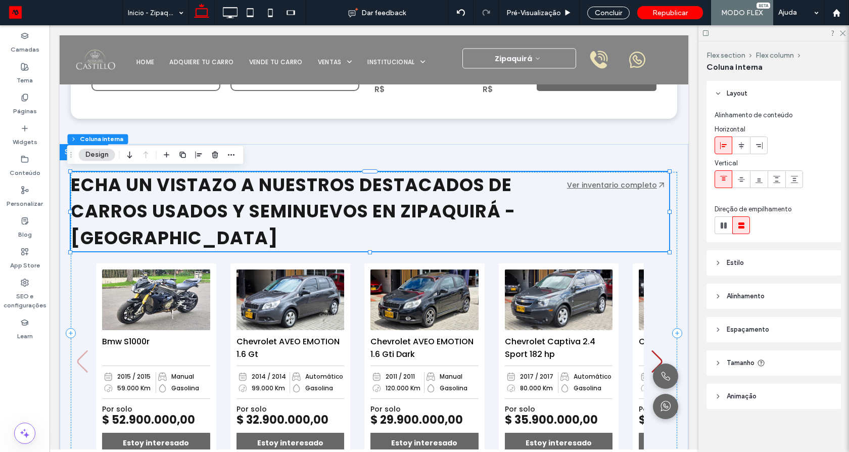
click at [609, 191] on div "ECHA UN VISTAZO A NUESTROS DESTACADOS DE CARROS USADOS Y SEMINUEVOS EN ZIPAQUIR…" at bounding box center [370, 212] width 598 height 80
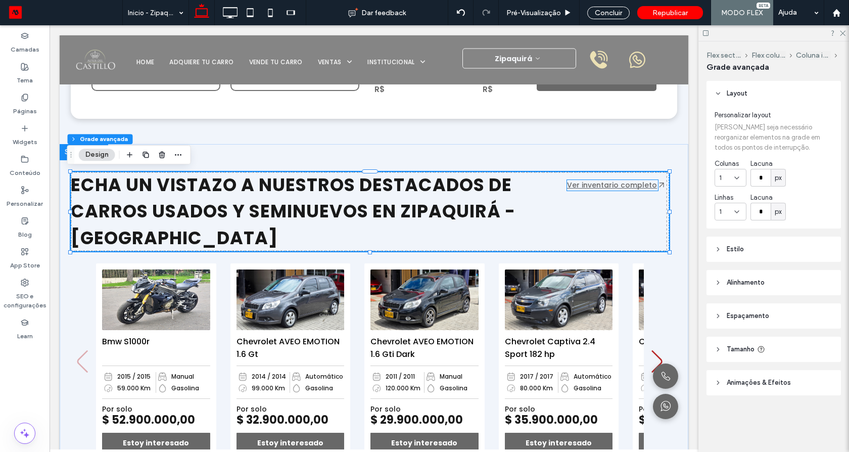
click at [616, 181] on link "Ver inventario completo" at bounding box center [612, 185] width 90 height 10
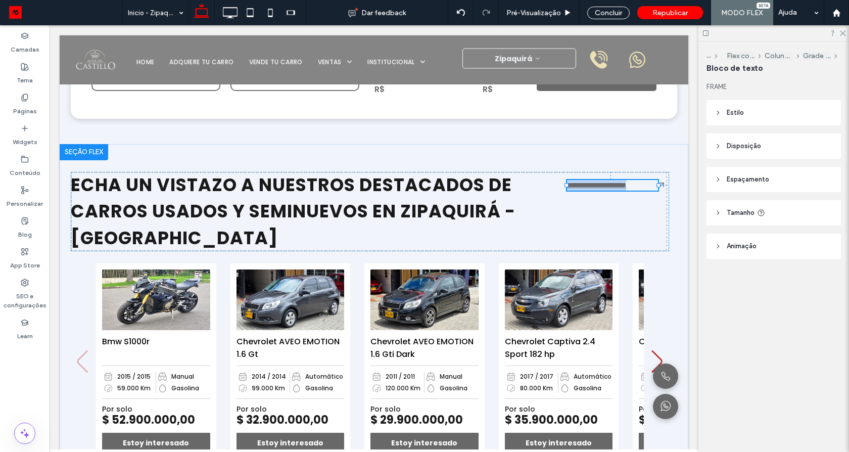
type input "*******"
type input "**"
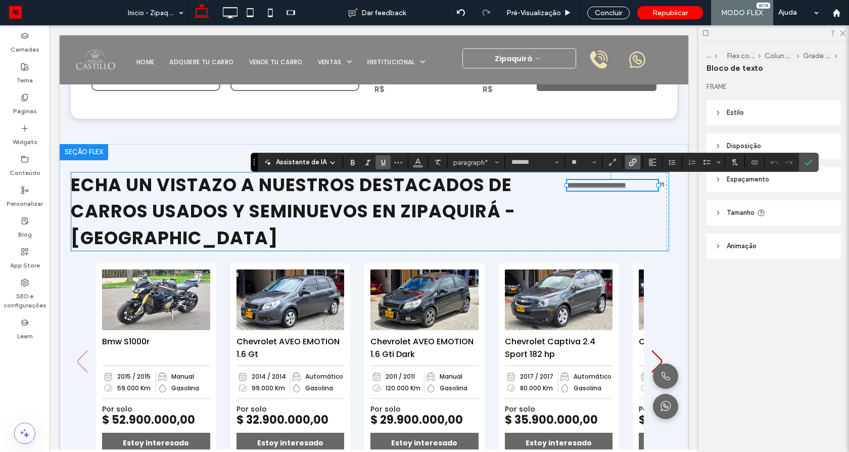
drag, startPoint x: 640, startPoint y: 227, endPoint x: 648, endPoint y: 209, distance: 19.9
click at [641, 227] on div "**********" at bounding box center [370, 212] width 598 height 80
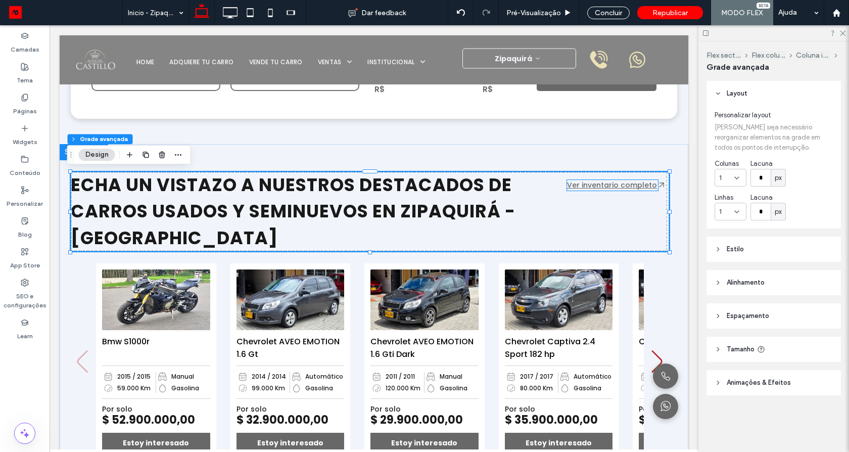
click at [647, 187] on link "Ver inventario completo" at bounding box center [612, 185] width 90 height 10
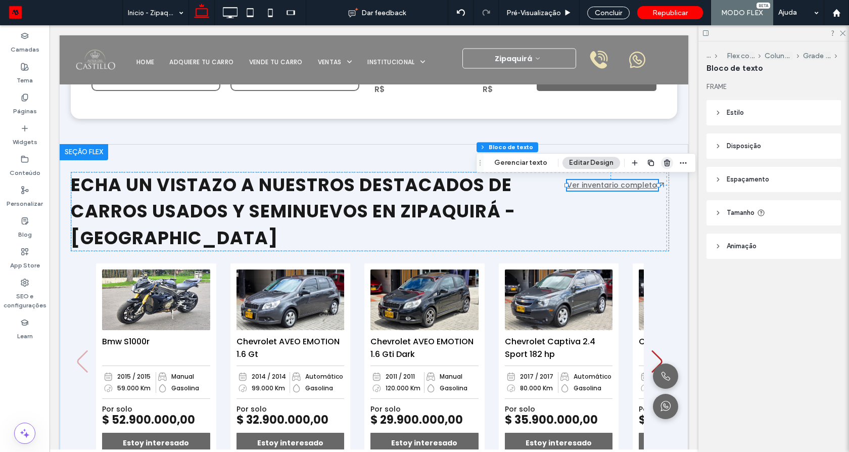
click at [664, 164] on use "button" at bounding box center [667, 162] width 6 height 7
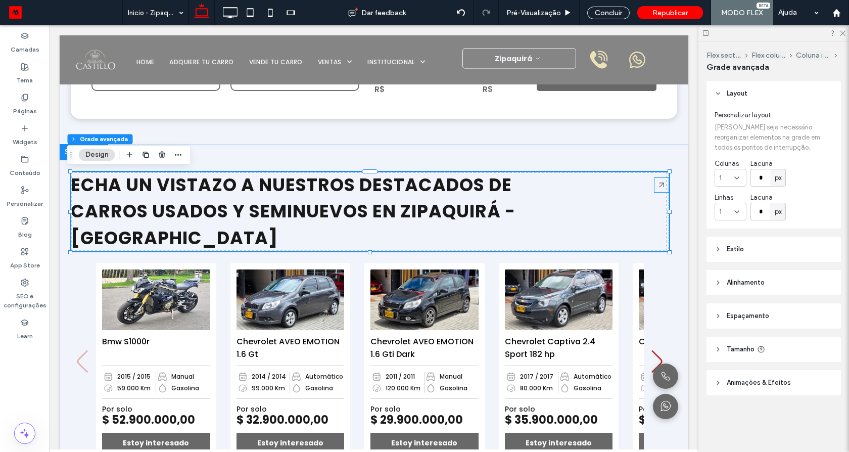
click at [657, 189] on icon at bounding box center [661, 185] width 14 height 14
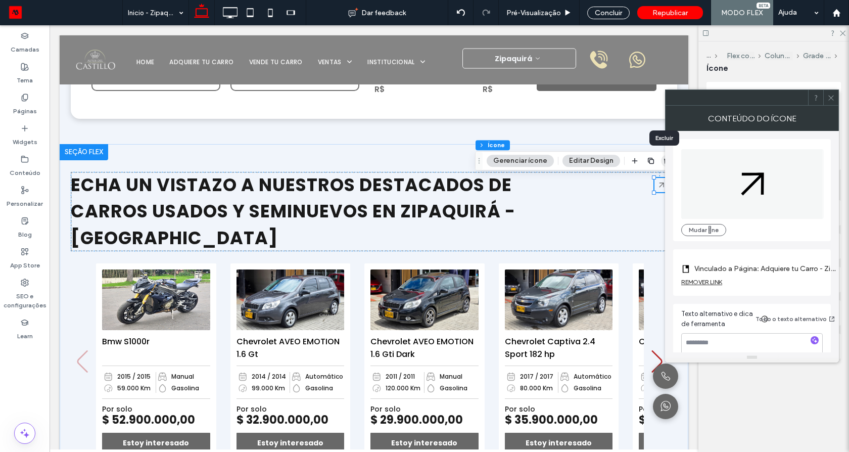
click at [663, 164] on icon "button" at bounding box center [667, 161] width 8 height 8
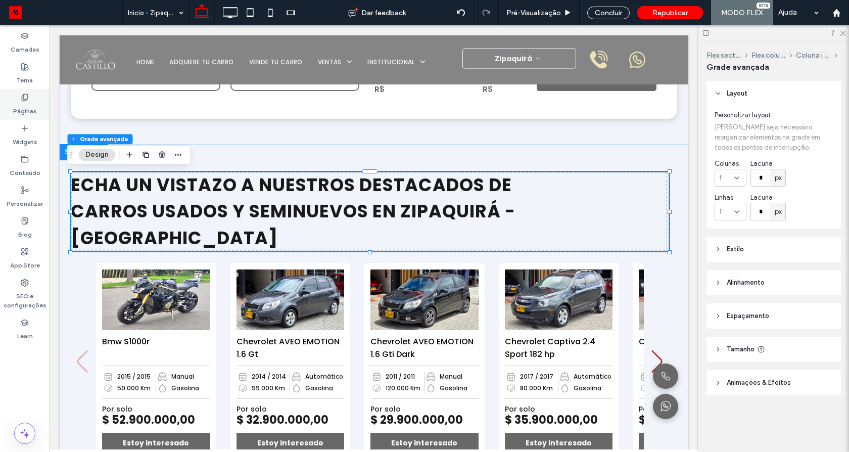
click at [31, 109] on label "Páginas" at bounding box center [25, 109] width 24 height 14
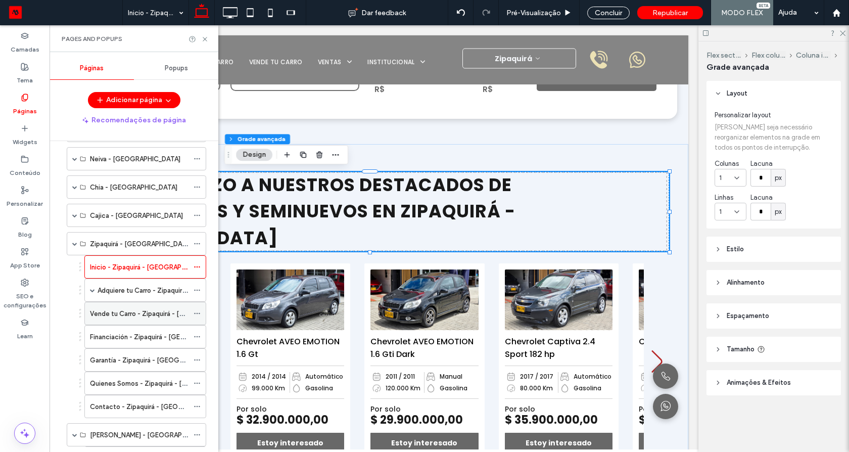
scroll to position [182, 0]
click at [73, 242] on span at bounding box center [74, 242] width 5 height 5
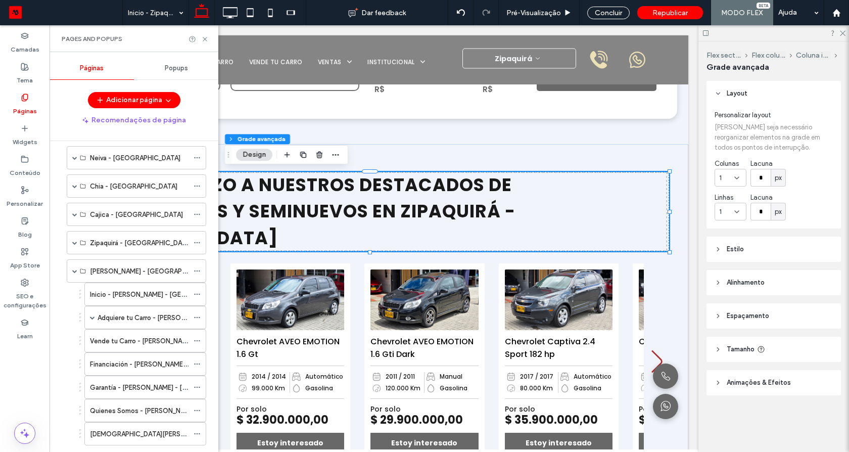
click at [110, 294] on label "Inicio - [PERSON_NAME] - [GEOGRAPHIC_DATA]" at bounding box center [163, 294] width 147 height 18
click at [0, 0] on div at bounding box center [0, 0] width 0 height 0
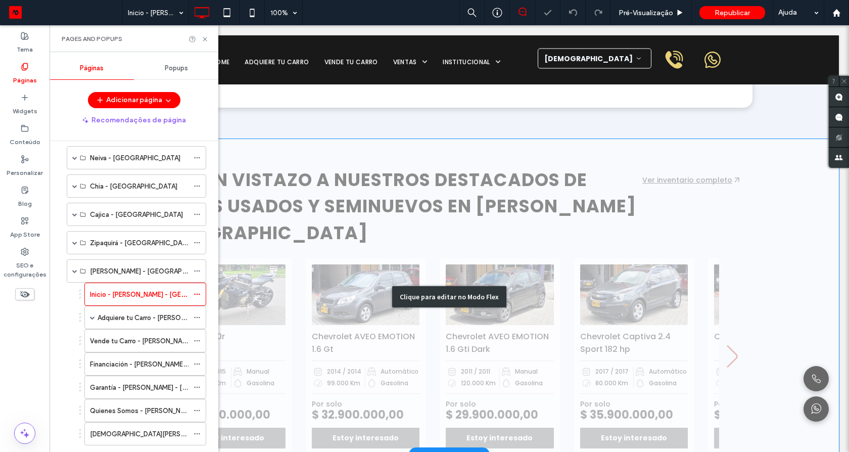
scroll to position [414, 0]
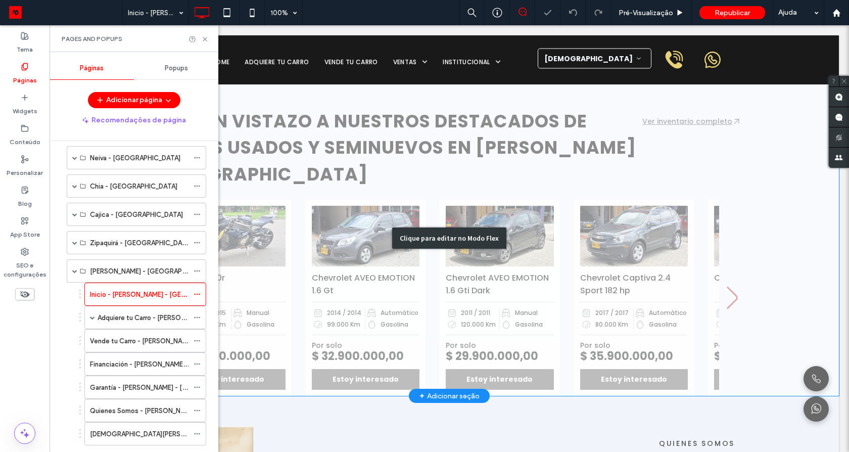
click at [651, 150] on div "Clique para editar no Modo Flex" at bounding box center [449, 238] width 779 height 316
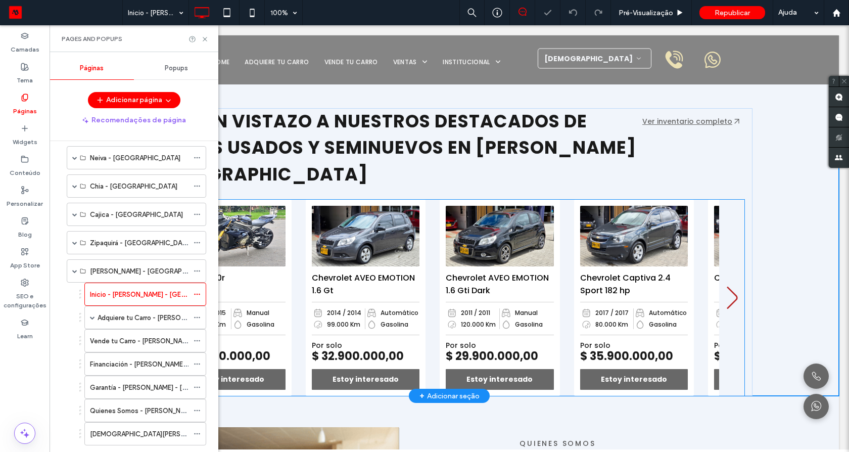
scroll to position [373, 0]
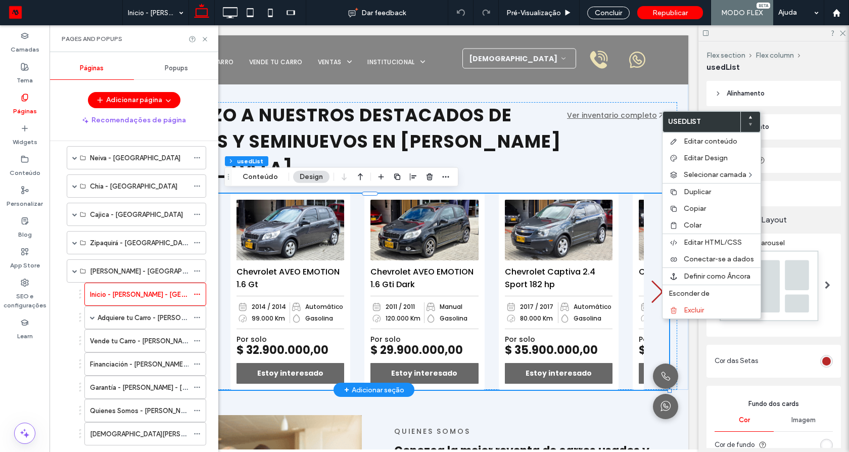
type input "*"
click at [694, 228] on span "Colar" at bounding box center [693, 225] width 18 height 9
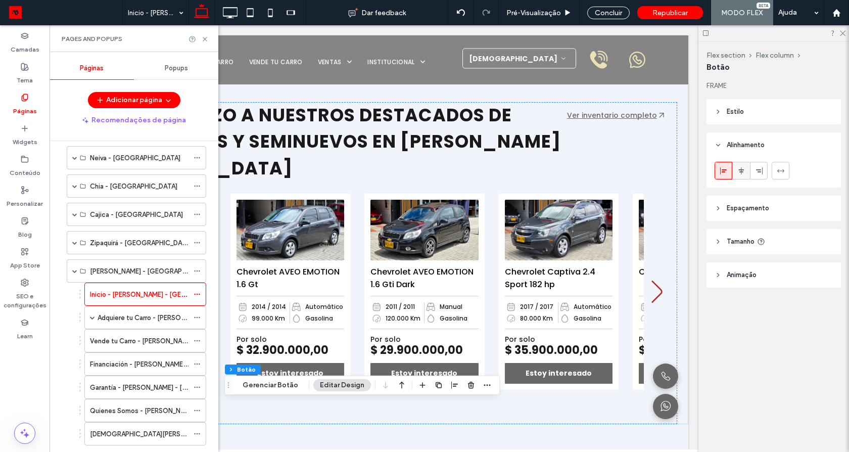
click at [735, 175] on div at bounding box center [741, 170] width 17 height 17
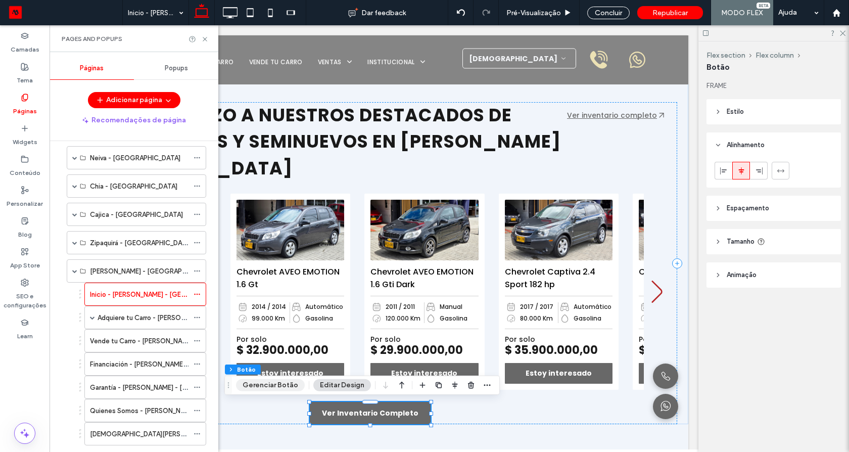
click at [295, 383] on button "Gerenciar Botão" at bounding box center [270, 385] width 69 height 12
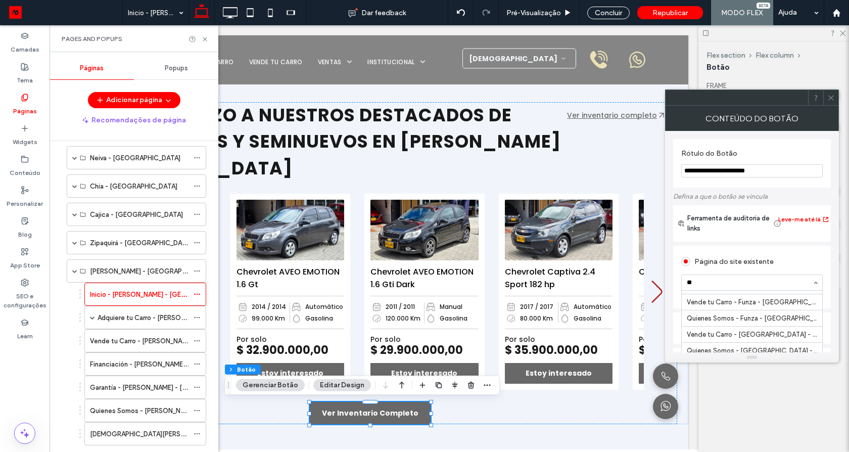
scroll to position [433, 0]
type input "****"
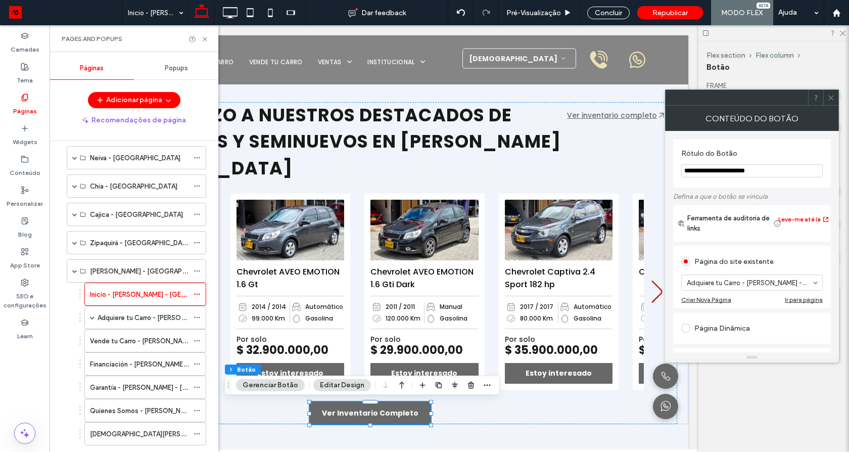
drag, startPoint x: 760, startPoint y: 301, endPoint x: 824, endPoint y: 273, distance: 69.2
click at [829, 90] on span at bounding box center [831, 97] width 8 height 15
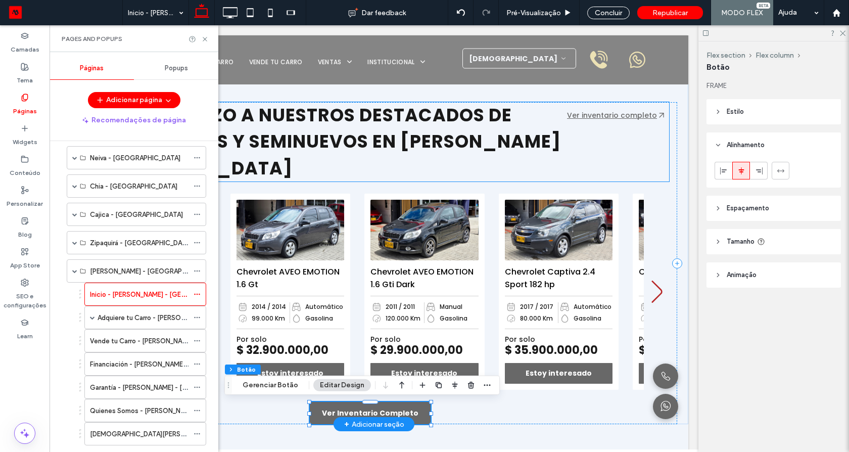
click at [624, 116] on link "Ver inventario completo" at bounding box center [612, 115] width 90 height 10
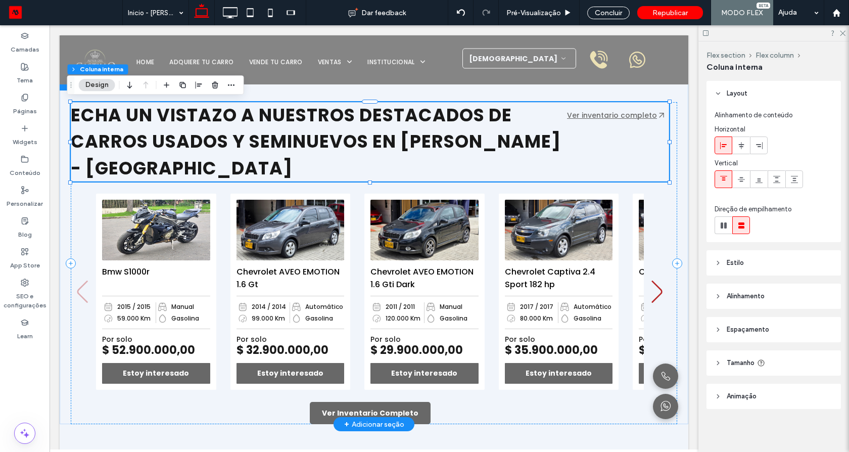
click at [624, 116] on link "Ver inventario completo" at bounding box center [612, 115] width 90 height 10
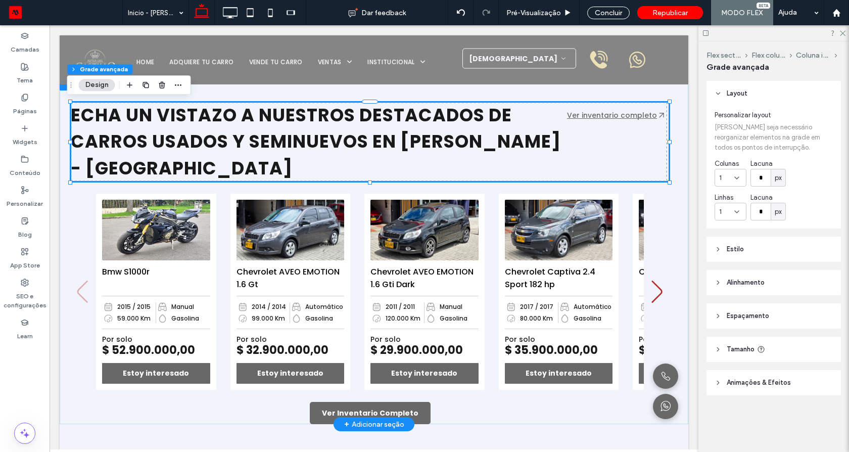
click at [624, 116] on link "Ver inventario completo" at bounding box center [612, 115] width 90 height 10
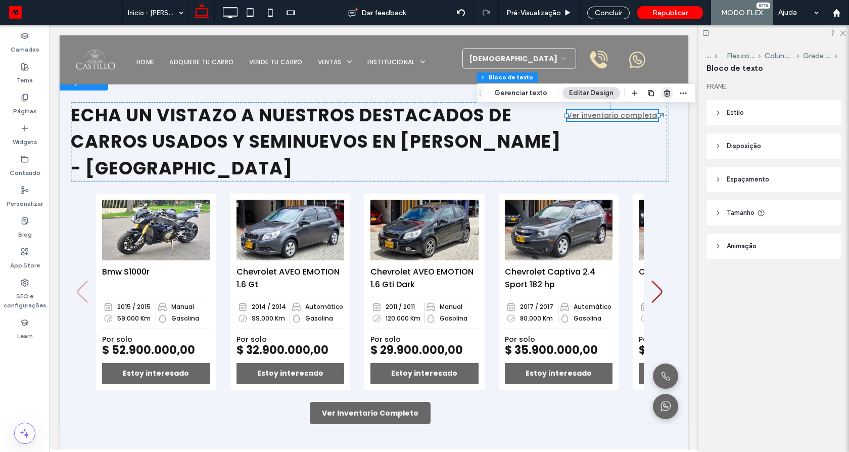
drag, startPoint x: 668, startPoint y: 94, endPoint x: 609, endPoint y: 81, distance: 60.5
click at [668, 94] on icon "button" at bounding box center [667, 93] width 8 height 8
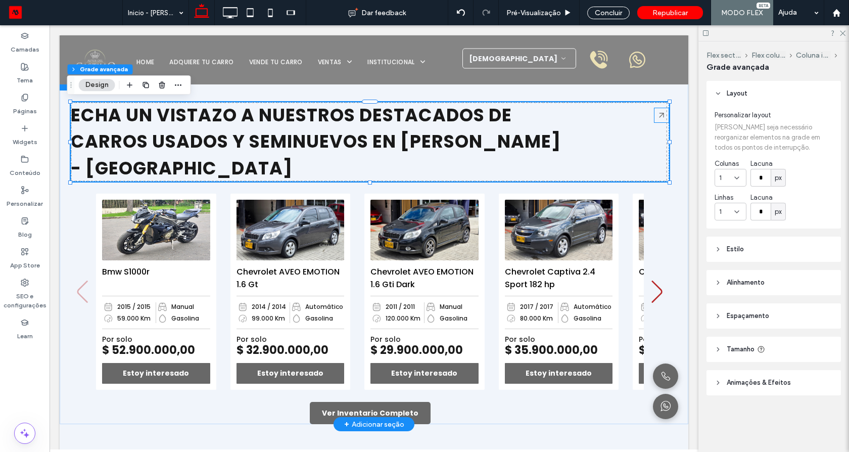
click at [657, 114] on icon at bounding box center [661, 115] width 14 height 14
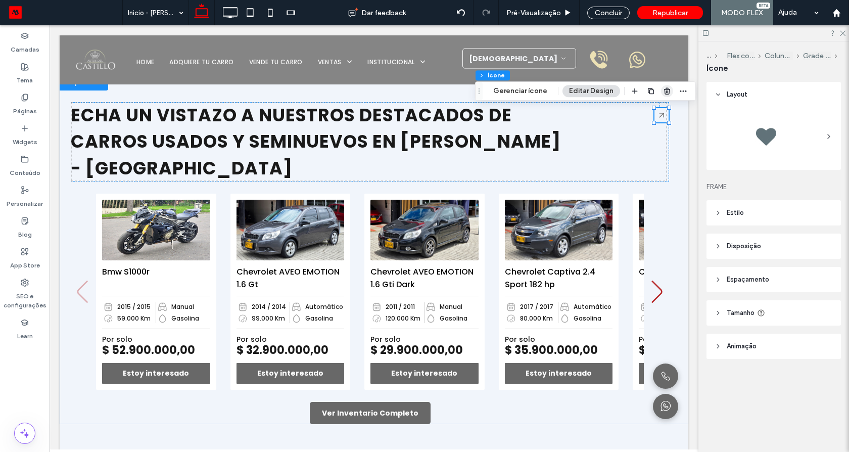
click at [663, 94] on icon "button" at bounding box center [667, 91] width 8 height 8
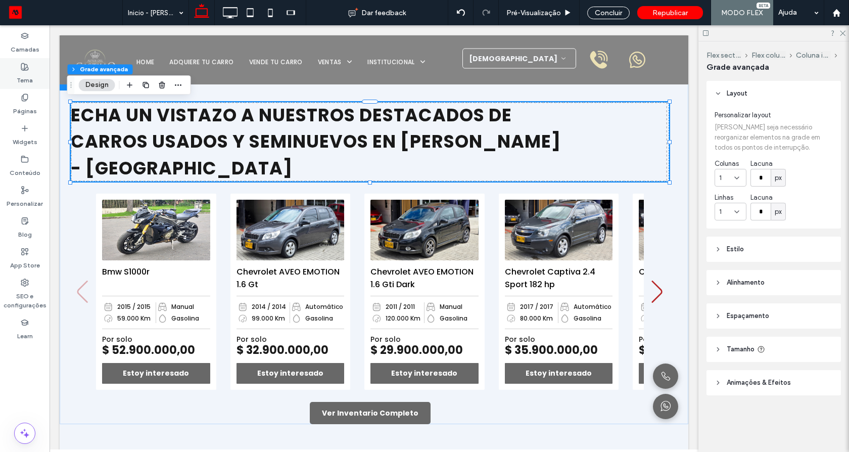
click at [26, 87] on div "Tema" at bounding box center [25, 73] width 50 height 31
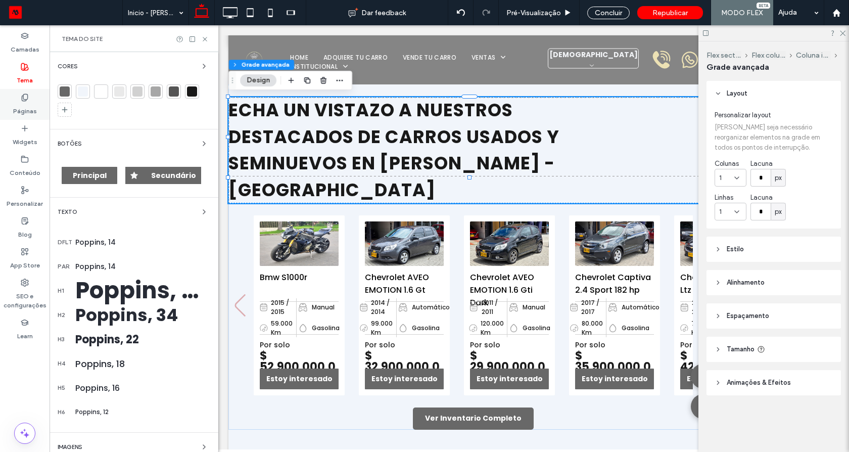
click at [25, 100] on icon at bounding box center [25, 97] width 8 height 8
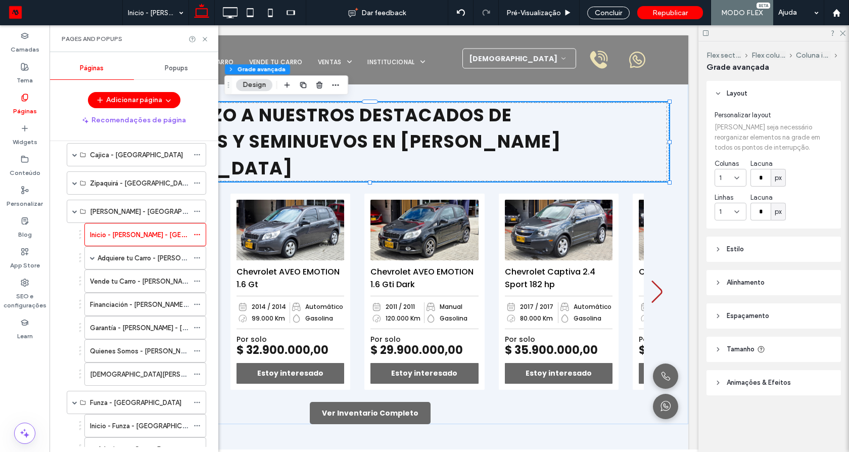
scroll to position [243, 0]
click at [74, 210] on span at bounding box center [74, 210] width 5 height 5
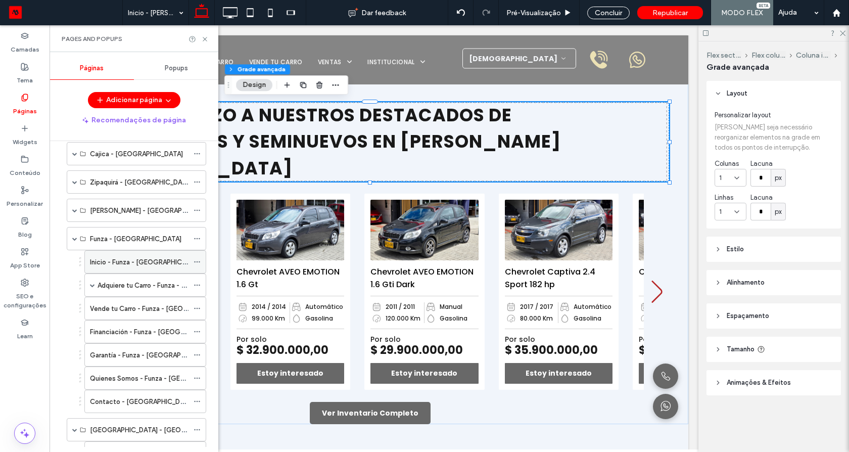
click at [112, 261] on label "Inicio - Funza - Colombia" at bounding box center [147, 262] width 114 height 18
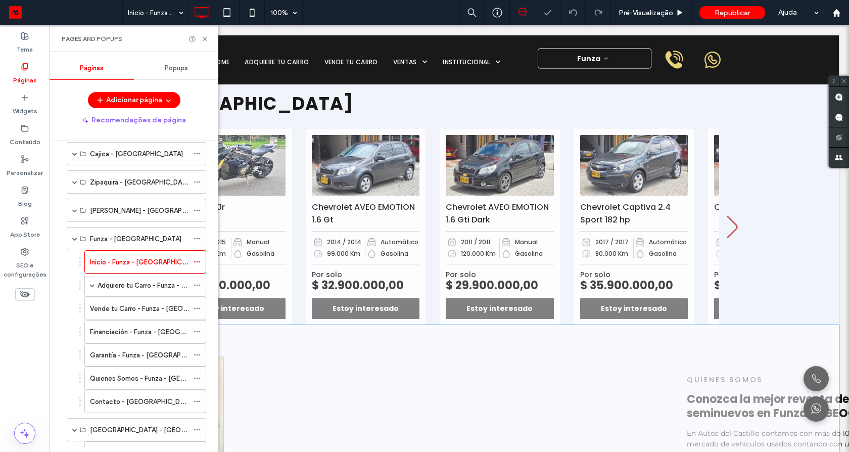
scroll to position [485, 0]
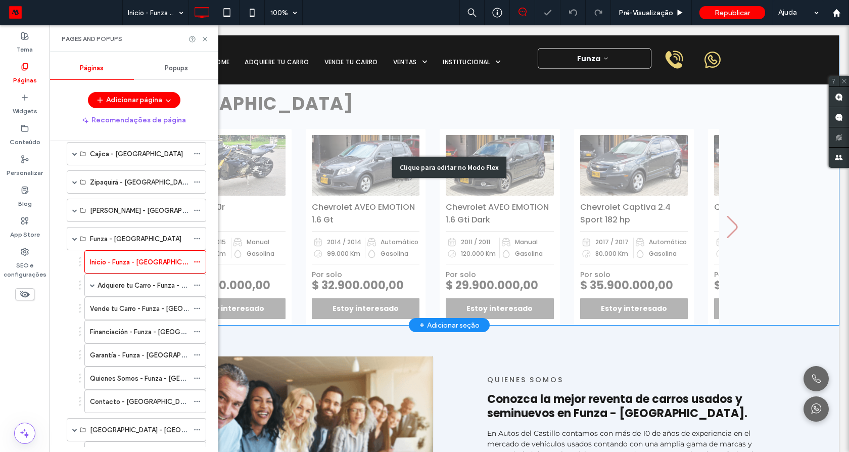
click at [573, 284] on div "Clique para editar no Modo Flex" at bounding box center [449, 168] width 779 height 316
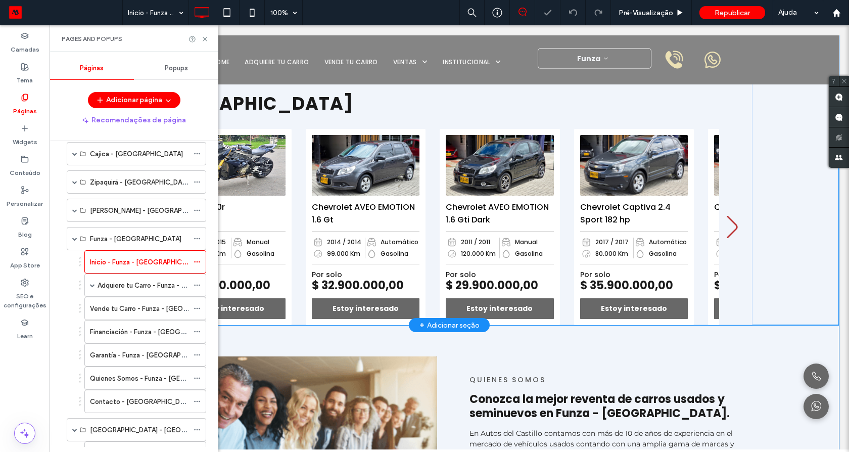
scroll to position [483, 0]
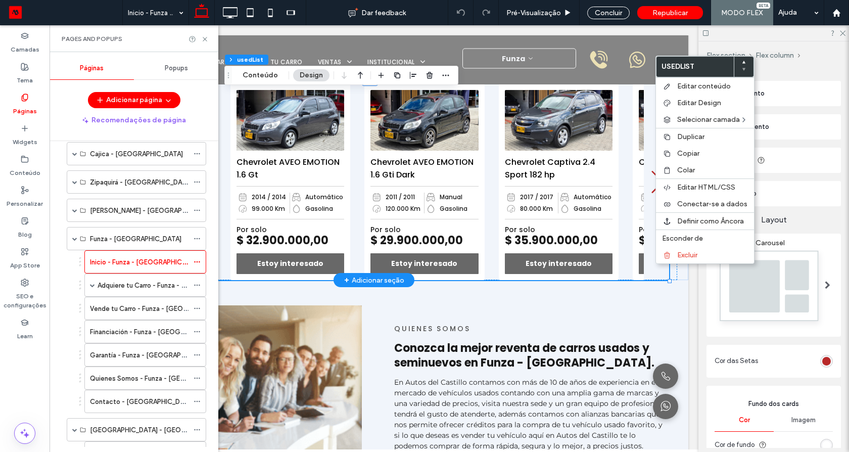
type input "*"
click at [684, 173] on span "Colar" at bounding box center [686, 170] width 18 height 9
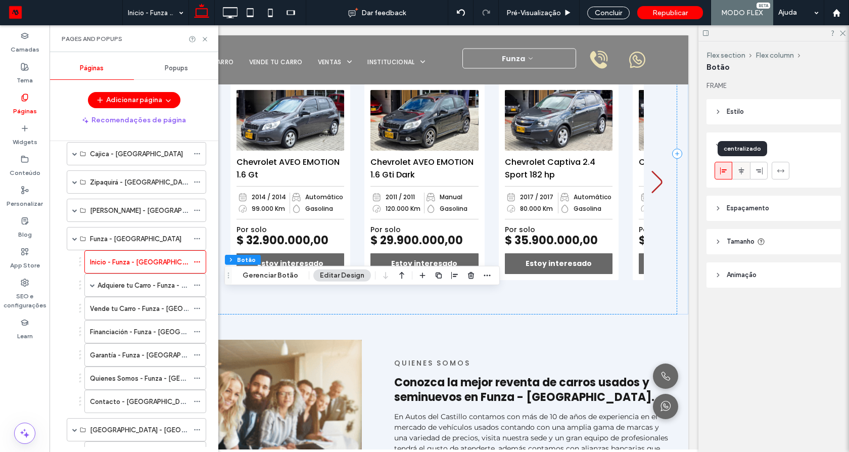
click at [738, 164] on span at bounding box center [741, 170] width 8 height 17
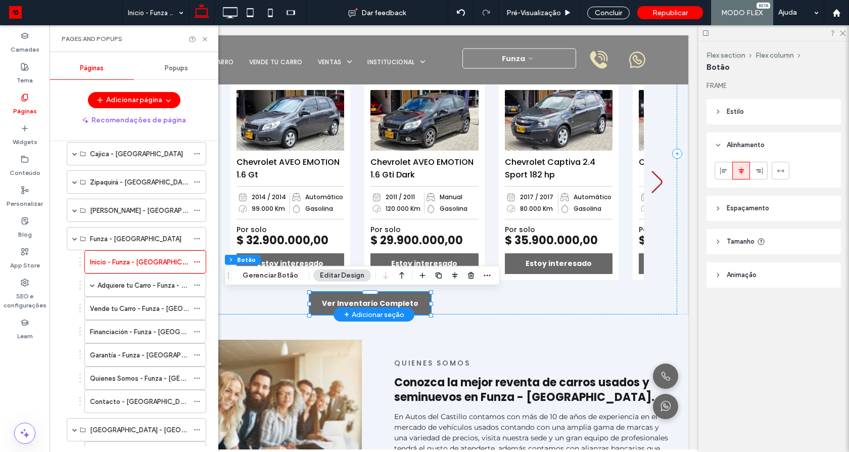
click at [378, 307] on div "+ Adicionar seção" at bounding box center [374, 314] width 81 height 14
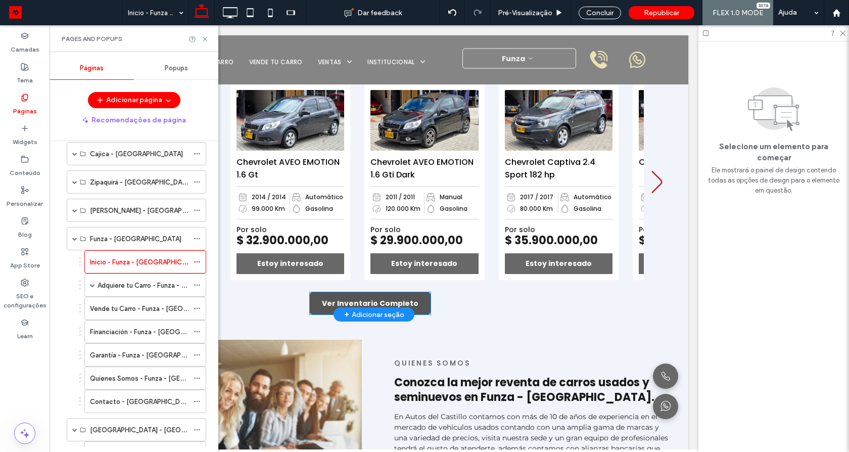
click at [379, 304] on span "Ver Inventario Completo" at bounding box center [370, 303] width 97 height 11
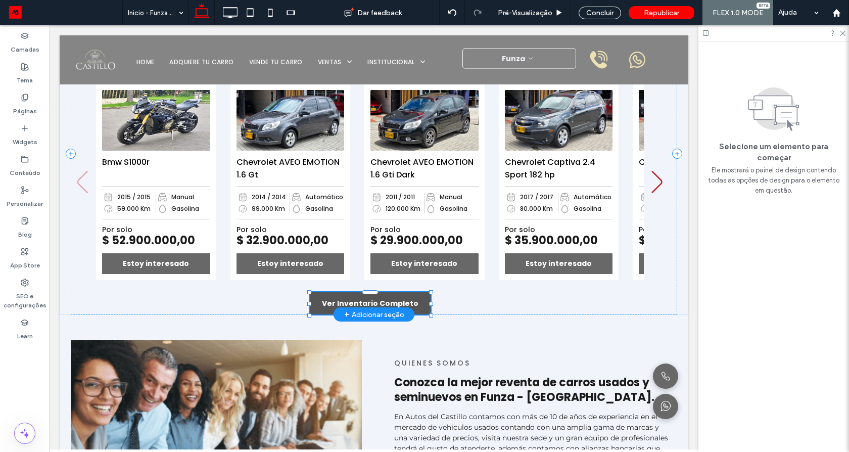
click at [379, 304] on div "Ver Inventario Completo" at bounding box center [370, 303] width 121 height 22
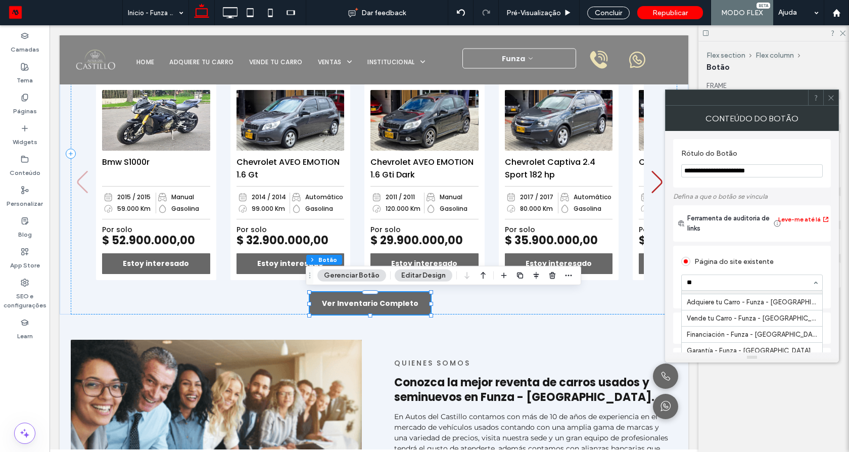
scroll to position [13, 0]
type input "****"
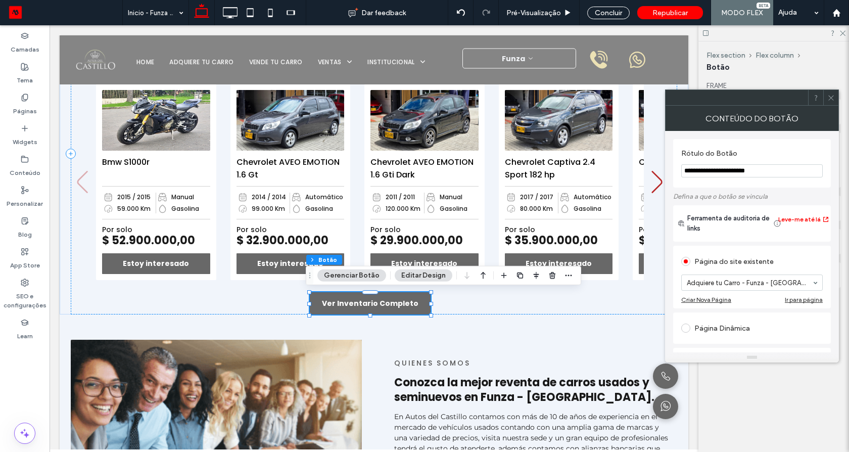
click at [833, 100] on icon at bounding box center [831, 98] width 8 height 8
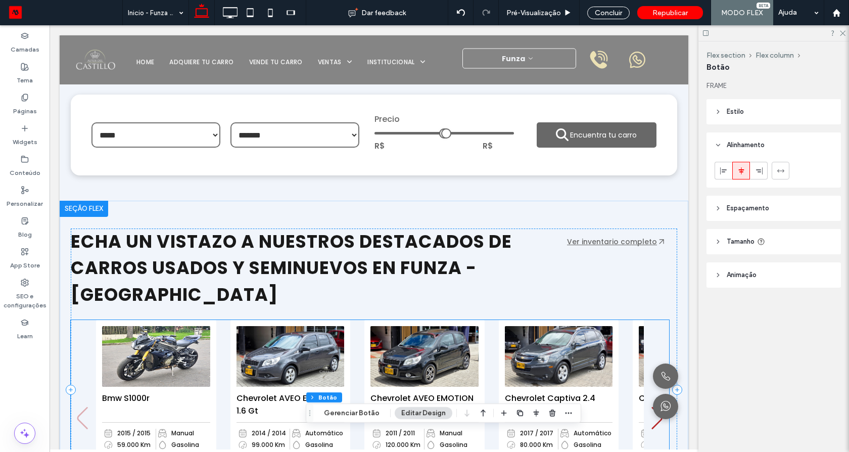
scroll to position [240, 0]
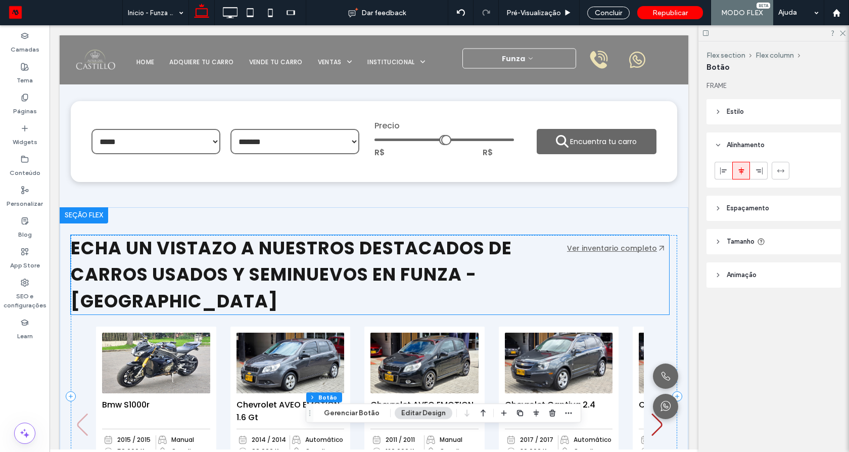
click at [602, 254] on div "ECHA UN VISTAZO A NUESTROS DESTACADOS DE CARROS USADOS Y SEMINUEVOS EN FUNZA - …" at bounding box center [370, 275] width 598 height 80
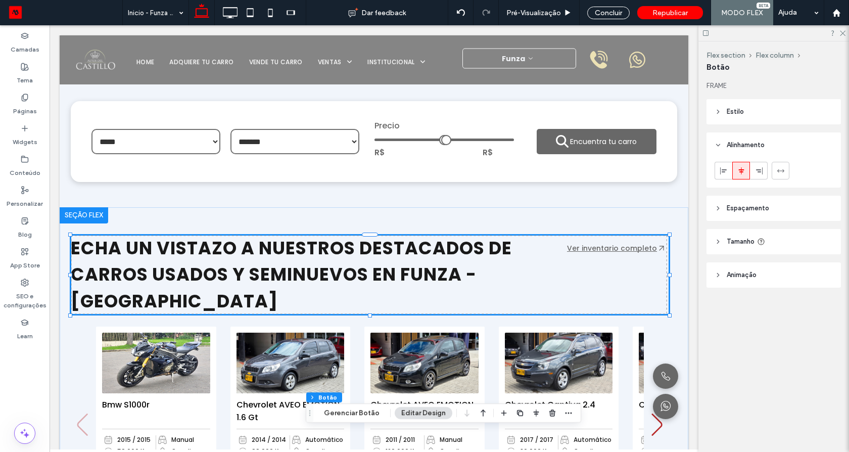
click at [605, 250] on link "Ver inventario completo" at bounding box center [612, 248] width 90 height 10
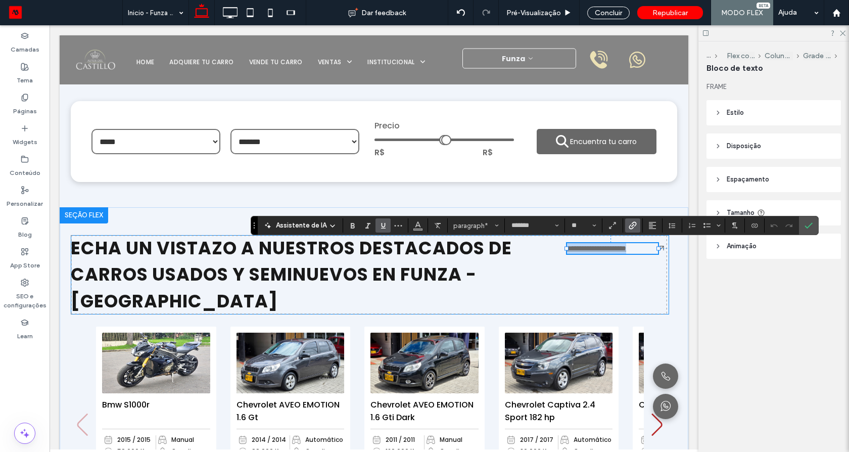
click at [620, 289] on div "**********" at bounding box center [370, 275] width 598 height 80
click at [621, 288] on div "**********" at bounding box center [370, 275] width 598 height 80
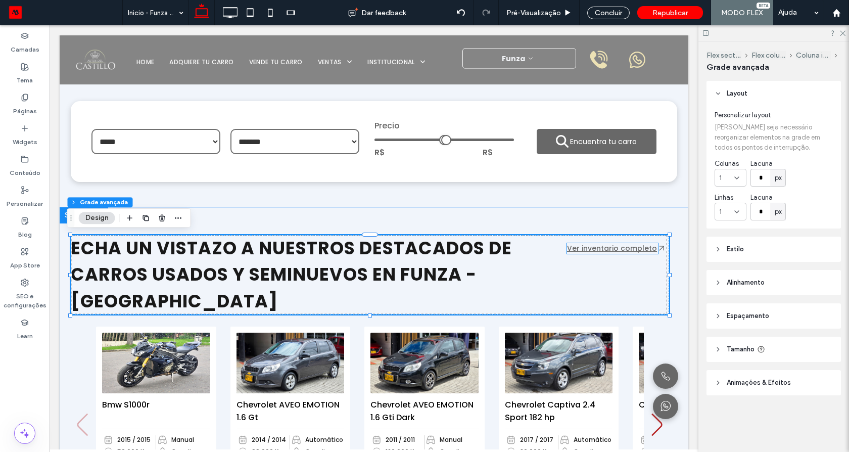
click at [635, 250] on link "Ver inventario completo" at bounding box center [612, 248] width 90 height 10
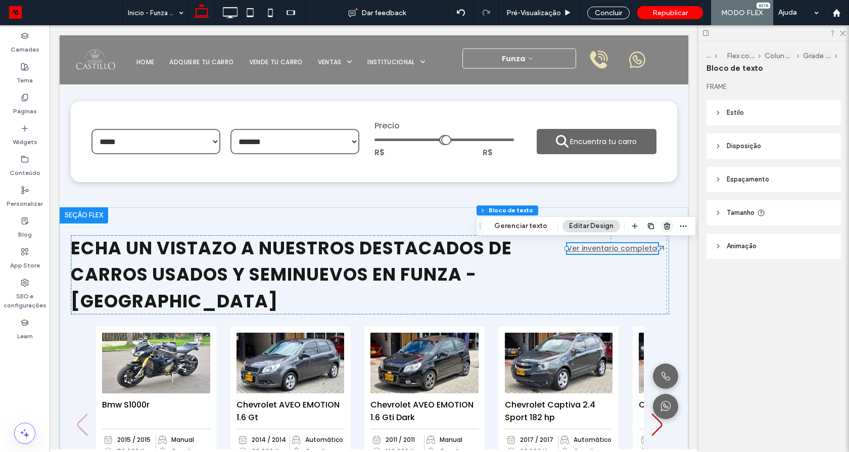
click at [663, 227] on icon "button" at bounding box center [667, 226] width 8 height 8
click at [660, 227] on div "ECHA UN VISTAZO A NUESTROS DESTACADOS DE CARROS USADOS Y SEMINUEVOS EN FUNZA - …" at bounding box center [374, 382] width 606 height 350
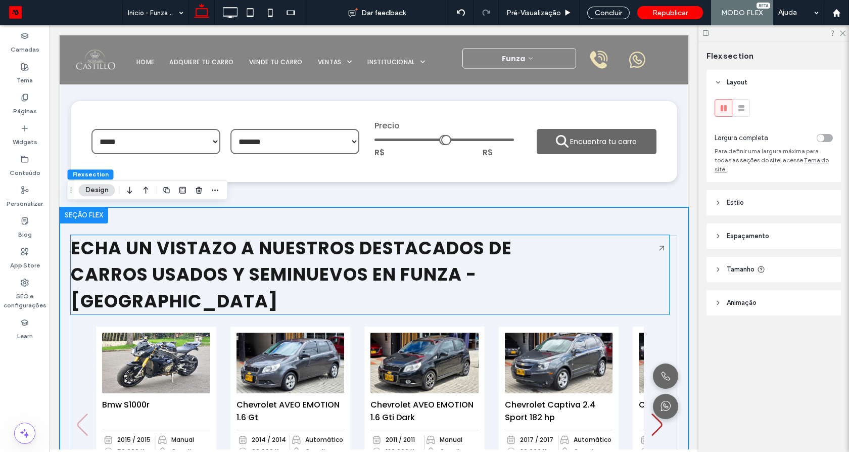
click at [654, 247] on icon at bounding box center [661, 248] width 14 height 14
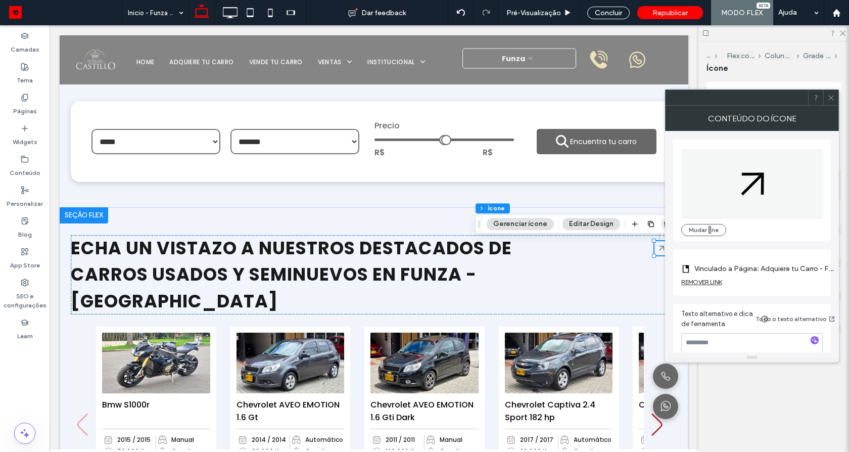
click at [663, 221] on icon "button" at bounding box center [667, 224] width 8 height 8
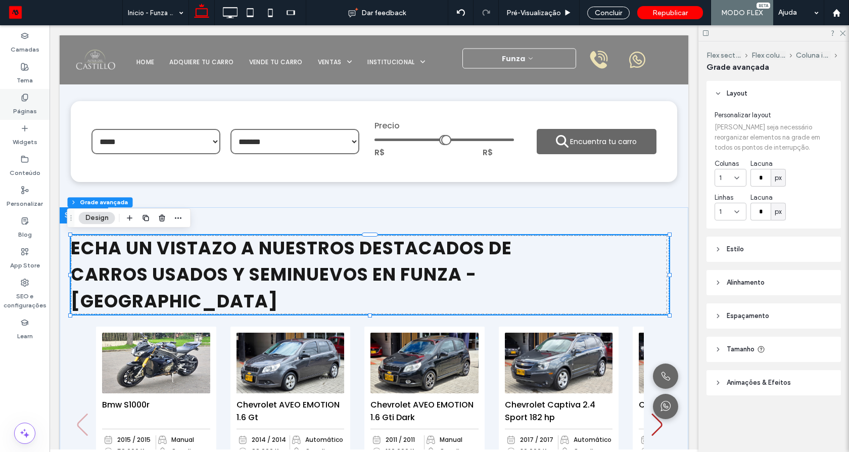
drag, startPoint x: 32, startPoint y: 114, endPoint x: 110, endPoint y: 236, distance: 145.6
click at [32, 114] on label "Páginas" at bounding box center [25, 109] width 24 height 14
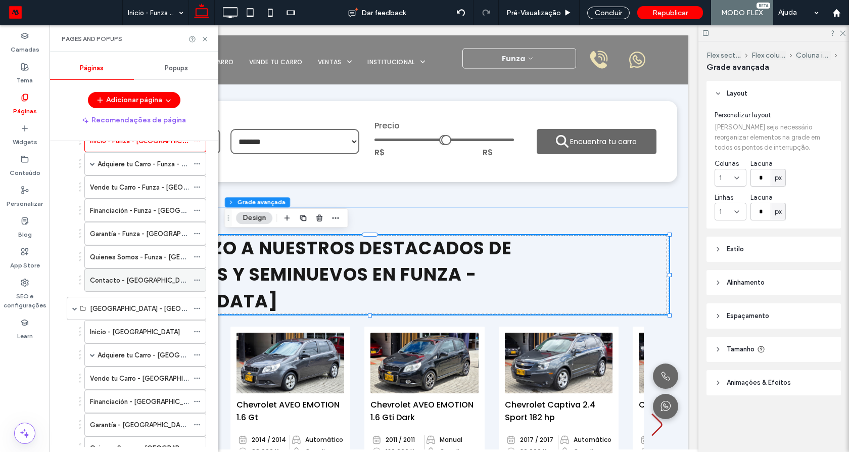
scroll to position [243, 0]
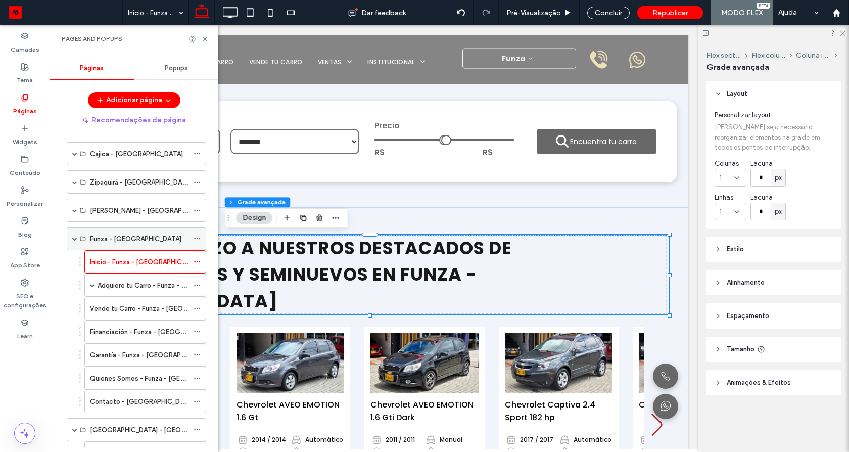
click at [76, 237] on span at bounding box center [74, 238] width 5 height 5
click at [74, 239] on span at bounding box center [74, 238] width 5 height 5
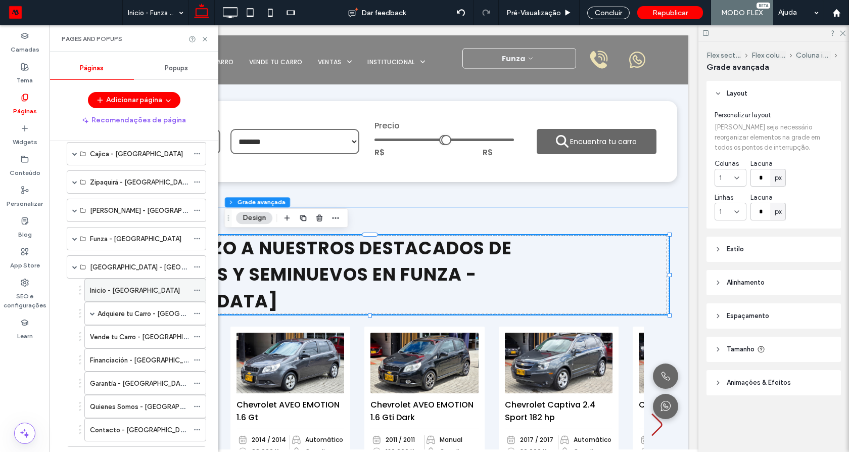
click at [104, 285] on label "Inicio - Armenia" at bounding box center [135, 290] width 90 height 18
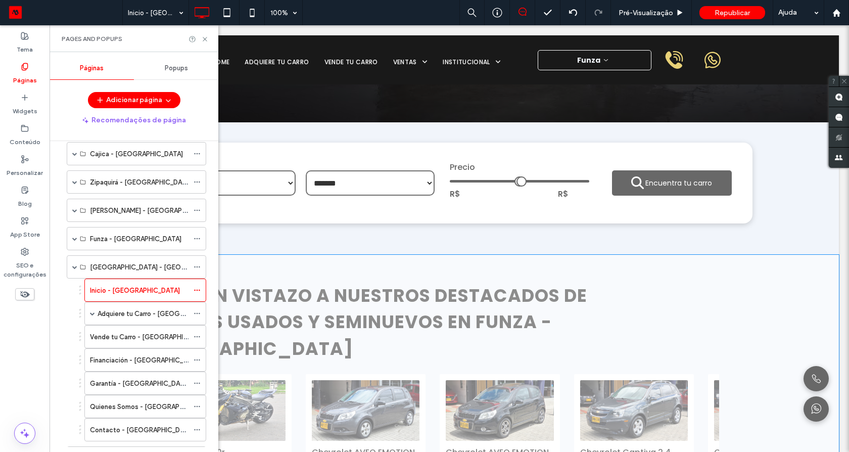
click at [114, 292] on div at bounding box center [424, 226] width 849 height 452
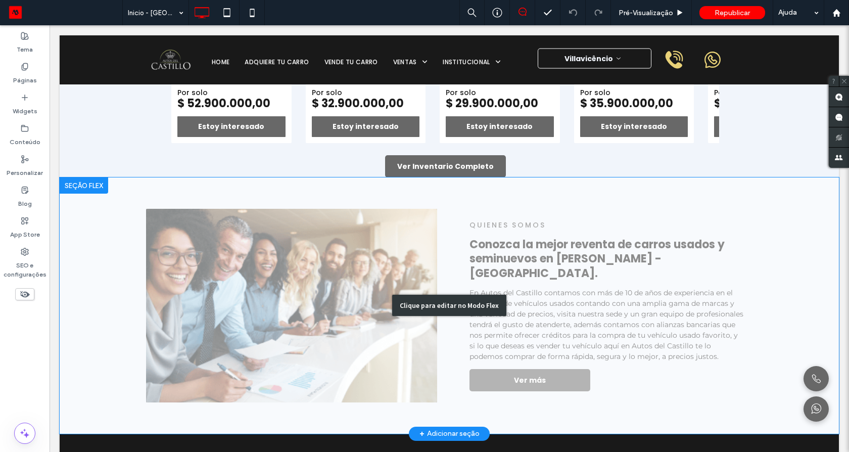
click at [340, 260] on div "Clique para editar no Modo Flex" at bounding box center [449, 305] width 779 height 256
click at [259, 266] on img at bounding box center [291, 306] width 291 height 194
click at [303, 283] on img at bounding box center [291, 306] width 291 height 194
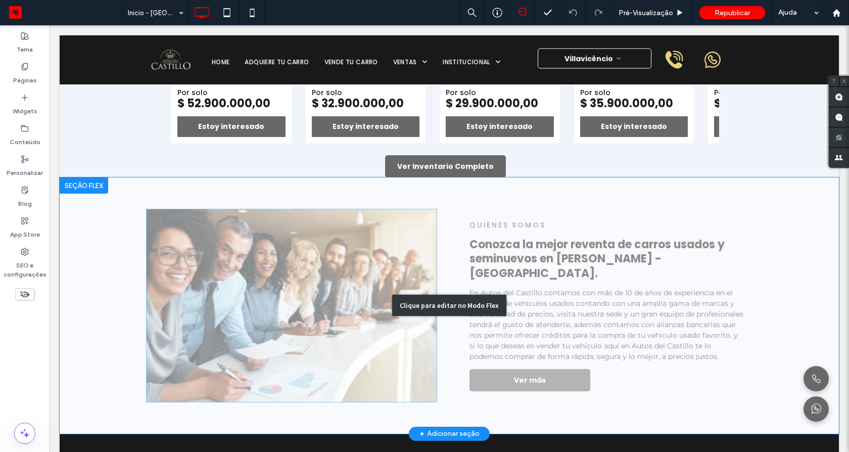
click at [303, 283] on img at bounding box center [291, 306] width 291 height 194
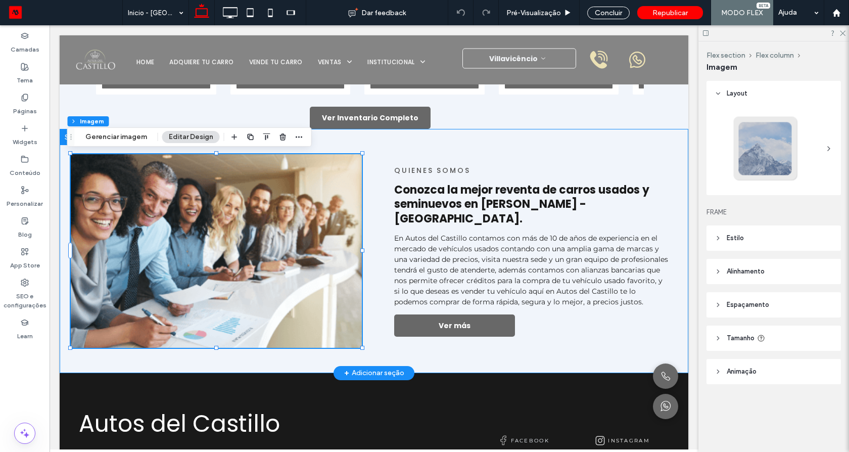
scroll to position [668, 0]
type input "*"
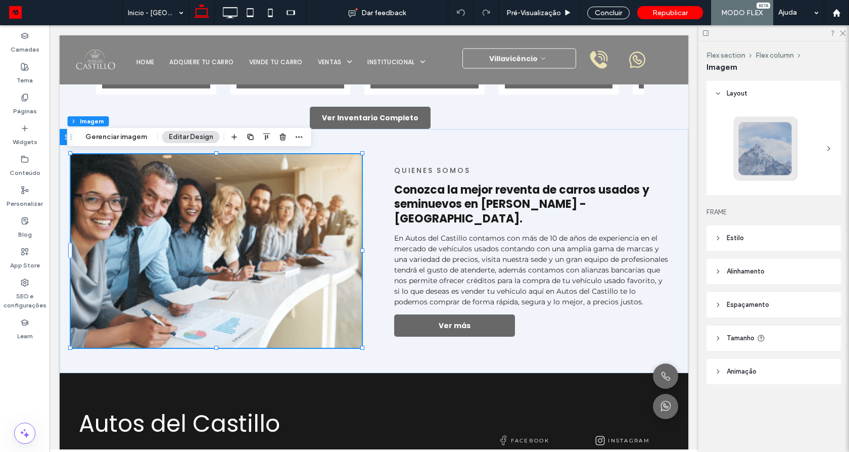
click at [743, 240] on span "Estilo" at bounding box center [735, 238] width 17 height 10
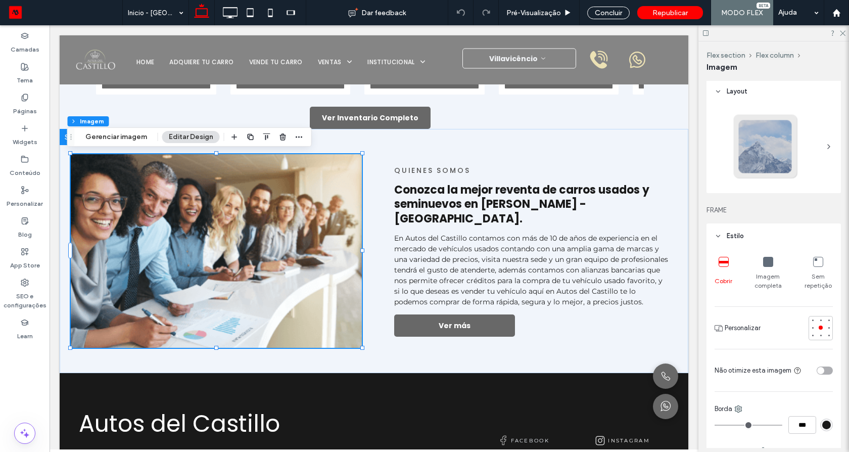
scroll to position [0, 0]
click at [271, 250] on img at bounding box center [216, 251] width 291 height 194
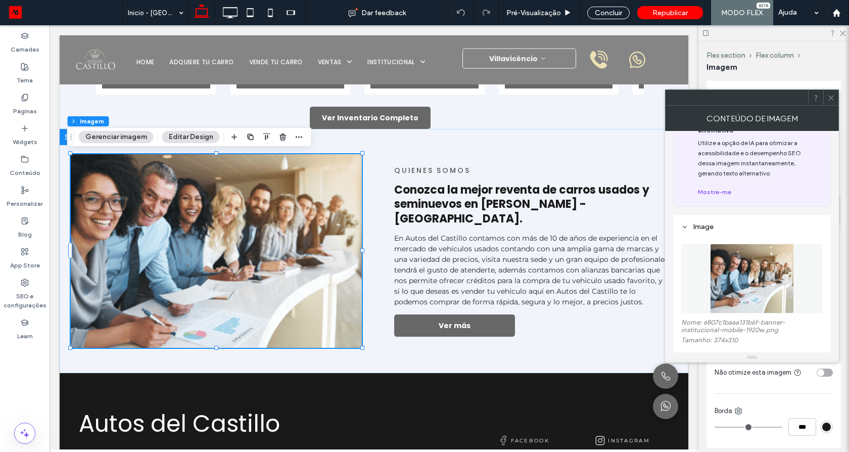
scroll to position [61, 0]
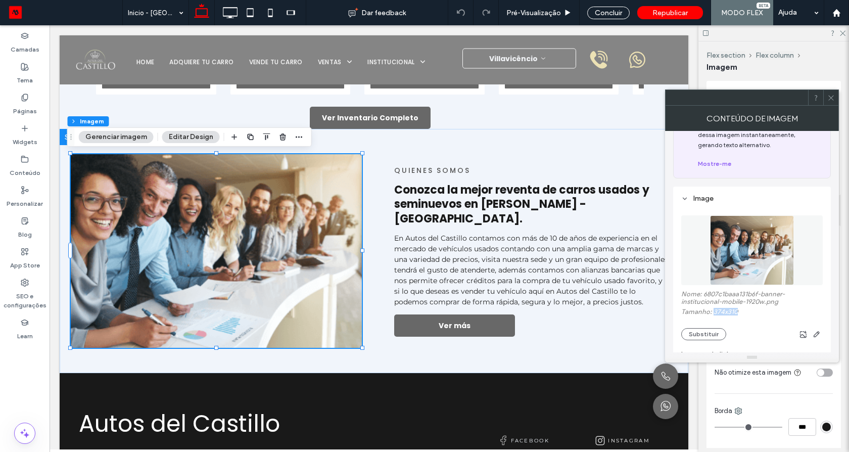
drag, startPoint x: 741, startPoint y: 302, endPoint x: 714, endPoint y: 301, distance: 27.3
click at [714, 308] on label "Tamanho: 374x310" at bounding box center [751, 313] width 141 height 10
click at [701, 328] on button "Substituir" at bounding box center [703, 334] width 45 height 12
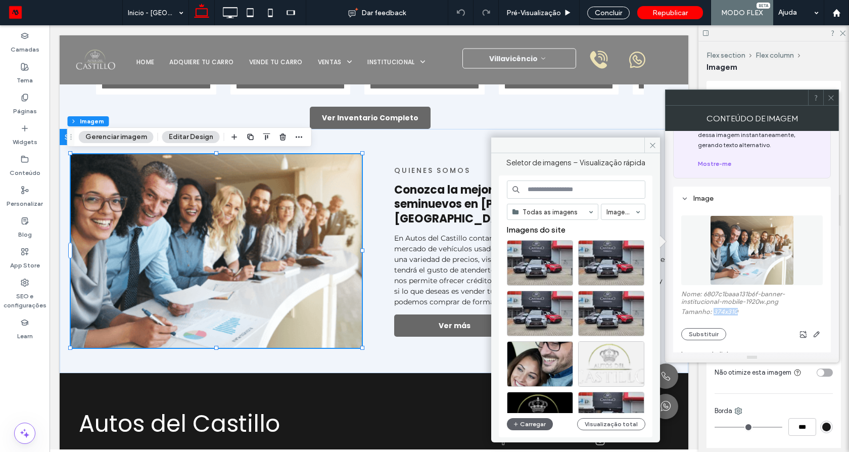
click at [536, 422] on button "Carregar" at bounding box center [530, 424] width 46 height 12
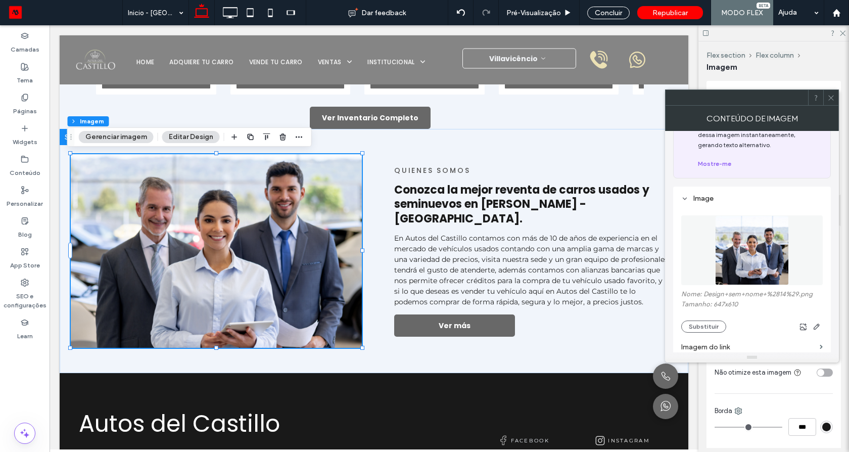
click at [829, 94] on icon at bounding box center [831, 98] width 8 height 8
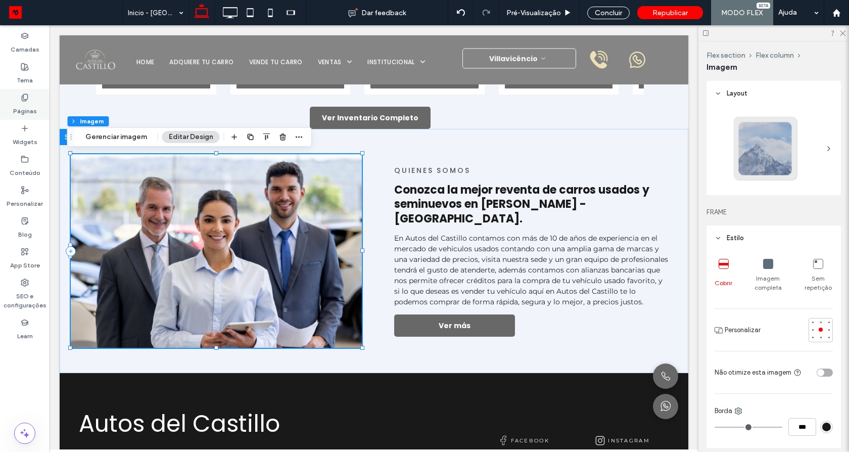
click at [25, 104] on label "Páginas" at bounding box center [25, 109] width 24 height 14
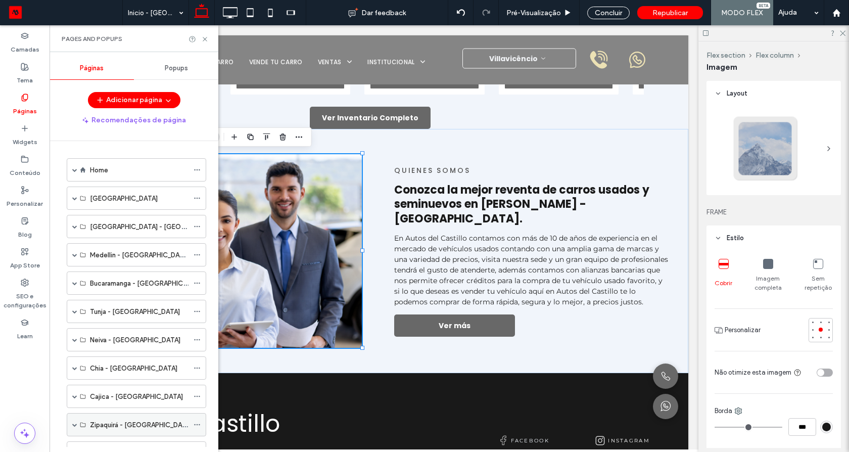
click at [72, 425] on span at bounding box center [74, 424] width 5 height 5
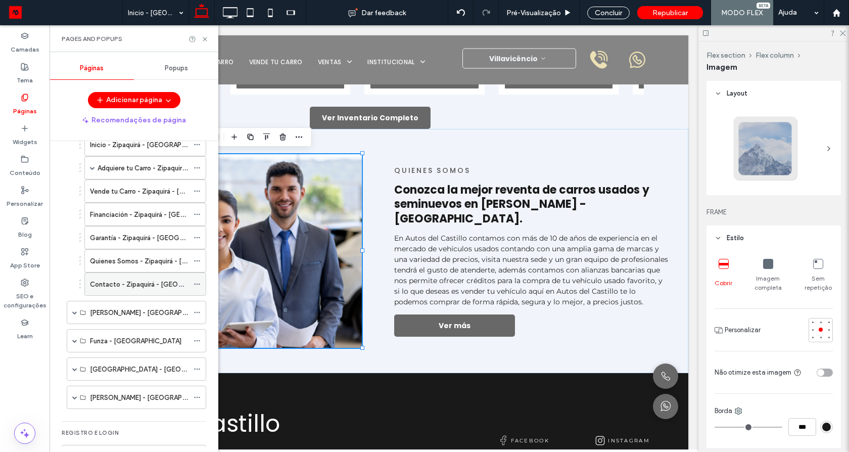
scroll to position [338, 0]
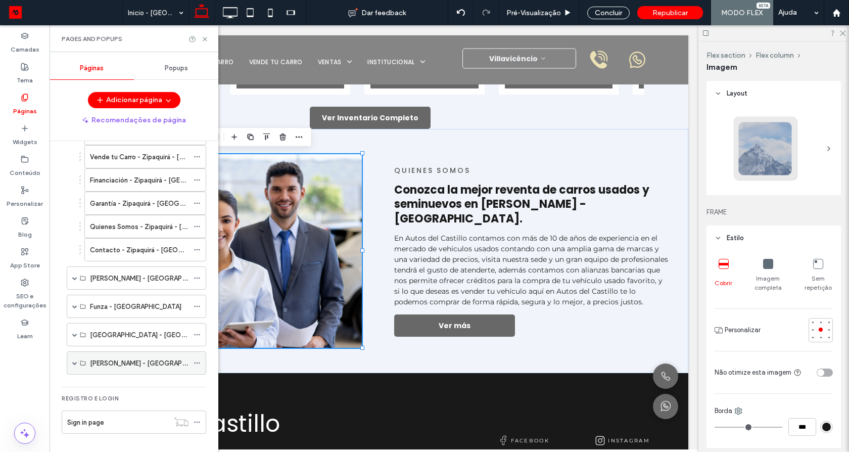
click at [73, 364] on span at bounding box center [74, 362] width 5 height 5
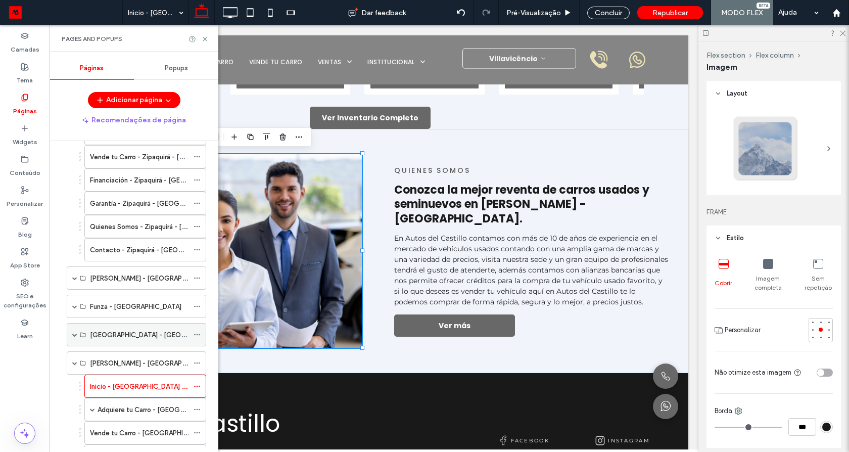
click at [75, 339] on span at bounding box center [74, 334] width 5 height 22
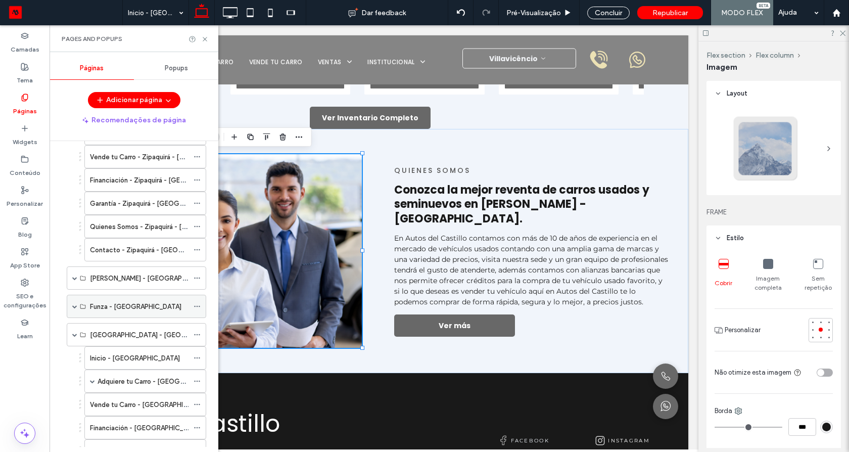
click at [75, 309] on span at bounding box center [74, 306] width 5 height 22
click at [74, 277] on span at bounding box center [74, 277] width 5 height 5
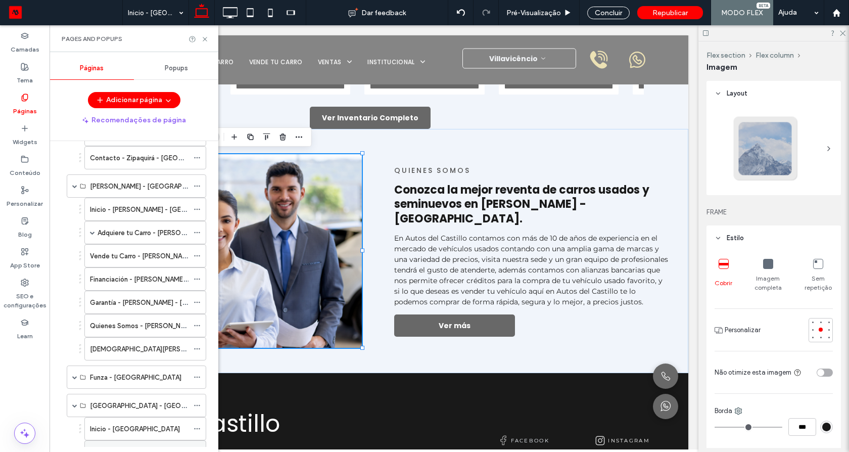
scroll to position [522, 0]
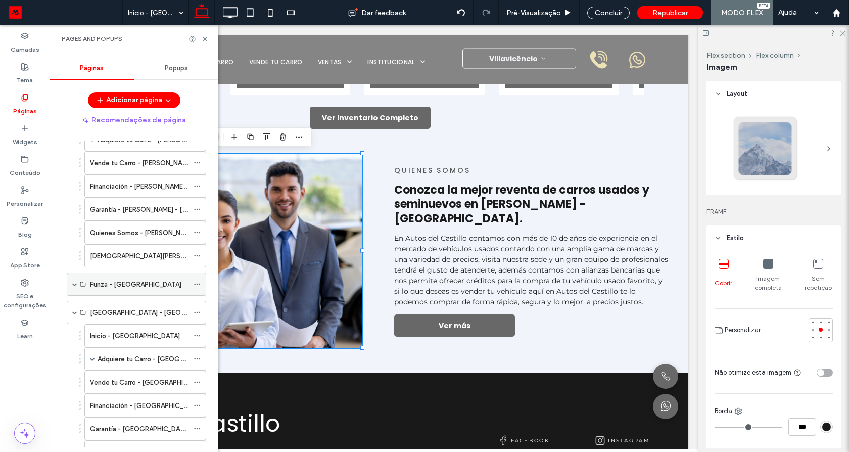
click at [73, 284] on span at bounding box center [74, 283] width 5 height 5
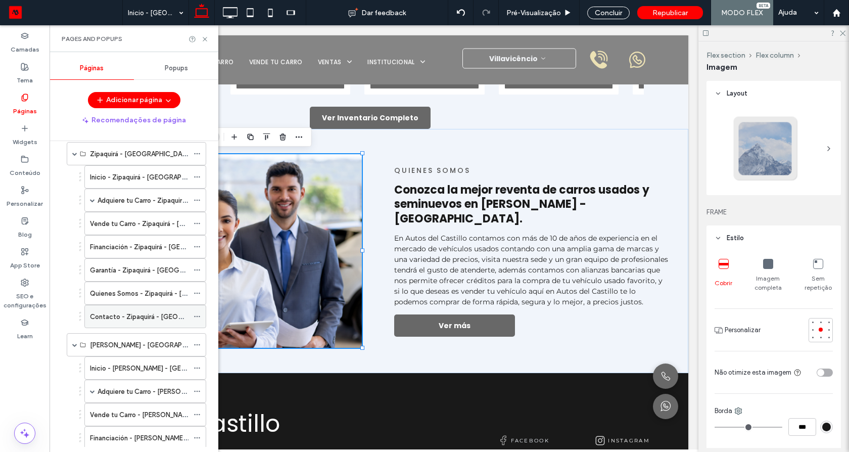
scroll to position [159, 0]
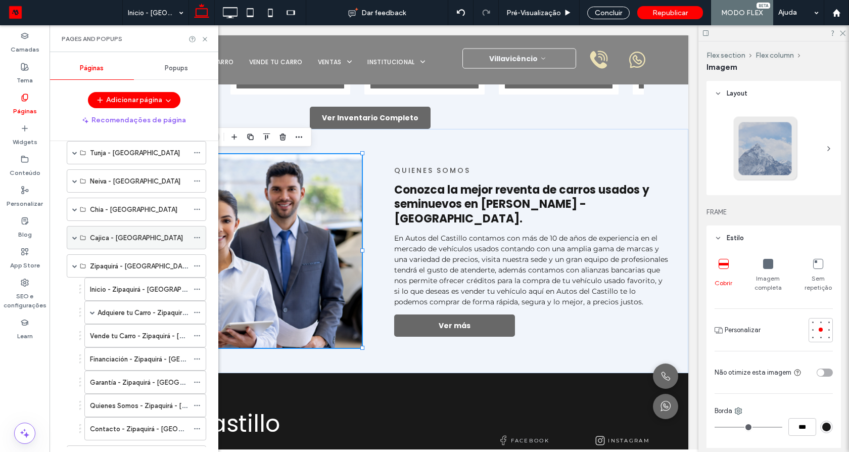
click at [73, 239] on span at bounding box center [74, 237] width 5 height 5
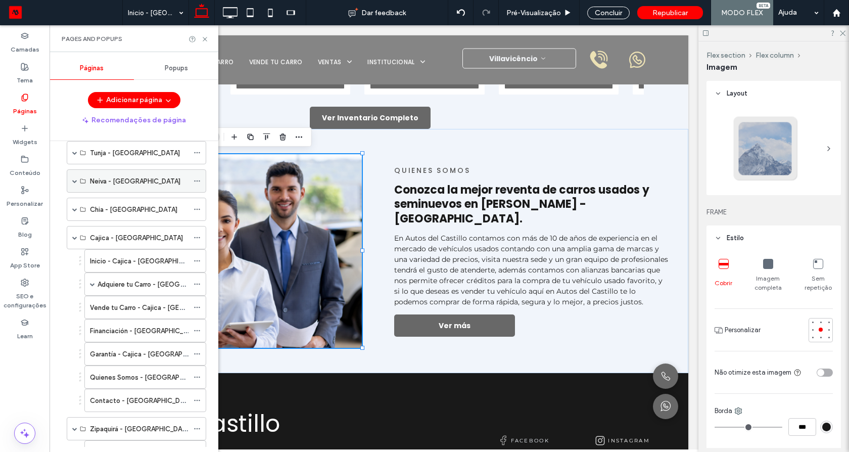
click at [74, 212] on span at bounding box center [74, 209] width 5 height 22
click at [75, 207] on span at bounding box center [74, 209] width 5 height 5
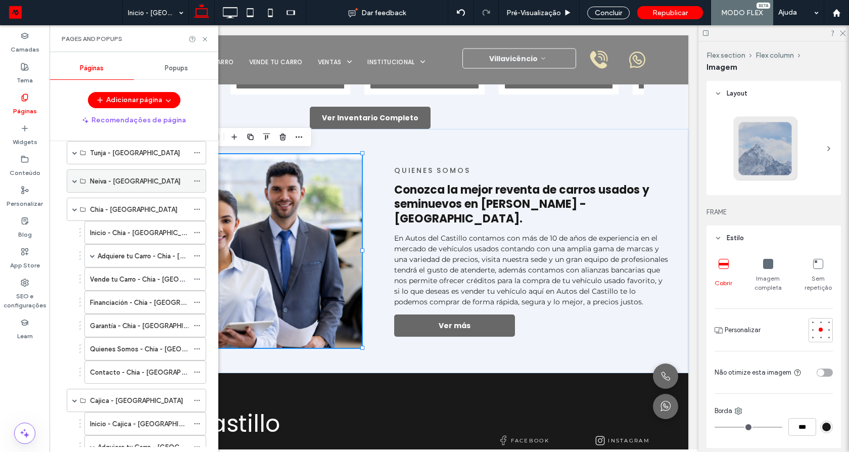
click at [75, 183] on span at bounding box center [74, 180] width 5 height 5
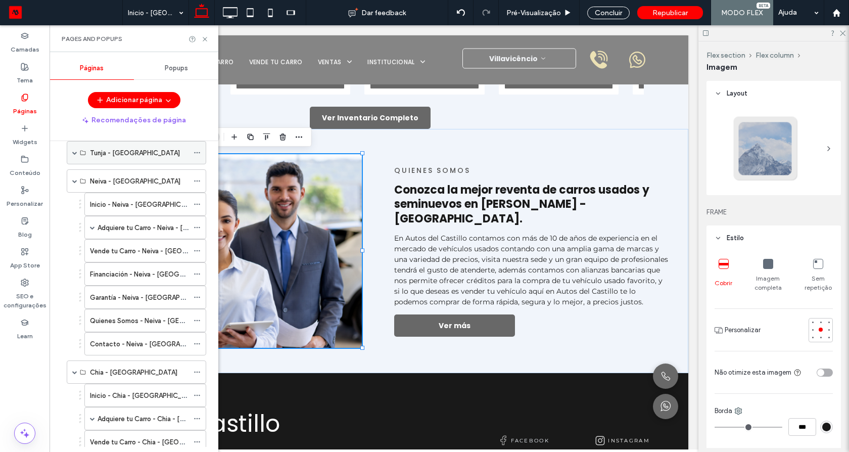
click at [75, 156] on span at bounding box center [74, 152] width 5 height 22
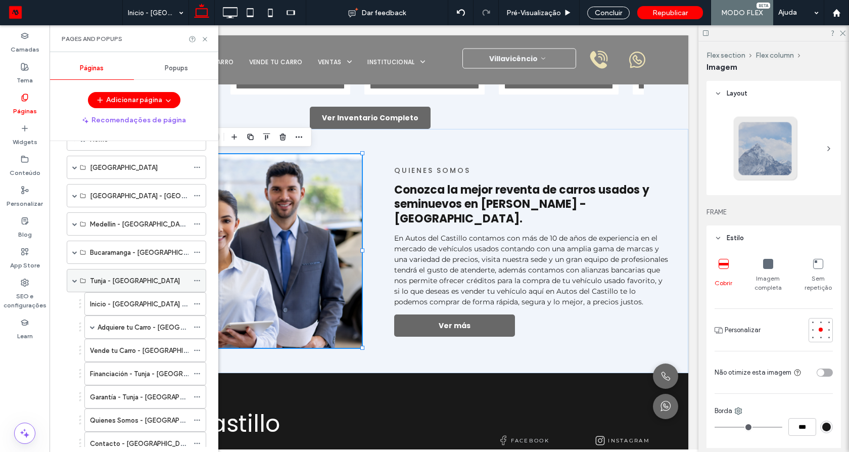
scroll to position [0, 0]
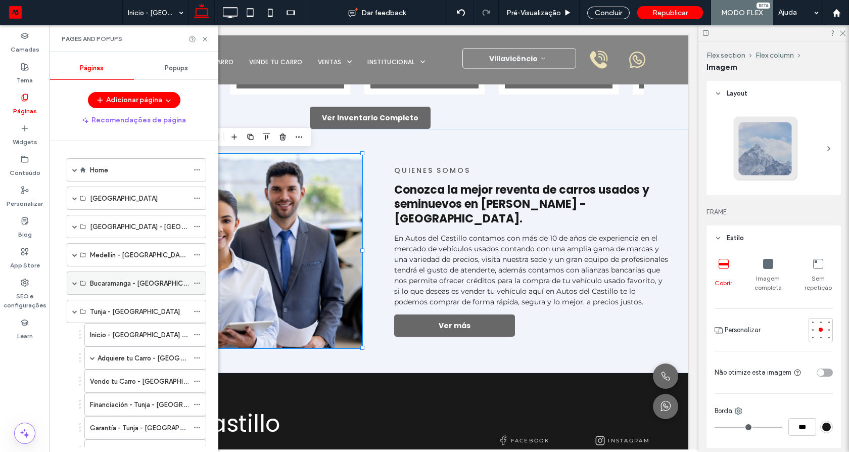
click at [72, 284] on span at bounding box center [74, 282] width 5 height 5
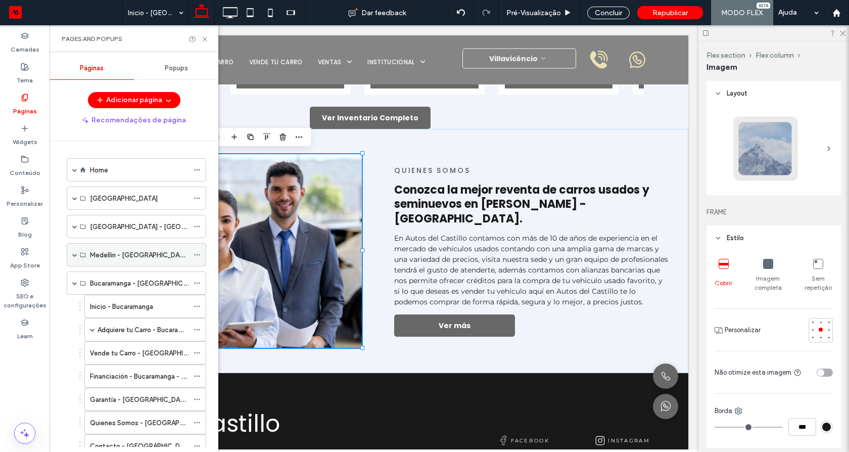
click at [73, 253] on span at bounding box center [74, 254] width 5 height 5
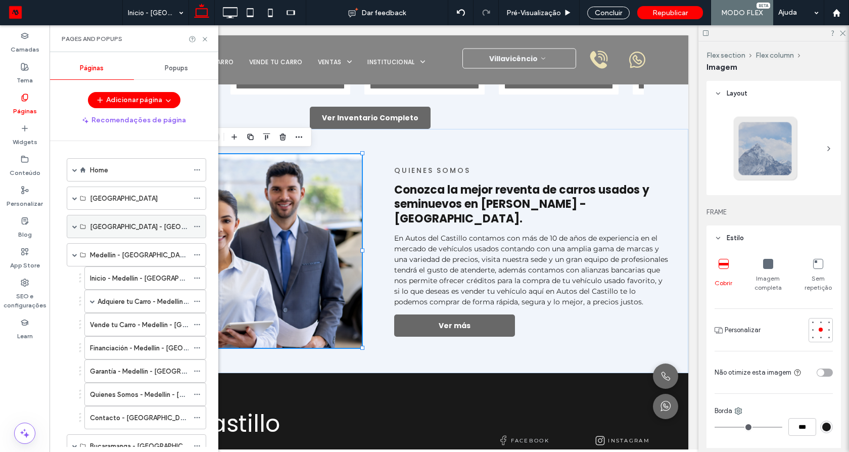
click at [73, 225] on span at bounding box center [74, 226] width 5 height 5
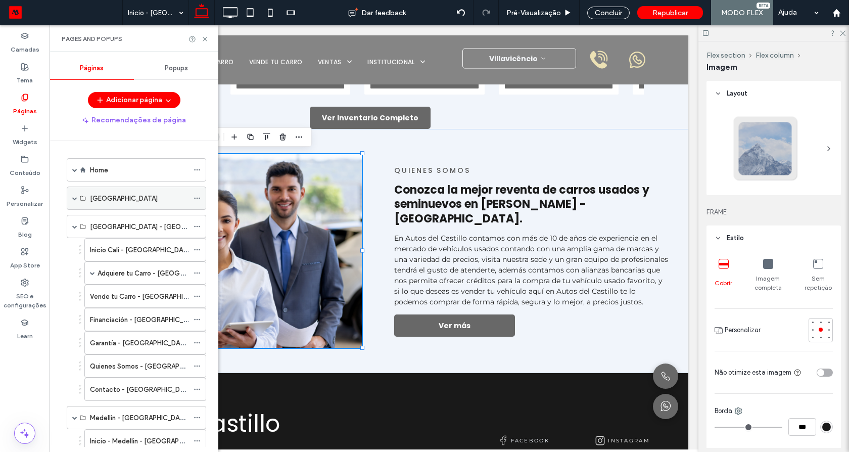
click at [74, 198] on span at bounding box center [74, 198] width 5 height 5
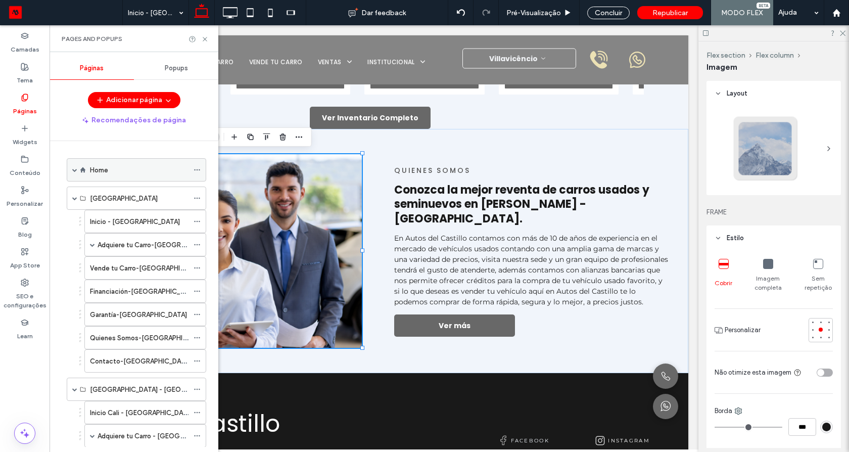
click at [72, 173] on span at bounding box center [74, 170] width 5 height 22
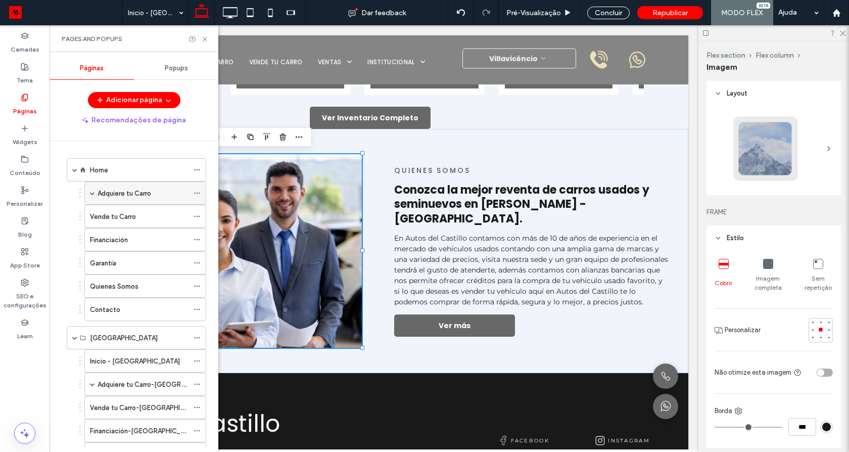
drag, startPoint x: 108, startPoint y: 199, endPoint x: 132, endPoint y: 173, distance: 35.0
click at [108, 199] on div "Adquiere tu Carro" at bounding box center [143, 193] width 91 height 22
click at [0, 0] on div at bounding box center [0, 0] width 0 height 0
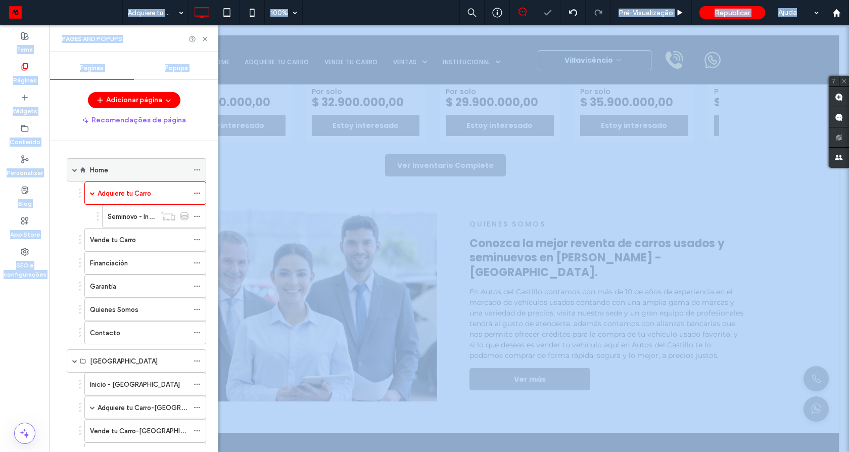
click at [137, 171] on div "Home" at bounding box center [139, 170] width 99 height 11
click at [203, 38] on icon at bounding box center [205, 39] width 8 height 8
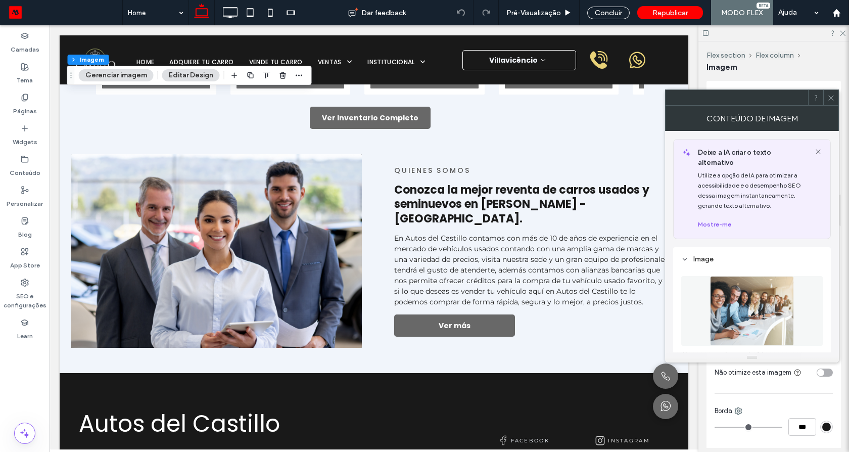
type input "*"
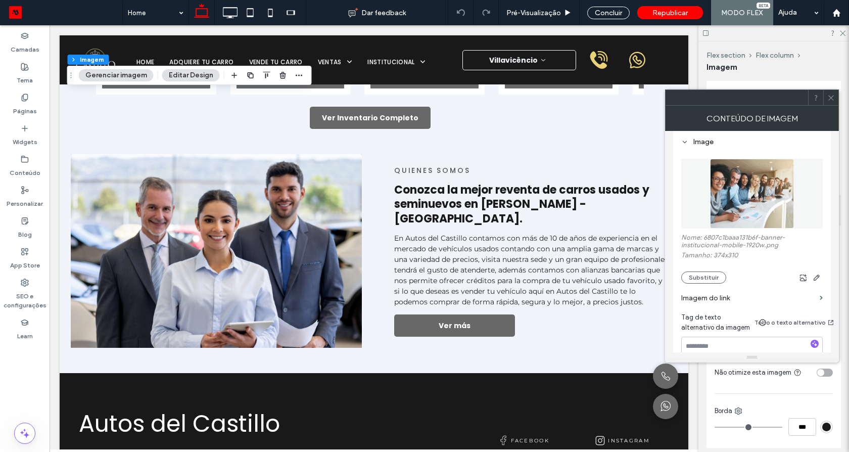
scroll to position [121, 0]
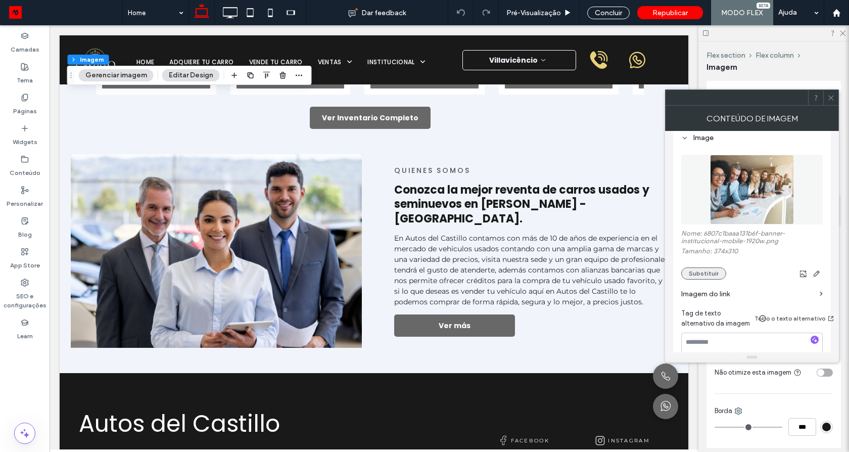
click at [706, 267] on button "Substituir" at bounding box center [703, 273] width 45 height 12
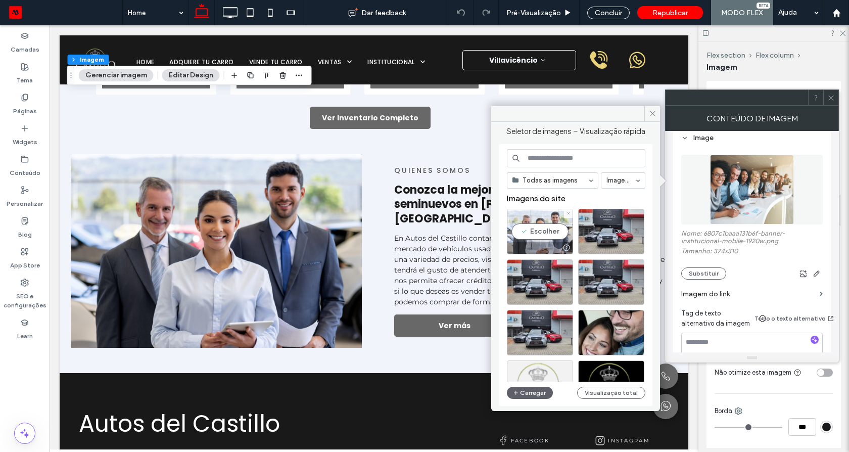
click at [545, 236] on div "Escolher" at bounding box center [540, 231] width 66 height 45
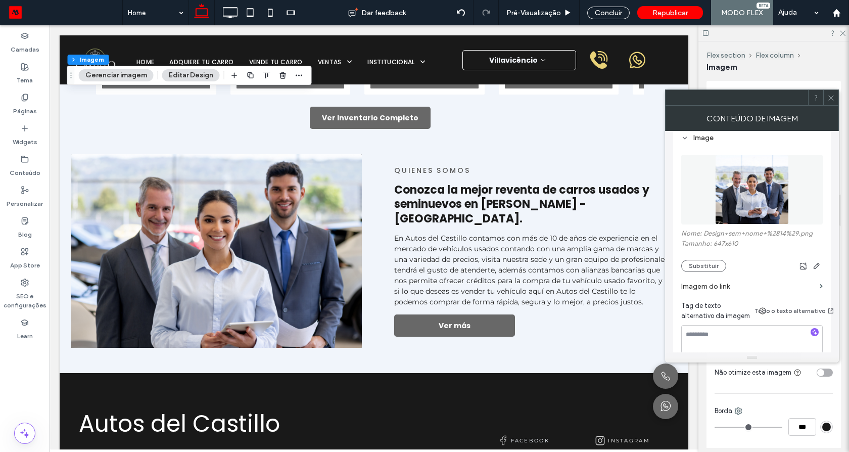
click at [832, 100] on icon at bounding box center [831, 98] width 8 height 8
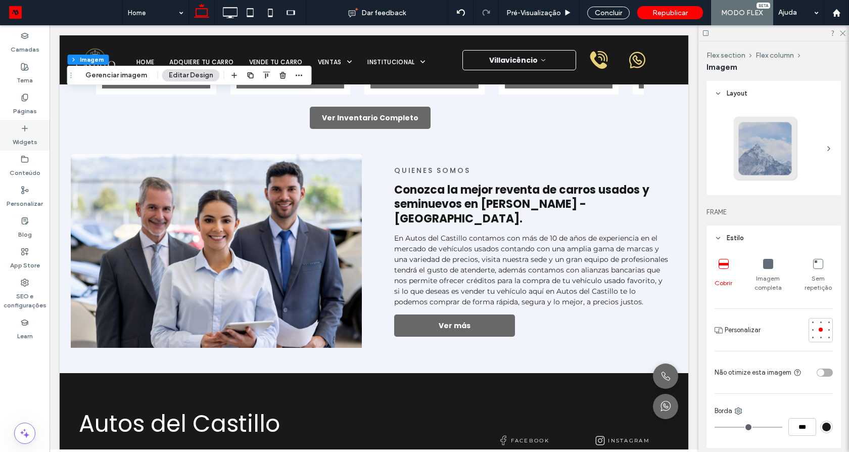
click at [25, 133] on label "Widgets" at bounding box center [25, 139] width 25 height 14
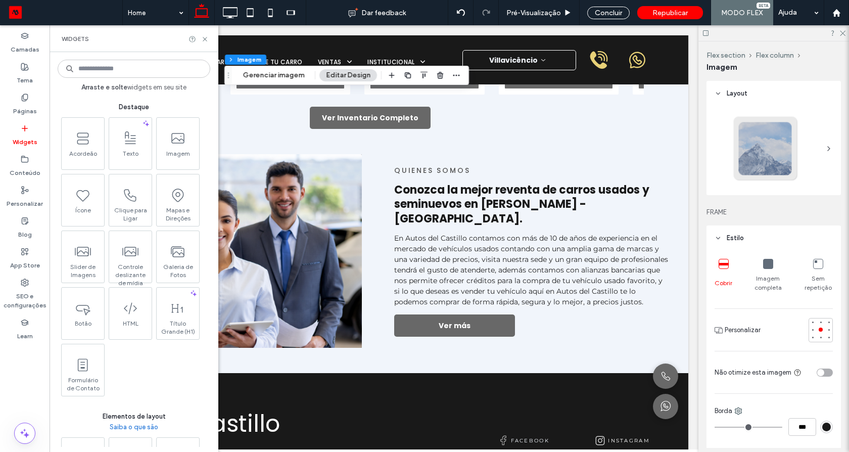
click at [134, 66] on input at bounding box center [134, 69] width 153 height 18
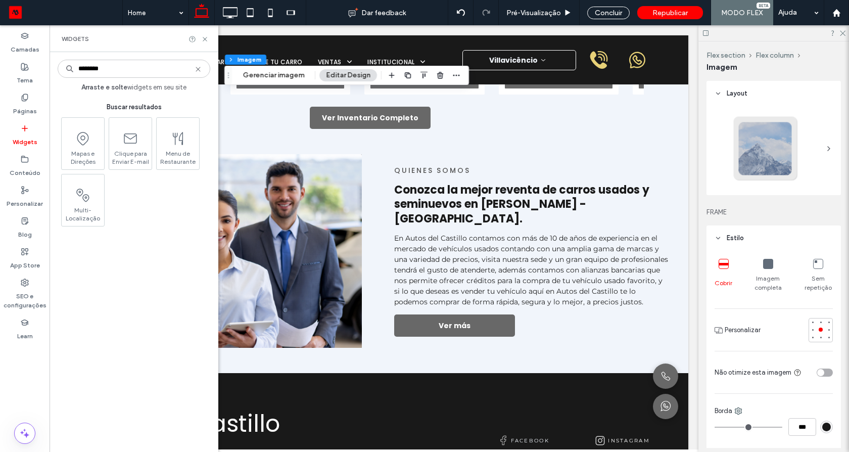
type input "********"
click at [134, 66] on input "********" at bounding box center [134, 69] width 153 height 18
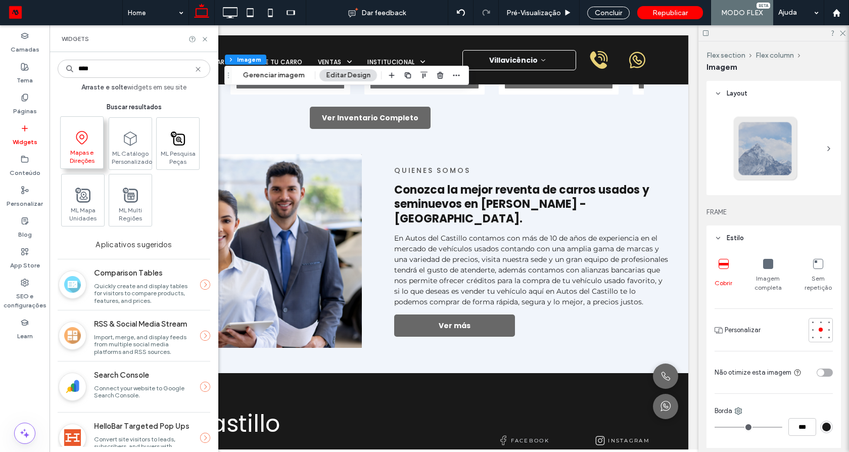
type input "****"
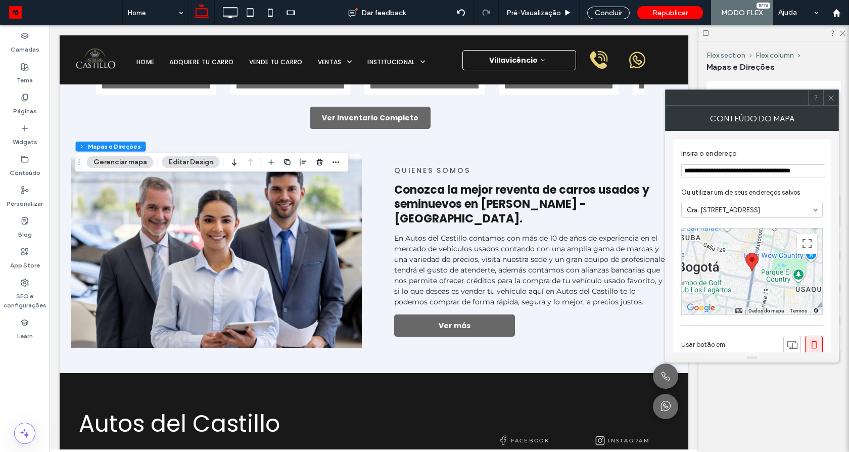
click at [834, 99] on icon at bounding box center [831, 98] width 8 height 8
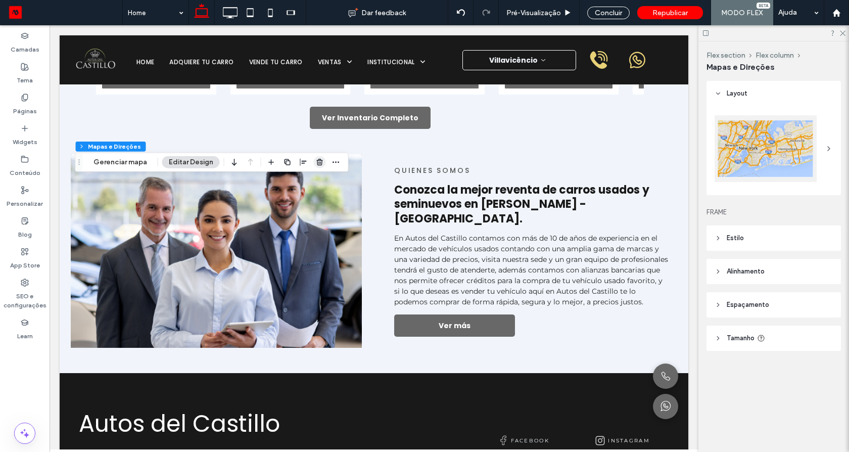
click at [316, 157] on span "button" at bounding box center [320, 162] width 12 height 12
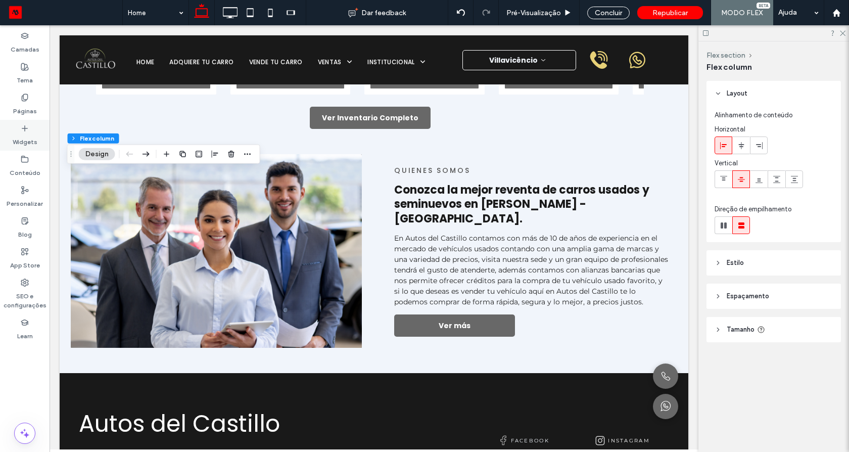
click at [19, 122] on div "Widgets" at bounding box center [25, 135] width 50 height 31
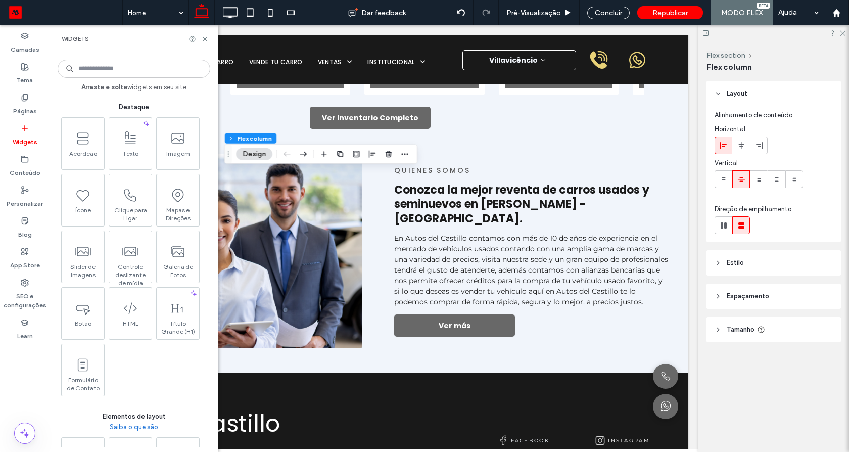
click at [136, 66] on input at bounding box center [134, 69] width 153 height 18
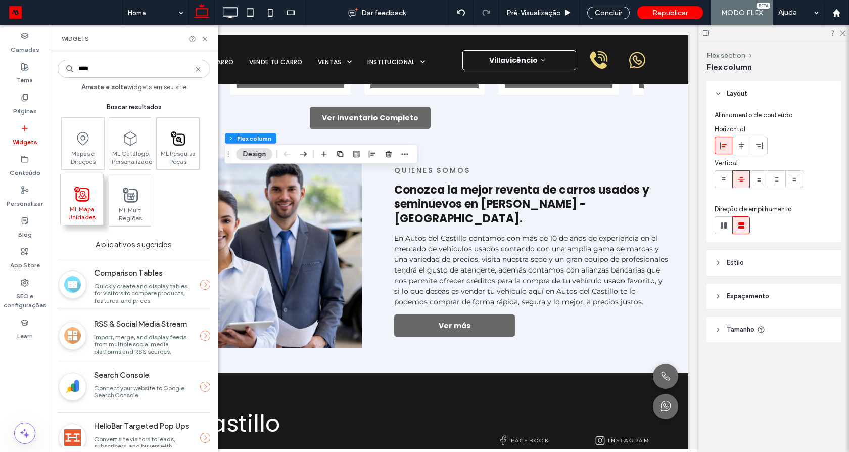
type input "****"
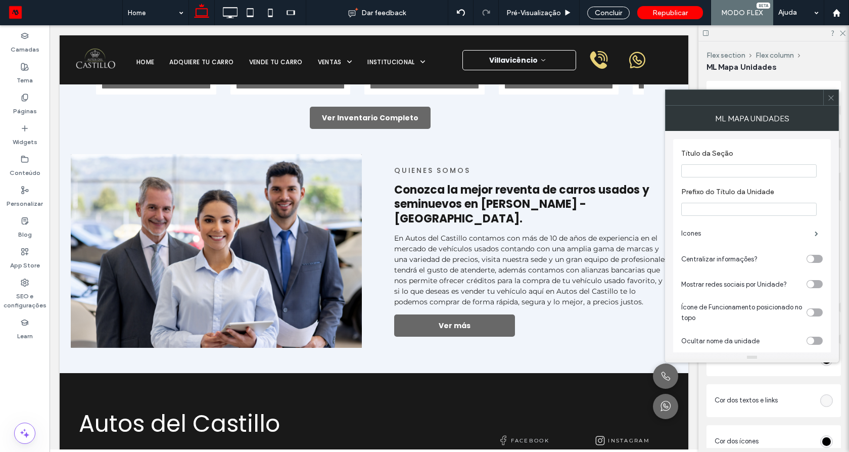
type input "***"
click at [833, 99] on icon at bounding box center [831, 98] width 8 height 8
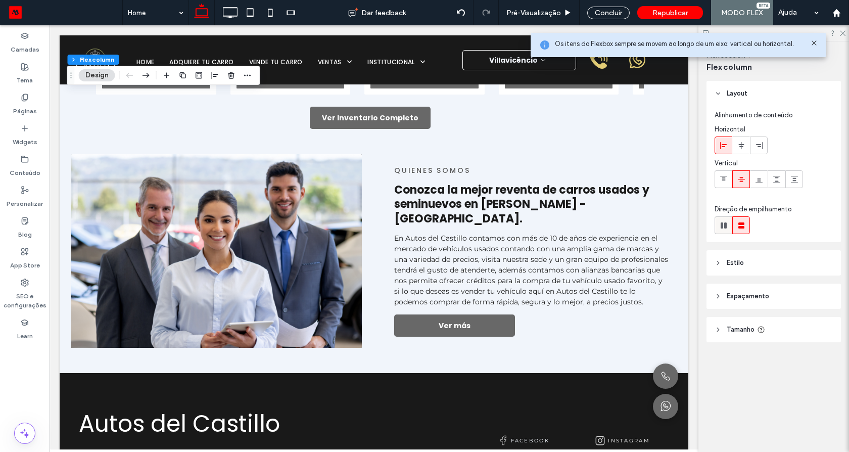
click at [722, 227] on use at bounding box center [724, 225] width 6 height 6
click at [743, 225] on icon at bounding box center [741, 225] width 10 height 10
